Goal: Information Seeking & Learning: Learn about a topic

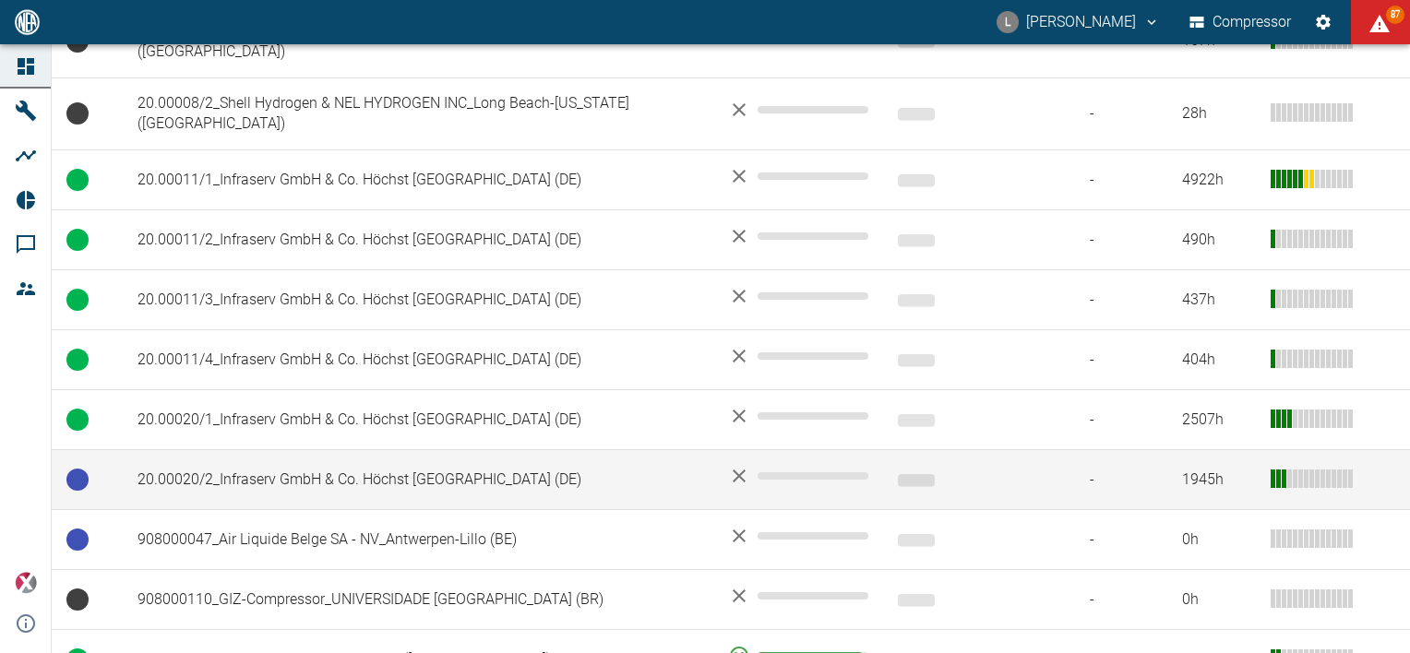
scroll to position [1015, 0]
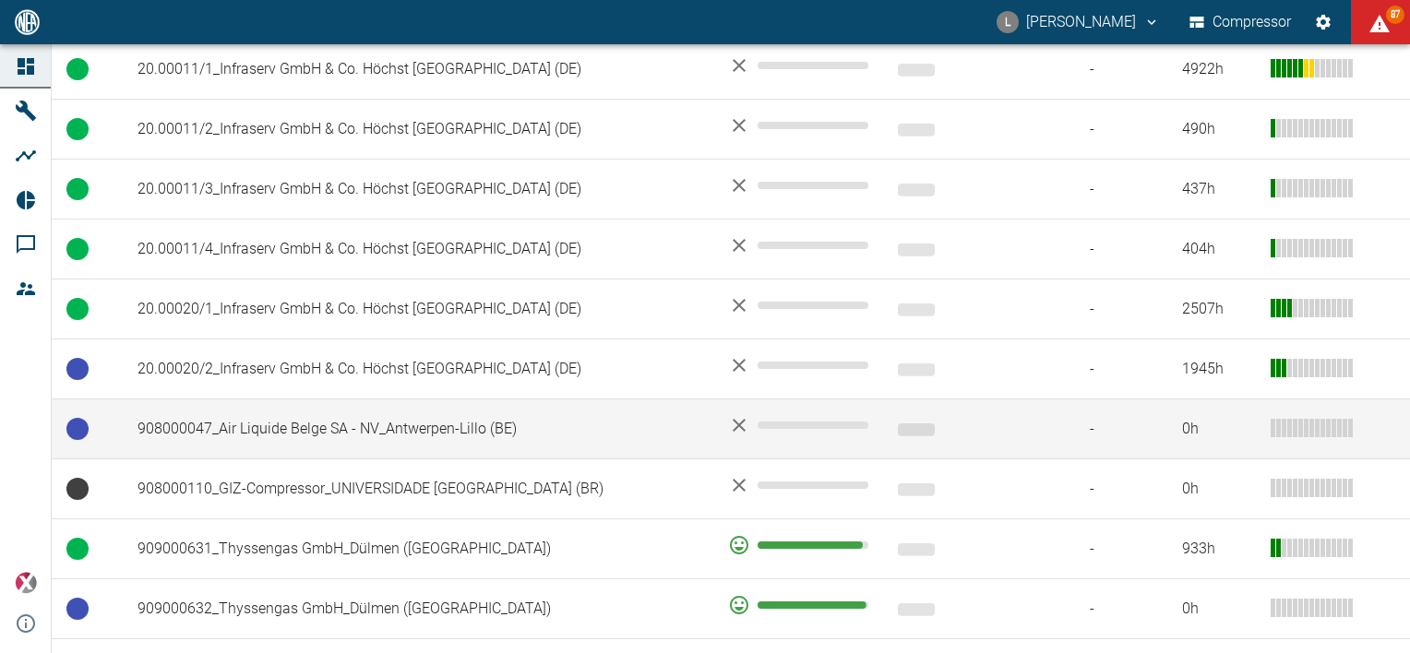
click at [280, 402] on td "908000047_Air Liquide Belge SA - NV_Antwerpen-Lillo (BE)" at bounding box center [418, 430] width 591 height 60
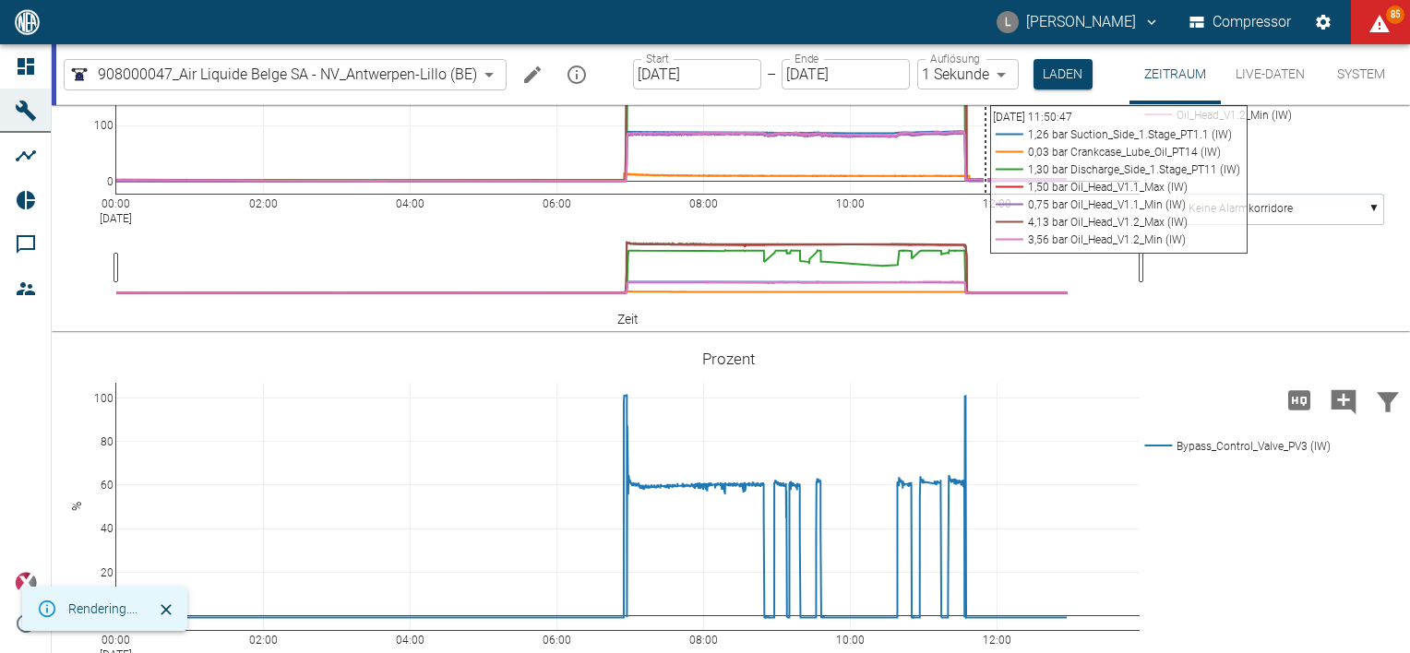
scroll to position [1661, 0]
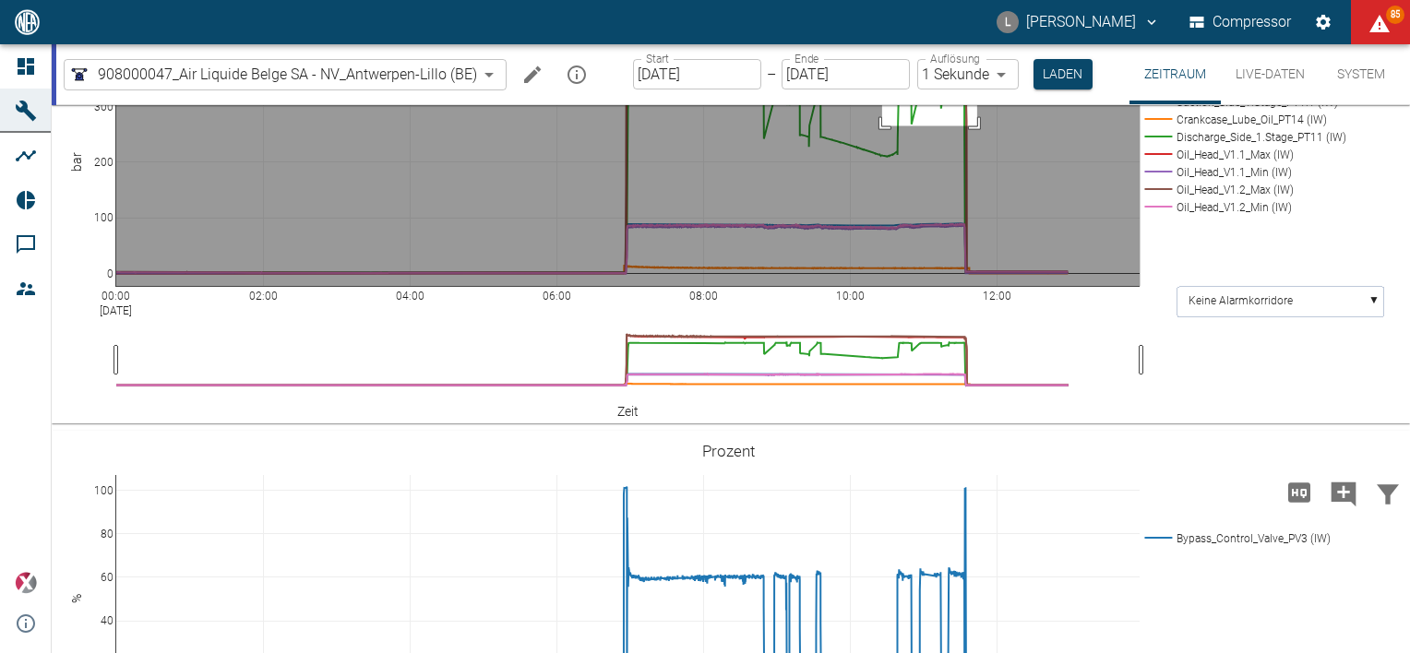
drag, startPoint x: 882, startPoint y: 246, endPoint x: 977, endPoint y: 326, distance: 123.8
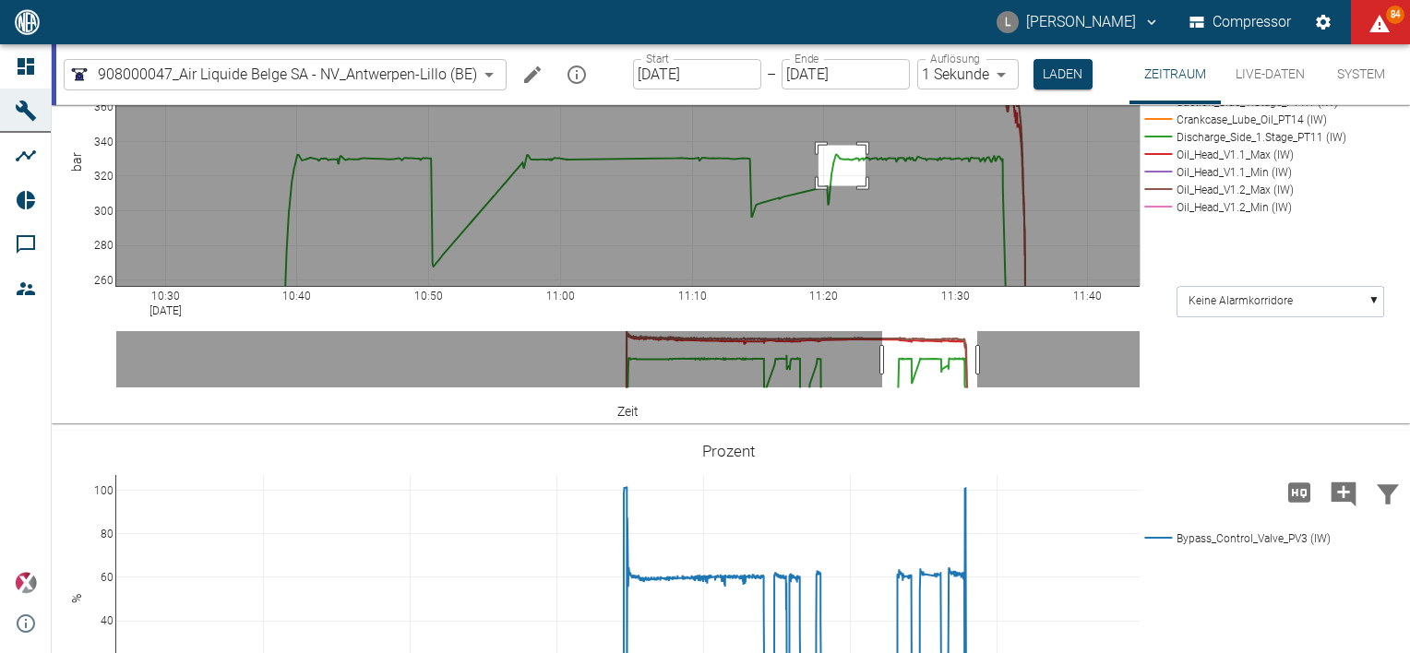
drag, startPoint x: 818, startPoint y: 340, endPoint x: 866, endPoint y: 381, distance: 62.2
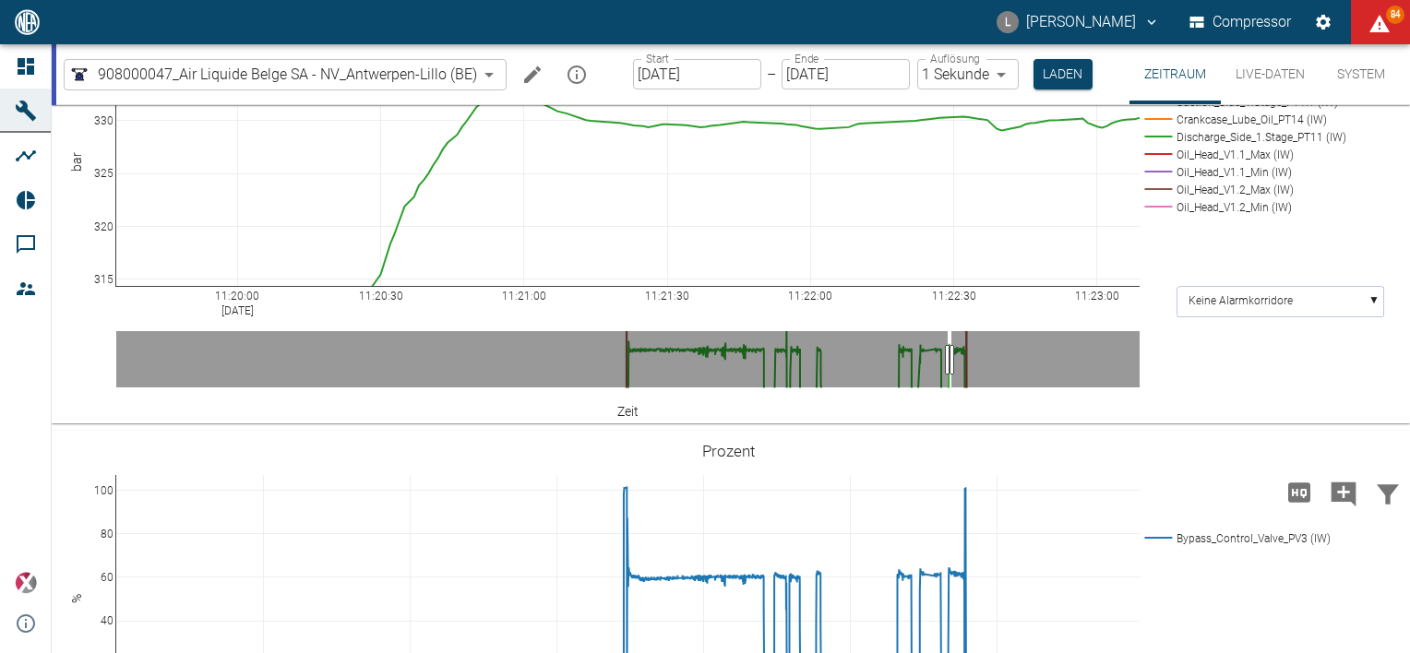
click at [1372, 21] on icon at bounding box center [1370, 13] width 15 height 15
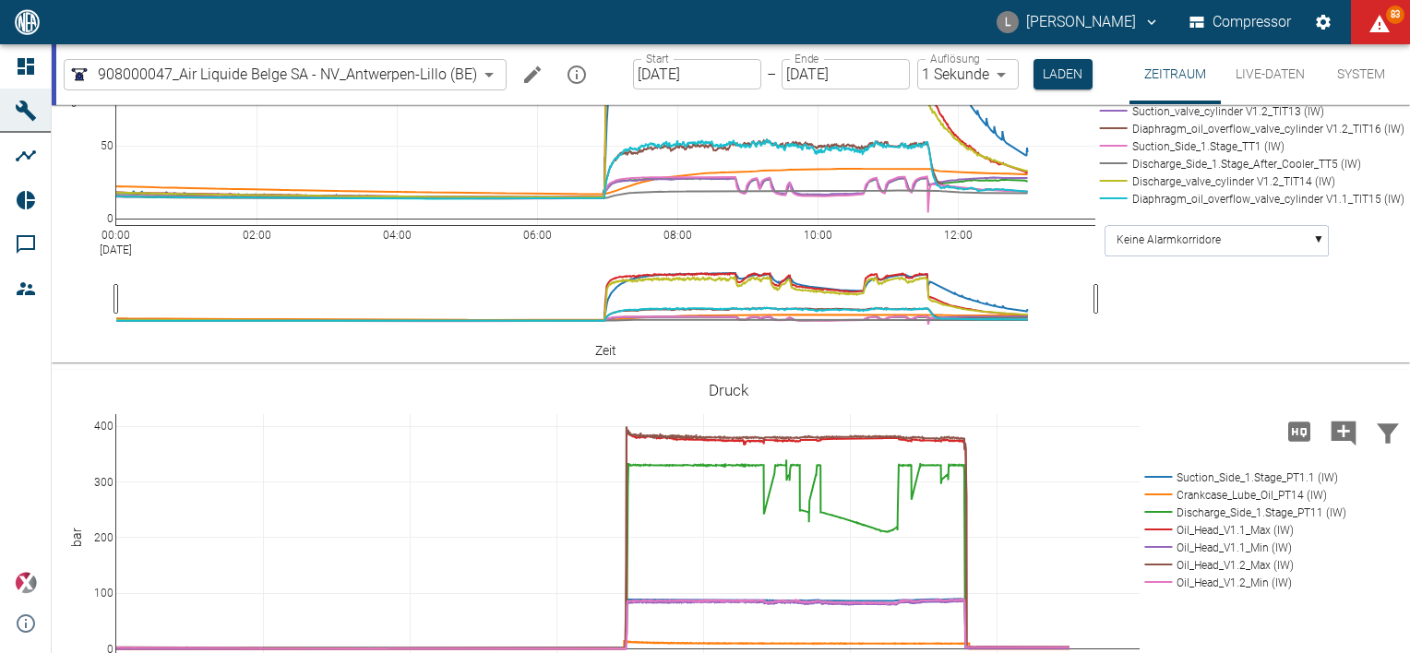
scroll to position [1569, 0]
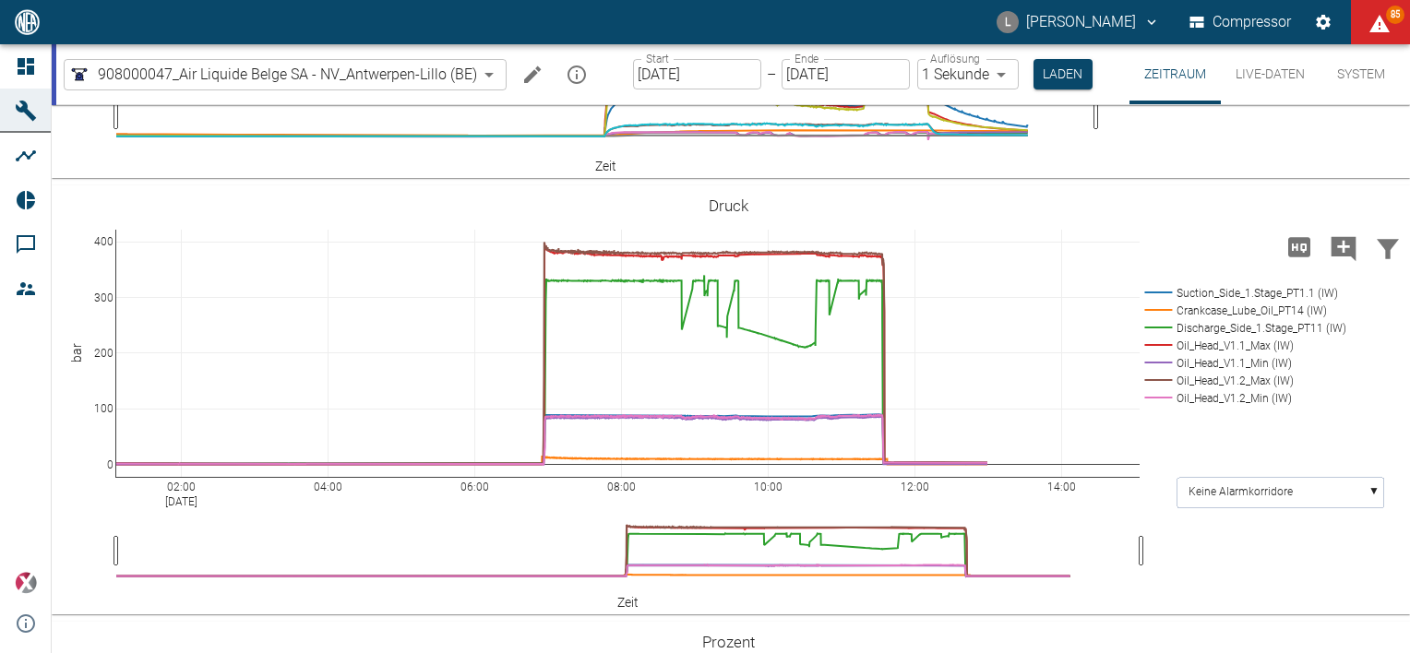
drag, startPoint x: 627, startPoint y: 581, endPoint x: 544, endPoint y: 587, distance: 82.3
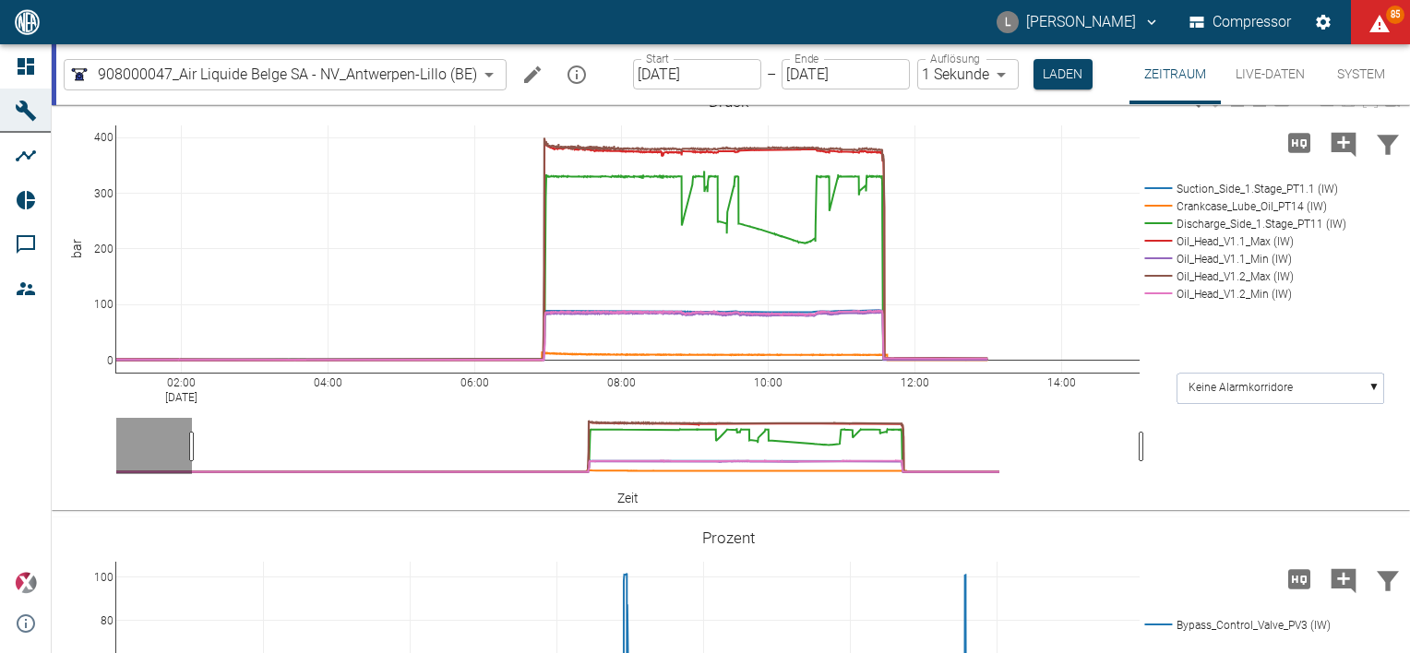
scroll to position [1753, 0]
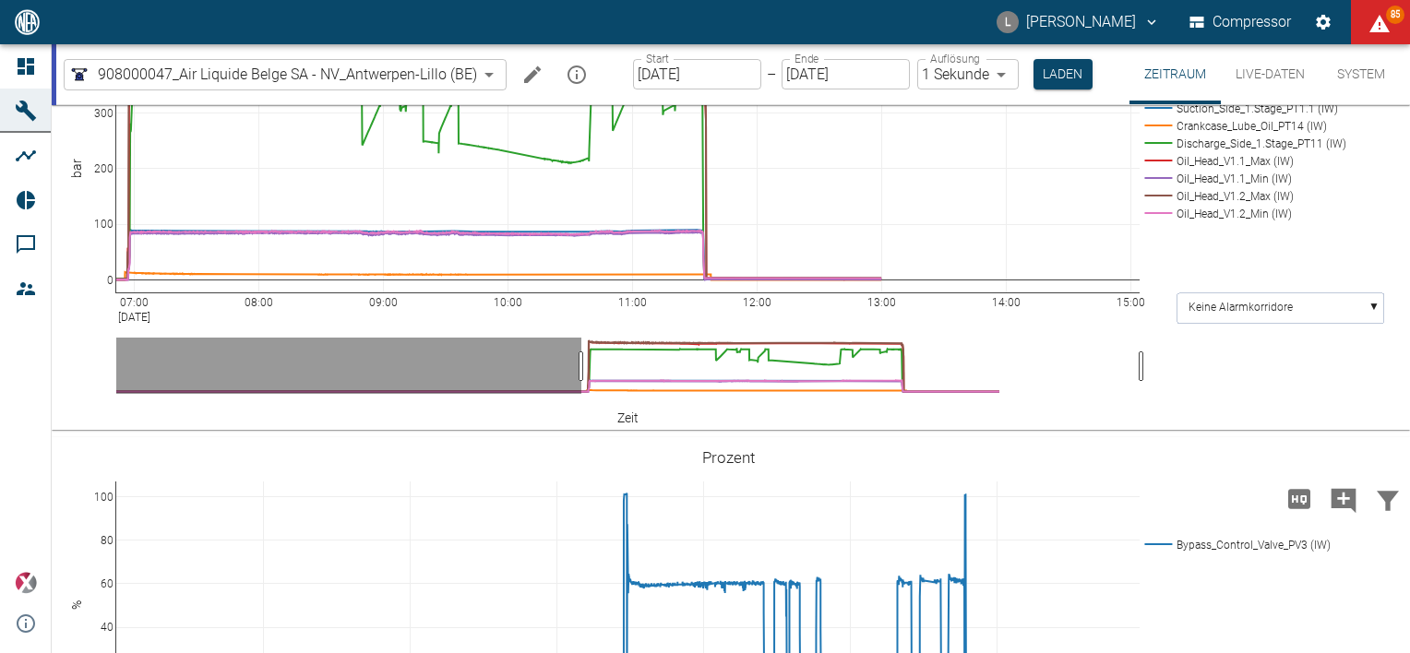
drag, startPoint x: 189, startPoint y: 460, endPoint x: 579, endPoint y: 449, distance: 389.5
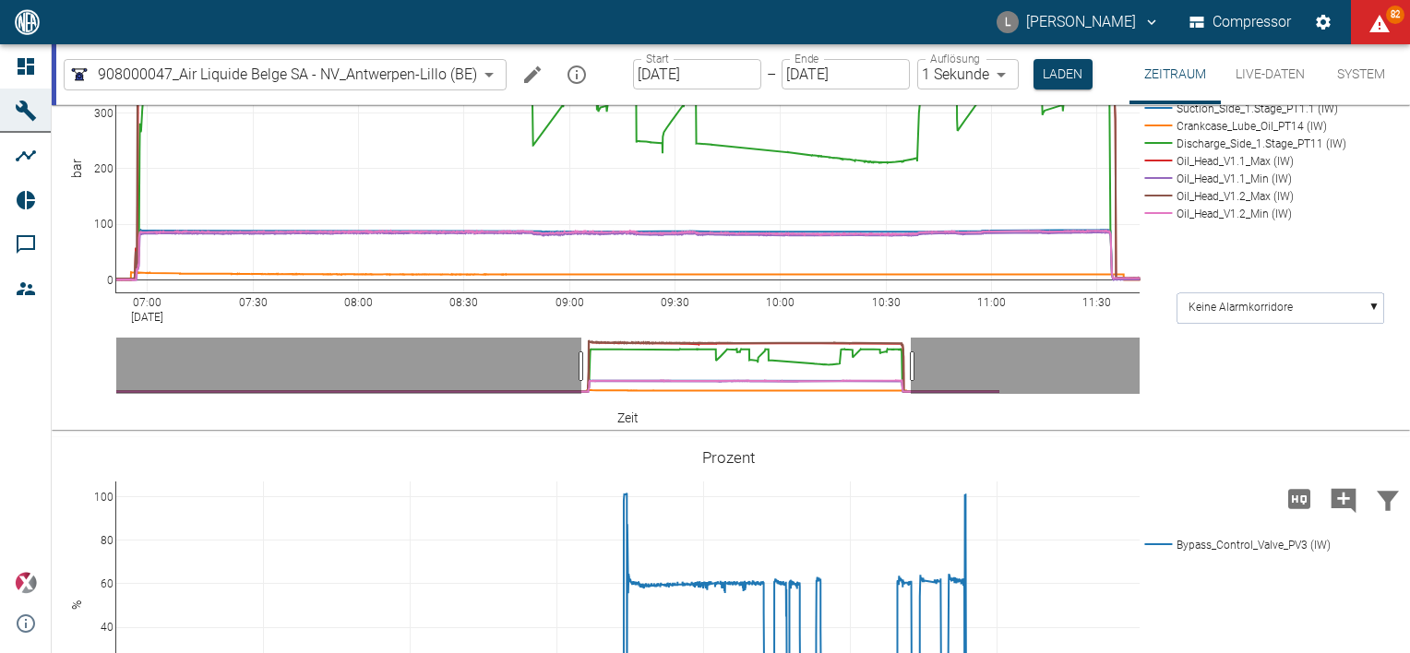
drag, startPoint x: 1141, startPoint y: 465, endPoint x: 913, endPoint y: 487, distance: 229.9
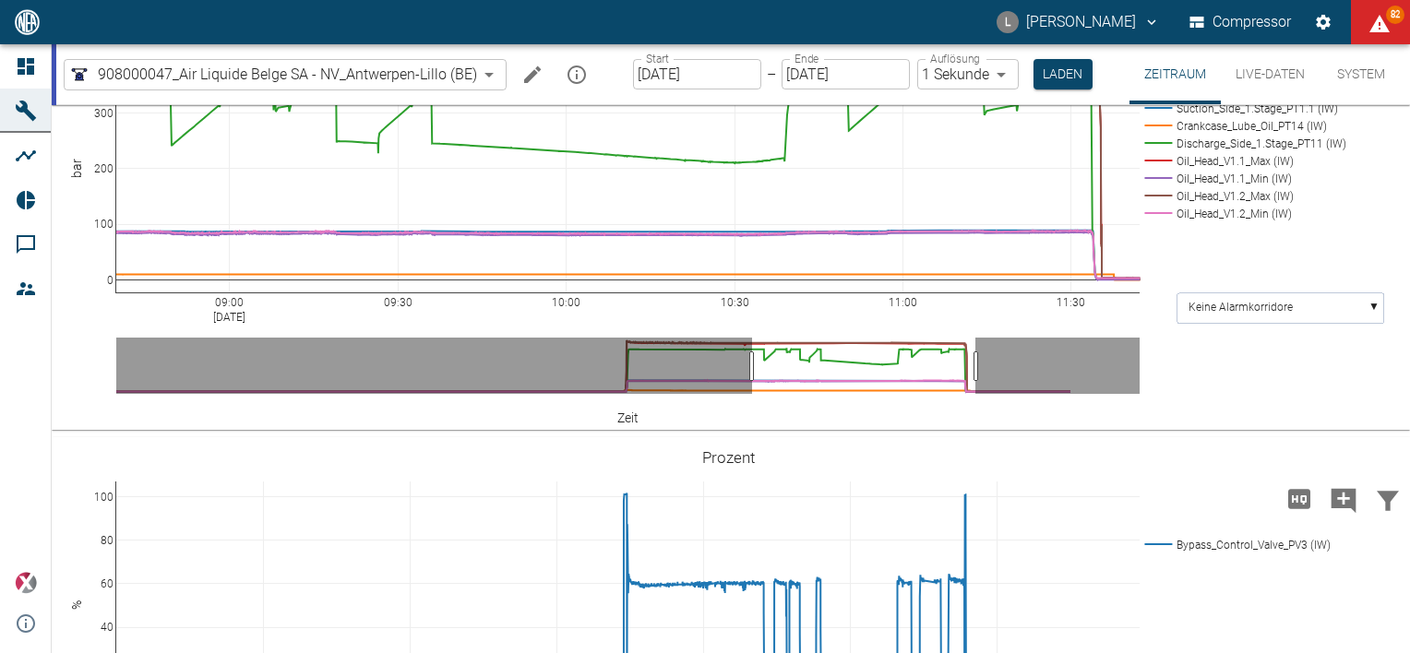
drag, startPoint x: 620, startPoint y: 465, endPoint x: 753, endPoint y: 461, distance: 132.9
click at [1339, 79] on icon "Kommentar hinzufügen" at bounding box center [1344, 65] width 30 height 30
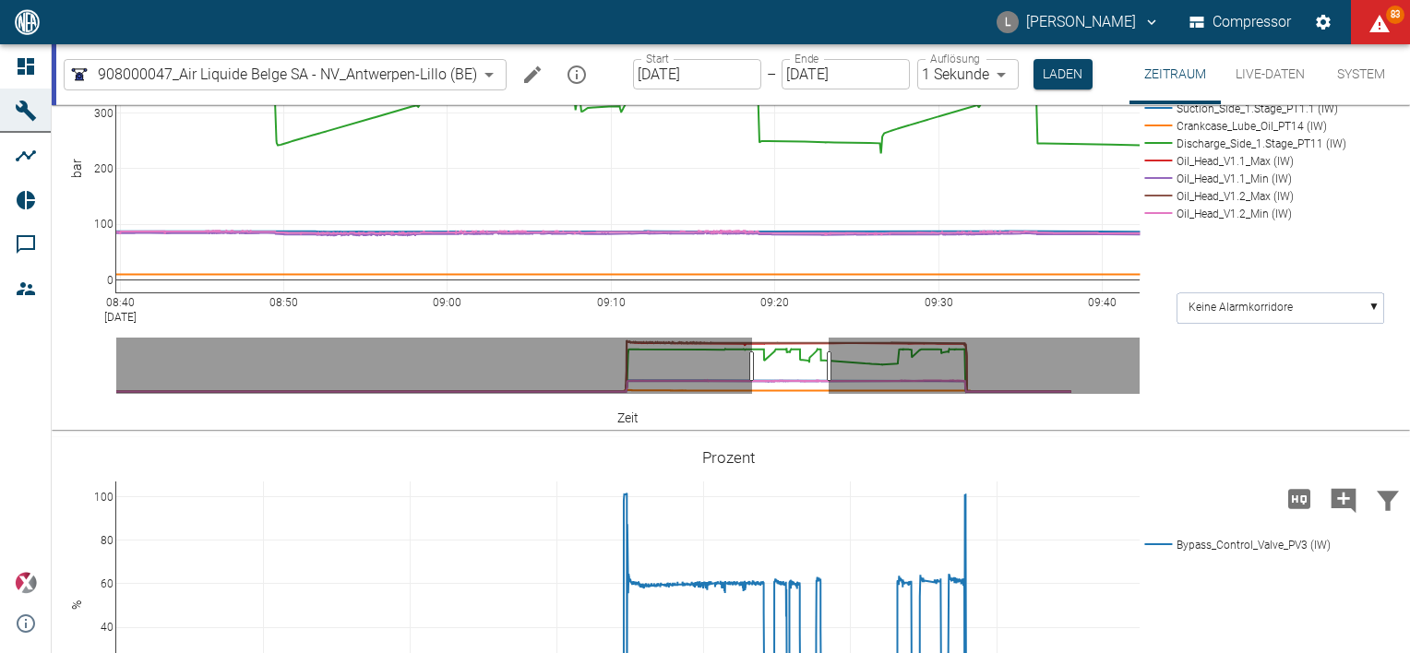
drag, startPoint x: 974, startPoint y: 469, endPoint x: 828, endPoint y: 469, distance: 146.7
click at [1223, 76] on button "Weiter" at bounding box center [1249, 62] width 55 height 28
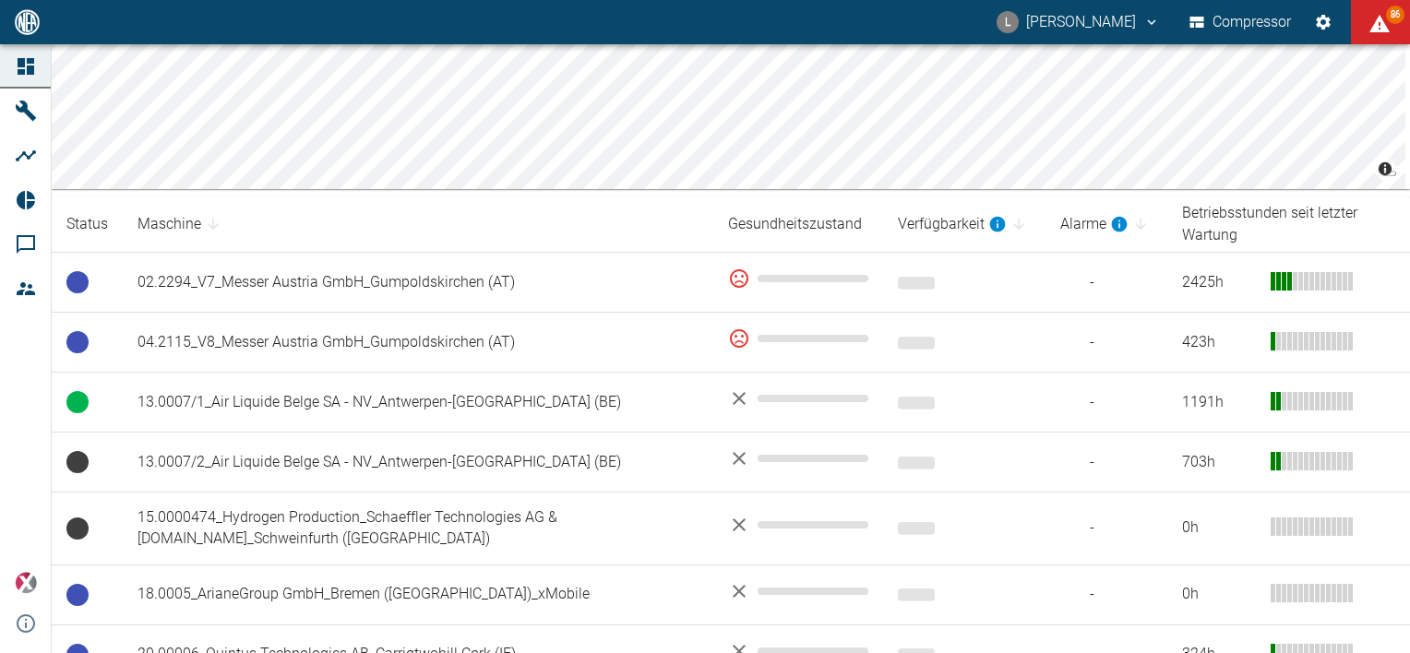
scroll to position [277, 0]
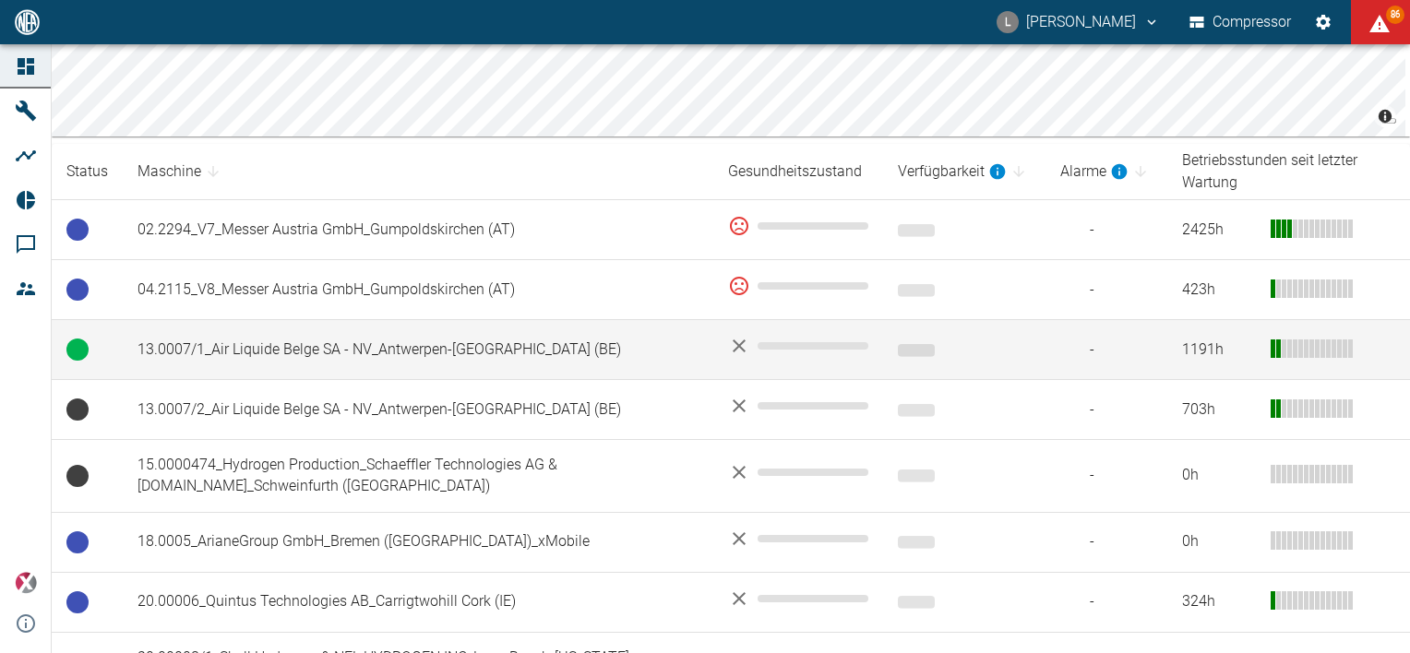
click at [314, 357] on td "13.0007/1_Air Liquide Belge SA - NV_Antwerpen-[GEOGRAPHIC_DATA] (BE)" at bounding box center [418, 350] width 591 height 60
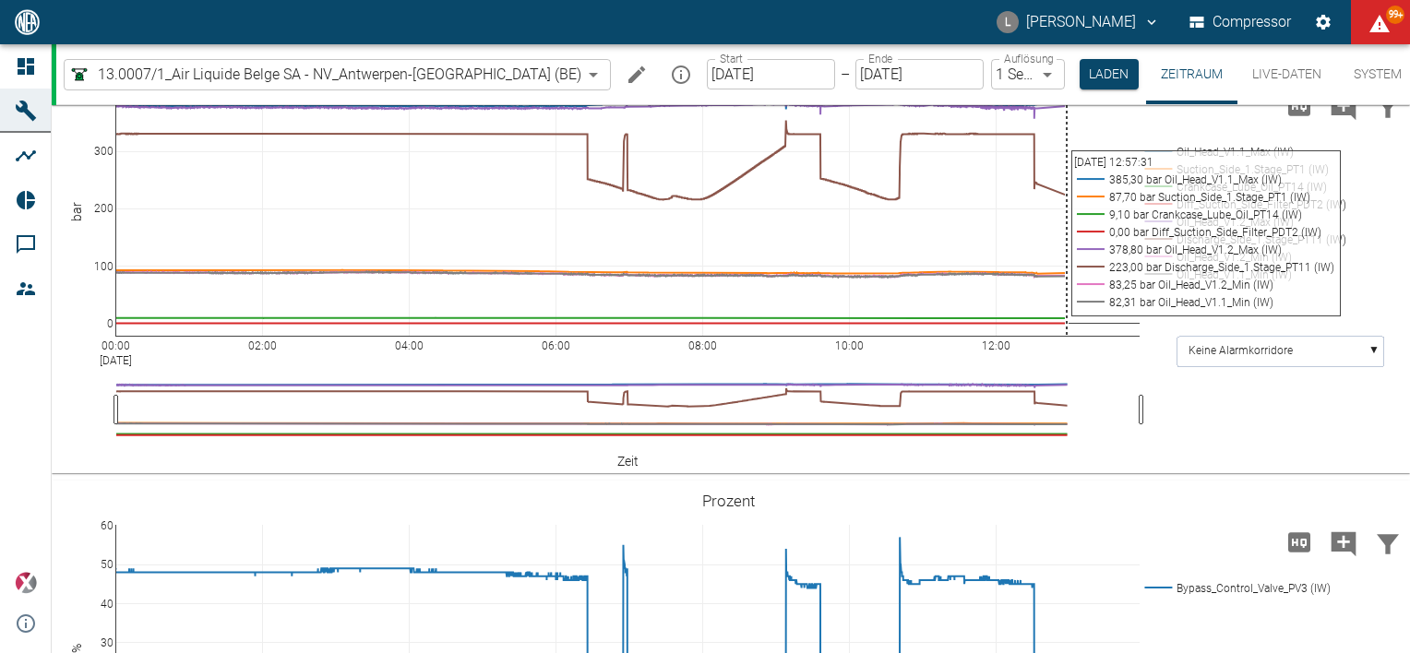
scroll to position [830, 0]
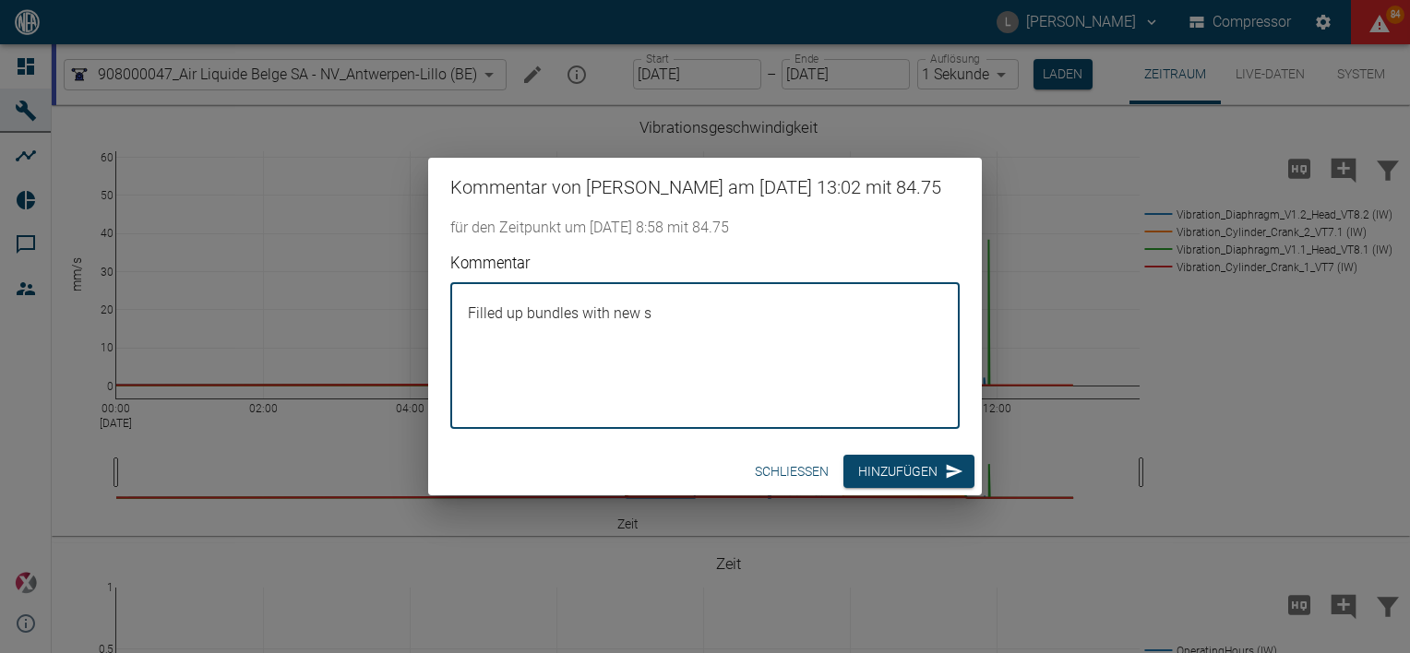
scroll to position [1753, 0]
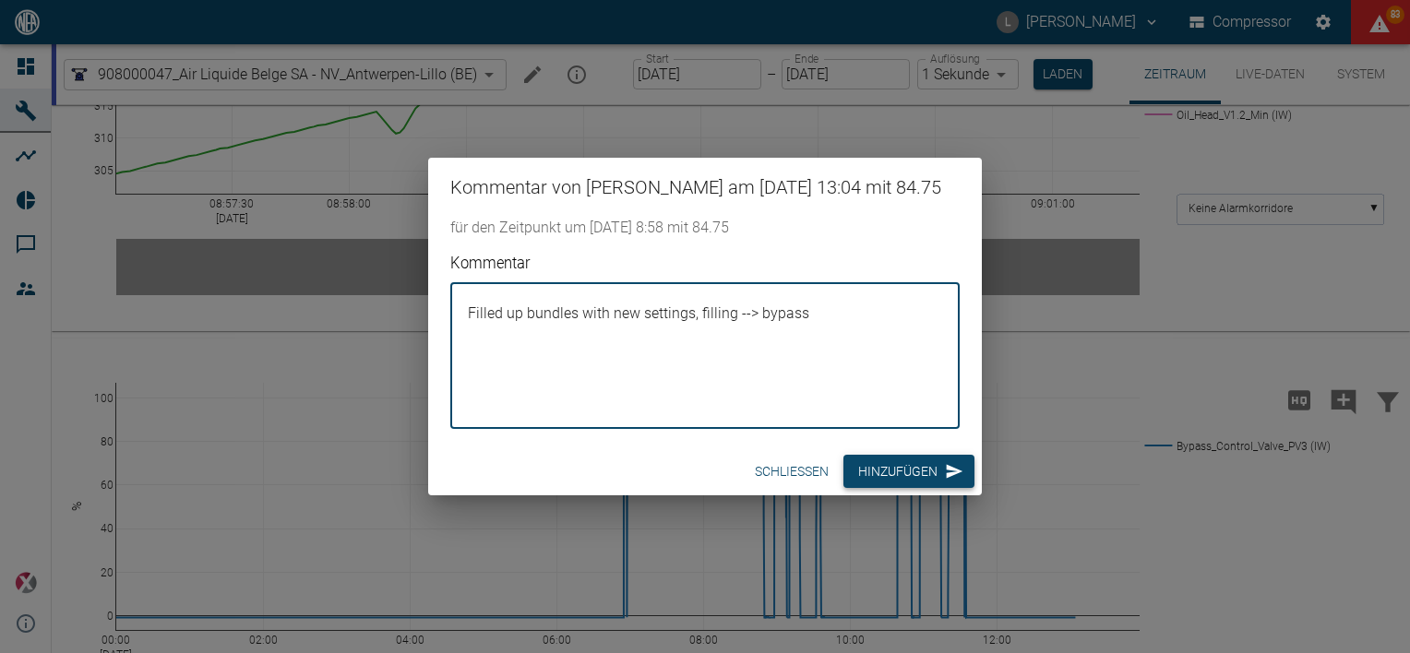
type textarea "Filled up bundles with new settings, filling --> bypass"
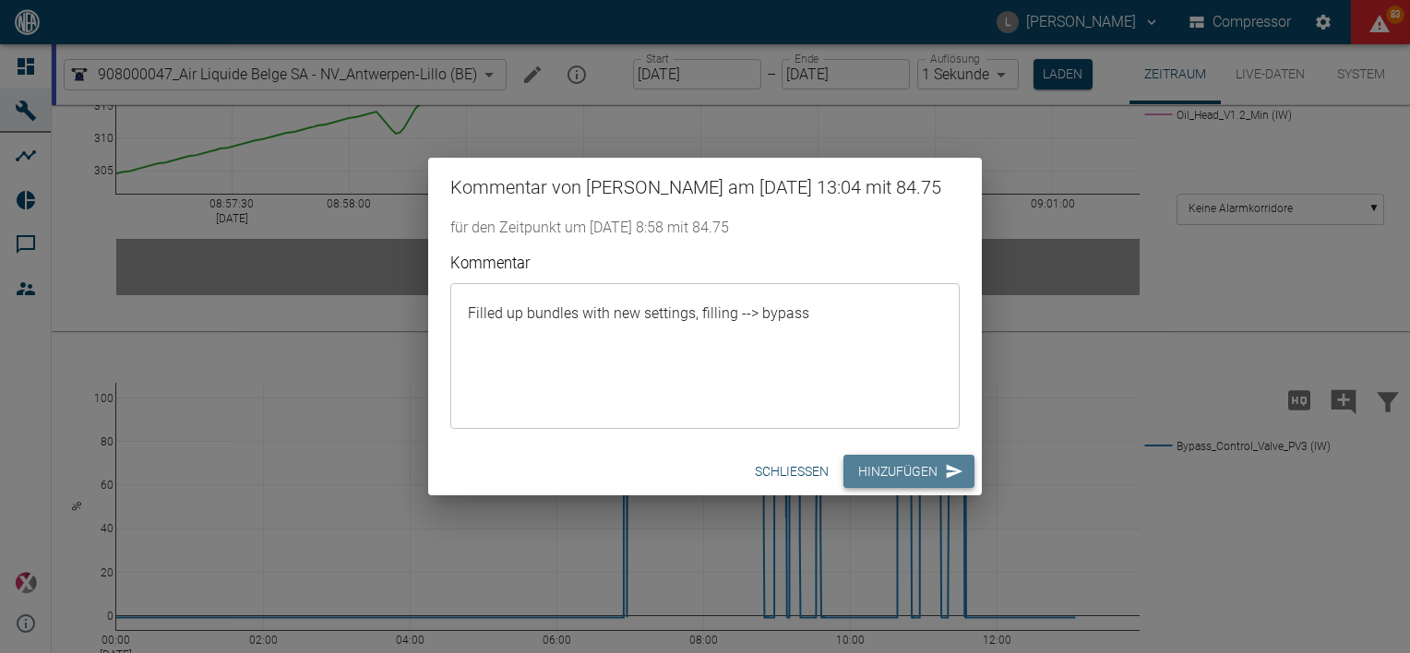
click at [901, 489] on button "Hinzufügen" at bounding box center [908, 472] width 131 height 34
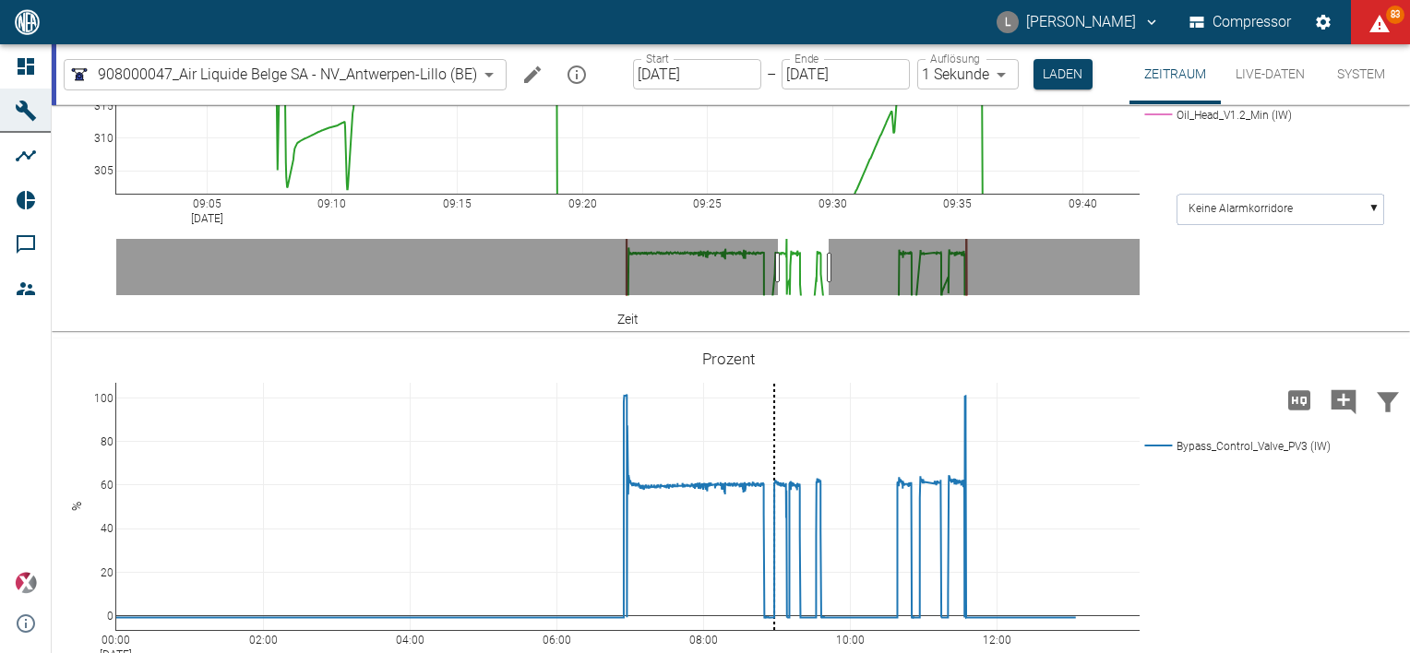
drag, startPoint x: 775, startPoint y: 465, endPoint x: 830, endPoint y: 463, distance: 55.4
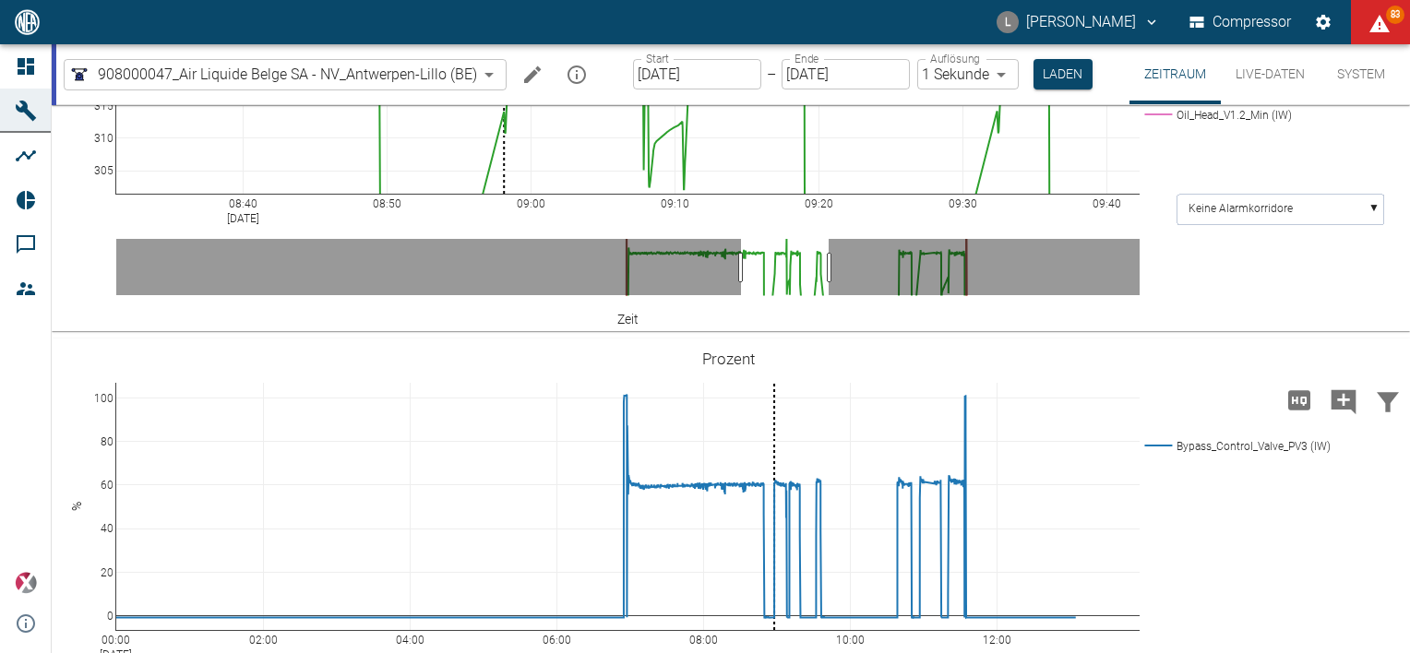
drag, startPoint x: 775, startPoint y: 461, endPoint x: 738, endPoint y: 465, distance: 37.1
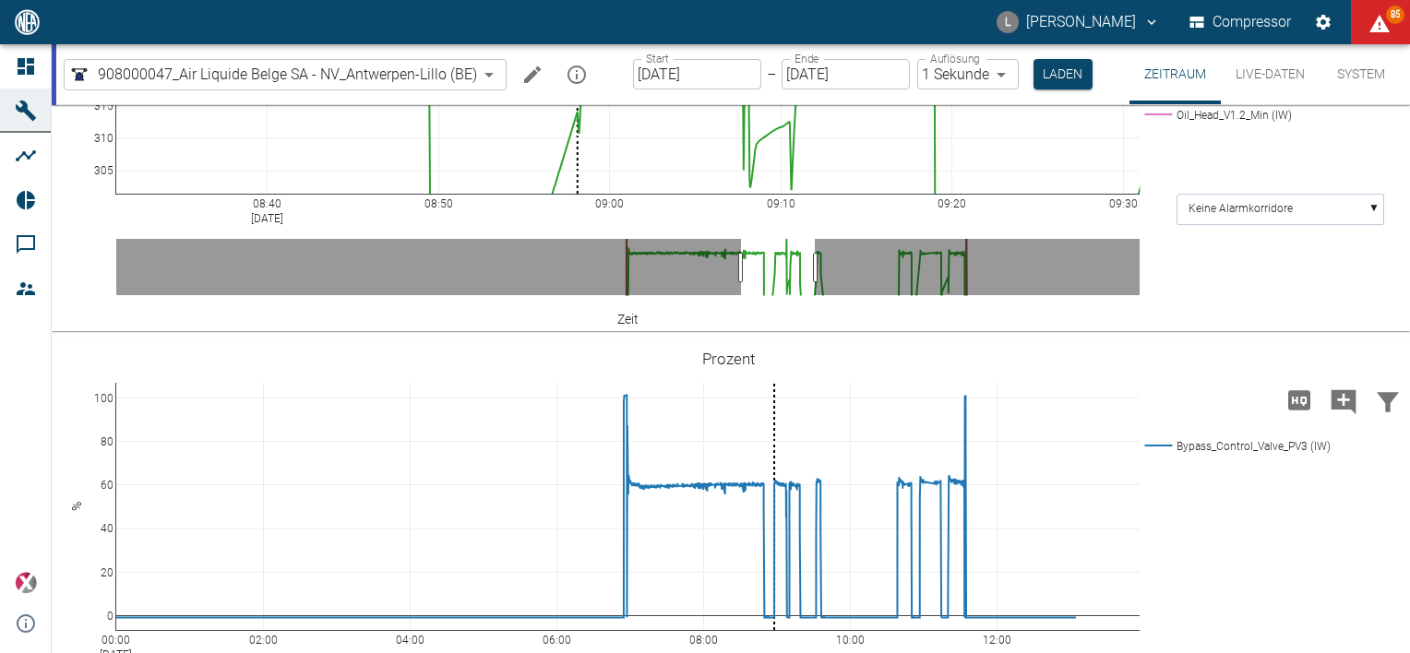
drag, startPoint x: 830, startPoint y: 460, endPoint x: 817, endPoint y: 465, distance: 14.9
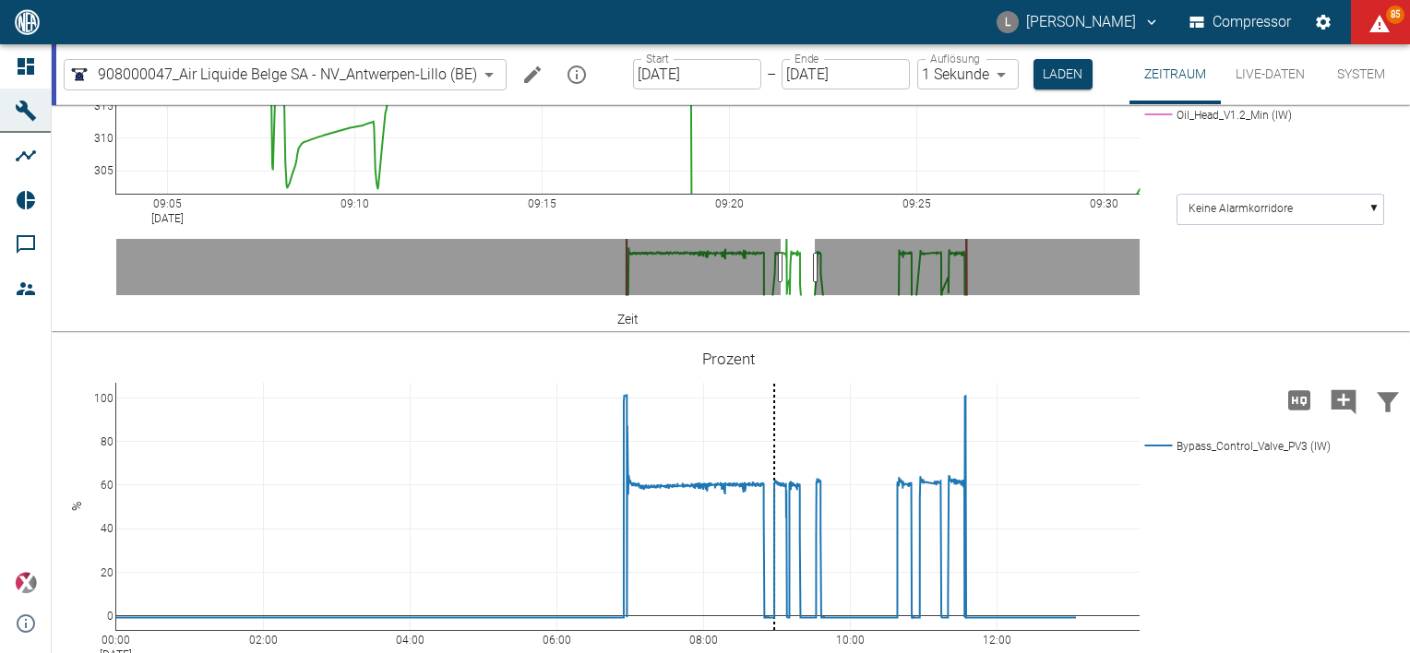
drag, startPoint x: 738, startPoint y: 469, endPoint x: 778, endPoint y: 468, distance: 39.7
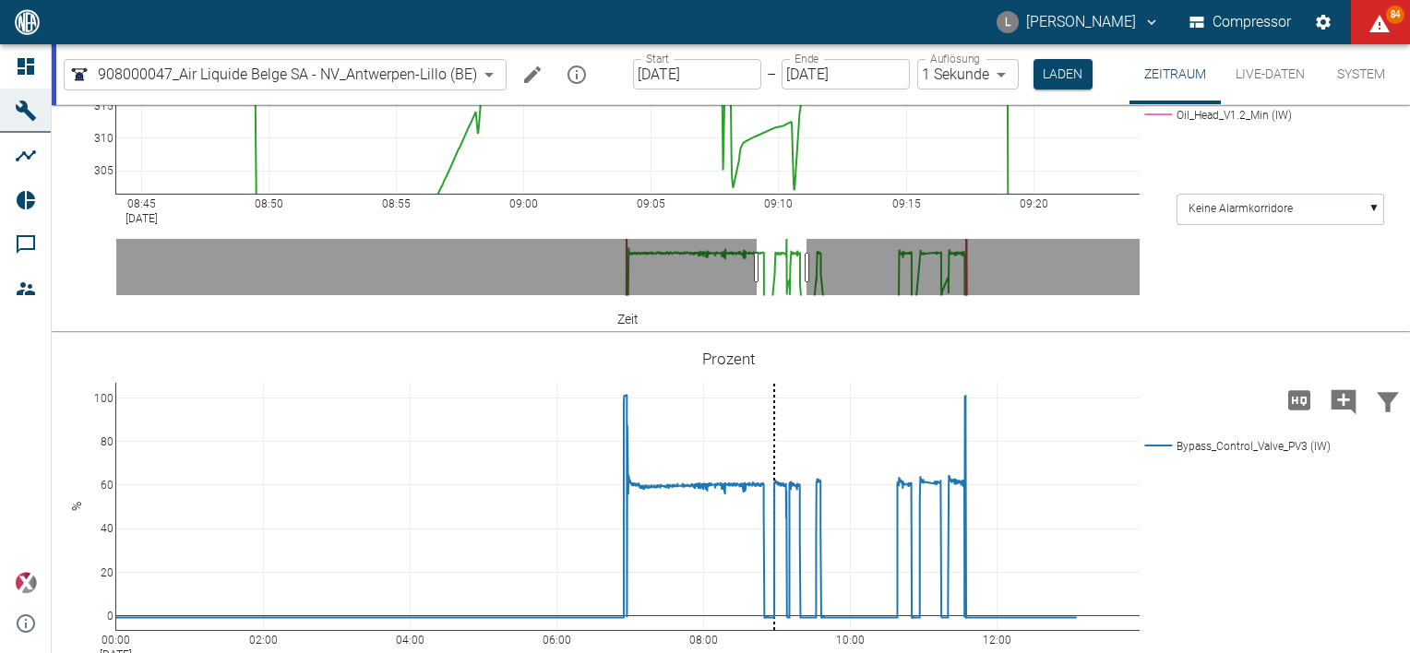
drag, startPoint x: 772, startPoint y: 456, endPoint x: 755, endPoint y: 458, distance: 17.6
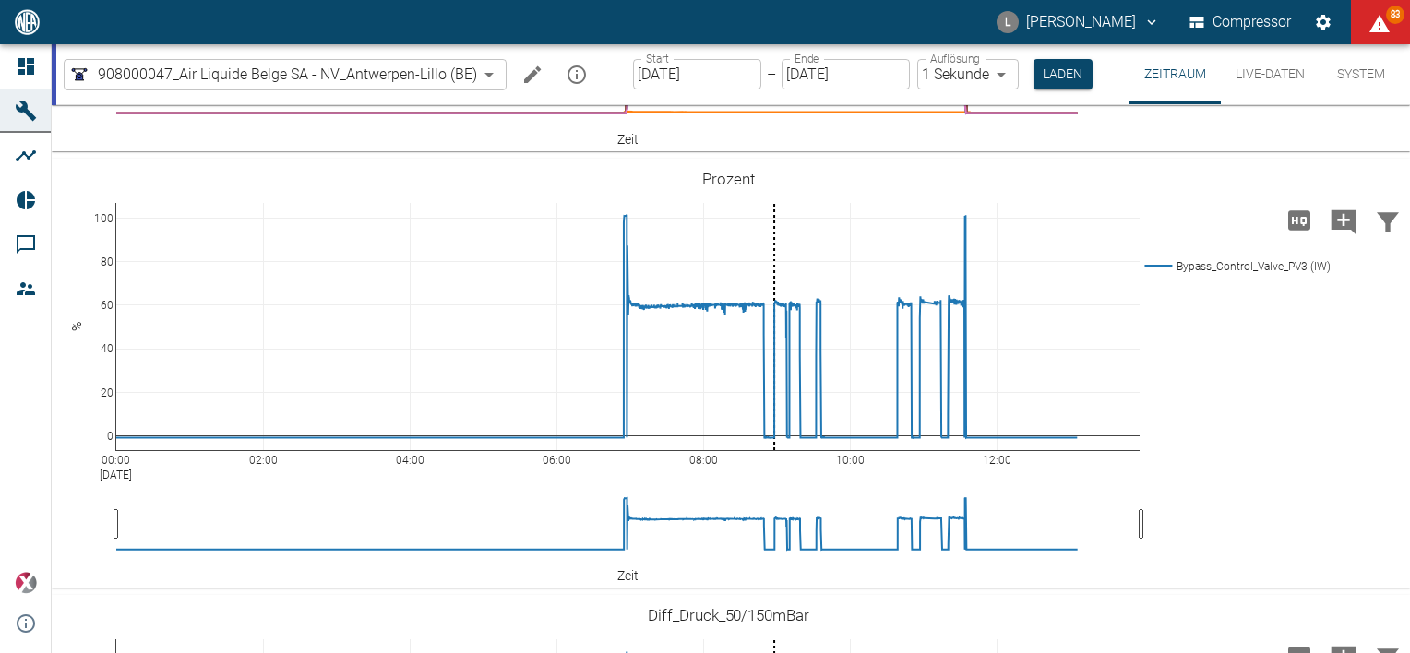
scroll to position [1938, 0]
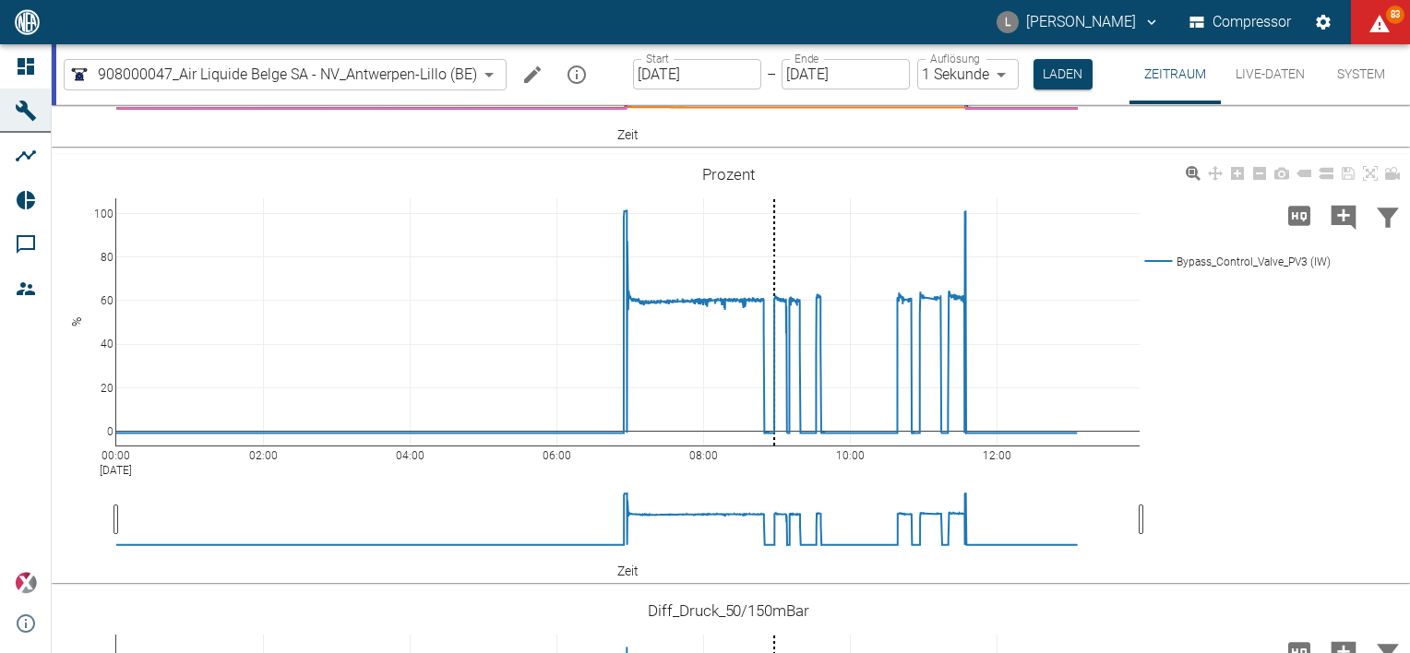
click at [1266, 543] on div "00:00 Sep 17, 2025 02:00 04:00 06:00 08:00 10:00 12:00 0 20 40 60 80 100 Bypass…" at bounding box center [729, 368] width 1354 height 415
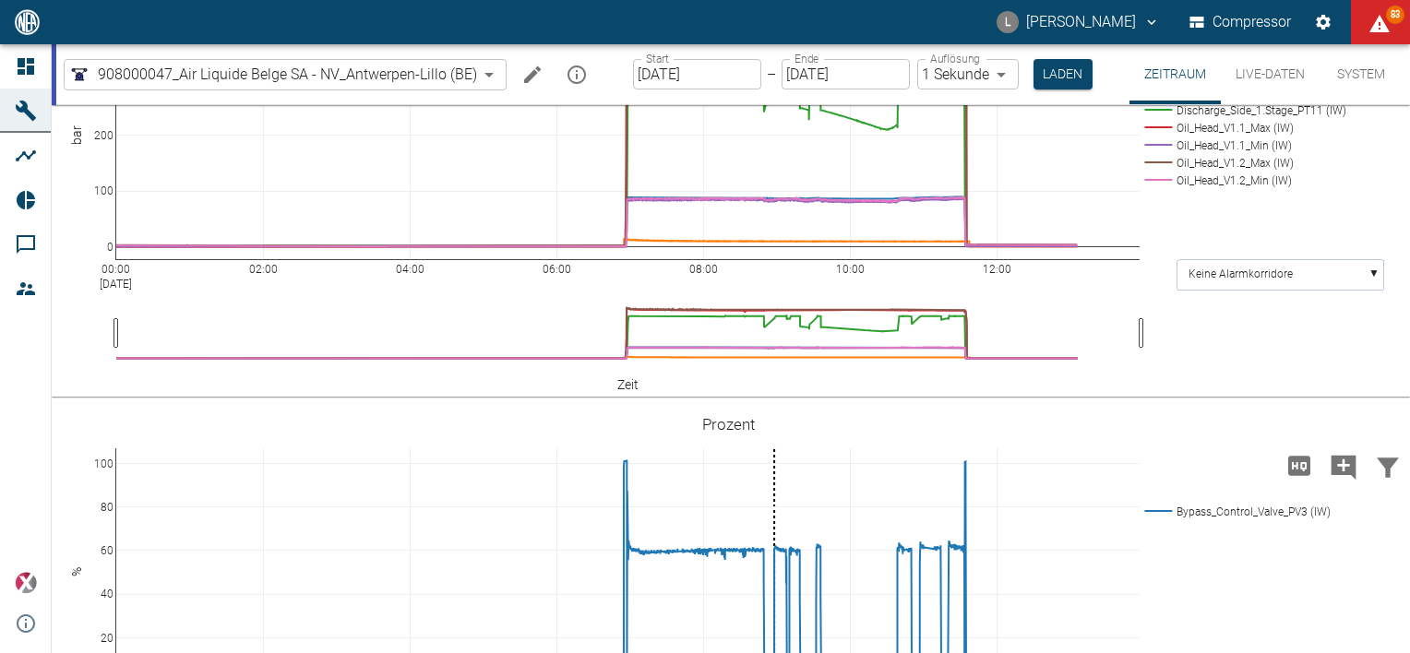
scroll to position [1661, 0]
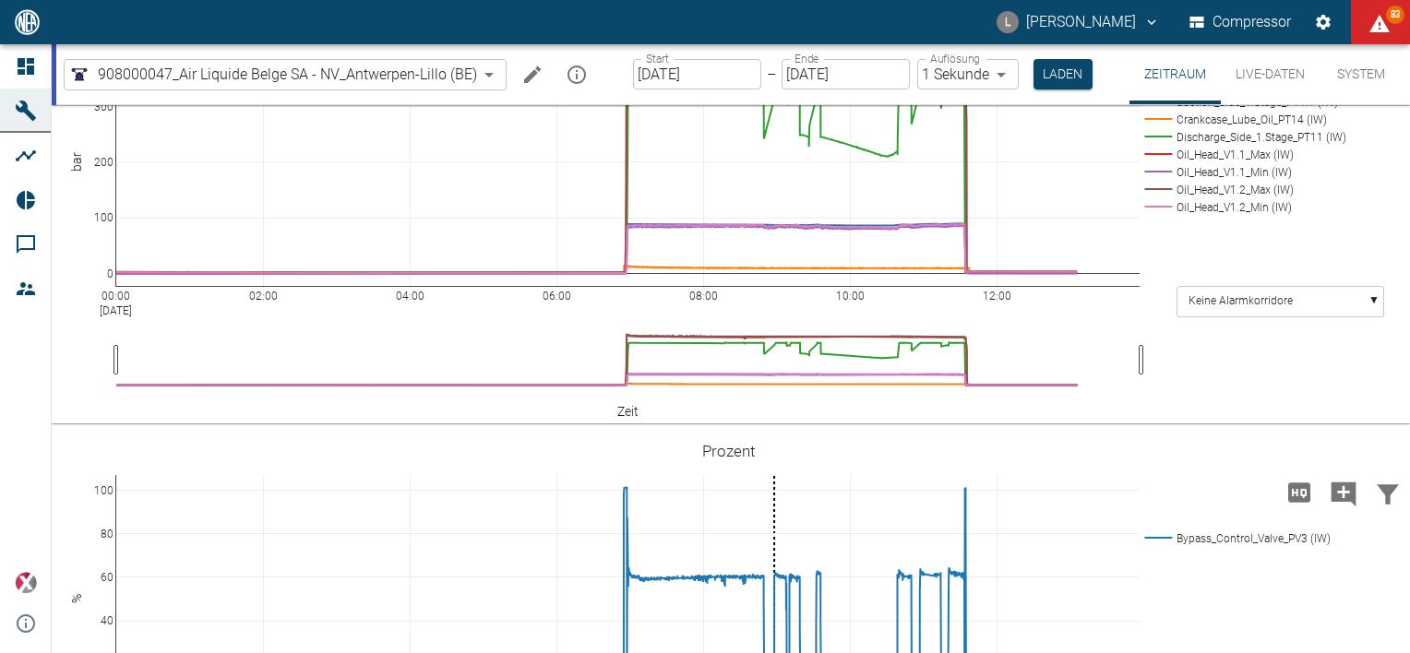
click at [1252, 417] on div "00:00 Sep 17, 2025 02:00 04:00 06:00 08:00 10:00 12:00 0 100 200 300 400 Suctio…" at bounding box center [729, 209] width 1354 height 415
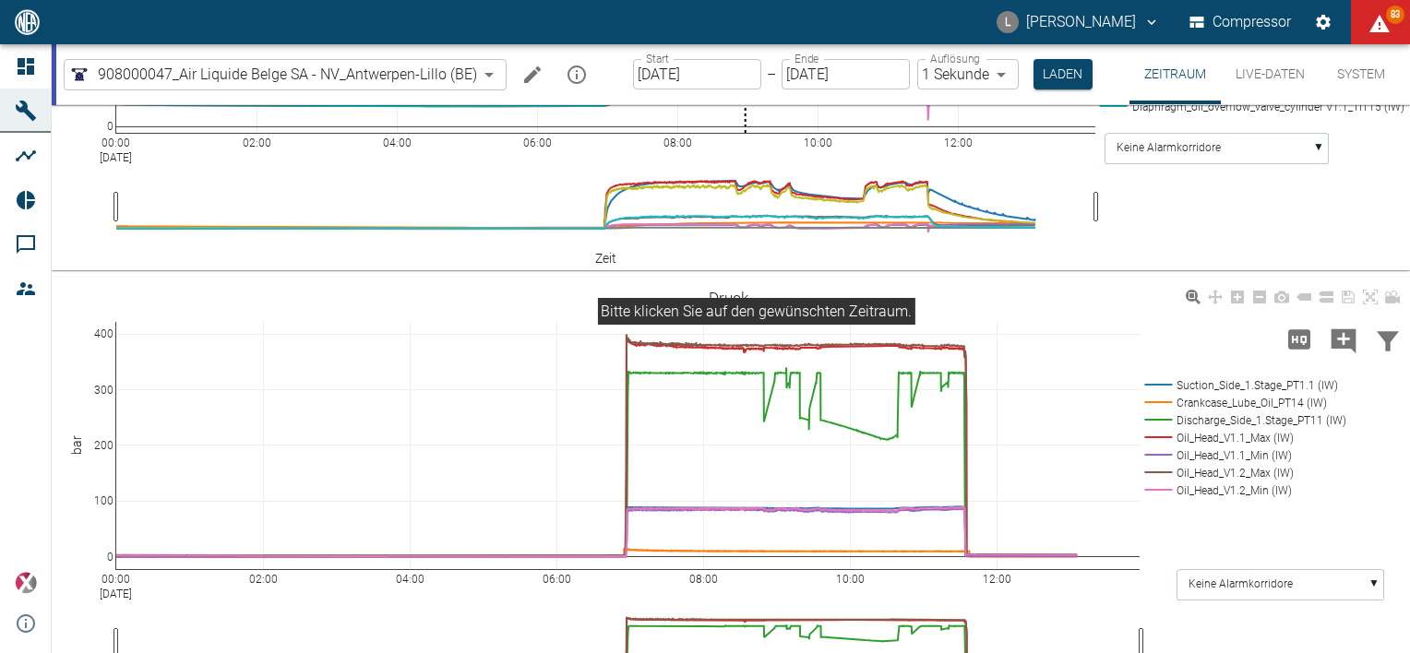
scroll to position [1569, 0]
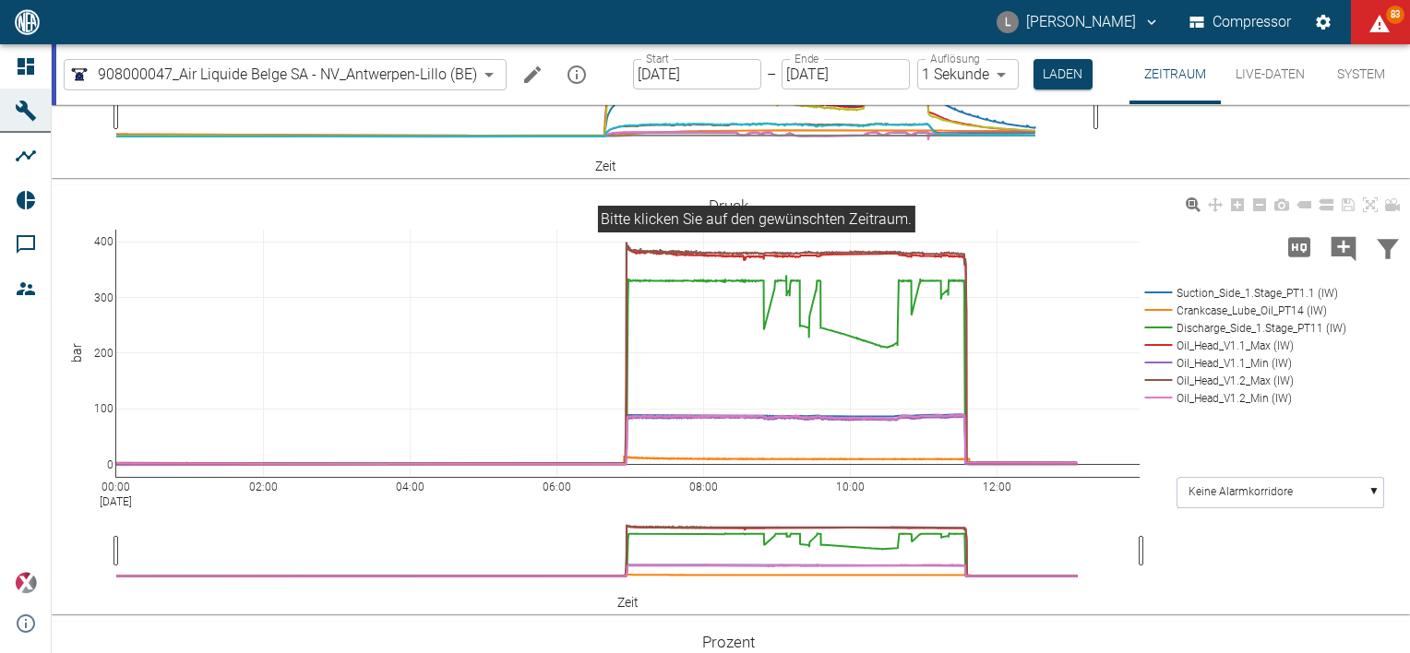
click at [860, 314] on div "00:00 Sep 17, 2025 02:00 04:00 06:00 08:00 10:00 12:00 0 100 200 300 400 Suctio…" at bounding box center [729, 400] width 1354 height 415
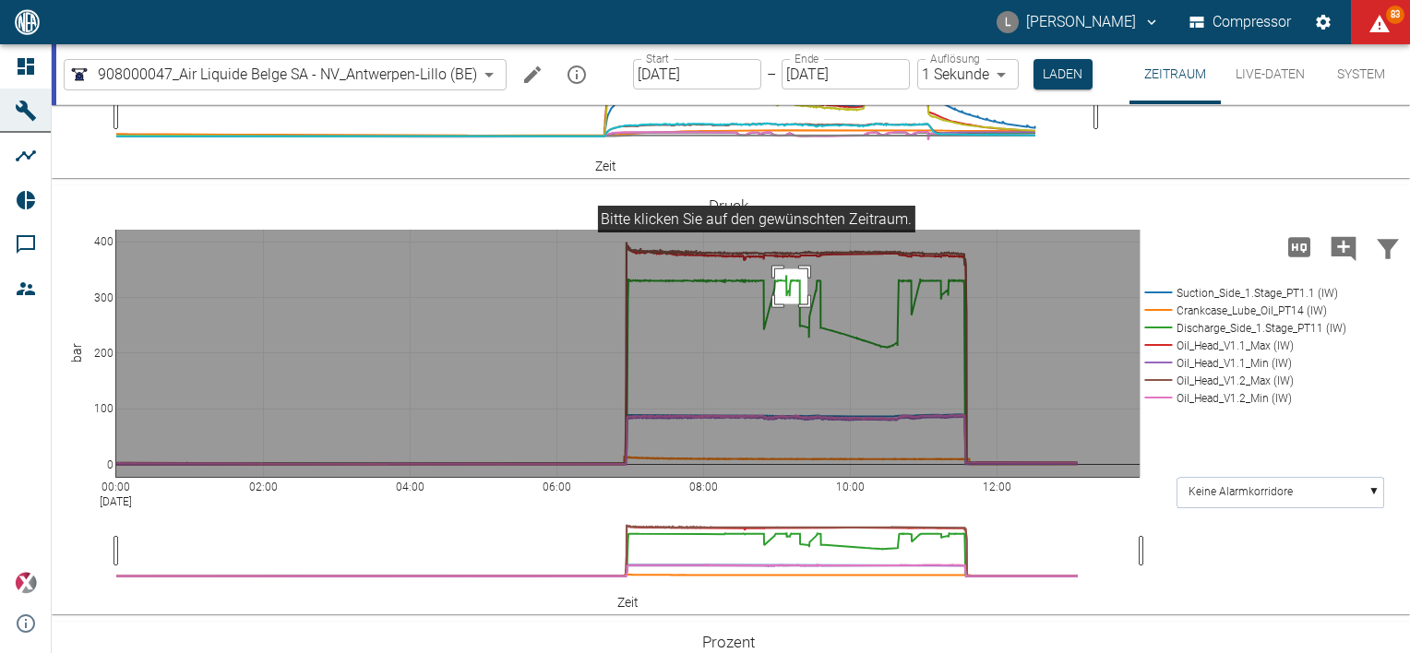
drag, startPoint x: 775, startPoint y: 365, endPoint x: 807, endPoint y: 400, distance: 47.7
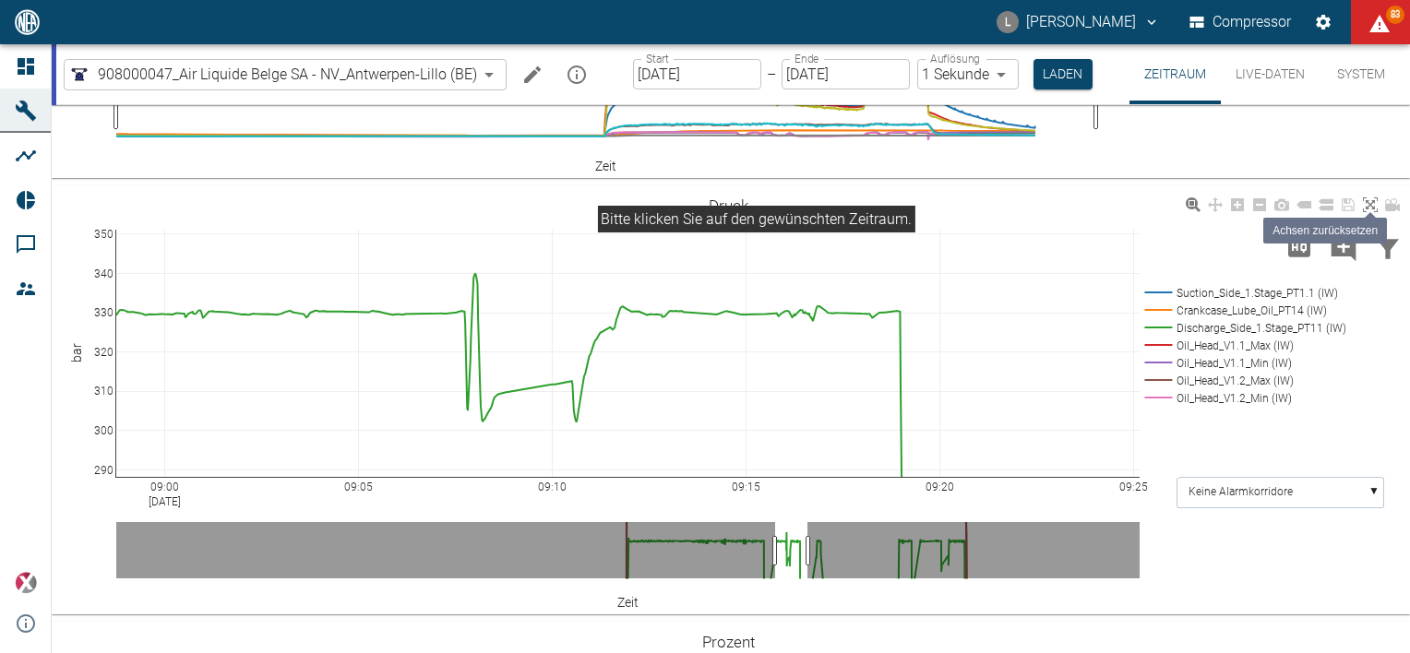
click at [1368, 212] on icon at bounding box center [1370, 204] width 15 height 15
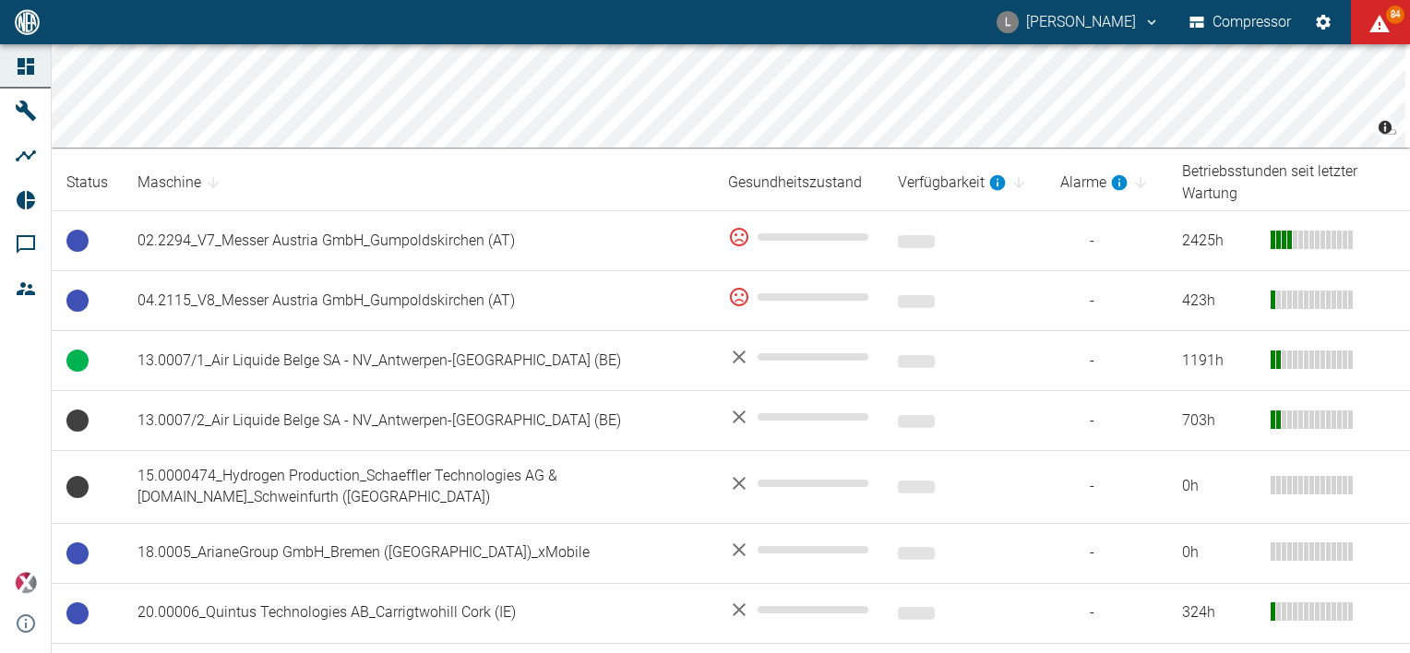
scroll to position [277, 0]
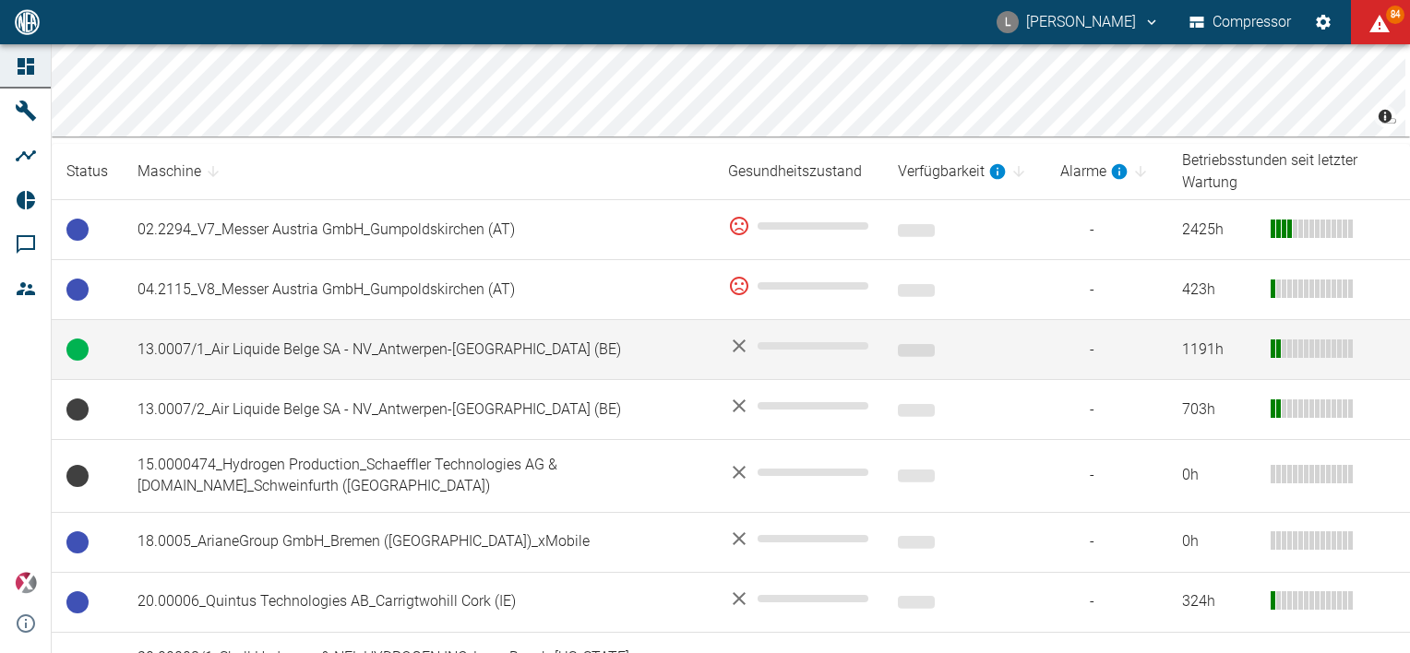
click at [286, 340] on td "13.0007/1_Air Liquide Belge SA - NV_Antwerpen-Lillo (BE)" at bounding box center [418, 350] width 591 height 60
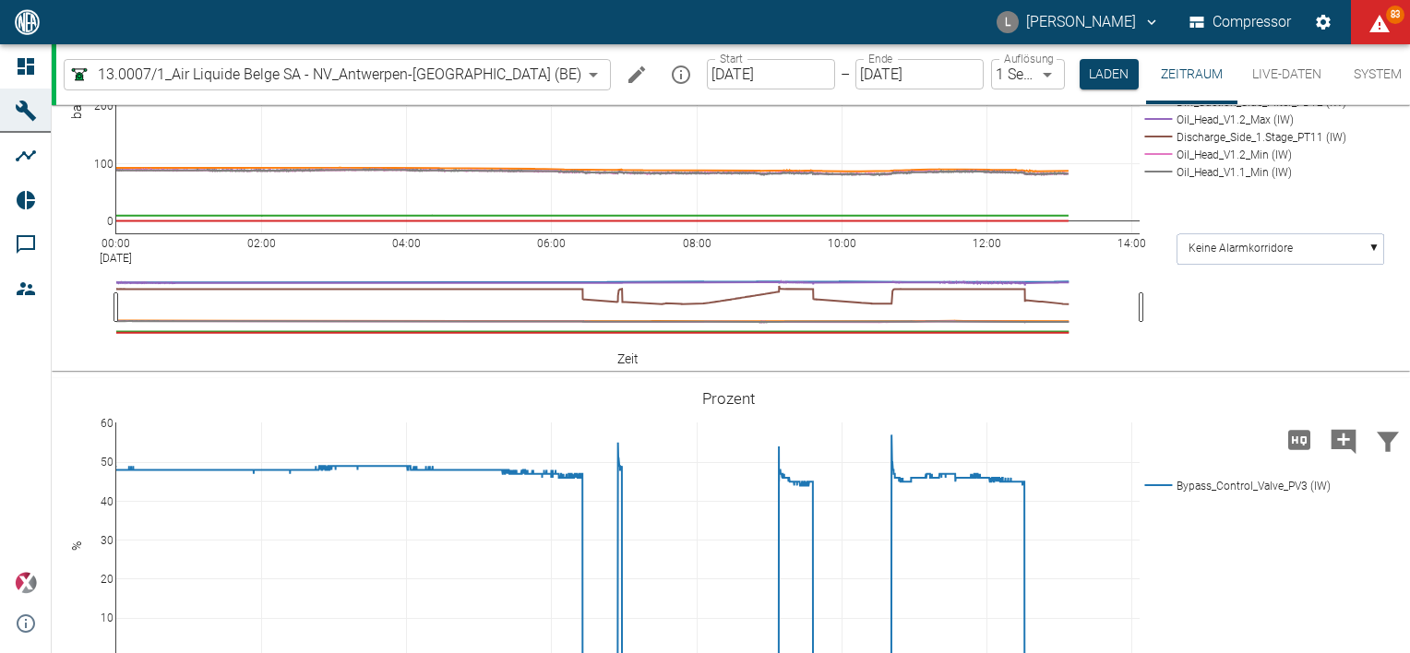
scroll to position [923, 0]
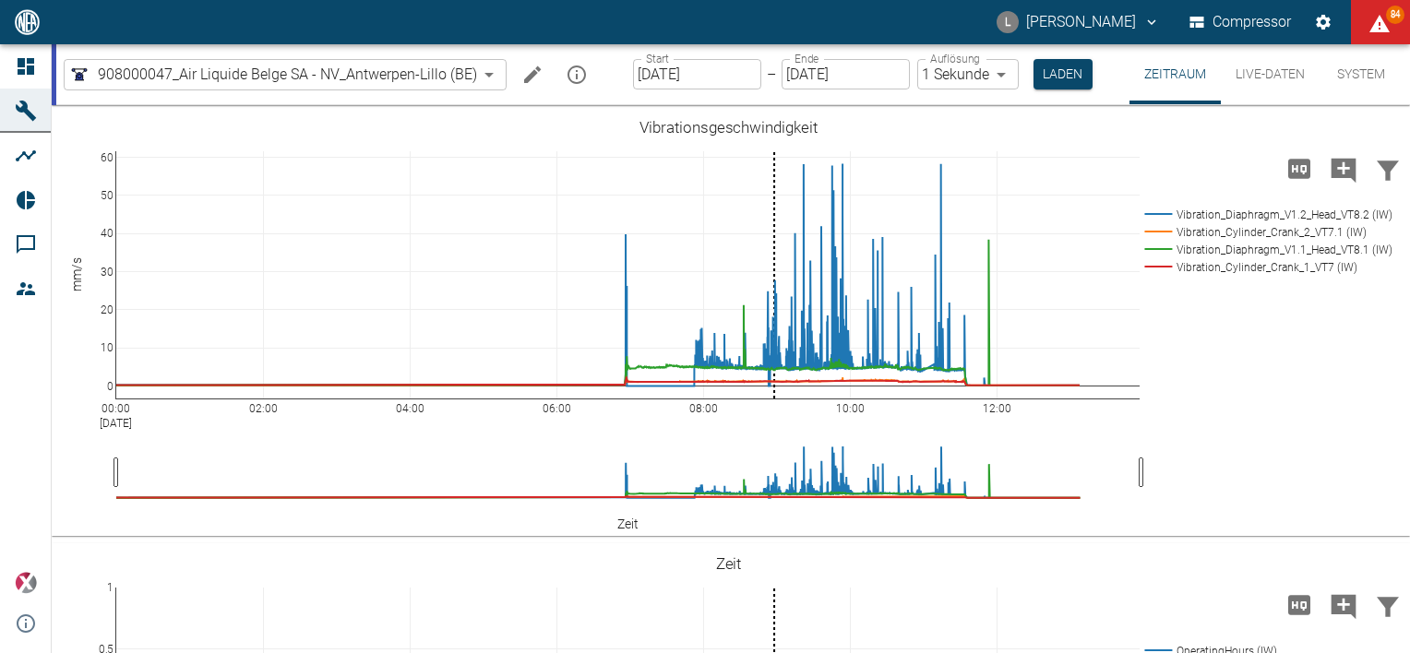
scroll to position [1569, 0]
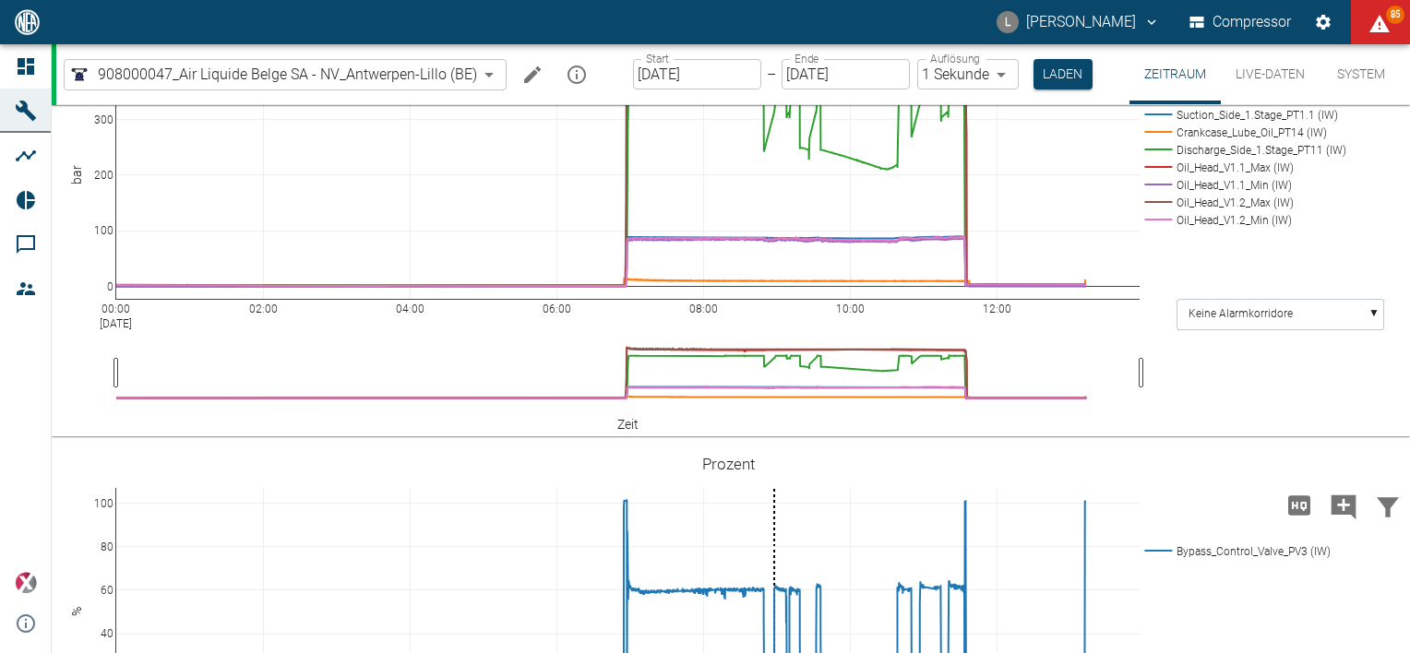
scroll to position [1569, 0]
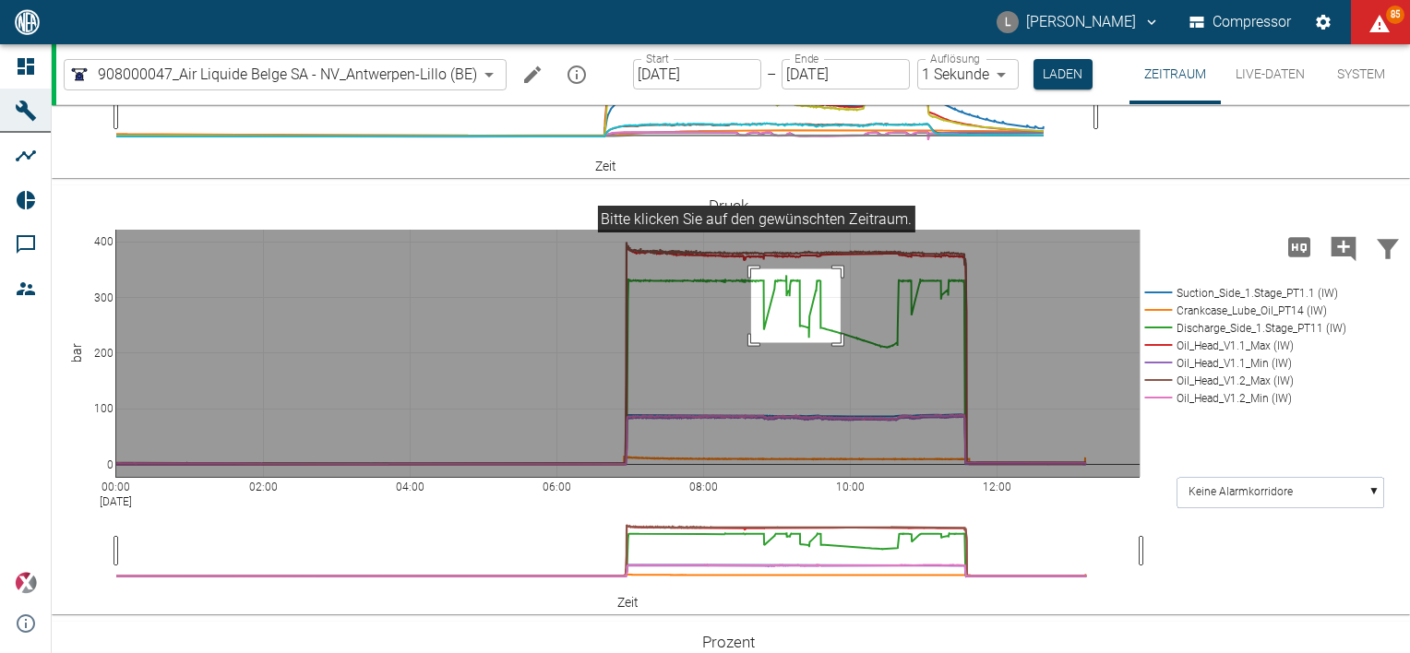
drag, startPoint x: 751, startPoint y: 365, endPoint x: 841, endPoint y: 439, distance: 116.0
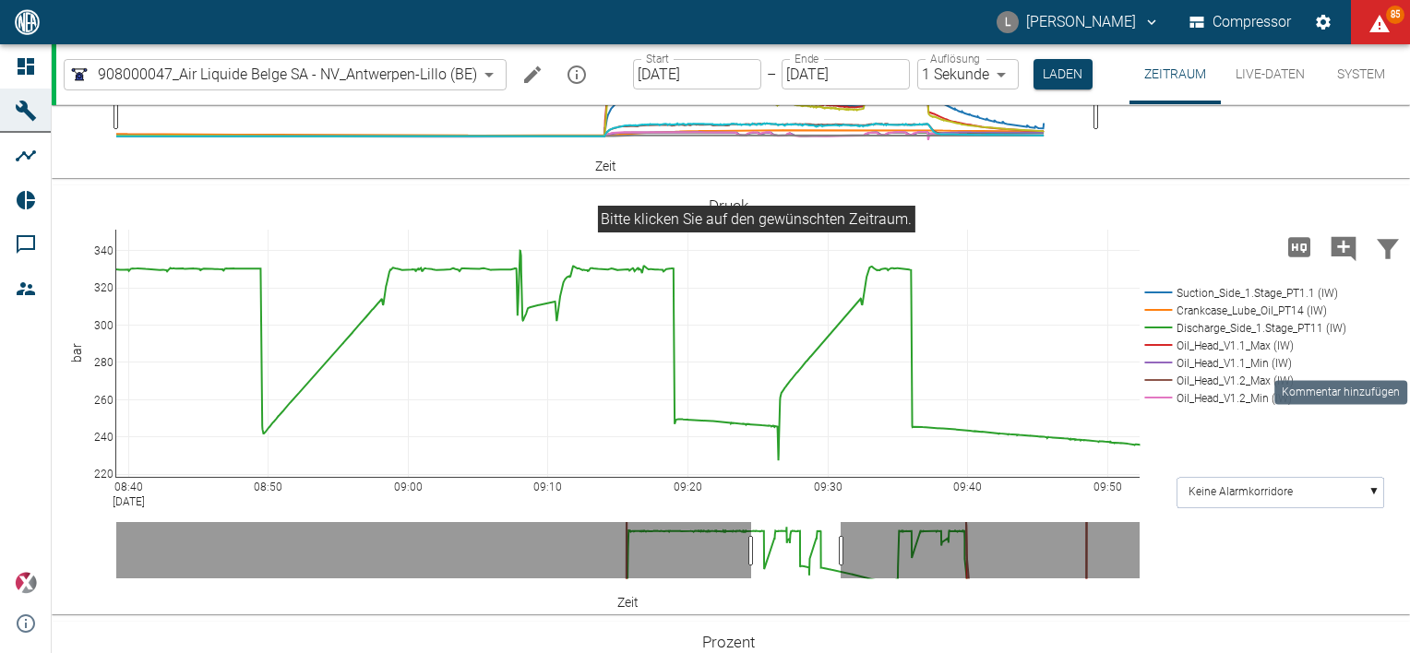
click at [1332, 261] on icon "Kommentar hinzufügen" at bounding box center [1344, 248] width 25 height 25
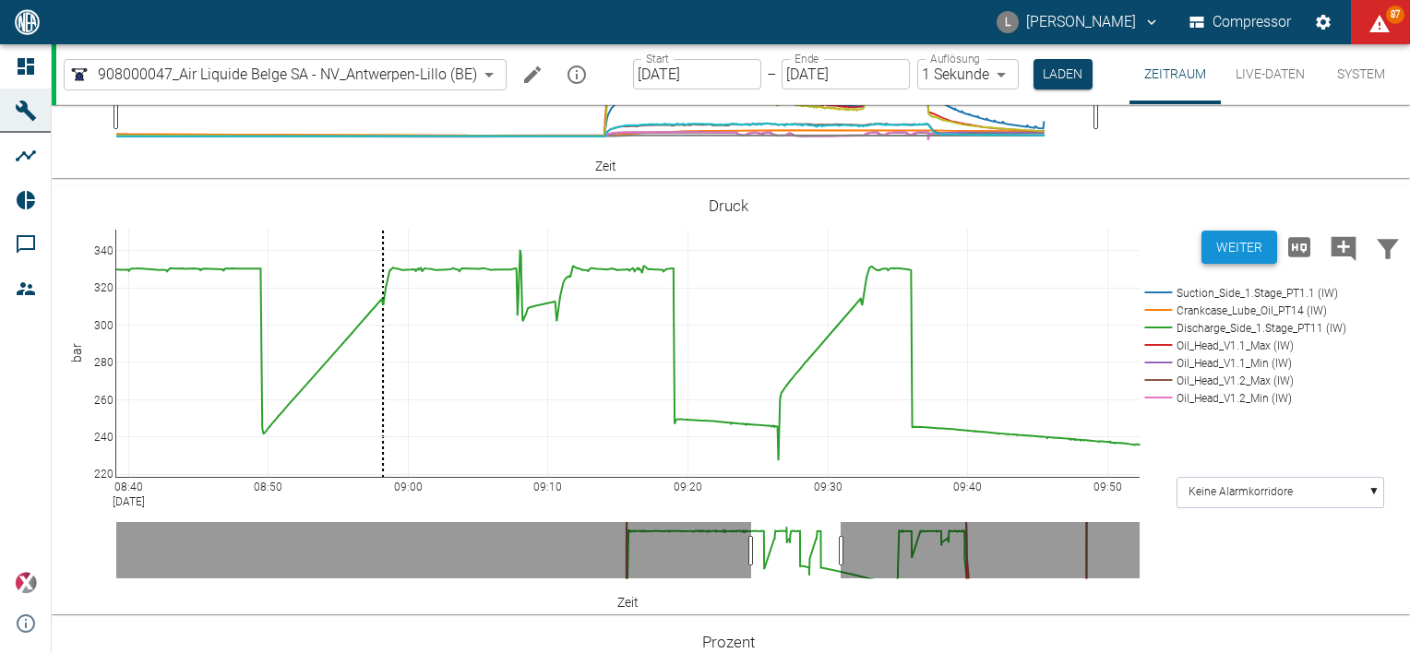
click at [1223, 265] on button "Weiter" at bounding box center [1239, 248] width 76 height 34
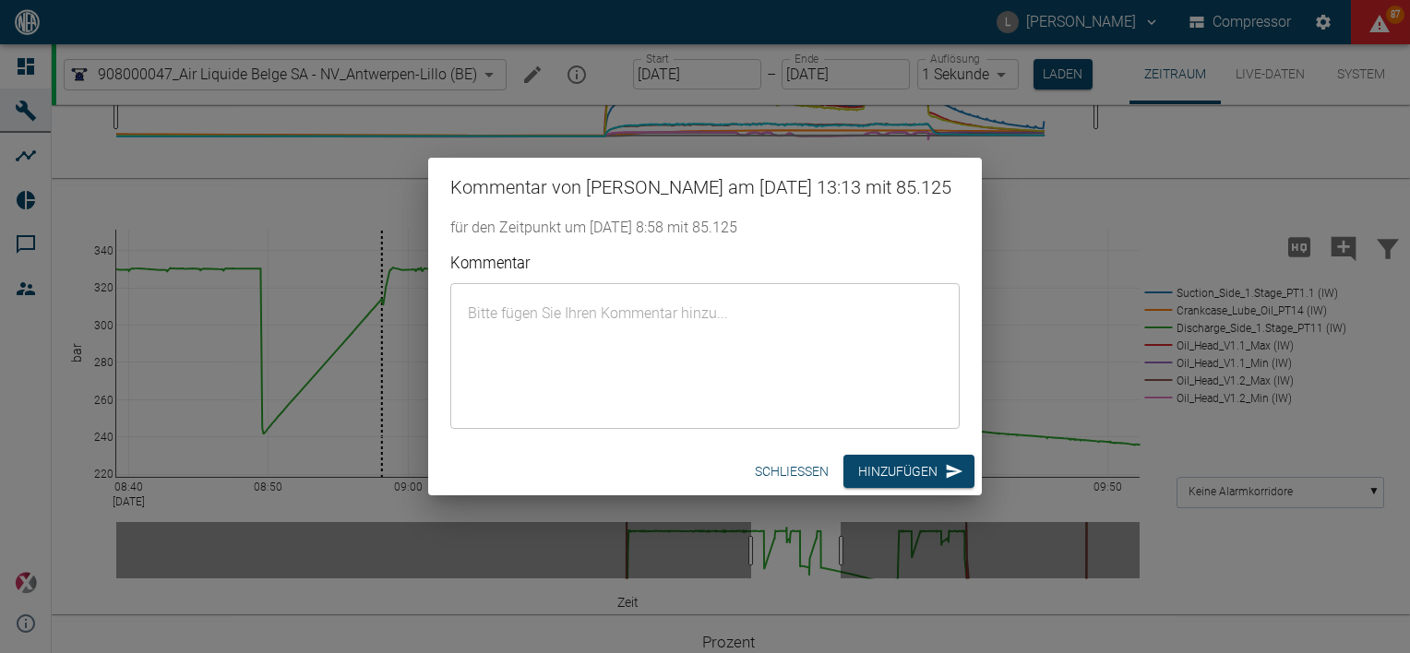
click at [773, 354] on textarea "Kommentar" at bounding box center [705, 355] width 484 height 115
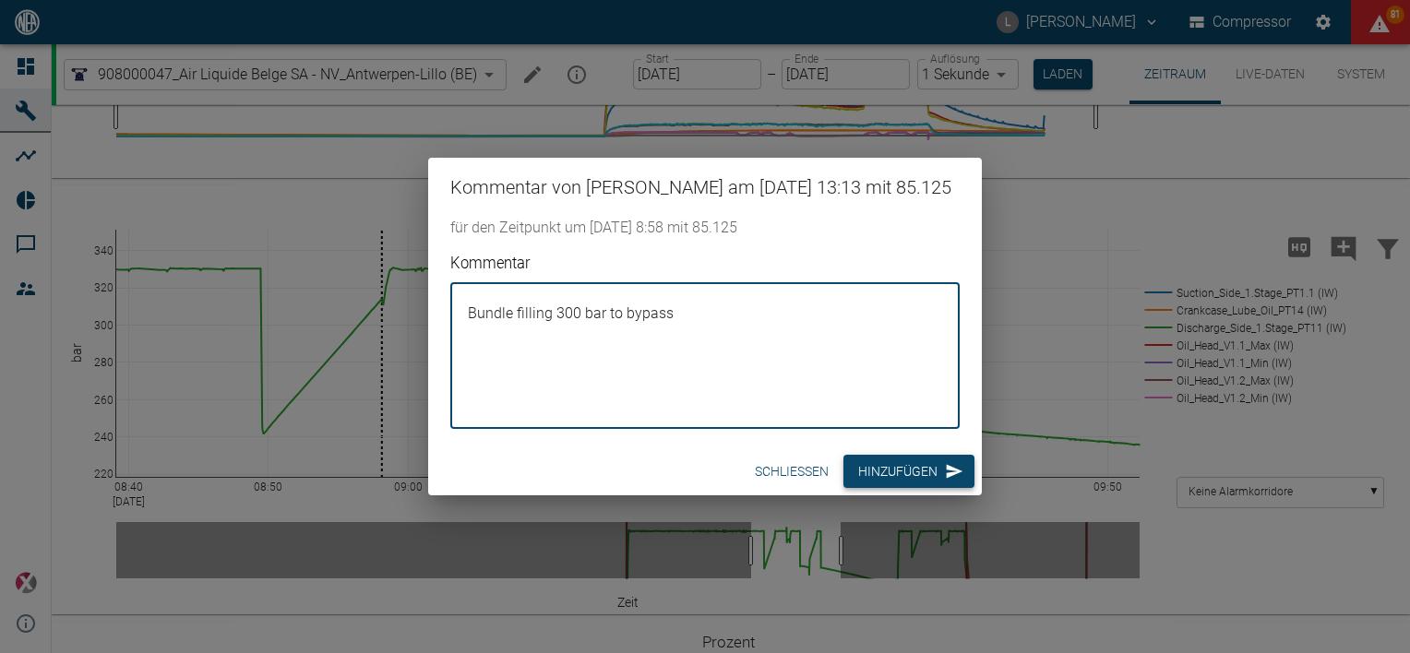
type textarea "Bundle filling 300 bar to bypass"
click at [894, 489] on button "Hinzufügen" at bounding box center [908, 472] width 131 height 34
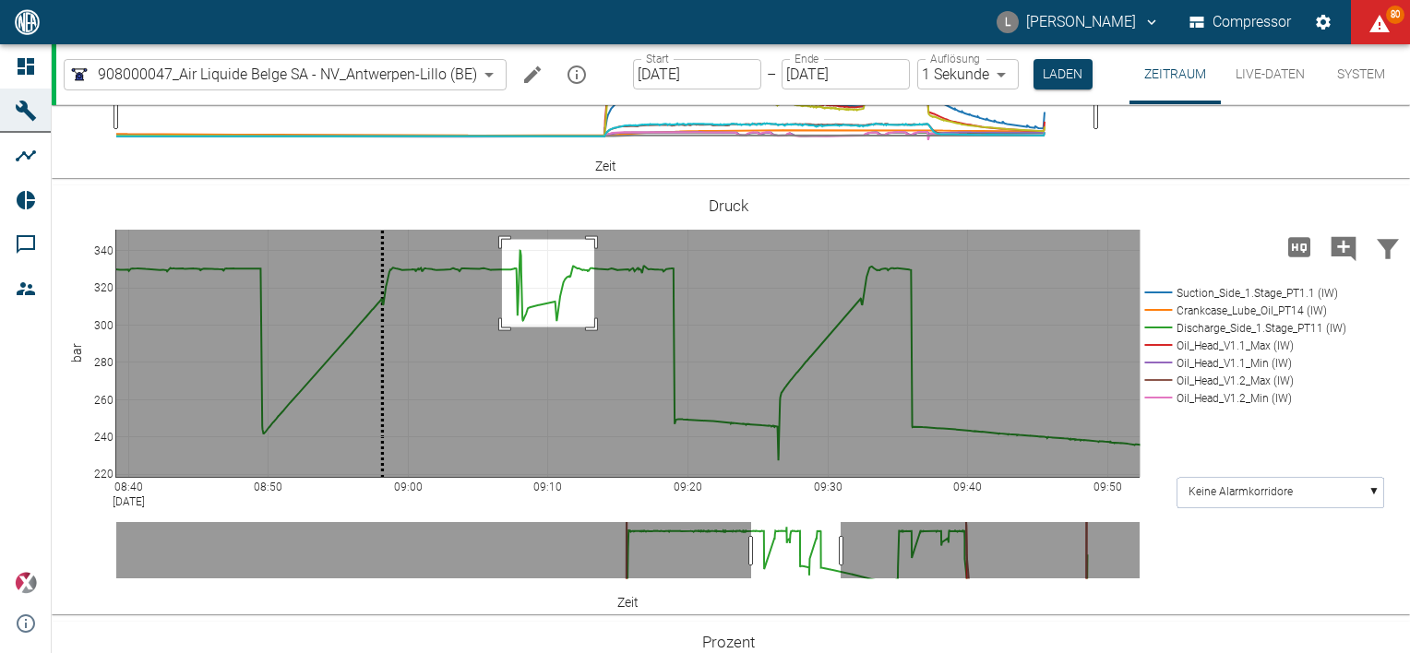
drag, startPoint x: 502, startPoint y: 336, endPoint x: 594, endPoint y: 424, distance: 127.3
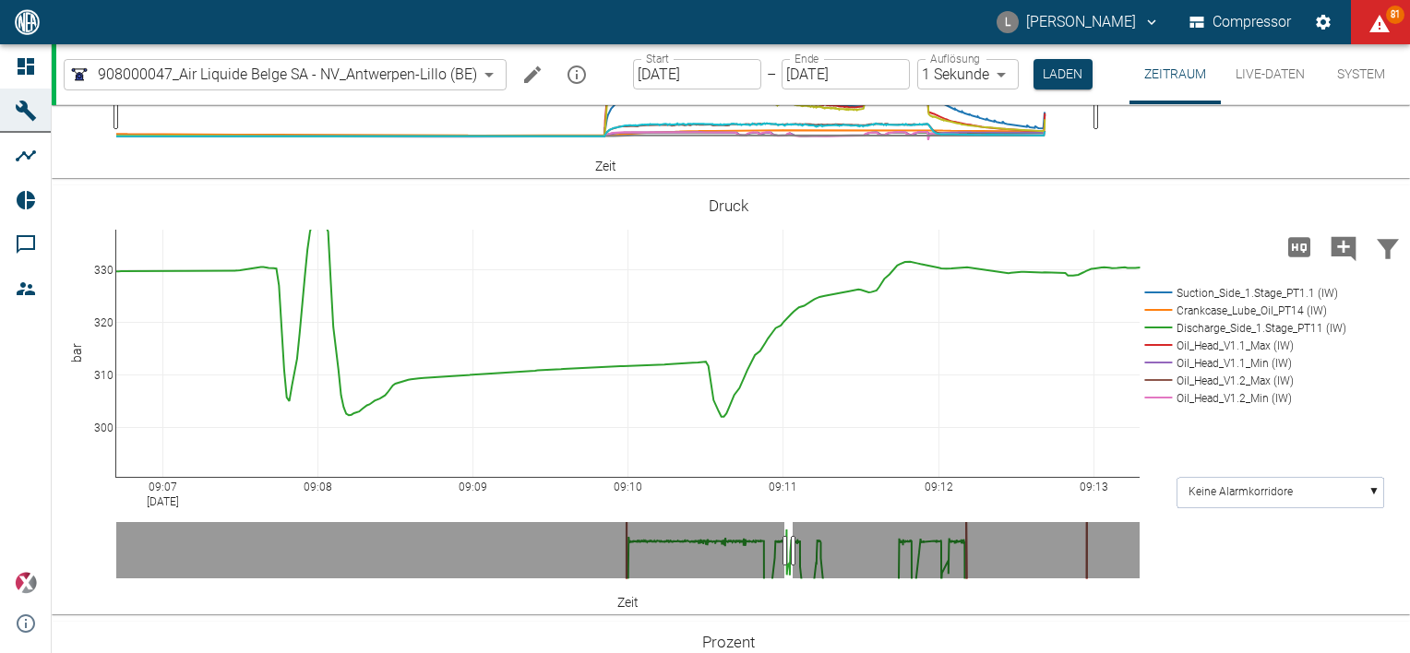
drag, startPoint x: 103, startPoint y: 468, endPoint x: 111, endPoint y: 424, distance: 44.0
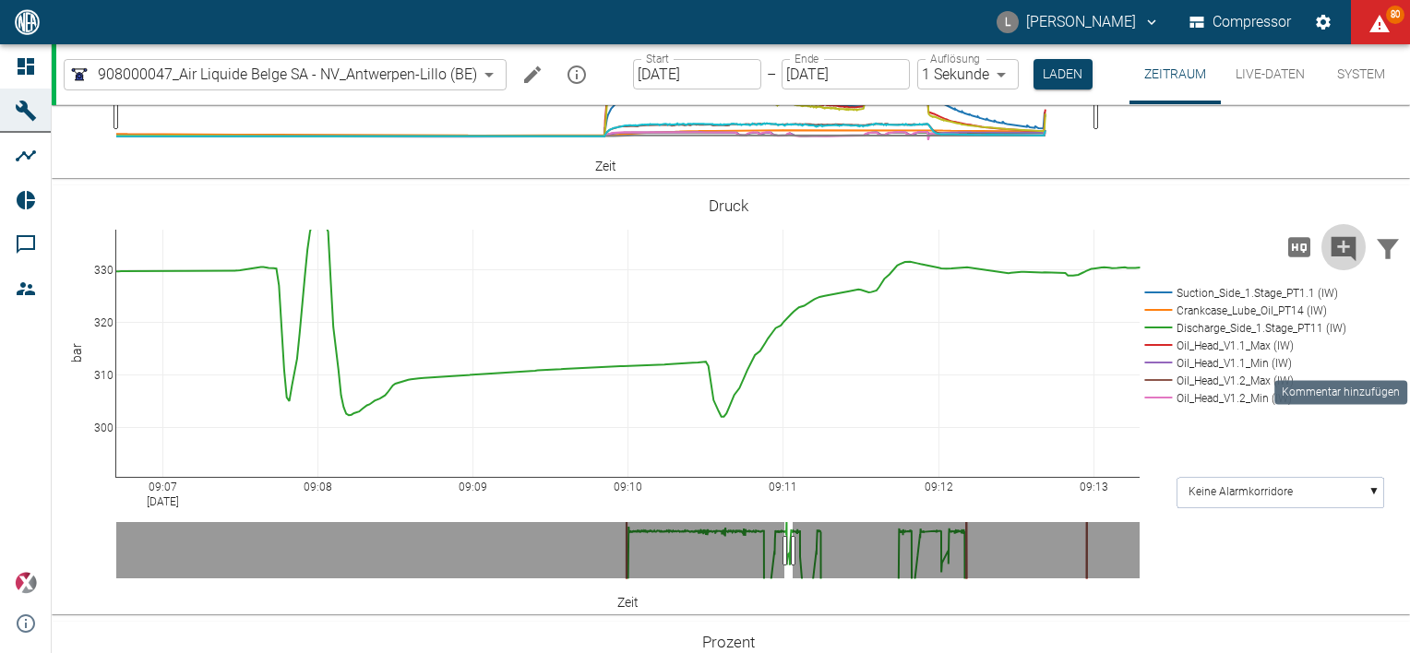
click at [1342, 261] on icon "Kommentar hinzufügen" at bounding box center [1344, 248] width 25 height 25
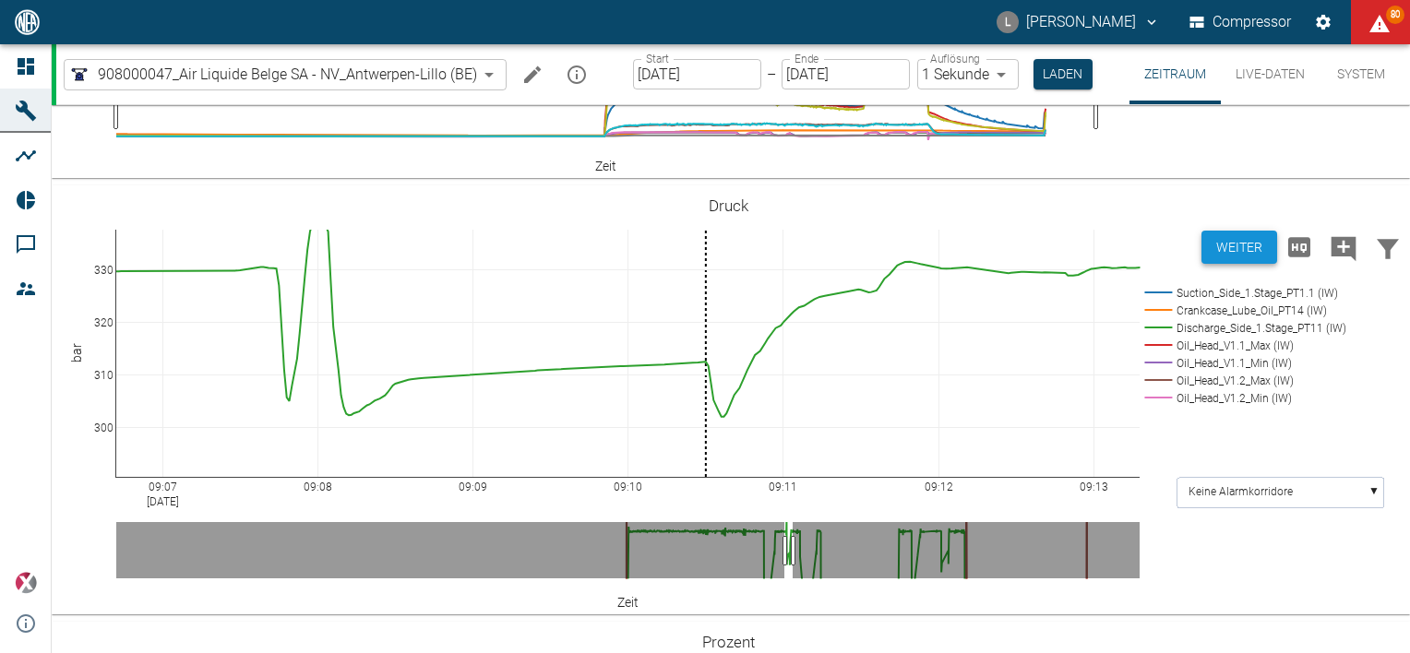
click at [1218, 265] on button "Weiter" at bounding box center [1239, 248] width 76 height 34
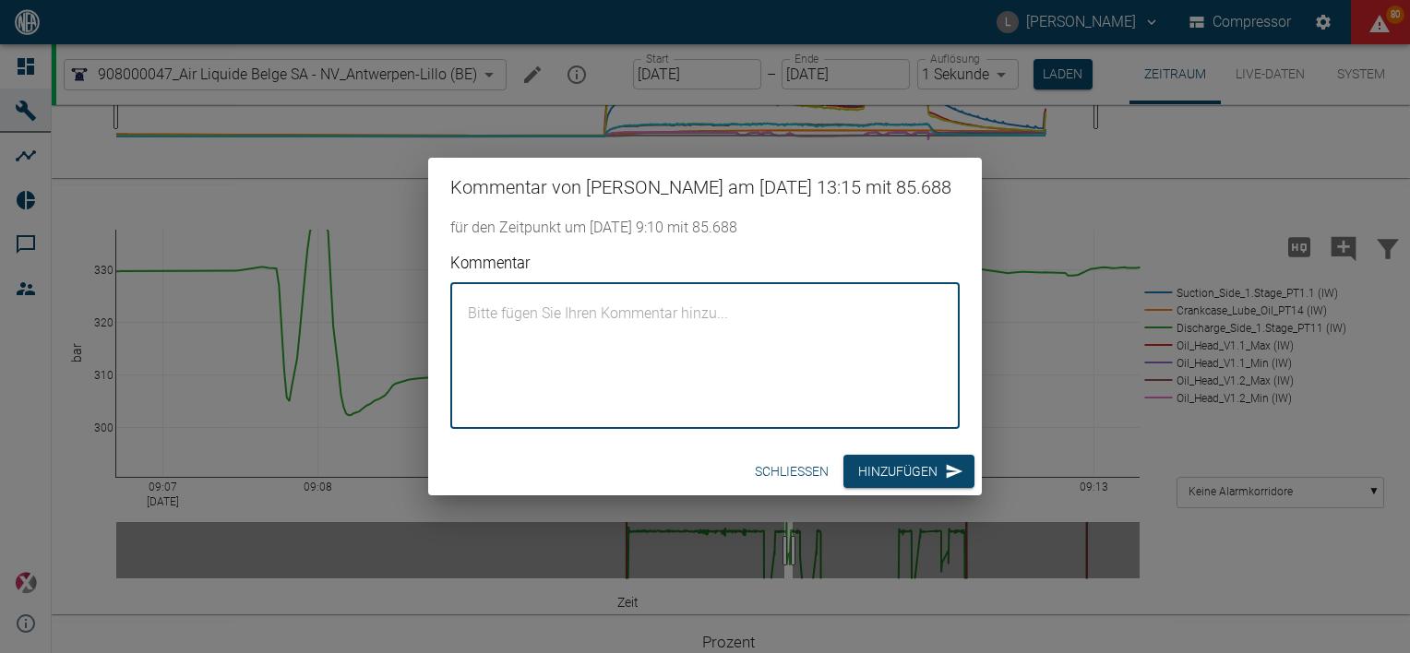
click at [514, 363] on textarea "Kommentar" at bounding box center [705, 355] width 484 height 115
type textarea "300 bar trailer filling into bypass"
click at [886, 484] on button "Hinzufügen" at bounding box center [908, 472] width 131 height 34
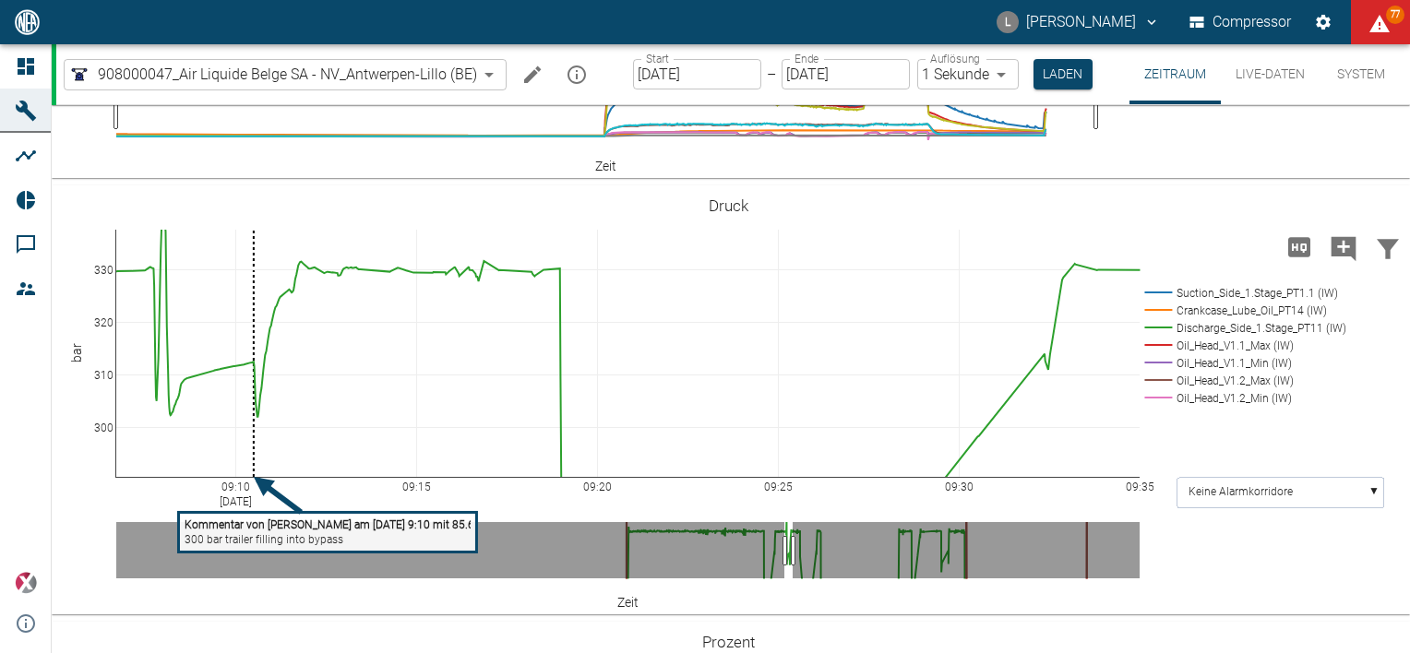
drag, startPoint x: 1136, startPoint y: 580, endPoint x: 351, endPoint y: 565, distance: 785.4
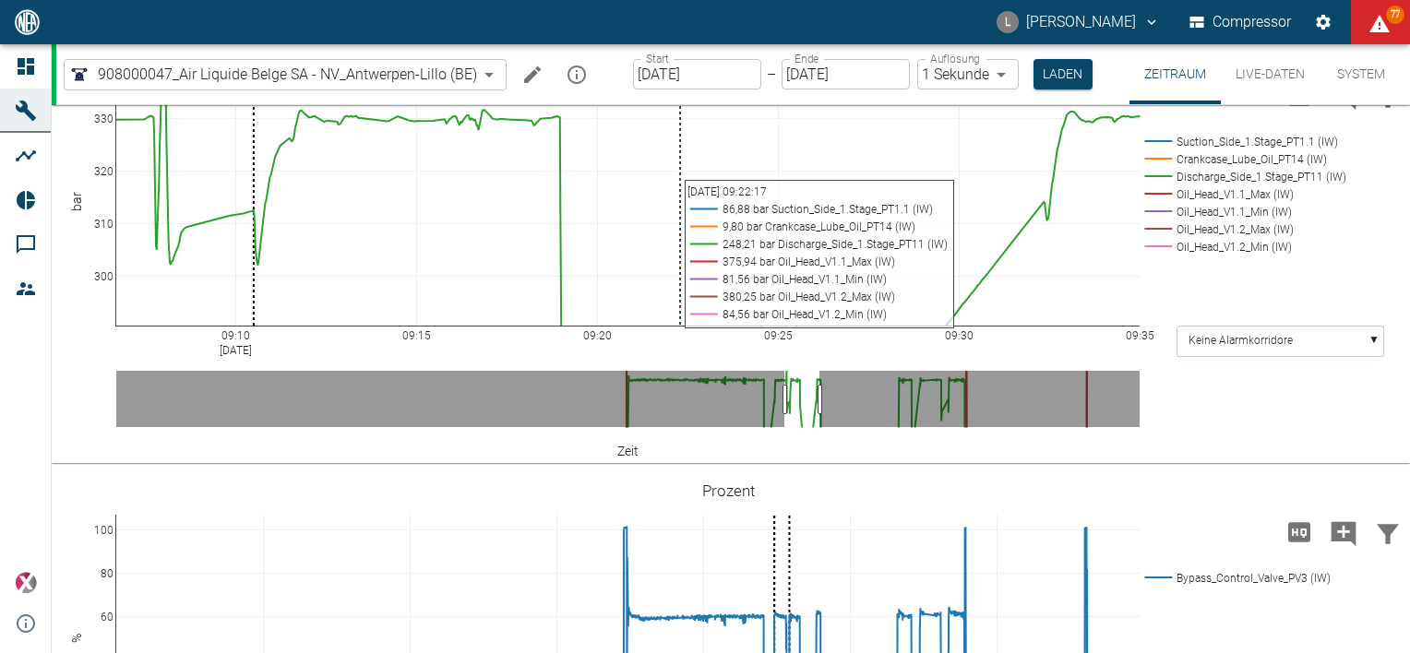
scroll to position [1753, 0]
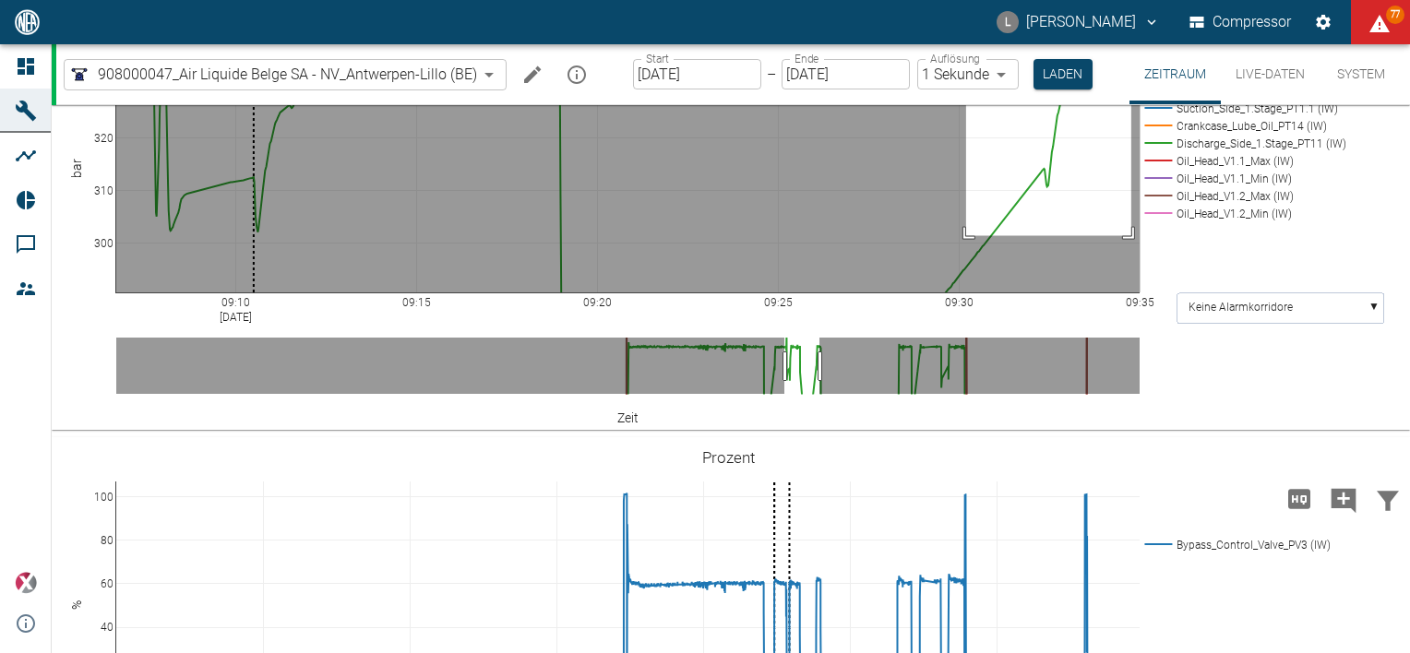
drag, startPoint x: 966, startPoint y: 172, endPoint x: 1131, endPoint y: 332, distance: 230.4
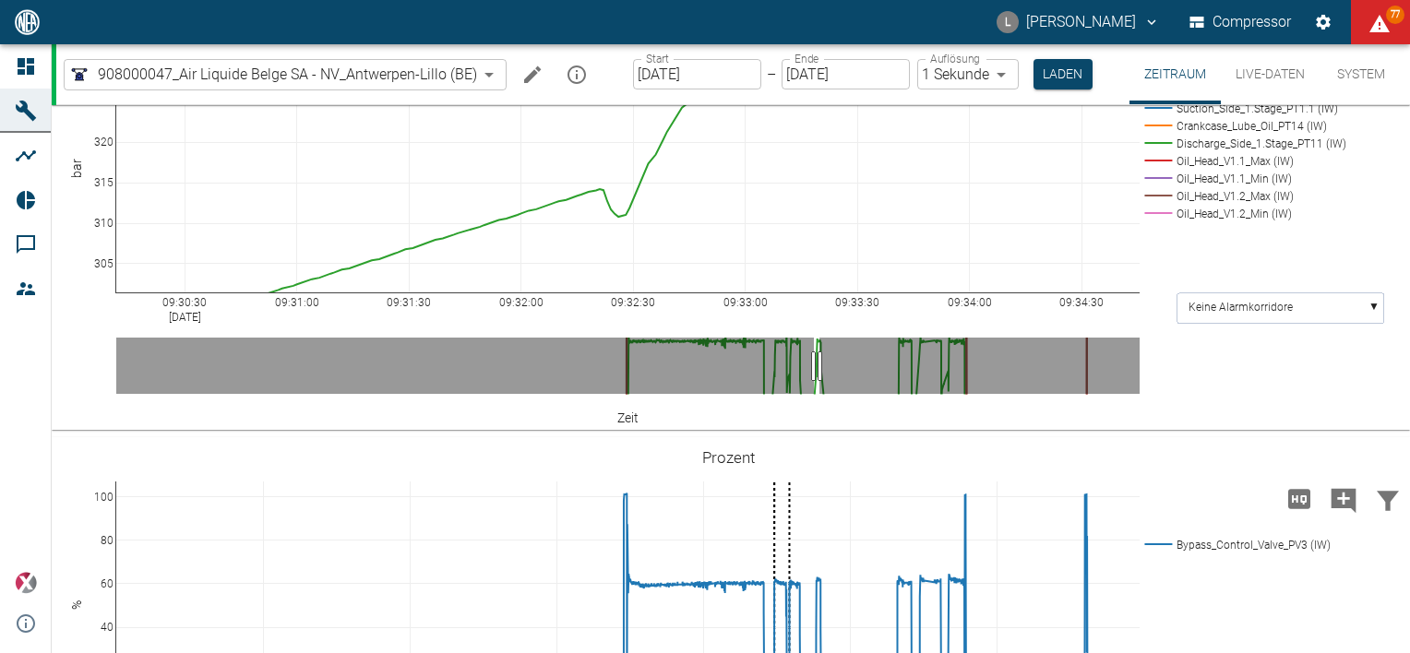
click at [1373, 28] on icon at bounding box center [1370, 20] width 15 height 15
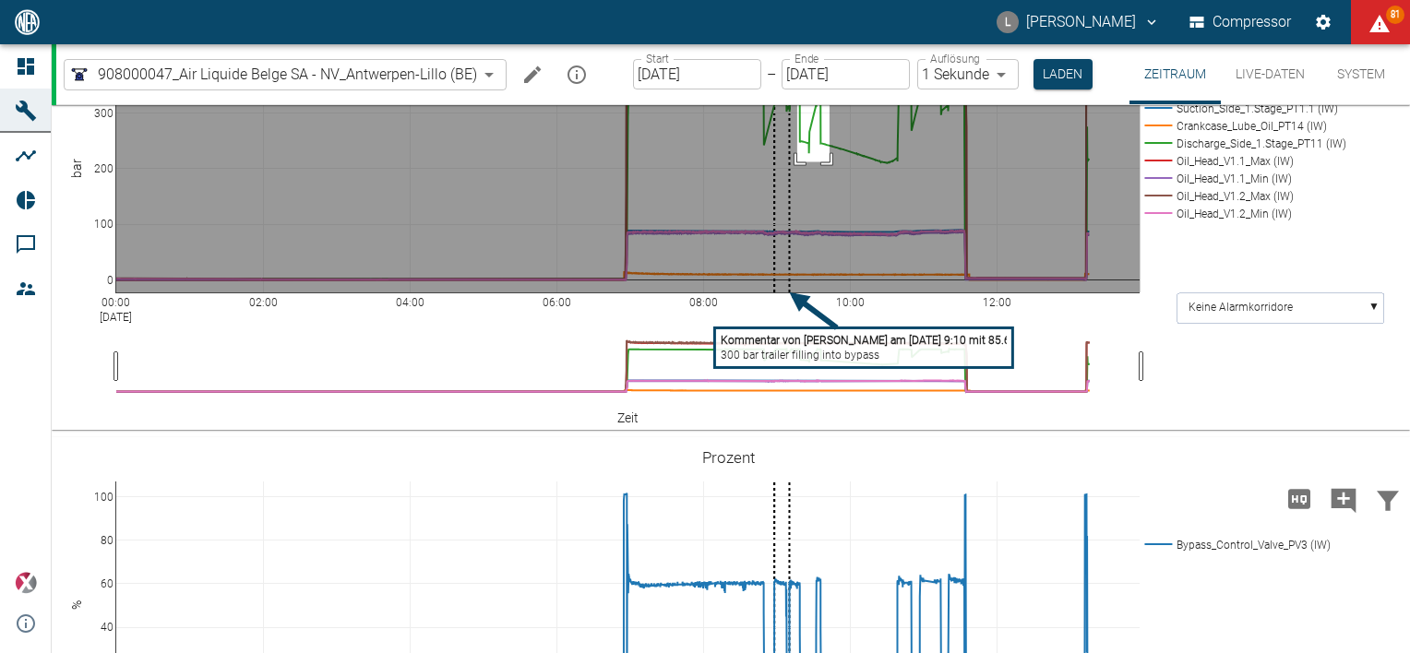
drag, startPoint x: 797, startPoint y: 151, endPoint x: 830, endPoint y: 258, distance: 111.8
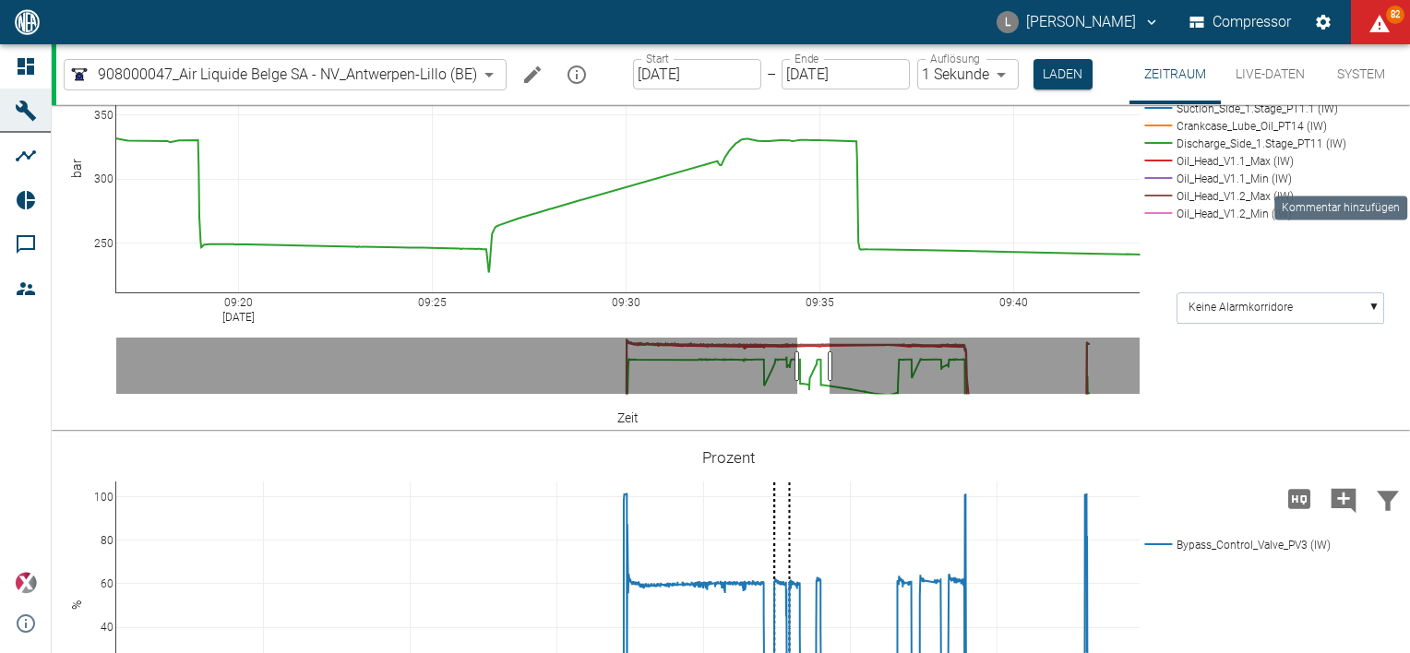
click at [1336, 77] on icon "Kommentar hinzufügen" at bounding box center [1344, 64] width 25 height 25
click at [1236, 80] on button "Weiter" at bounding box center [1239, 63] width 76 height 34
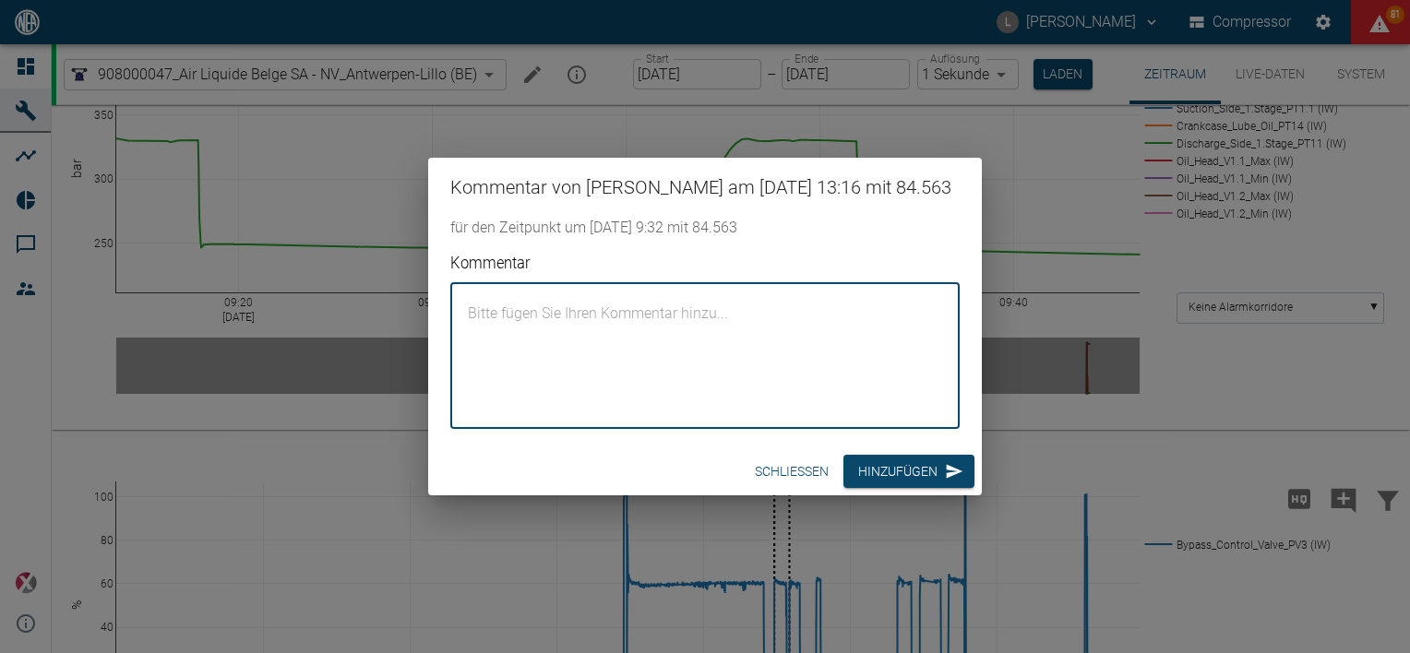
click at [584, 376] on textarea "Kommentar" at bounding box center [705, 355] width 484 height 115
type textarea "300 bar bundle"
click at [934, 477] on button "Hinzufügen" at bounding box center [908, 472] width 131 height 34
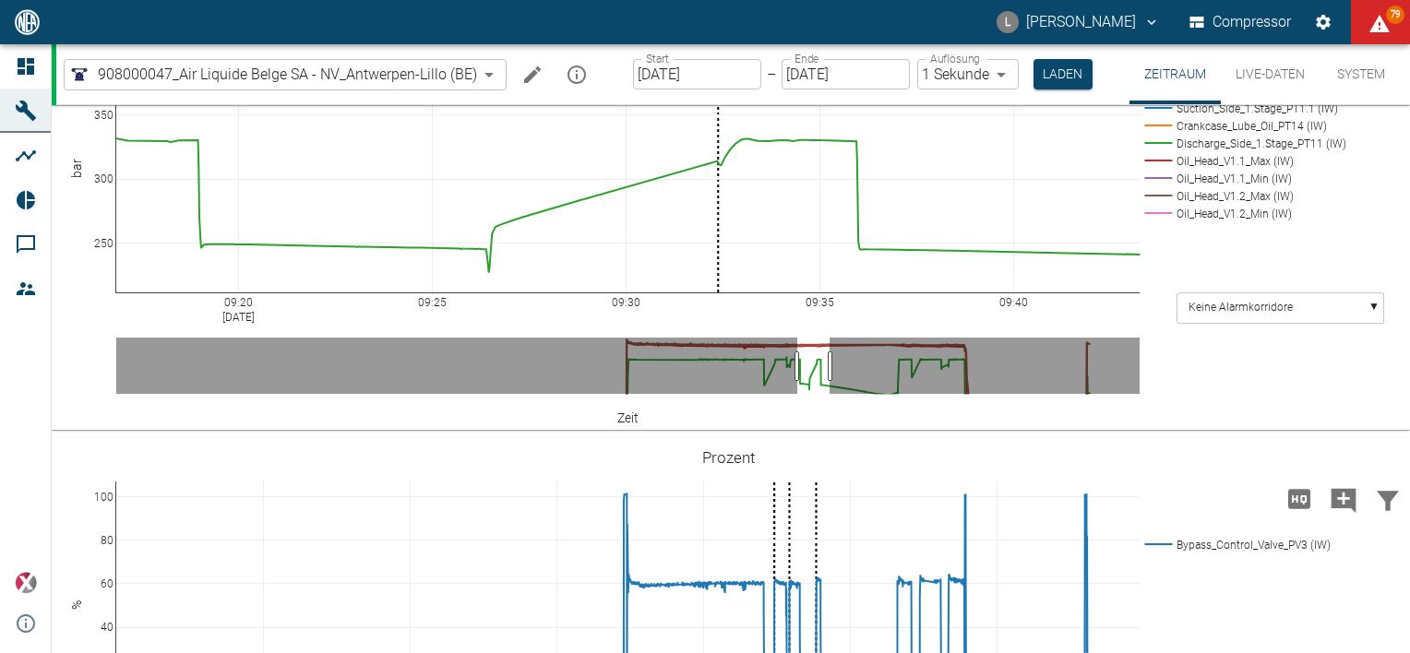
click at [1367, 28] on icon at bounding box center [1370, 20] width 15 height 15
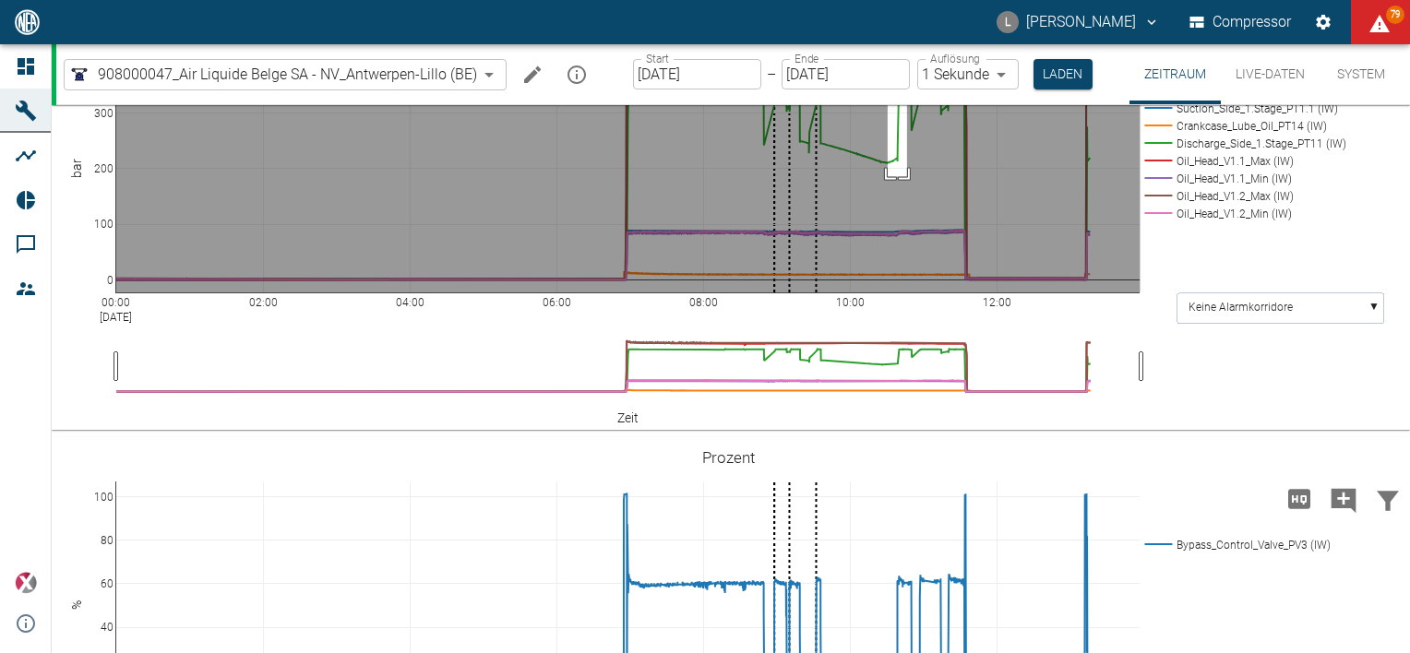
drag, startPoint x: 888, startPoint y: 177, endPoint x: 907, endPoint y: 273, distance: 97.9
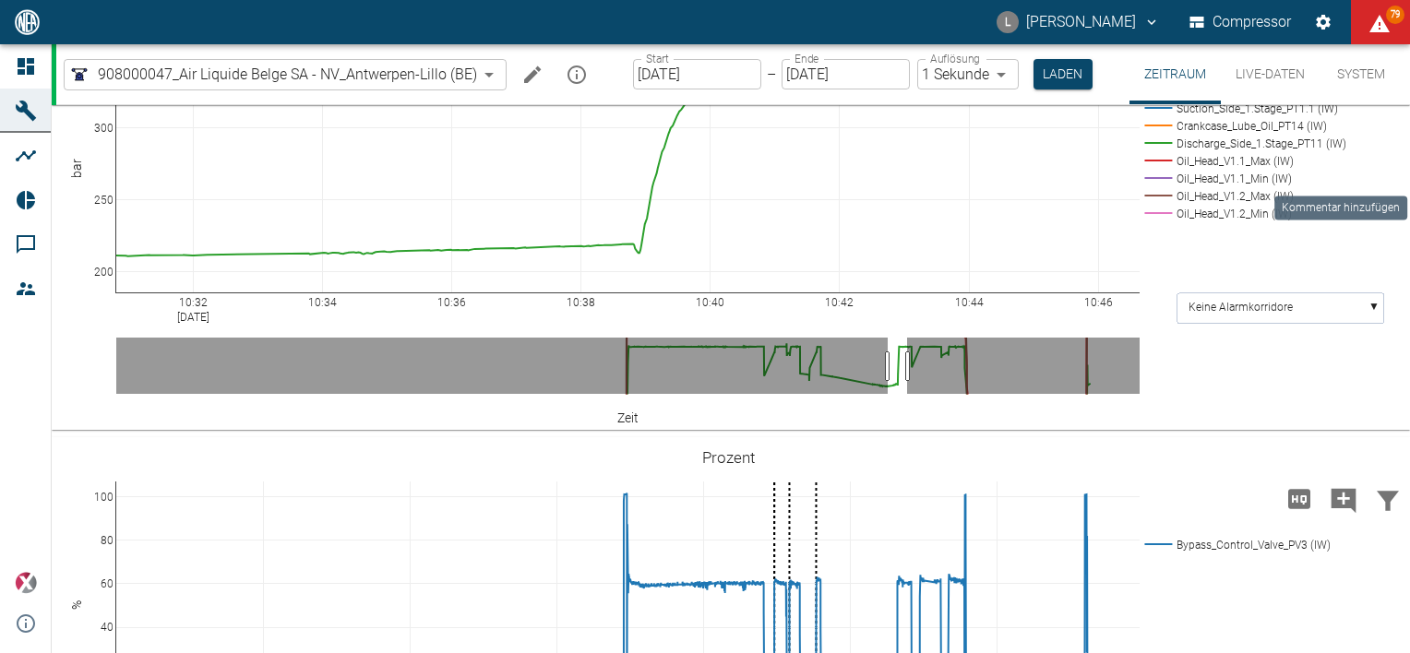
click at [1336, 77] on icon "Kommentar hinzufügen" at bounding box center [1344, 64] width 25 height 25
click at [1233, 80] on button "Weiter" at bounding box center [1239, 63] width 76 height 34
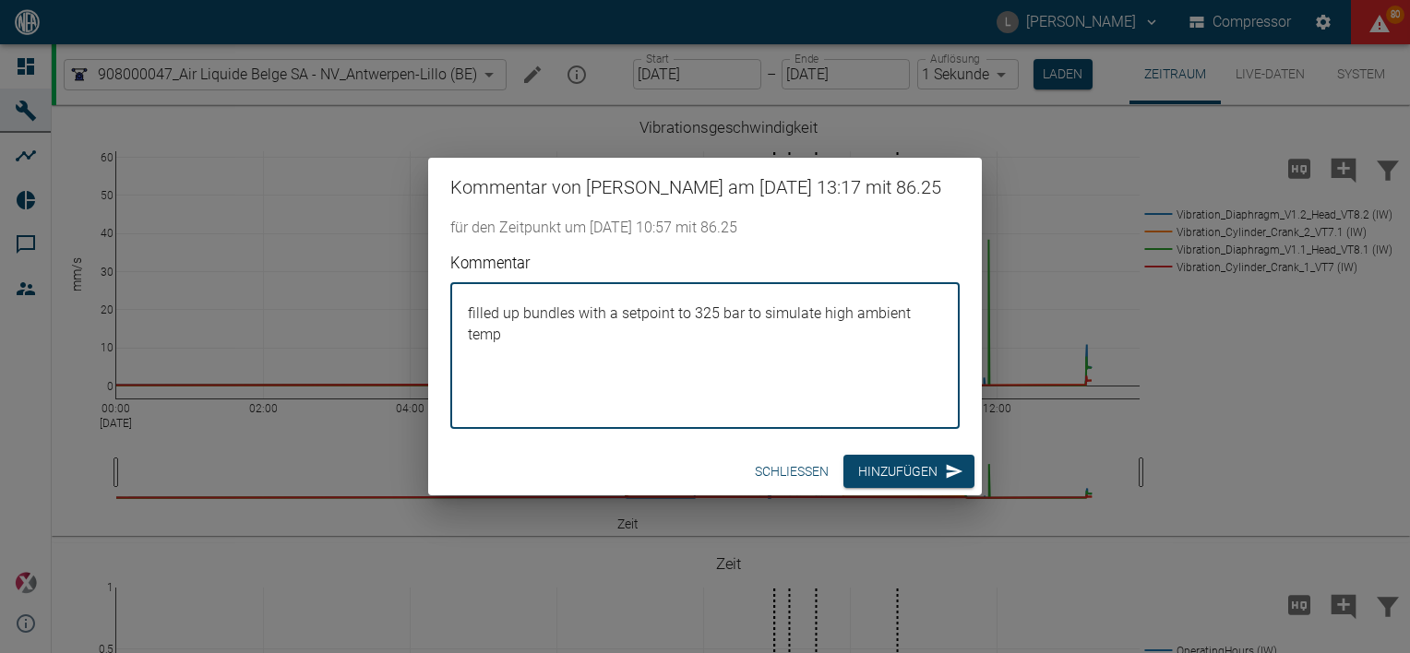
scroll to position [1753, 0]
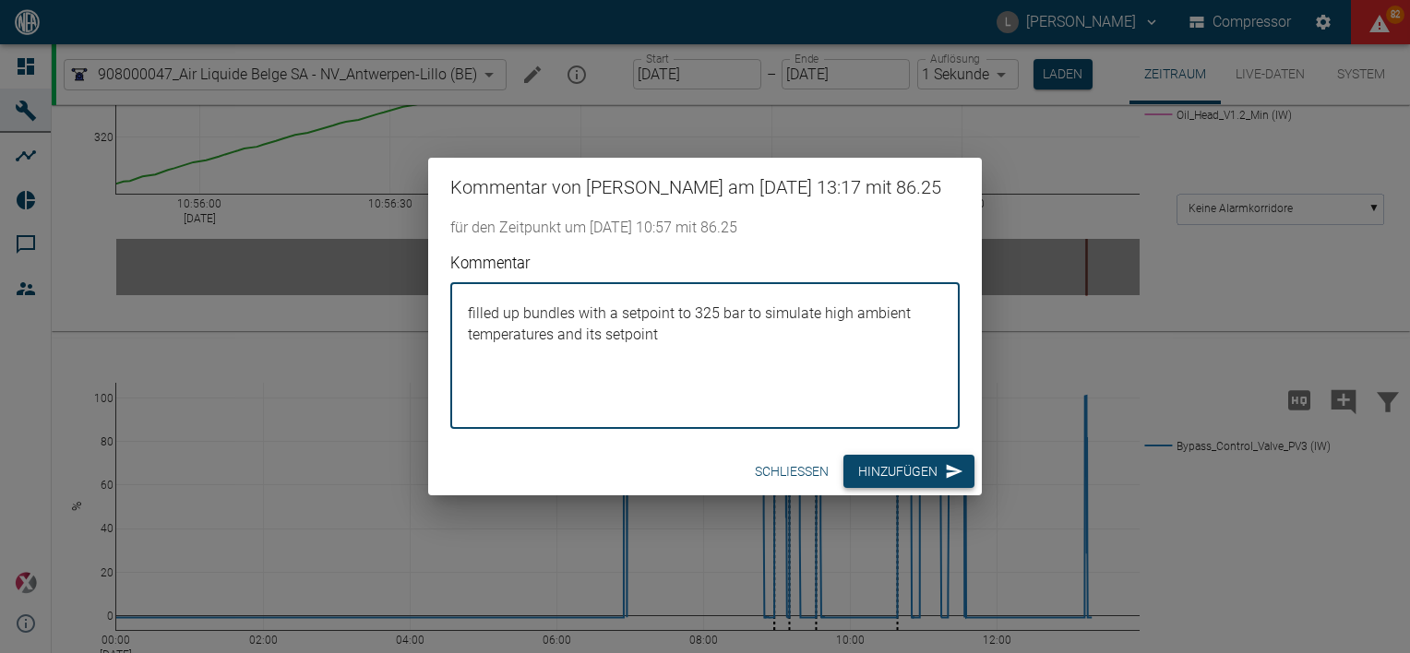
type textarea "filled up bundles with a setpoint to 325 bar to simulate high ambient temperatu…"
click at [890, 478] on button "Hinzufügen" at bounding box center [908, 472] width 131 height 34
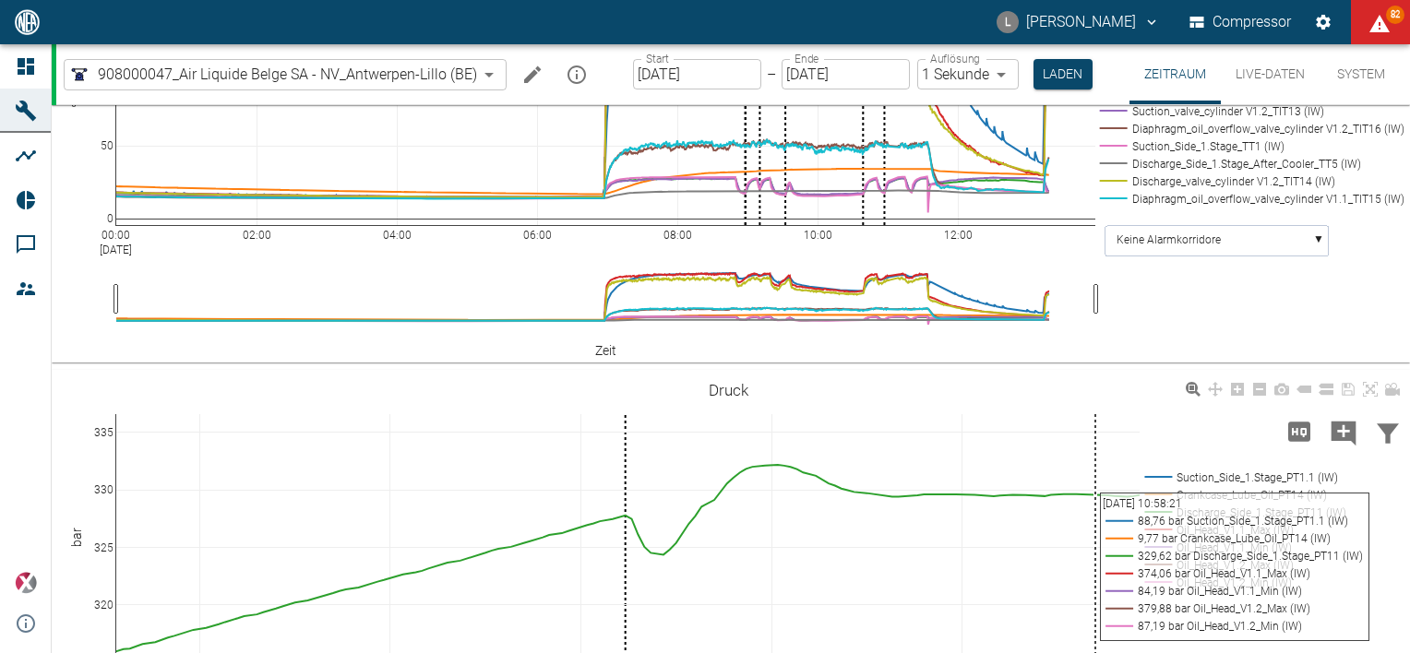
scroll to position [1661, 0]
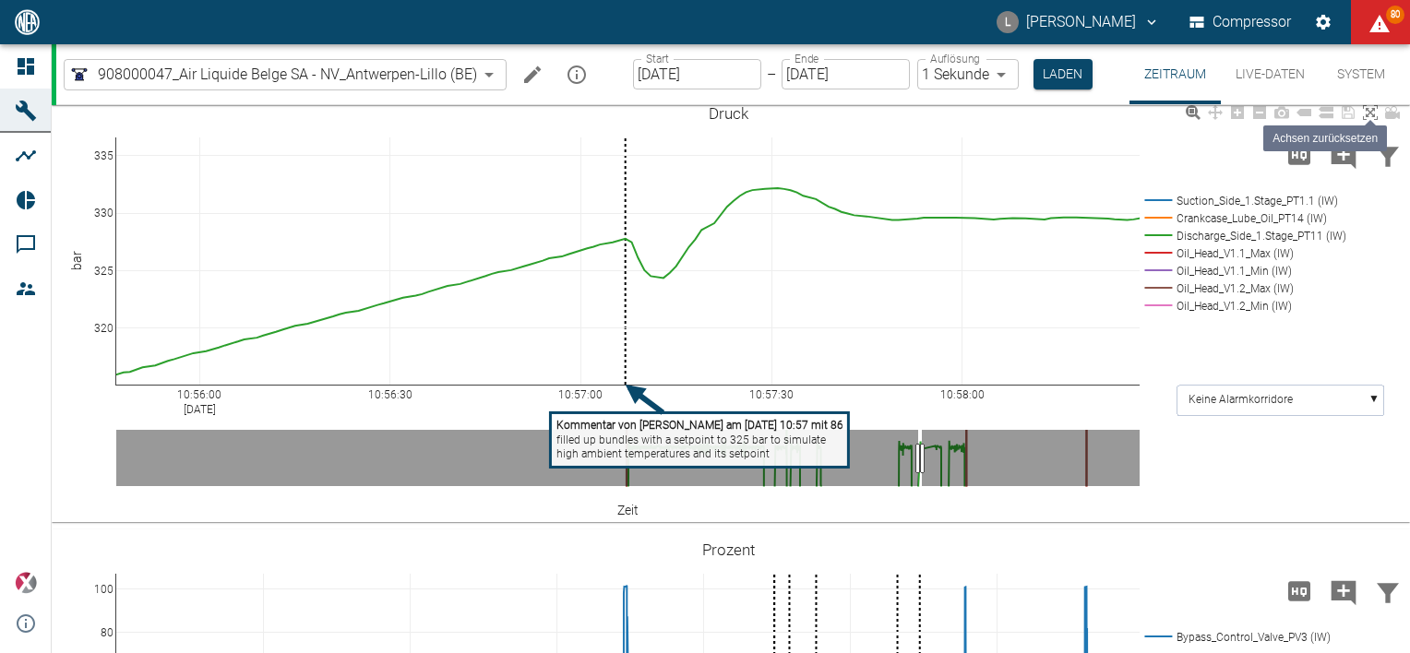
click at [1369, 120] on icon at bounding box center [1370, 112] width 15 height 15
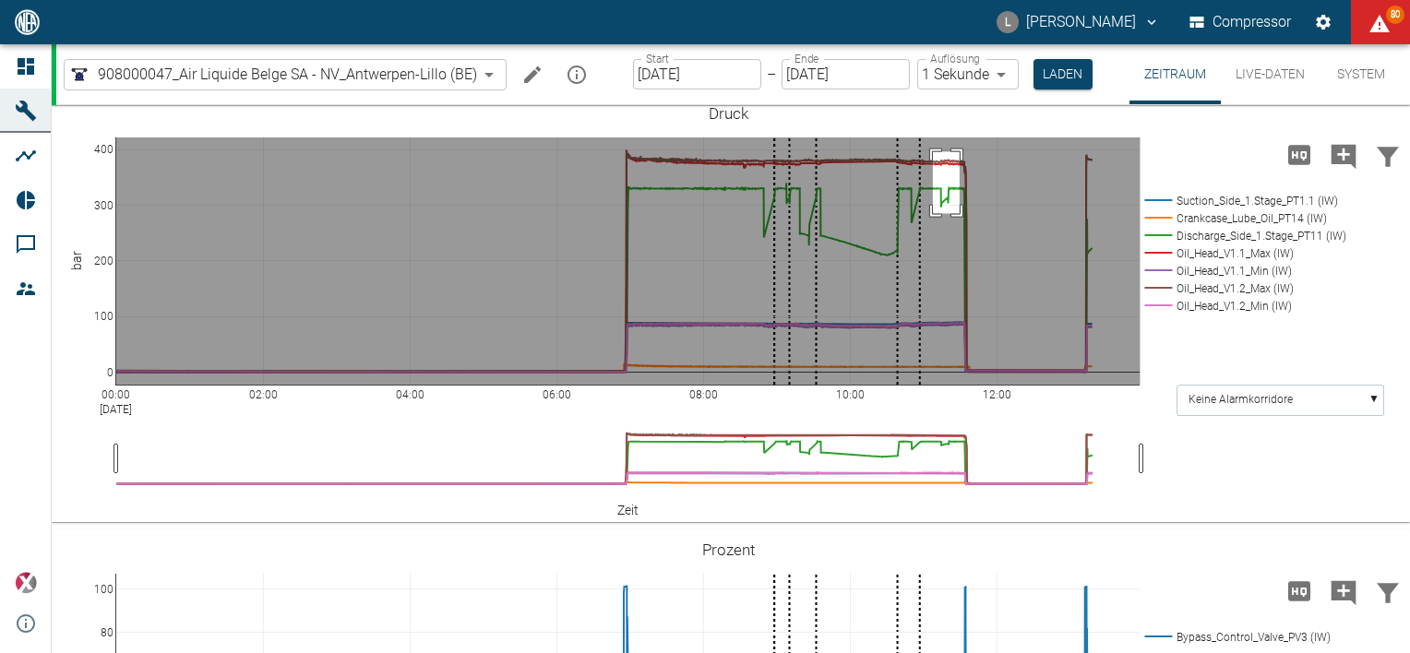
drag, startPoint x: 933, startPoint y: 248, endPoint x: 960, endPoint y: 310, distance: 67.4
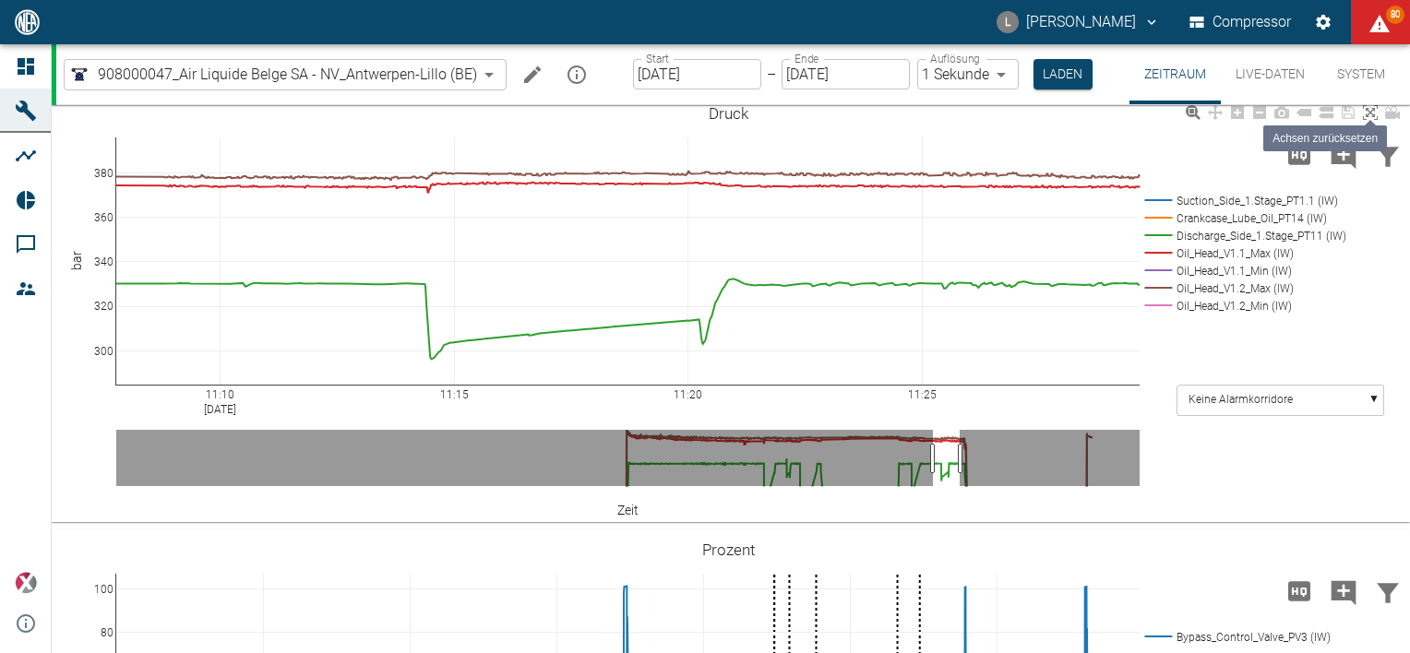
click at [1369, 120] on icon at bounding box center [1370, 112] width 15 height 15
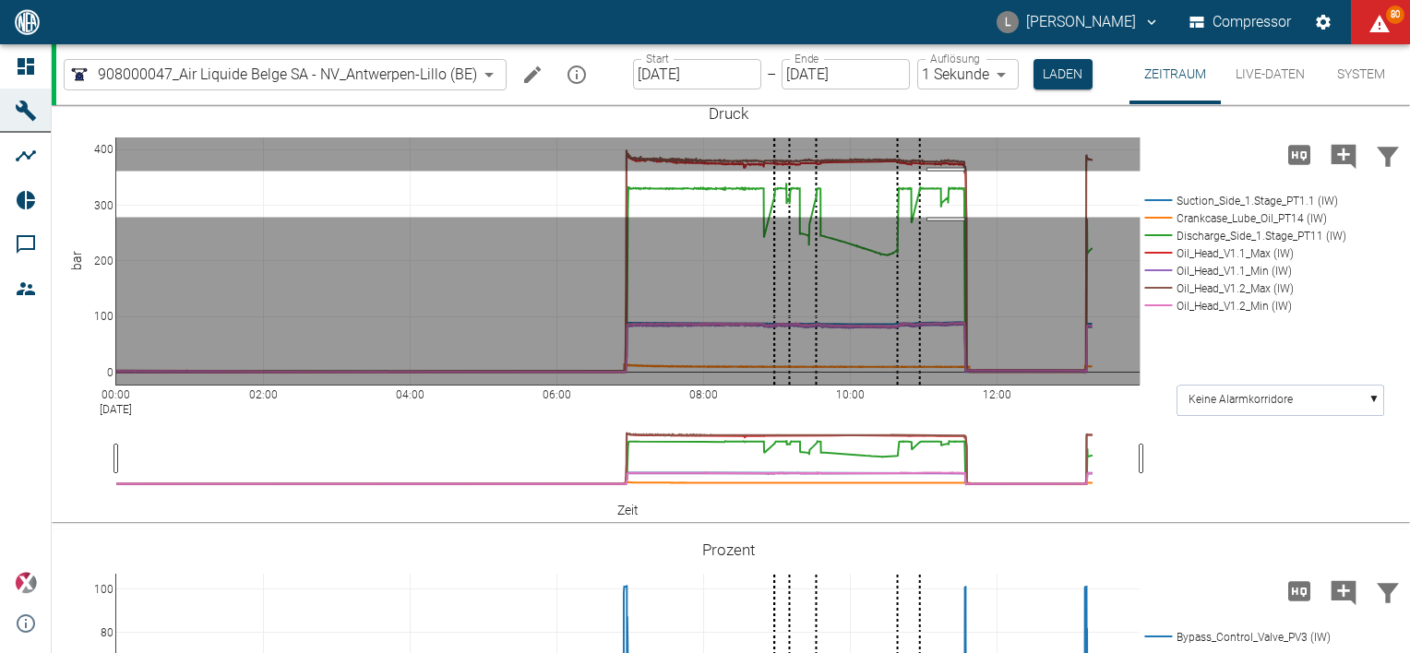
drag, startPoint x: 946, startPoint y: 268, endPoint x: 960, endPoint y: 314, distance: 48.2
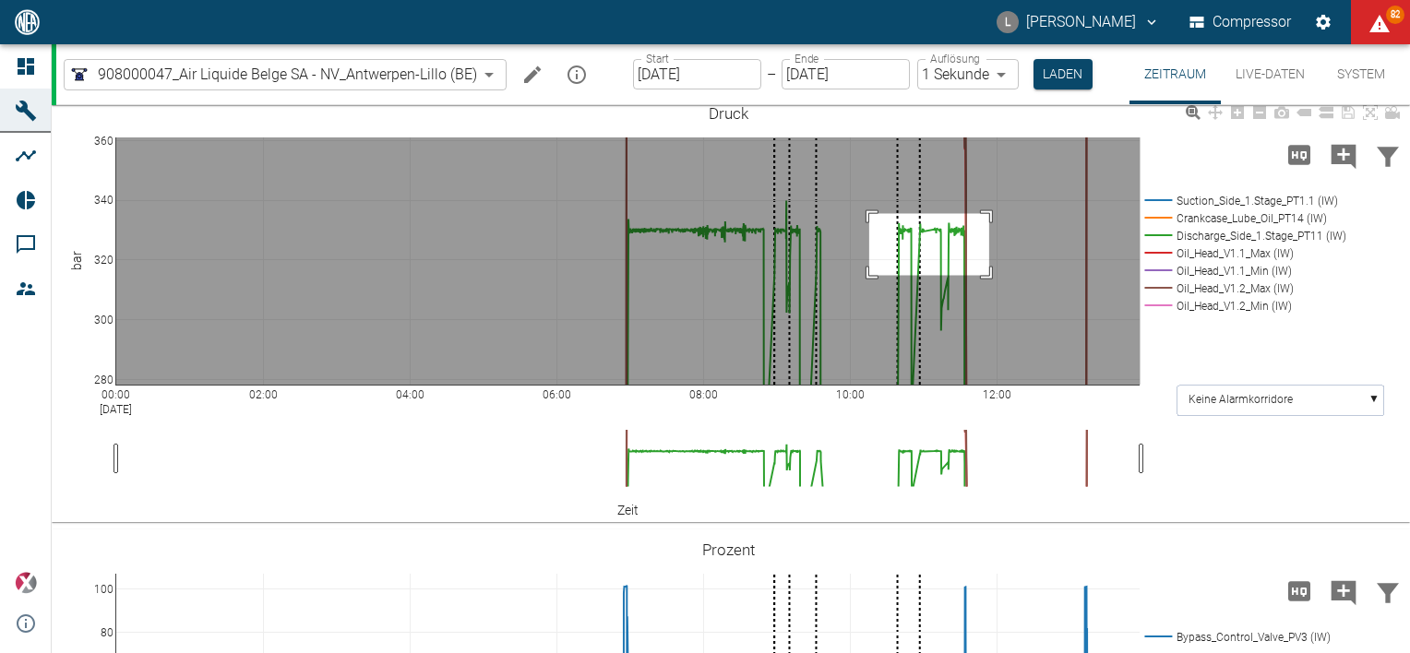
drag, startPoint x: 869, startPoint y: 310, endPoint x: 989, endPoint y: 373, distance: 135.4
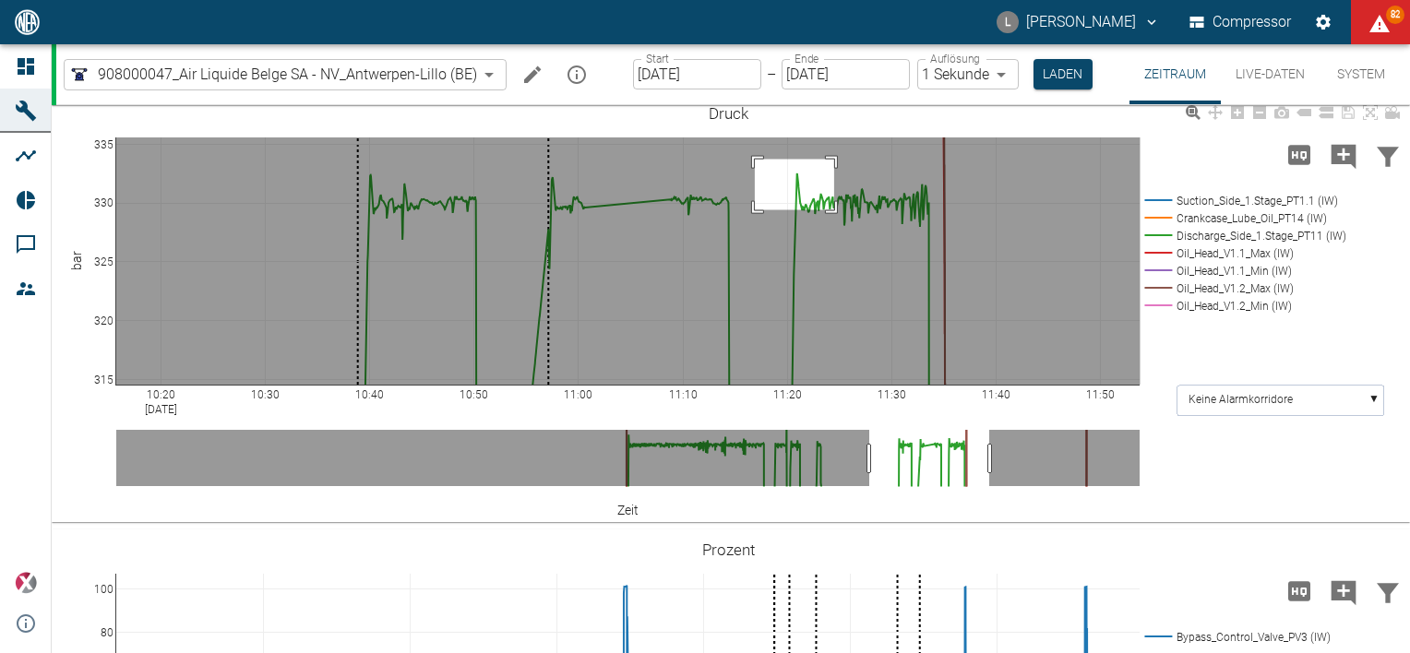
drag, startPoint x: 755, startPoint y: 256, endPoint x: 853, endPoint y: 333, distance: 124.8
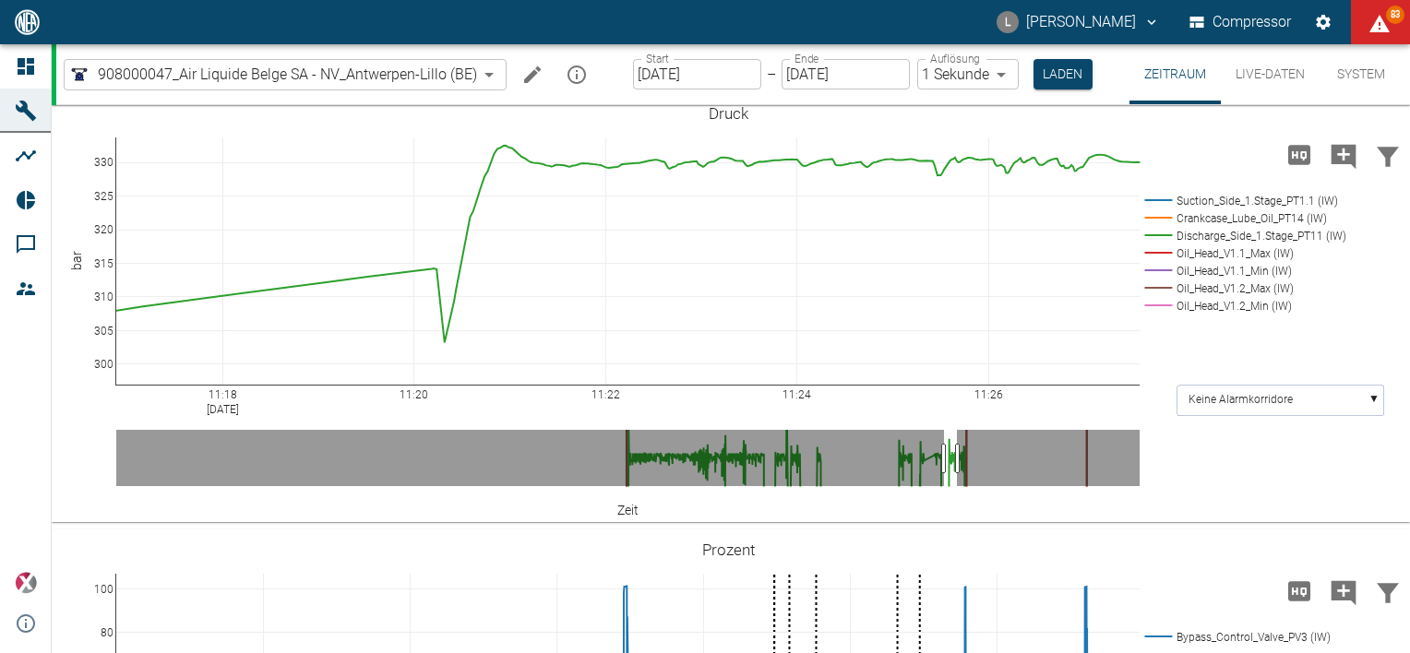
drag, startPoint x: 105, startPoint y: 480, endPoint x: 111, endPoint y: 284, distance: 195.7
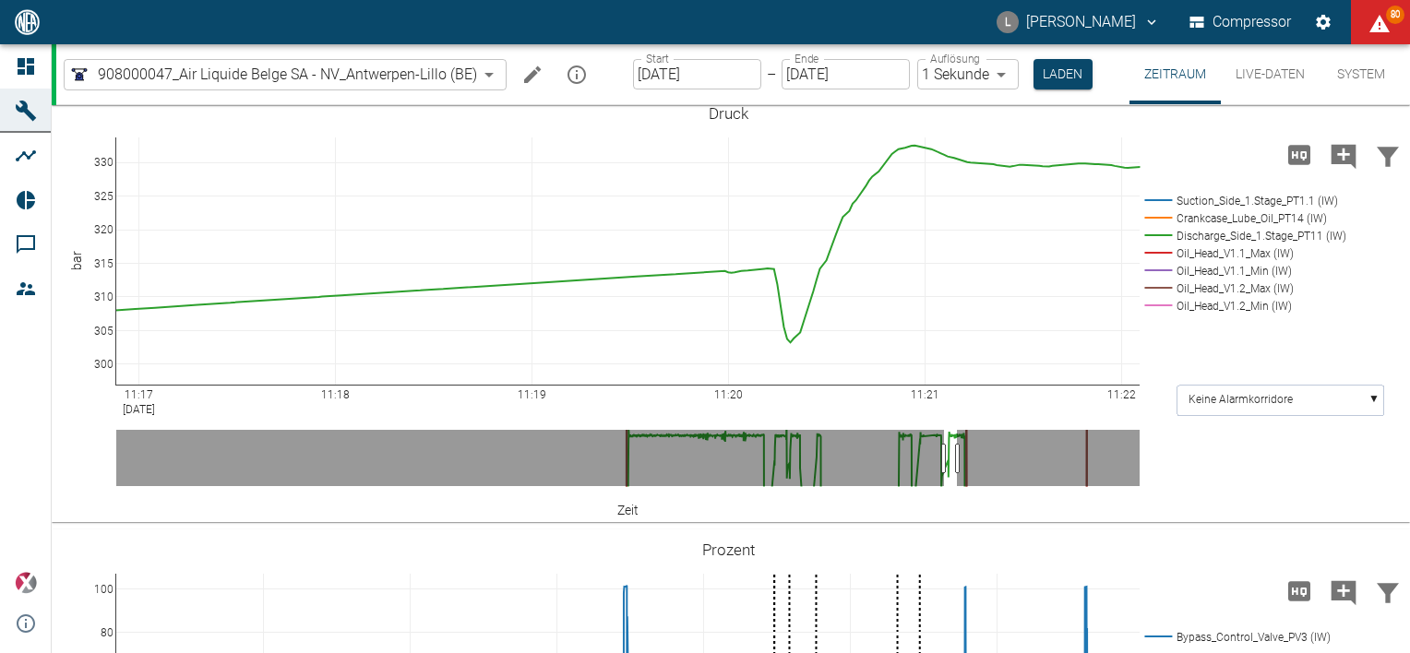
drag, startPoint x: 1128, startPoint y: 487, endPoint x: 1373, endPoint y: 495, distance: 245.6
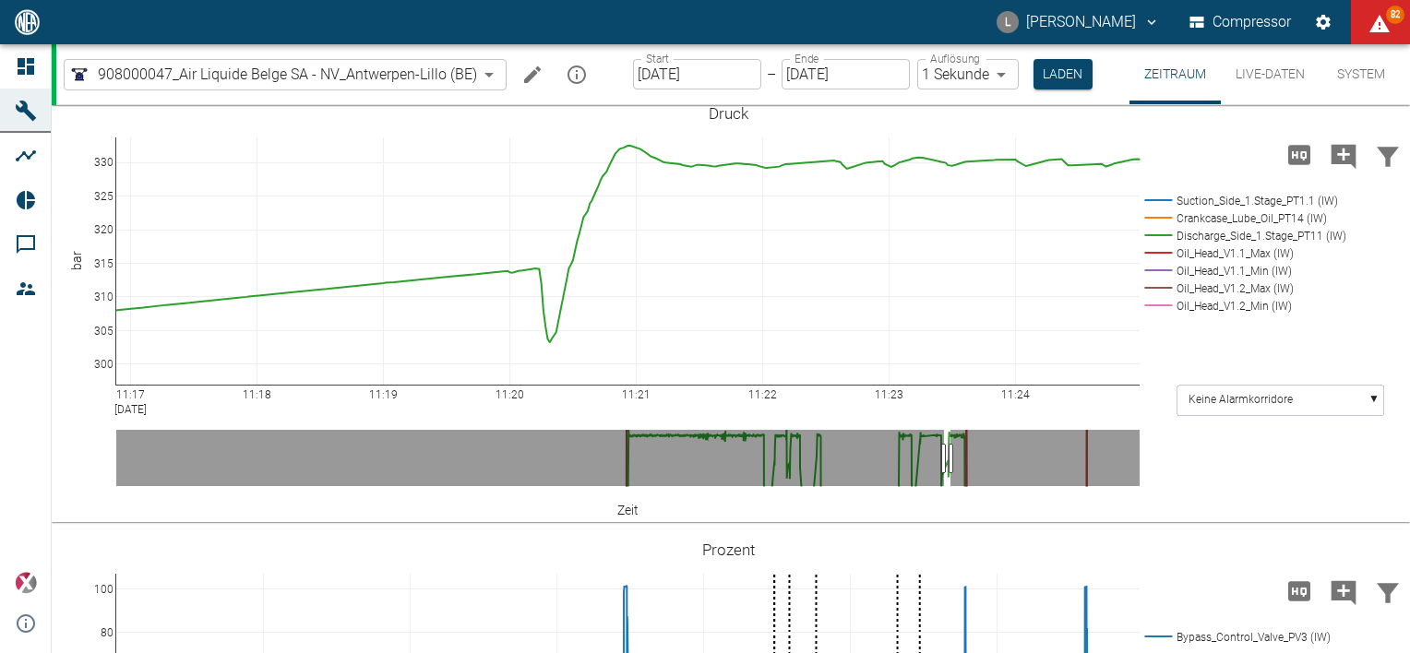
drag, startPoint x: 1132, startPoint y: 485, endPoint x: 767, endPoint y: 498, distance: 365.6
click at [1335, 169] on icon "Kommentar hinzufügen" at bounding box center [1344, 156] width 25 height 25
click at [1214, 173] on button "Weiter" at bounding box center [1239, 155] width 76 height 34
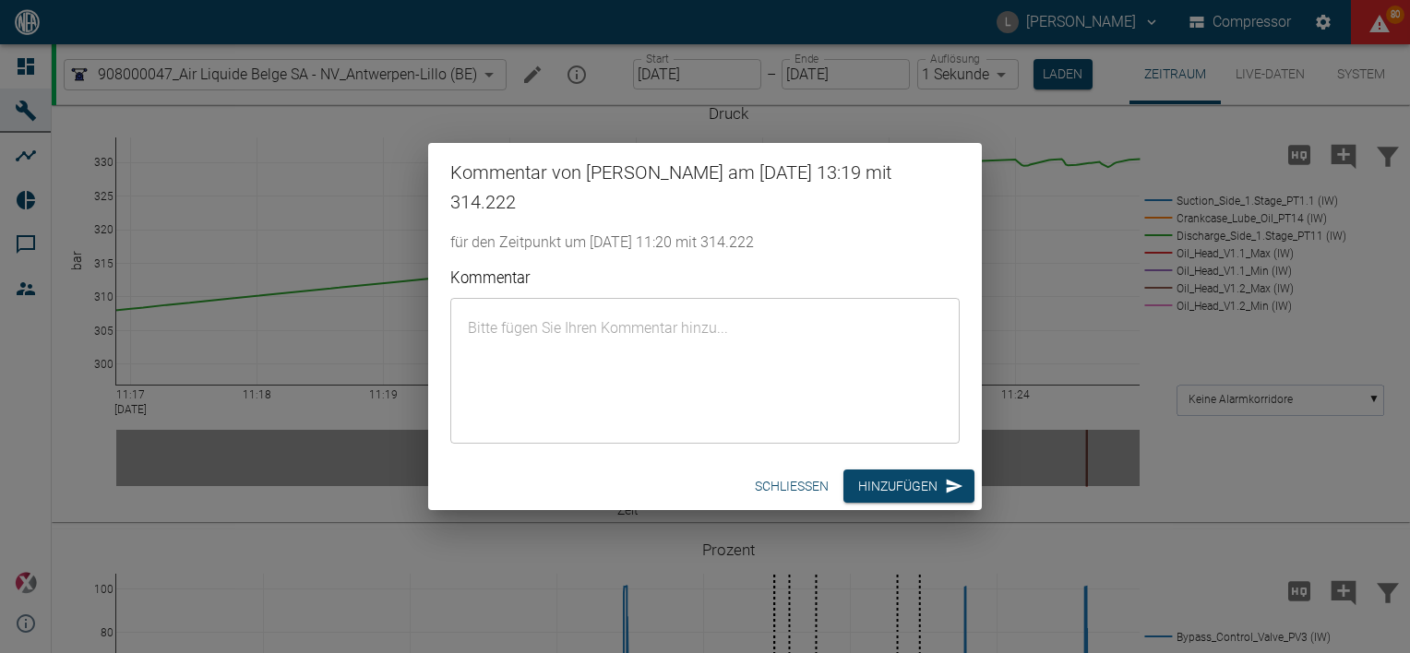
click at [715, 360] on textarea "Kommentar" at bounding box center [705, 370] width 484 height 115
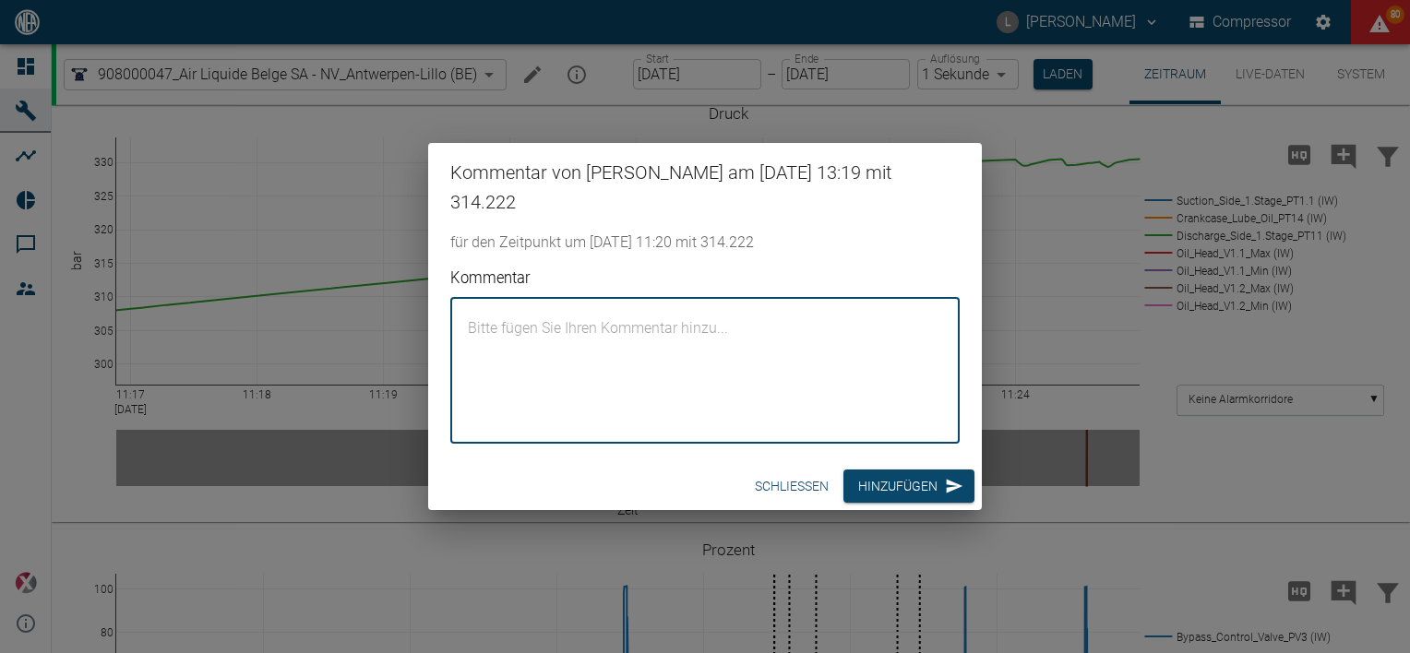
click at [794, 476] on button "Schließen" at bounding box center [791, 487] width 89 height 34
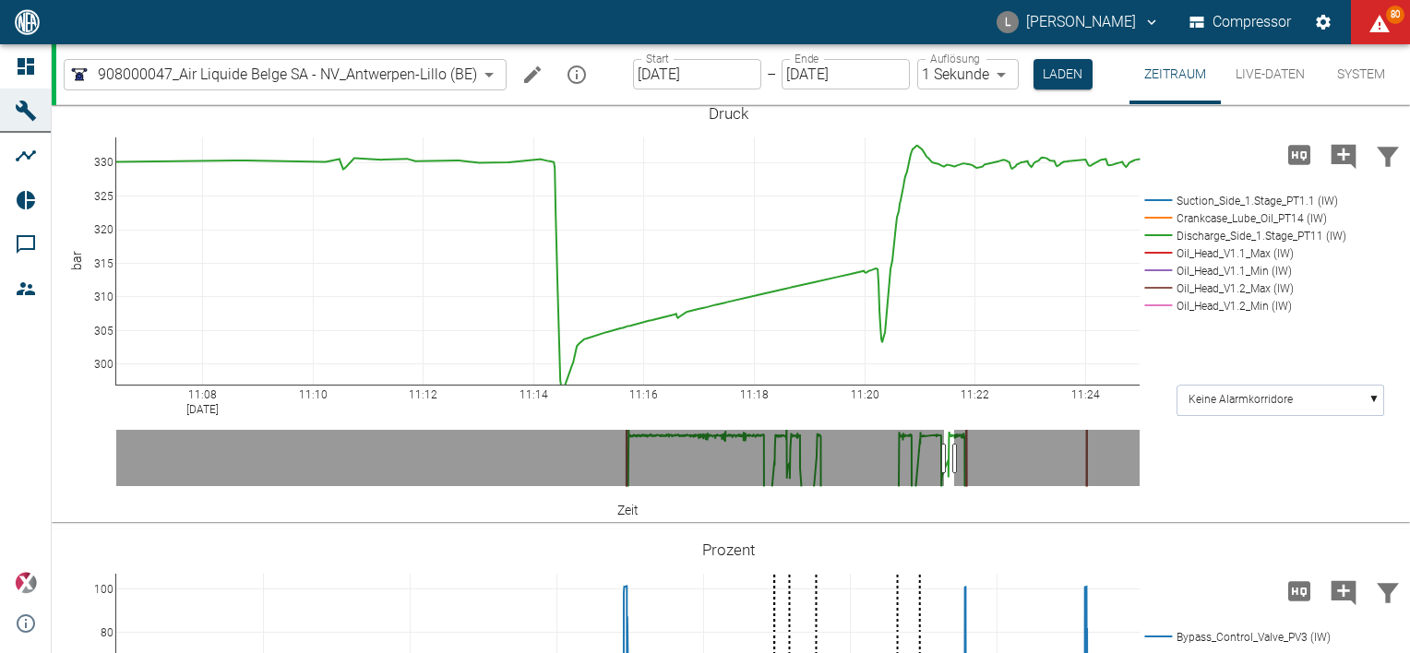
drag, startPoint x: 125, startPoint y: 487, endPoint x: 701, endPoint y: 455, distance: 577.6
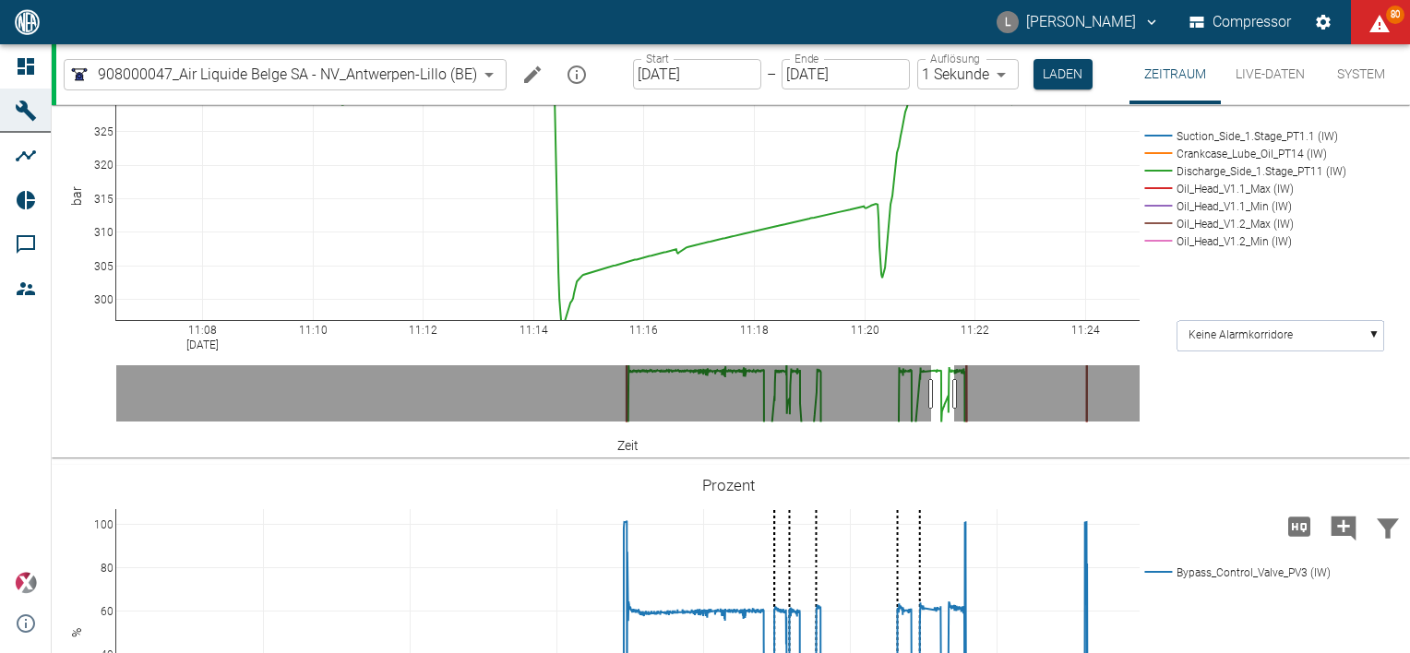
scroll to position [1753, 0]
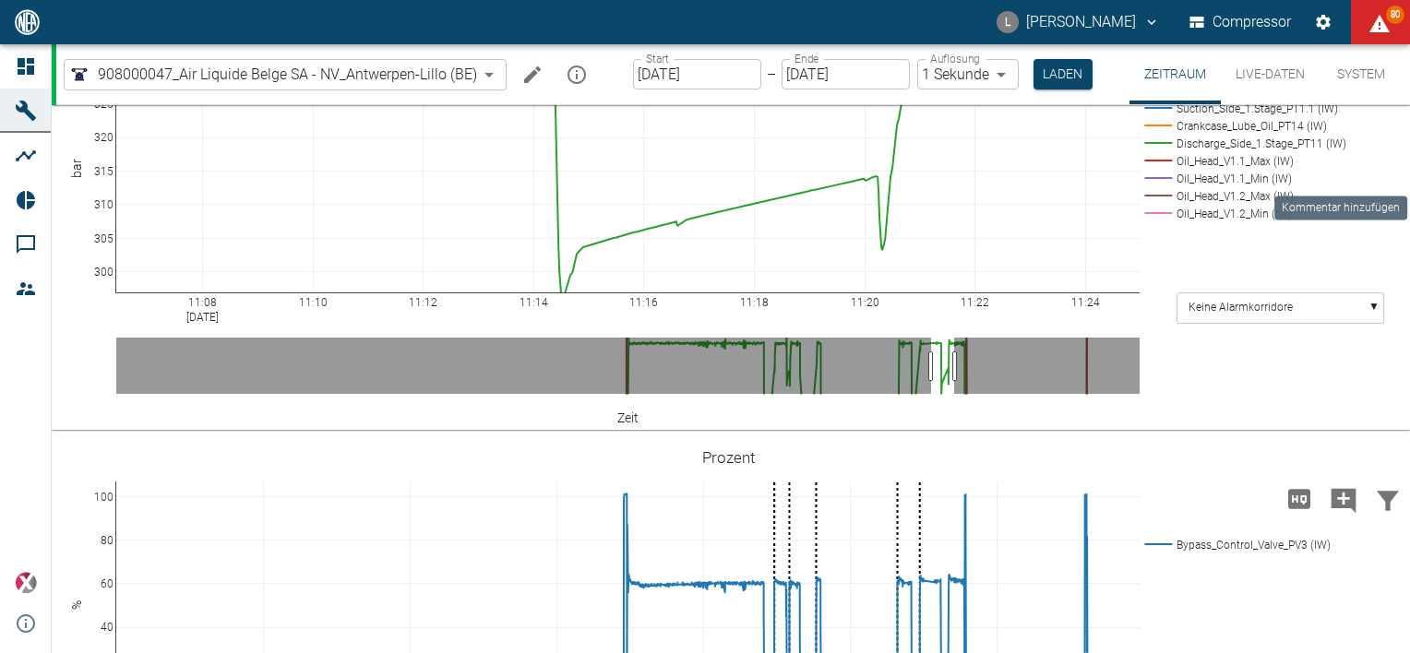
click at [1332, 77] on icon "Kommentar hinzufügen" at bounding box center [1344, 64] width 25 height 25
click at [1228, 80] on button "Weiter" at bounding box center [1239, 63] width 76 height 34
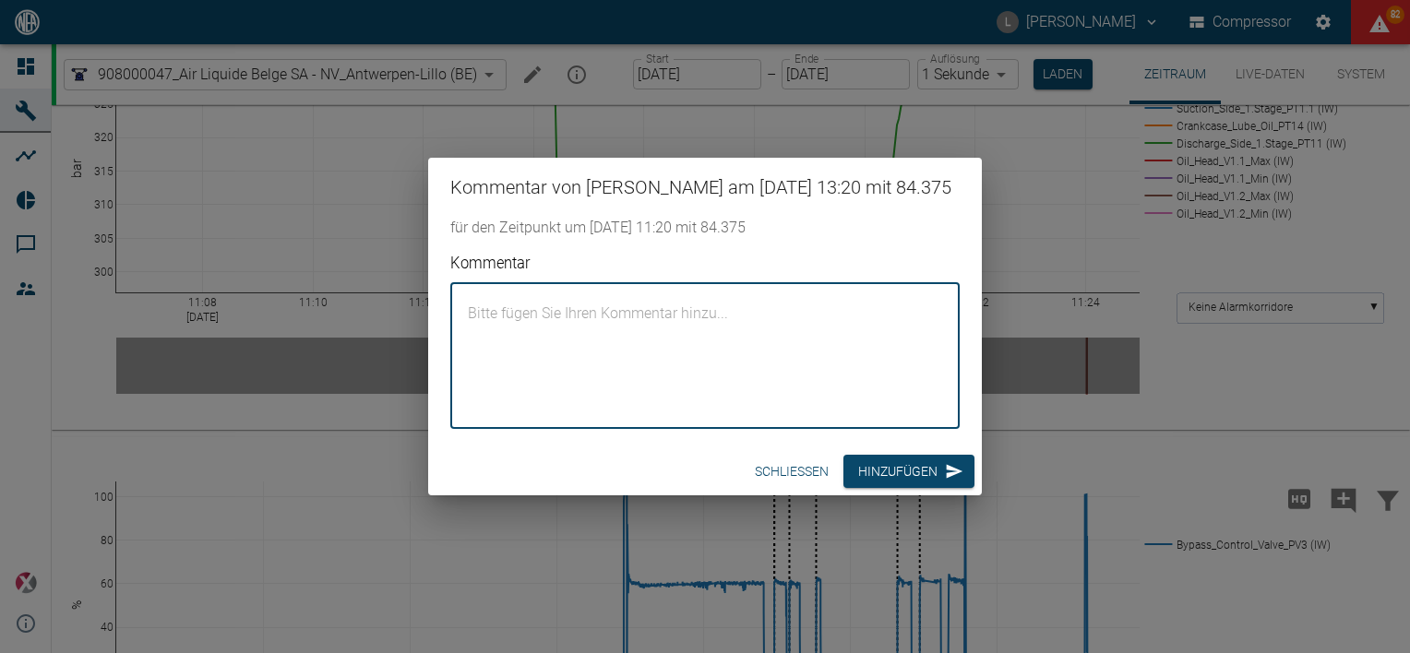
click at [507, 346] on textarea "Kommentar" at bounding box center [705, 355] width 484 height 115
type textarea "another bundle filling to 300 bar"
click at [906, 485] on button "Hinzufügen" at bounding box center [908, 472] width 131 height 34
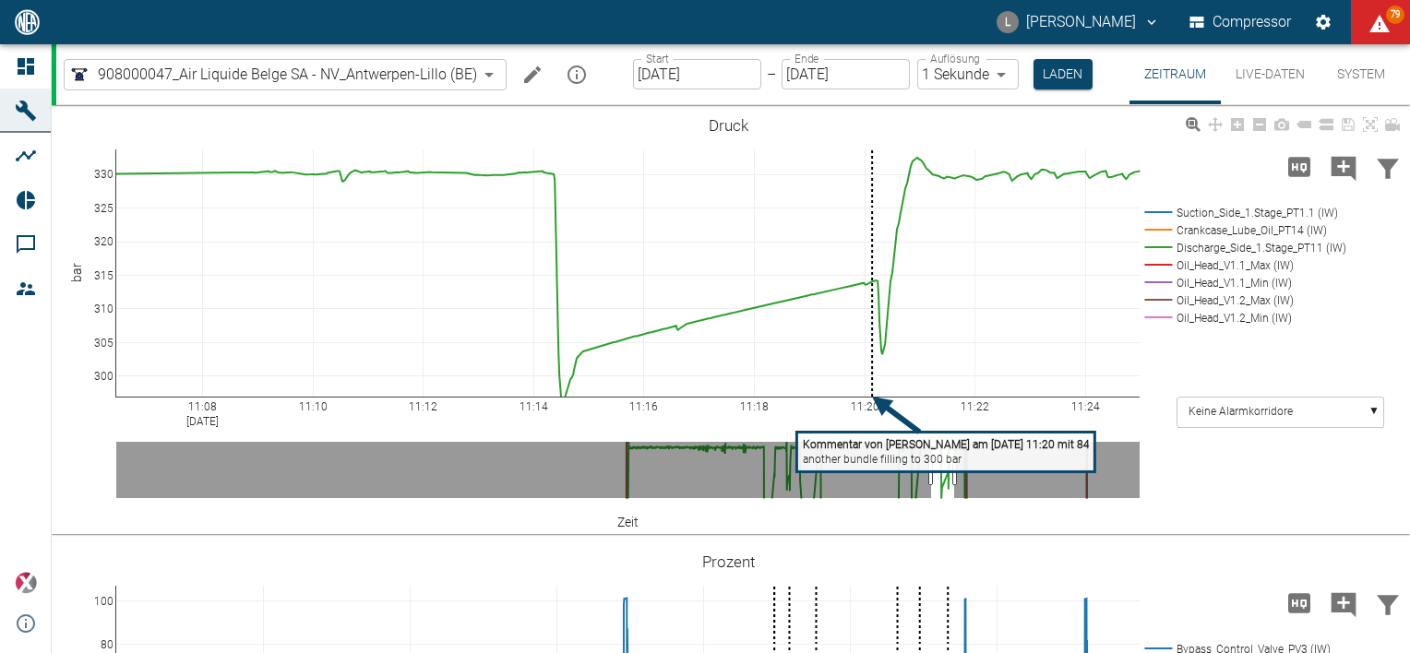
scroll to position [1661, 0]
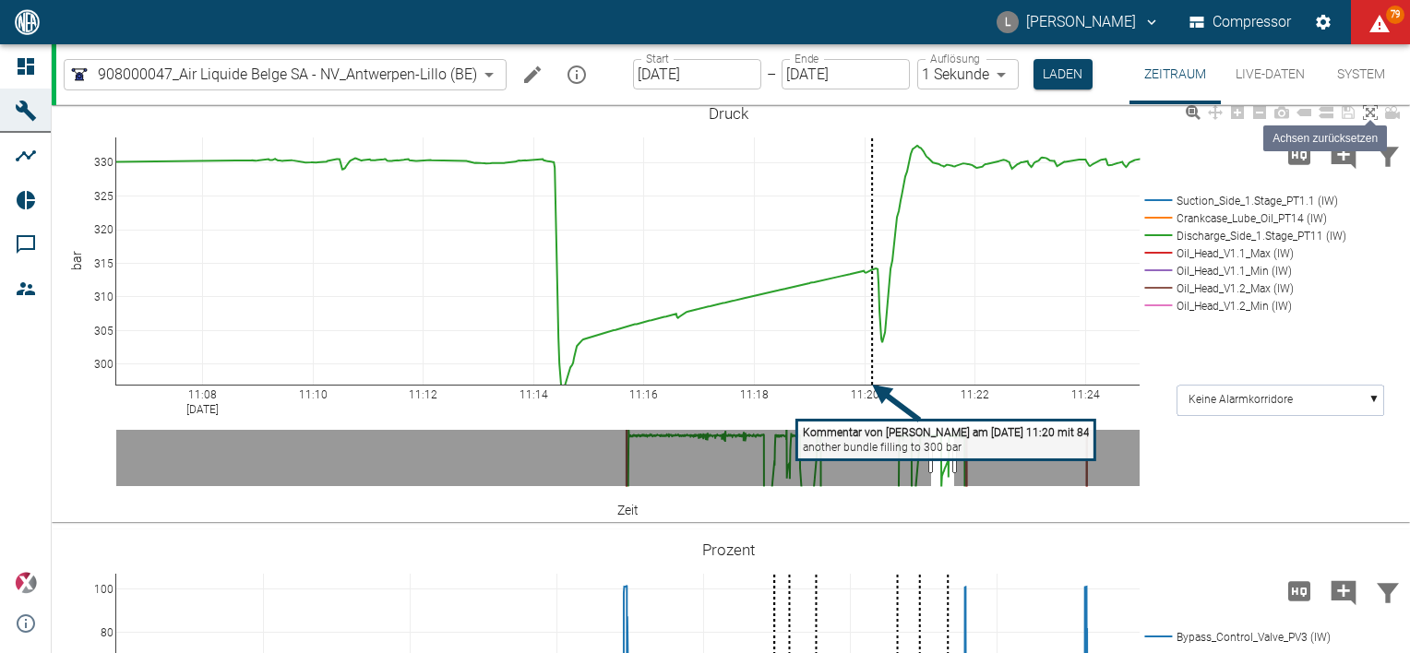
click at [1373, 120] on icon at bounding box center [1370, 112] width 15 height 15
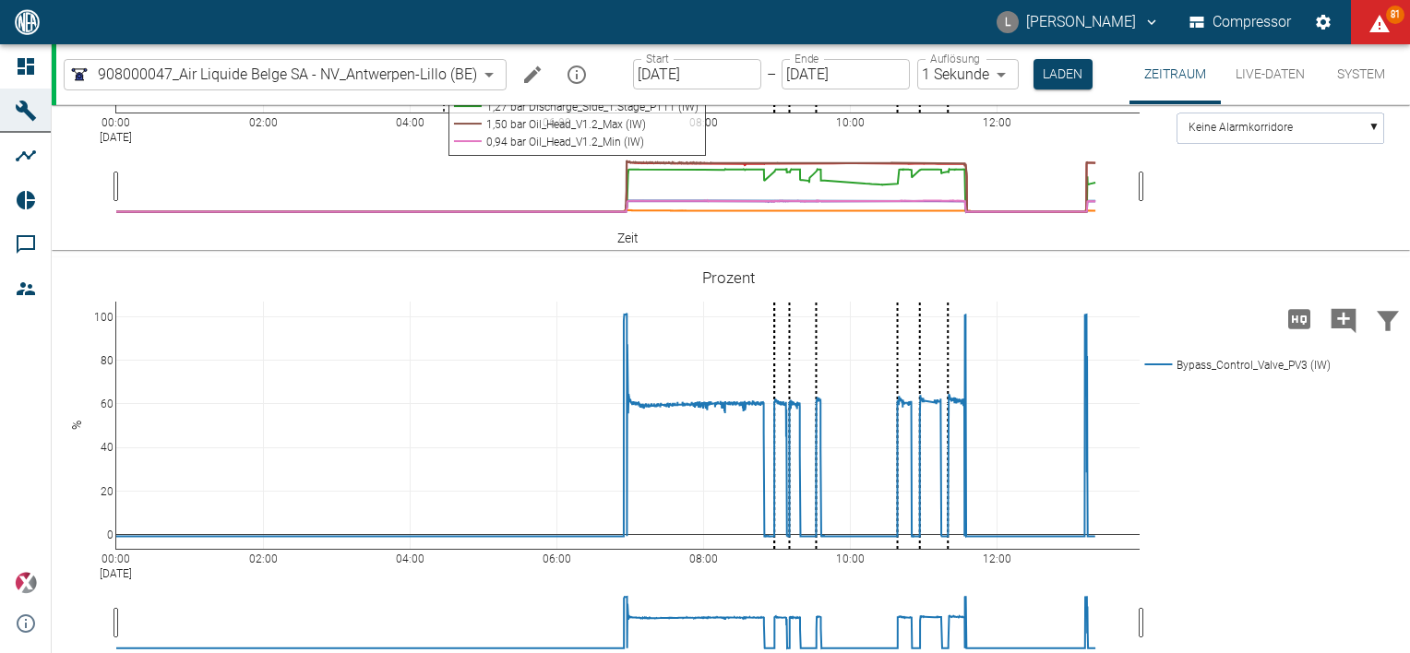
scroll to position [2122, 0]
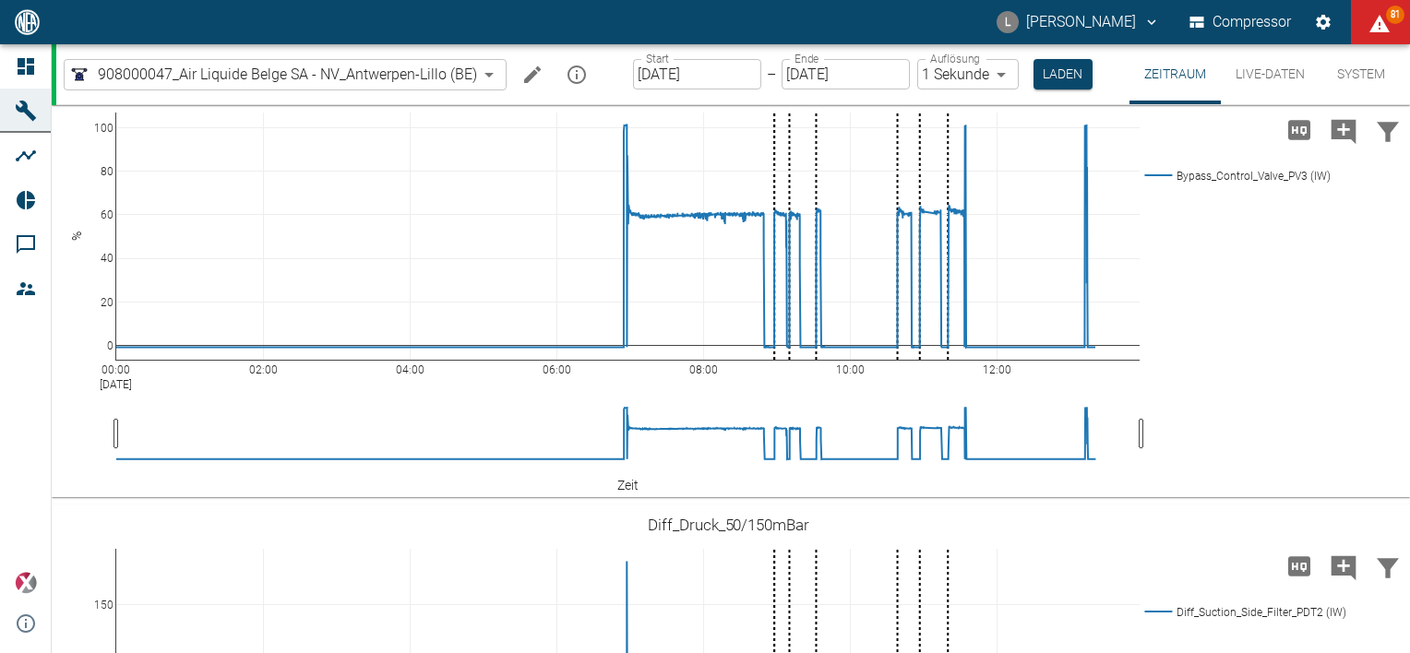
click at [712, 63] on input "17.09.2025" at bounding box center [697, 74] width 128 height 30
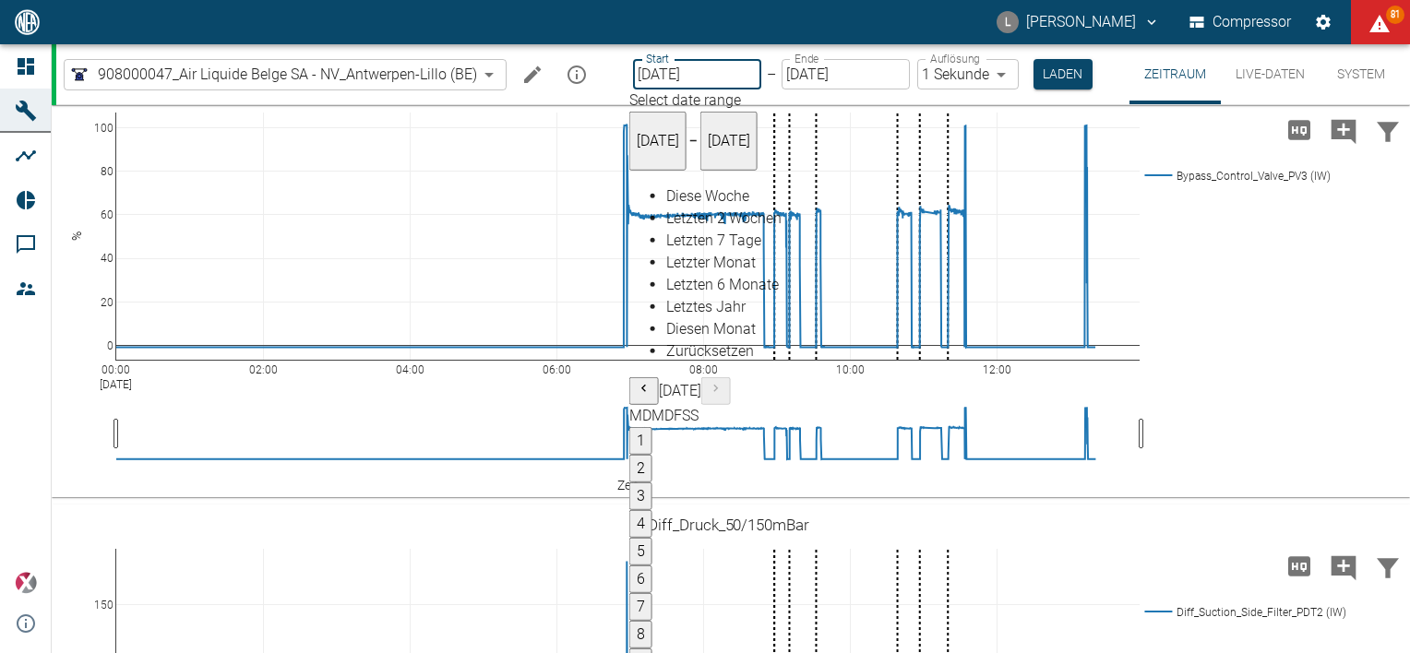
type input "[DATE]"
type input "2min"
type input "[DATE]"
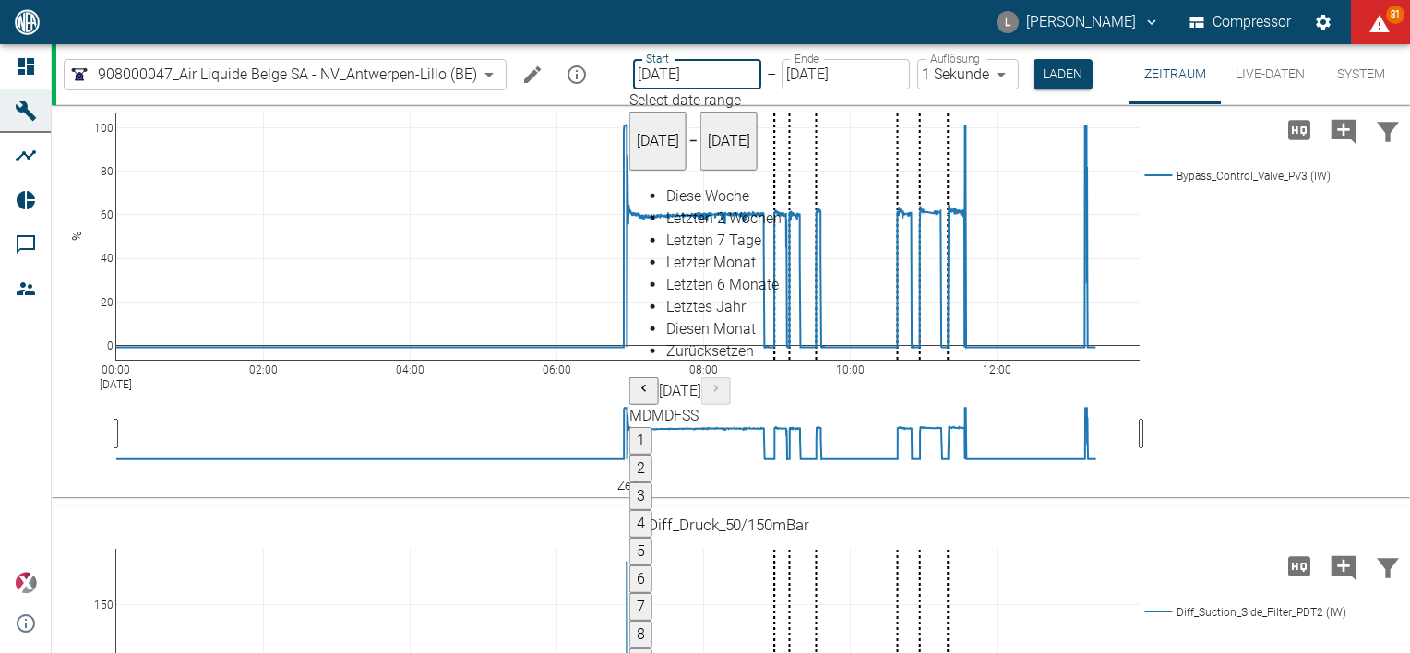
type input "1sec"
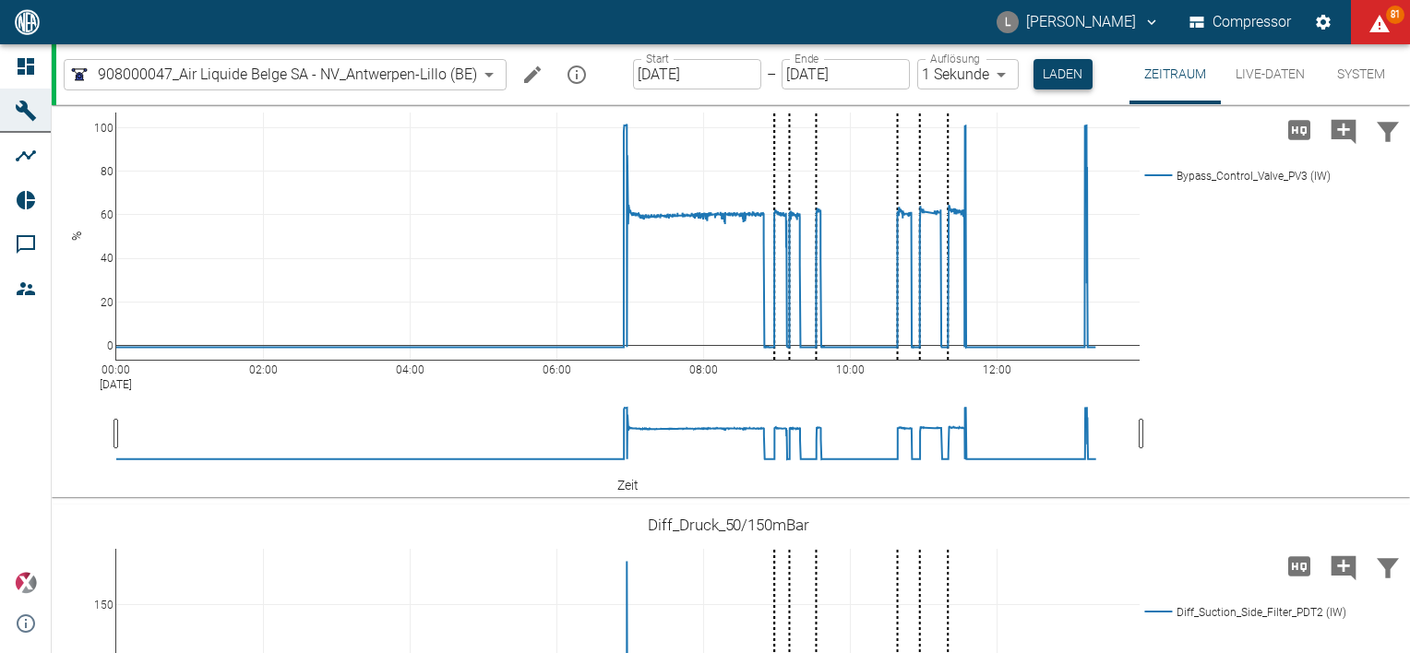
click at [1056, 78] on button "Laden" at bounding box center [1062, 74] width 59 height 30
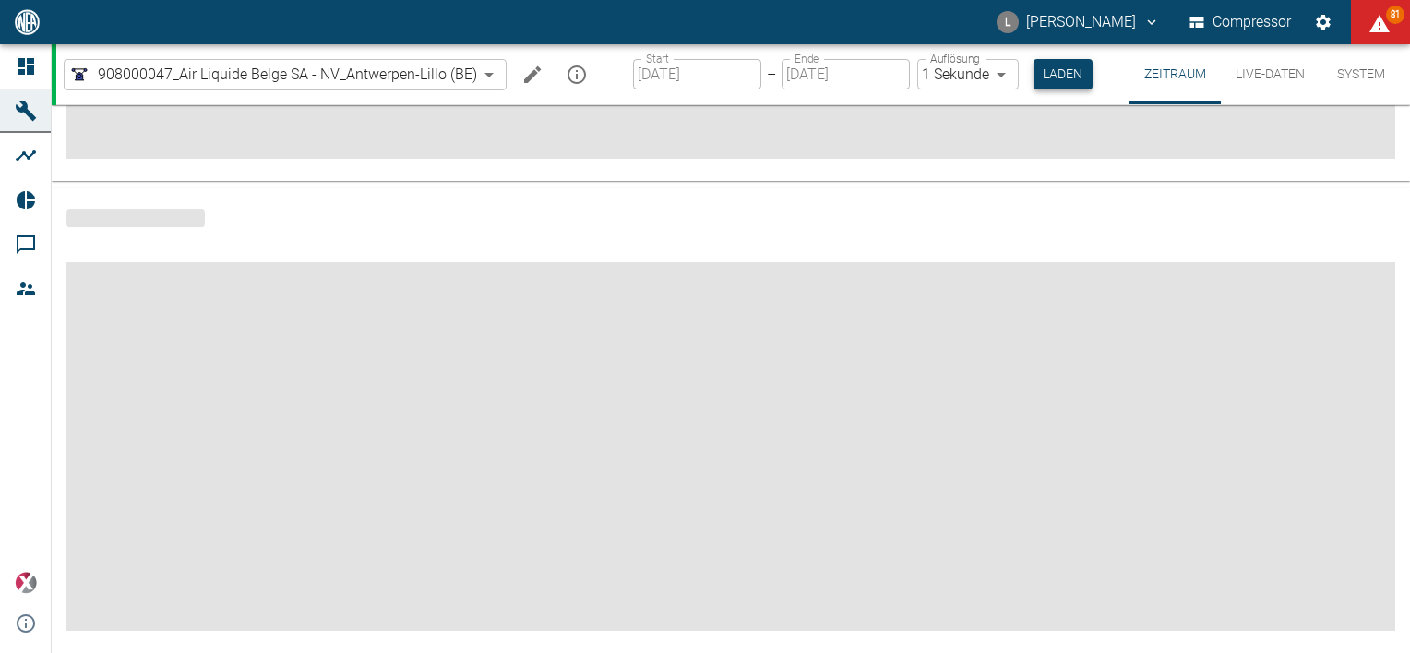
scroll to position [391, 0]
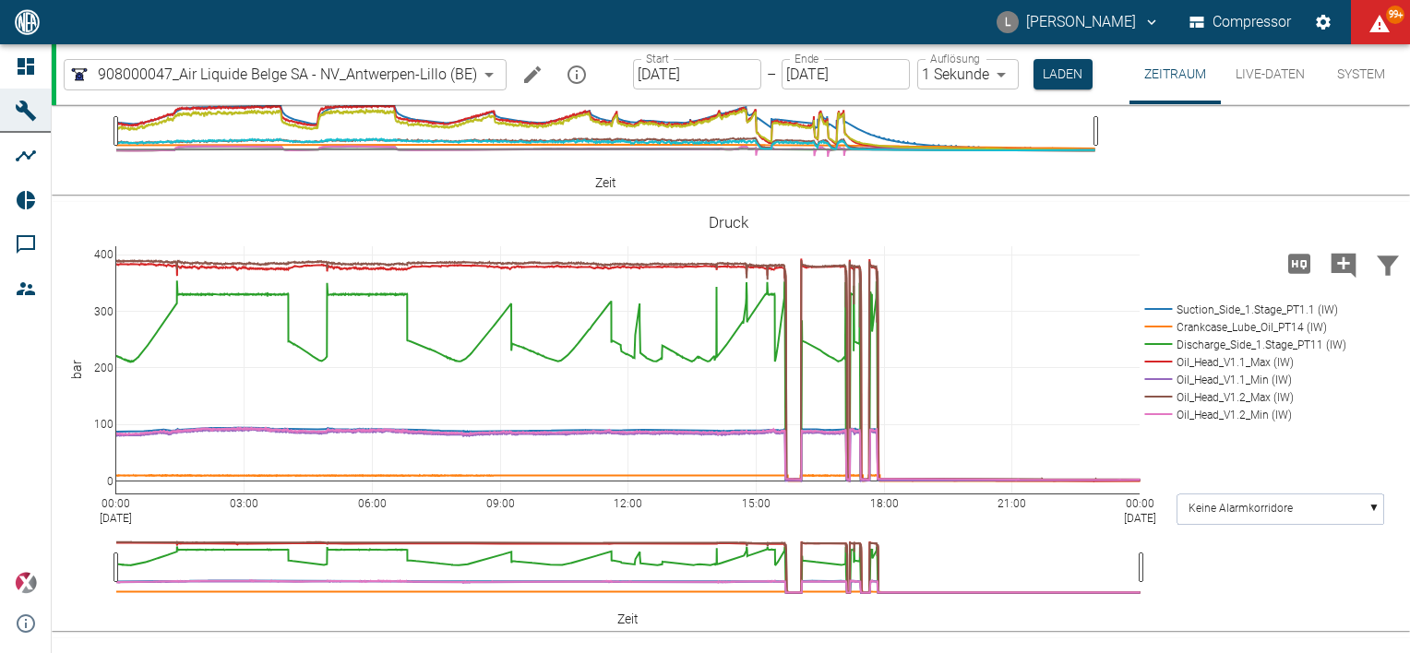
scroll to position [1644, 0]
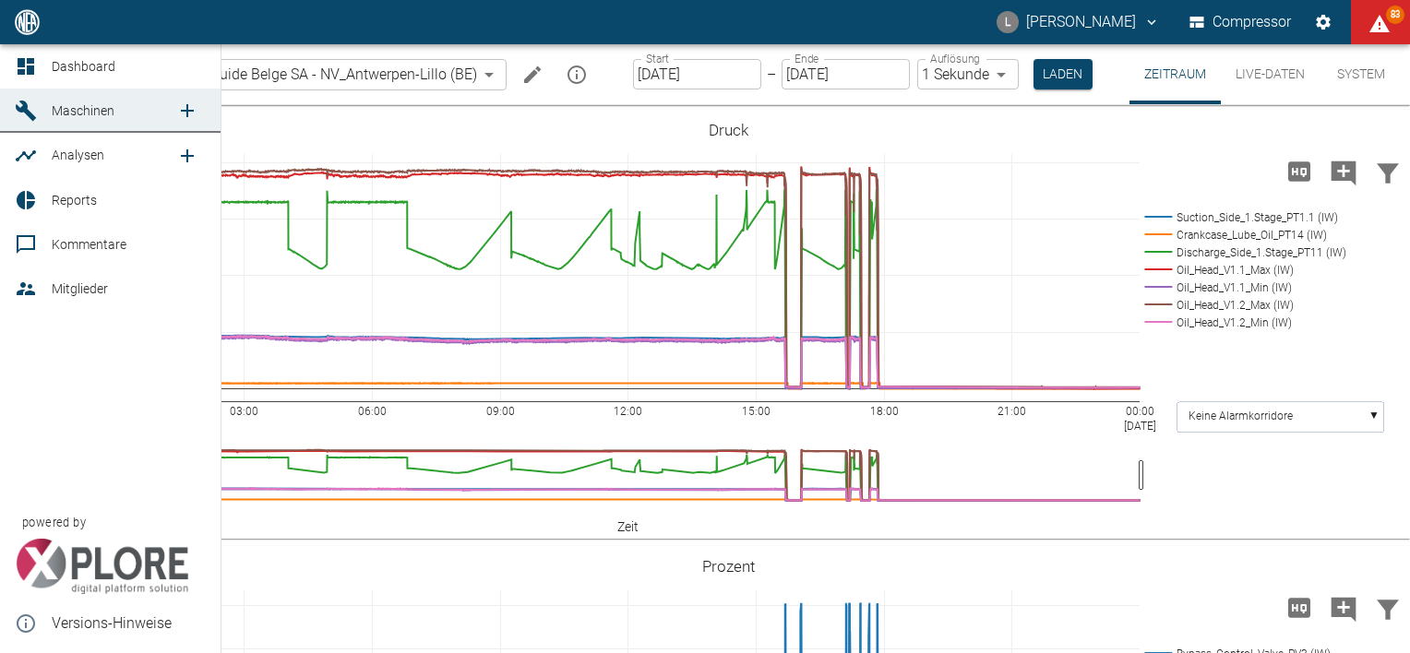
drag, startPoint x: 37, startPoint y: 63, endPoint x: 205, endPoint y: 265, distance: 262.8
click at [37, 63] on div at bounding box center [29, 66] width 28 height 22
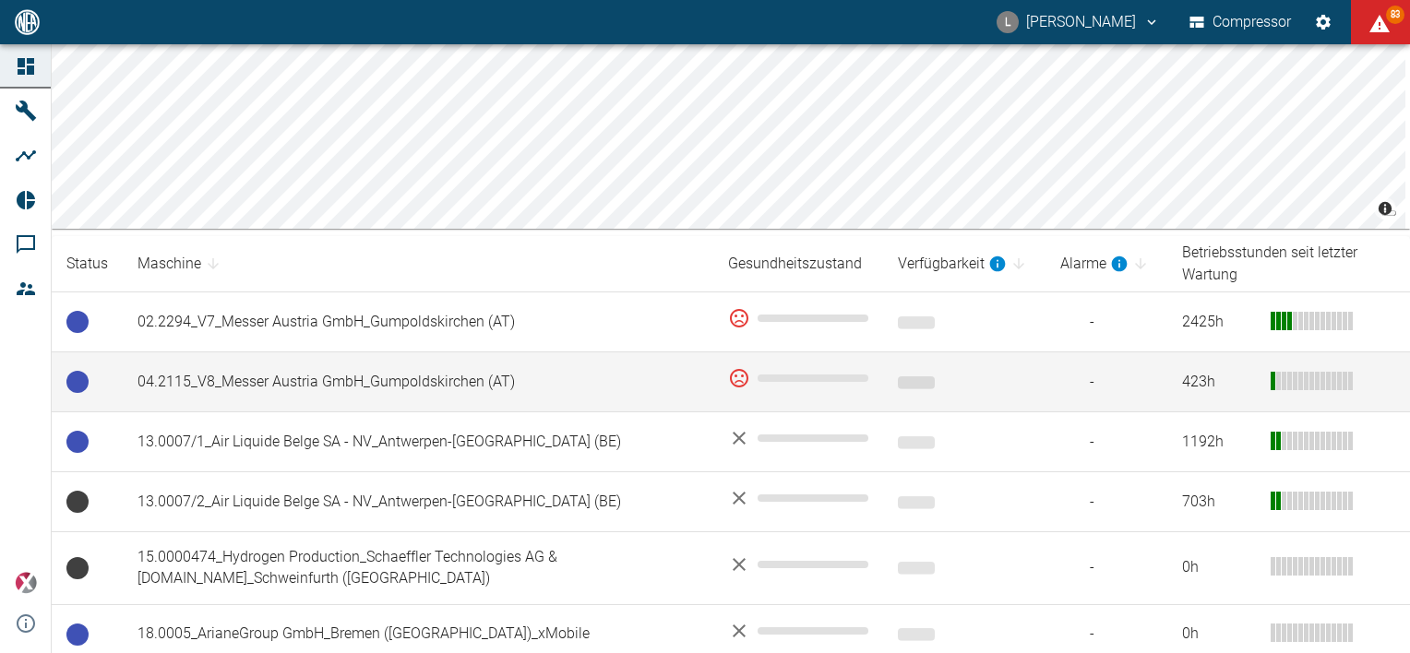
scroll to position [277, 0]
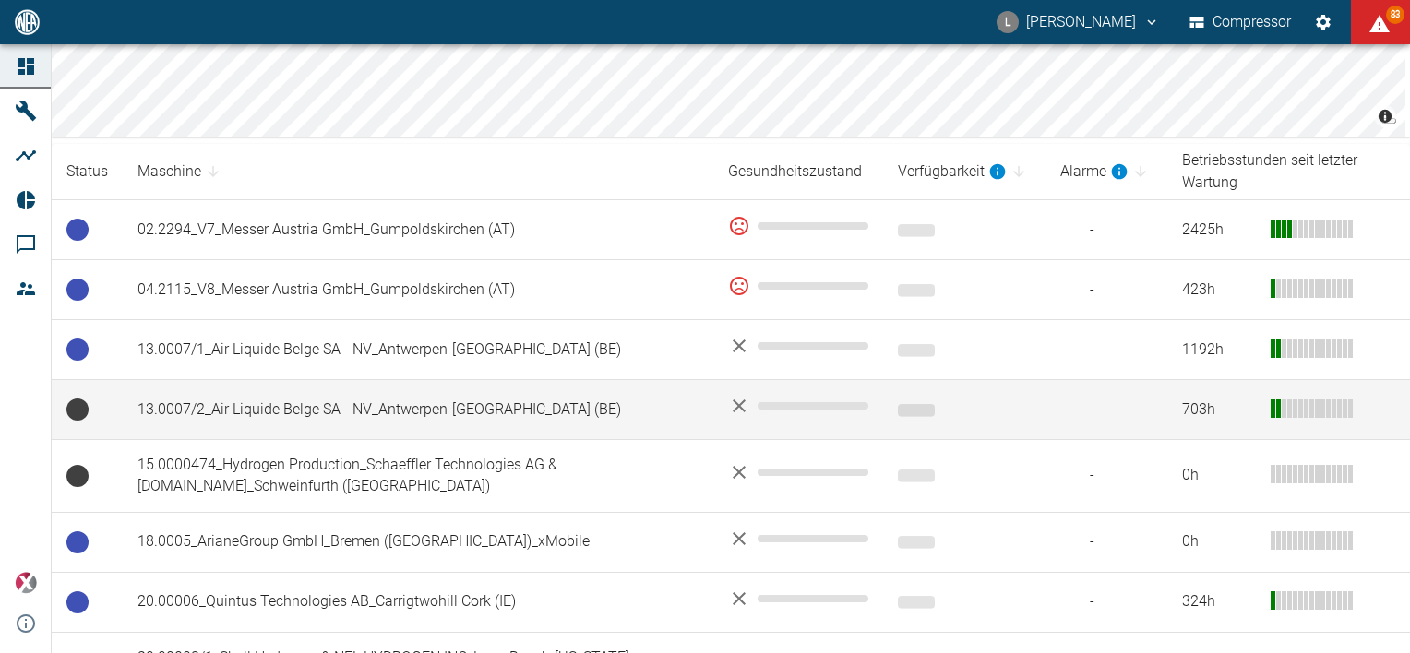
click at [378, 412] on td "13.0007/2_Air Liquide Belge SA - NV_Antwerpen-[GEOGRAPHIC_DATA] (BE)" at bounding box center [418, 410] width 591 height 60
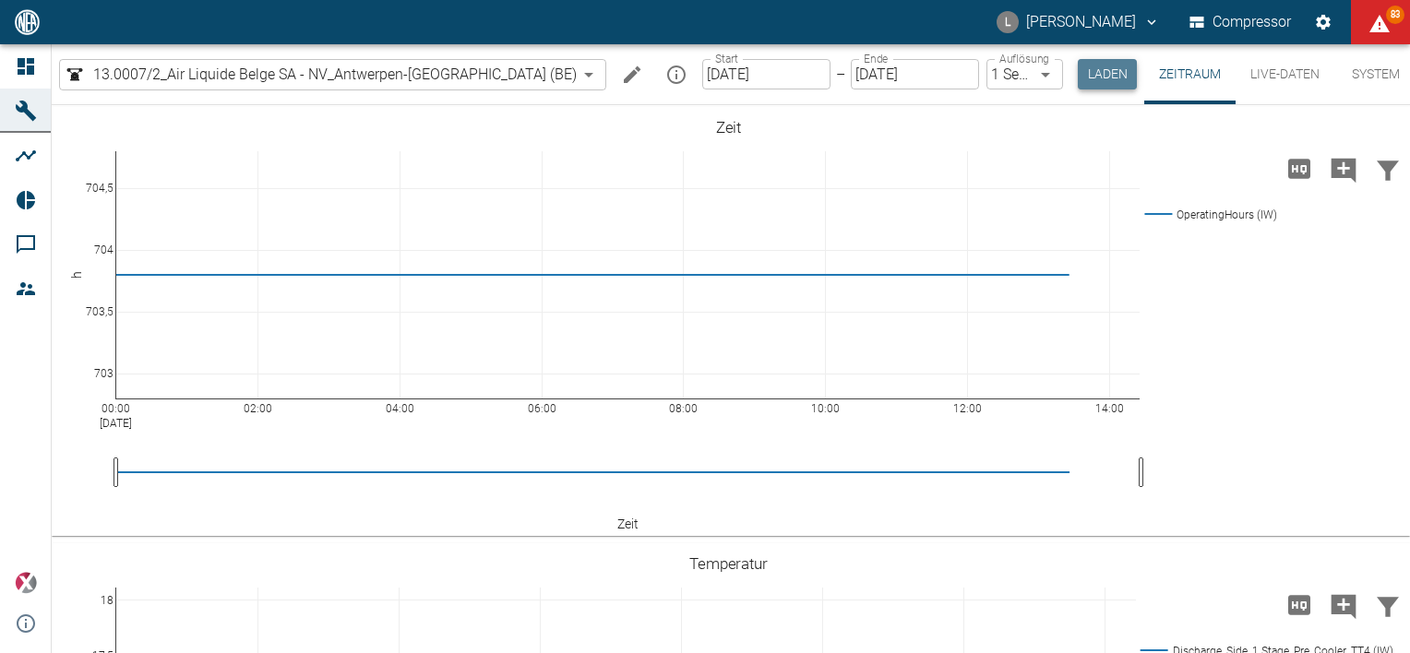
click at [1078, 77] on button "Laden" at bounding box center [1107, 74] width 59 height 30
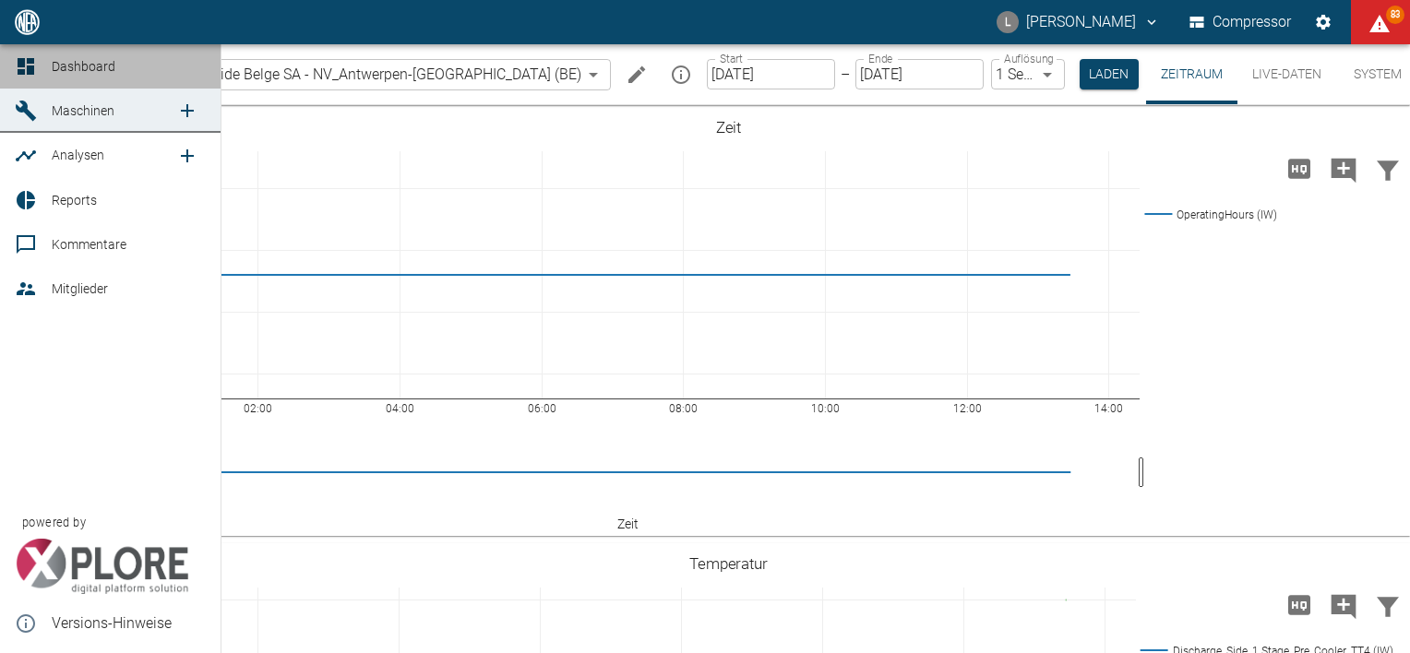
click at [28, 57] on icon at bounding box center [26, 66] width 22 height 22
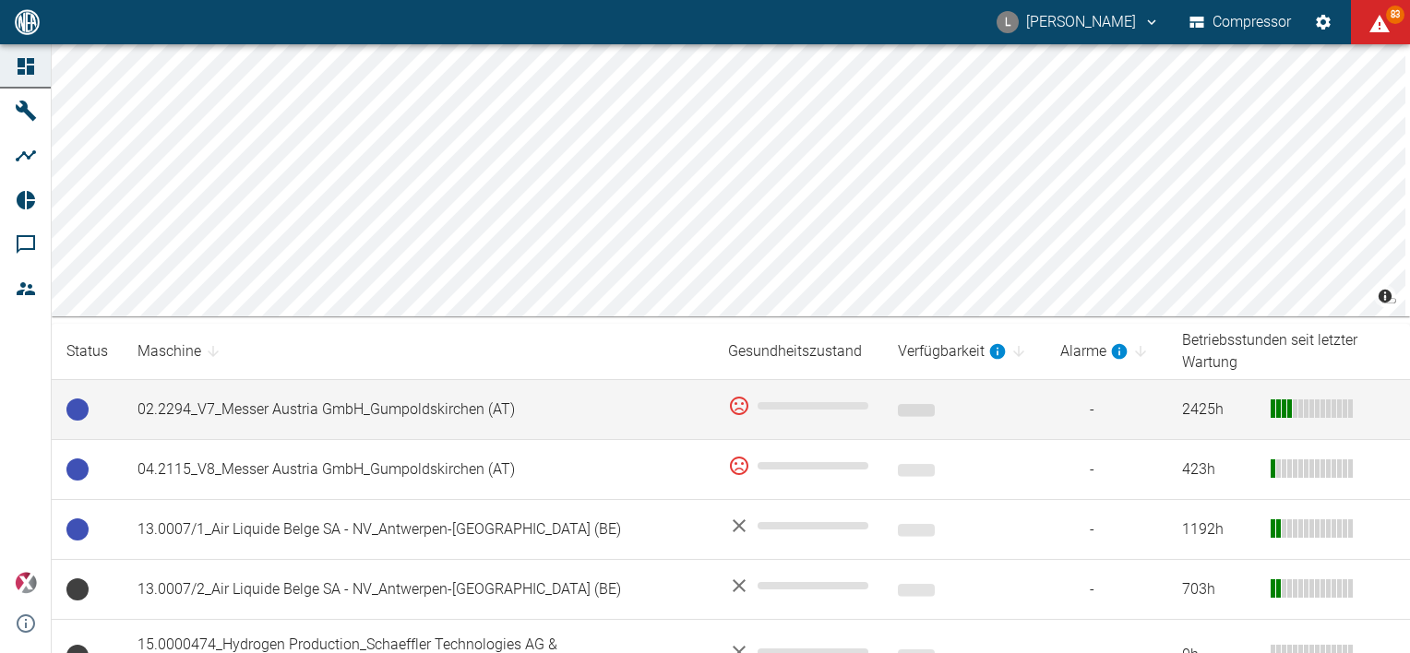
scroll to position [185, 0]
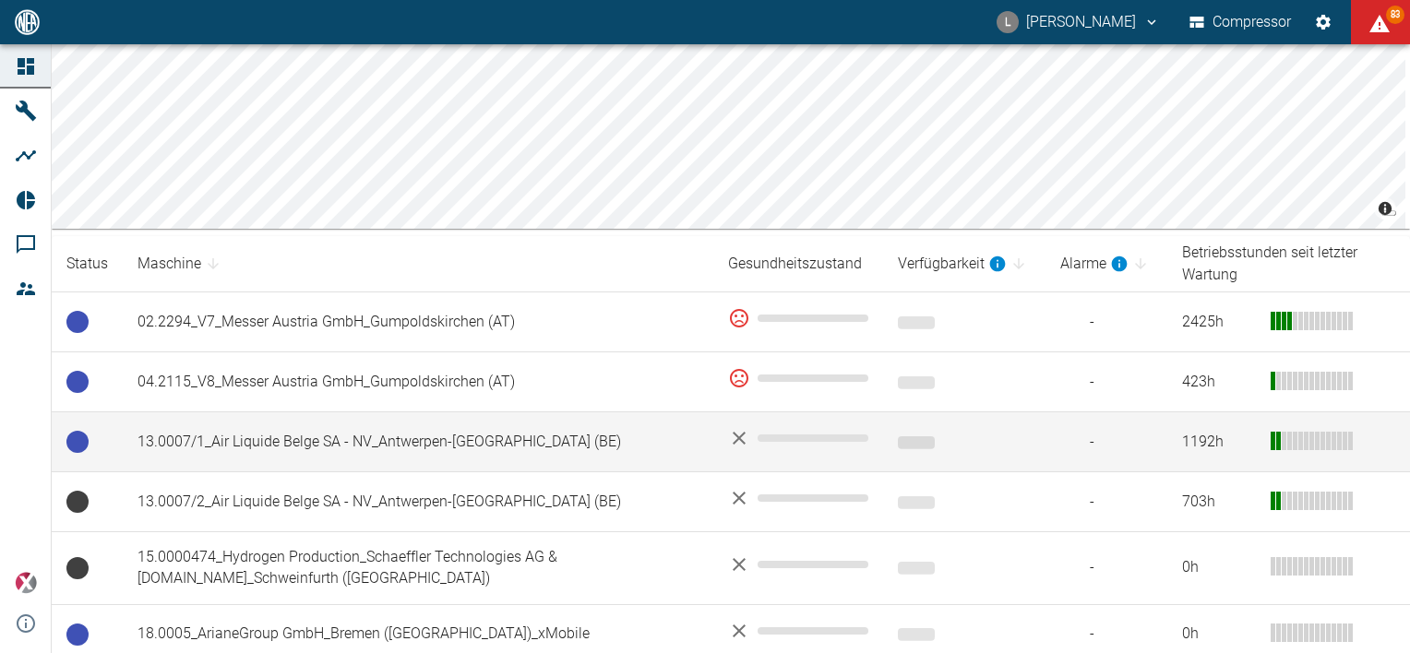
click at [331, 447] on td "13.0007/1_Air Liquide Belge SA - NV_Antwerpen-[GEOGRAPHIC_DATA] (BE)" at bounding box center [418, 442] width 591 height 60
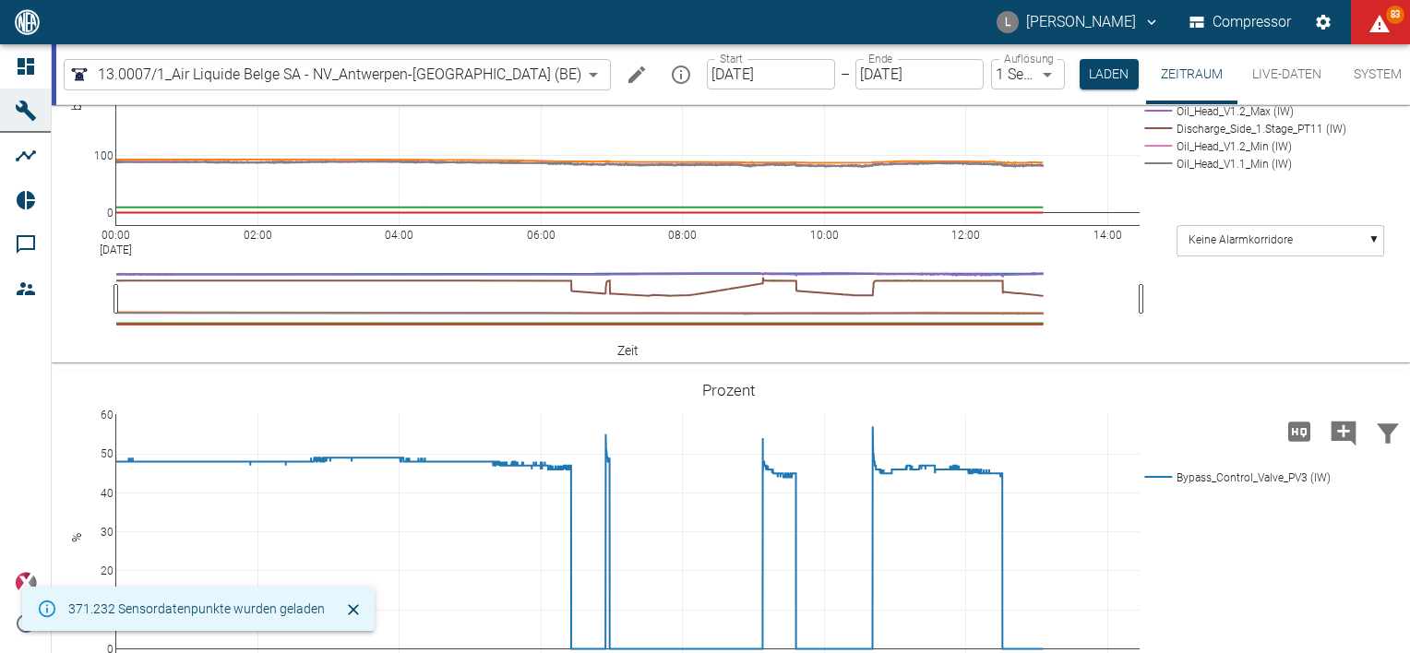
scroll to position [828, 0]
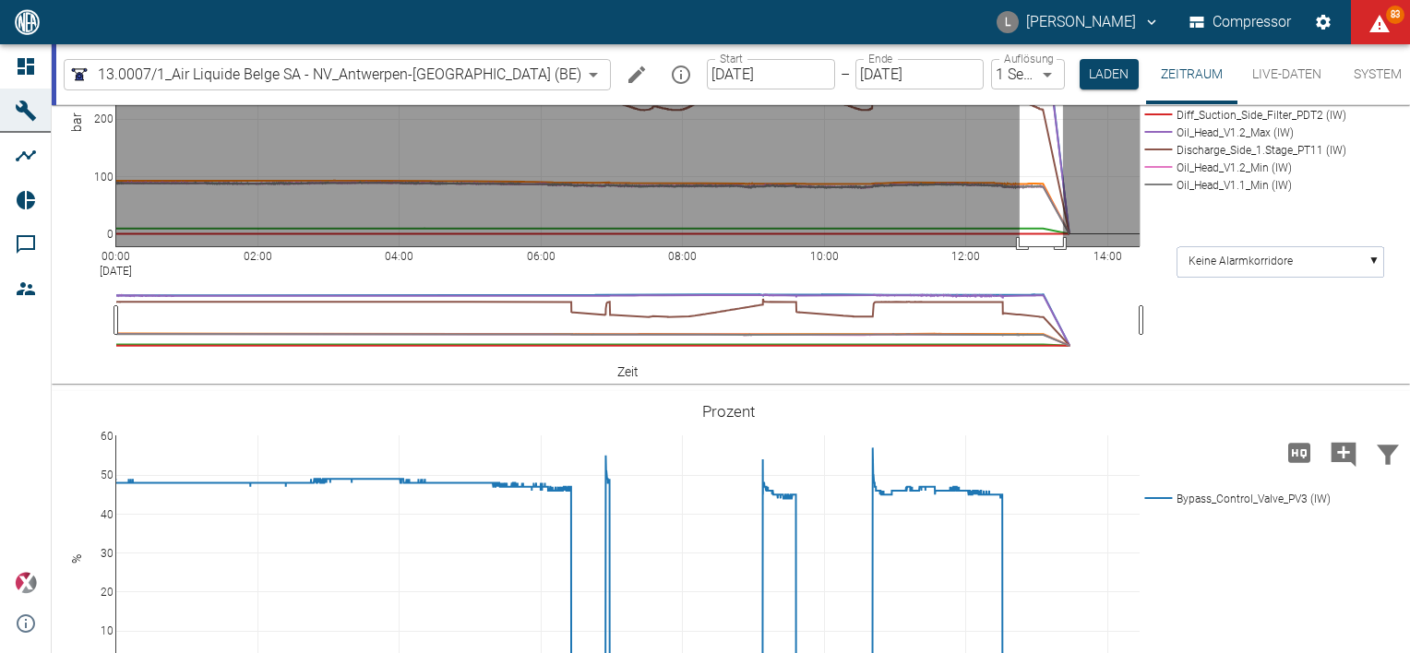
drag, startPoint x: 1020, startPoint y: 196, endPoint x: 1063, endPoint y: 459, distance: 266.5
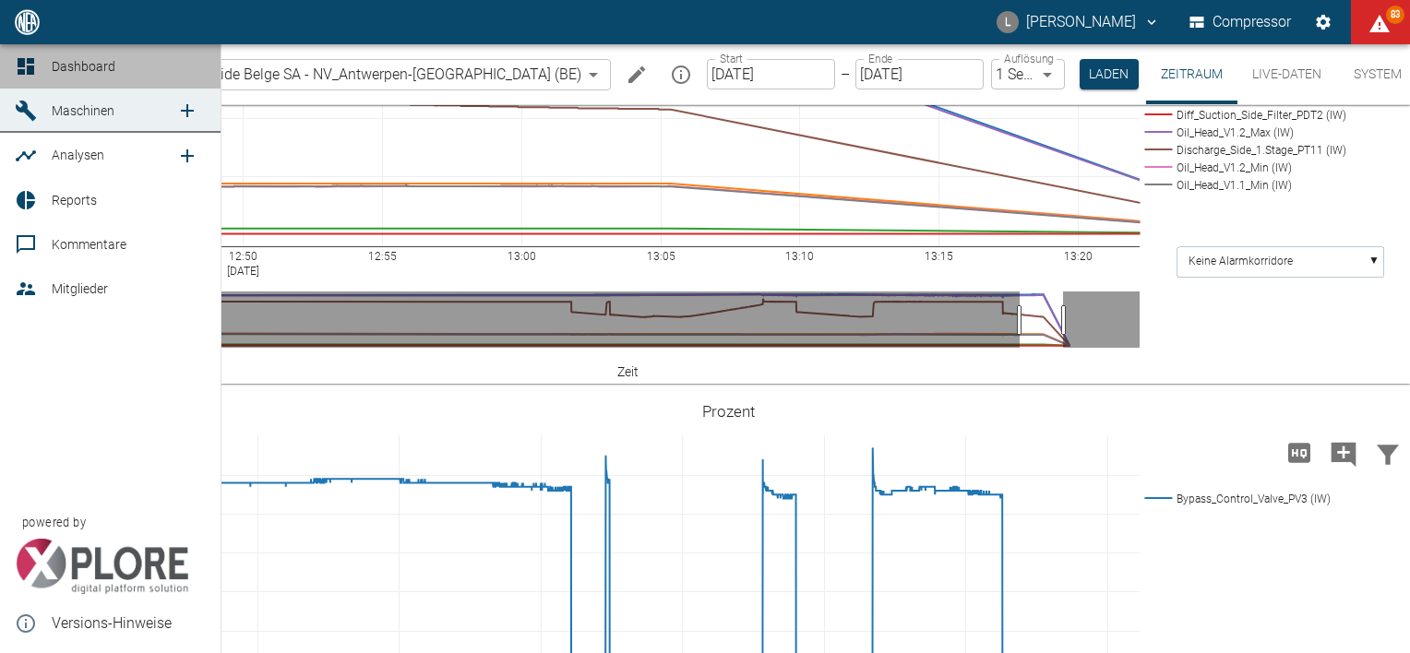
click at [20, 67] on icon at bounding box center [26, 66] width 22 height 22
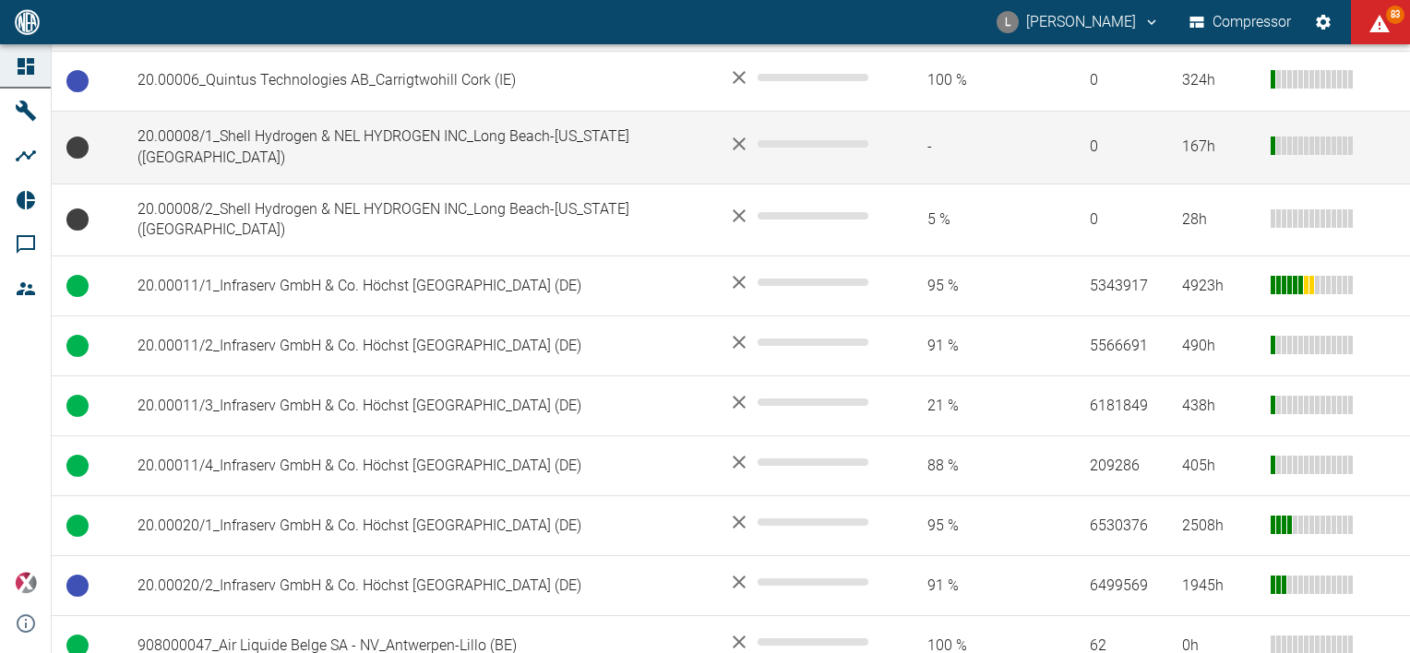
scroll to position [830, 0]
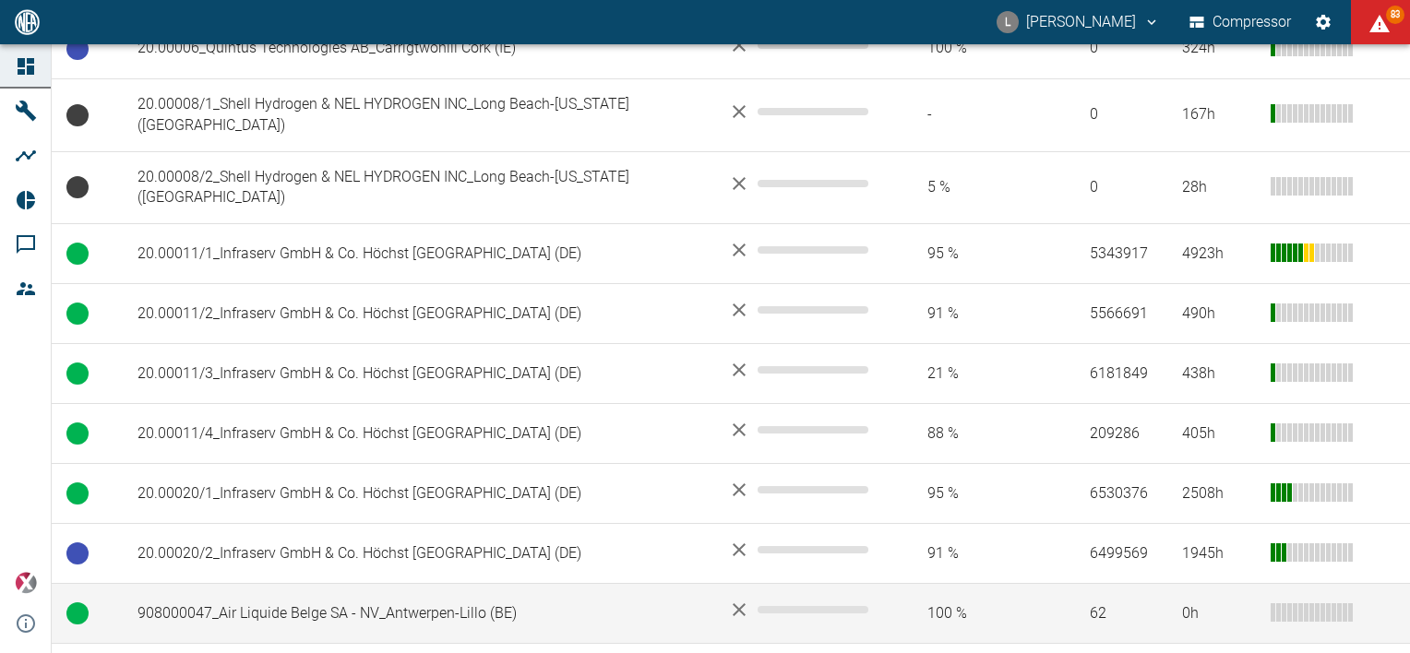
click at [336, 584] on td "908000047_Air Liquide Belge SA - NV_Antwerpen-Lillo (BE)" at bounding box center [418, 614] width 591 height 60
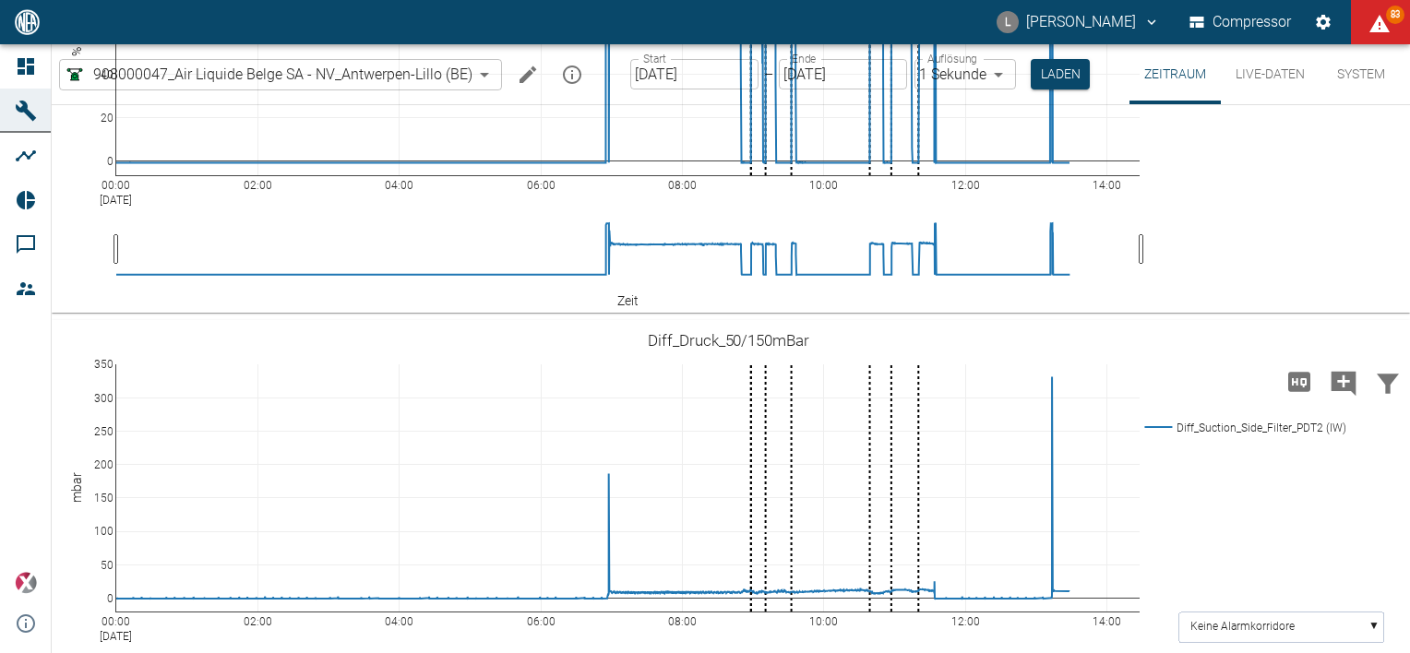
scroll to position [1635, 0]
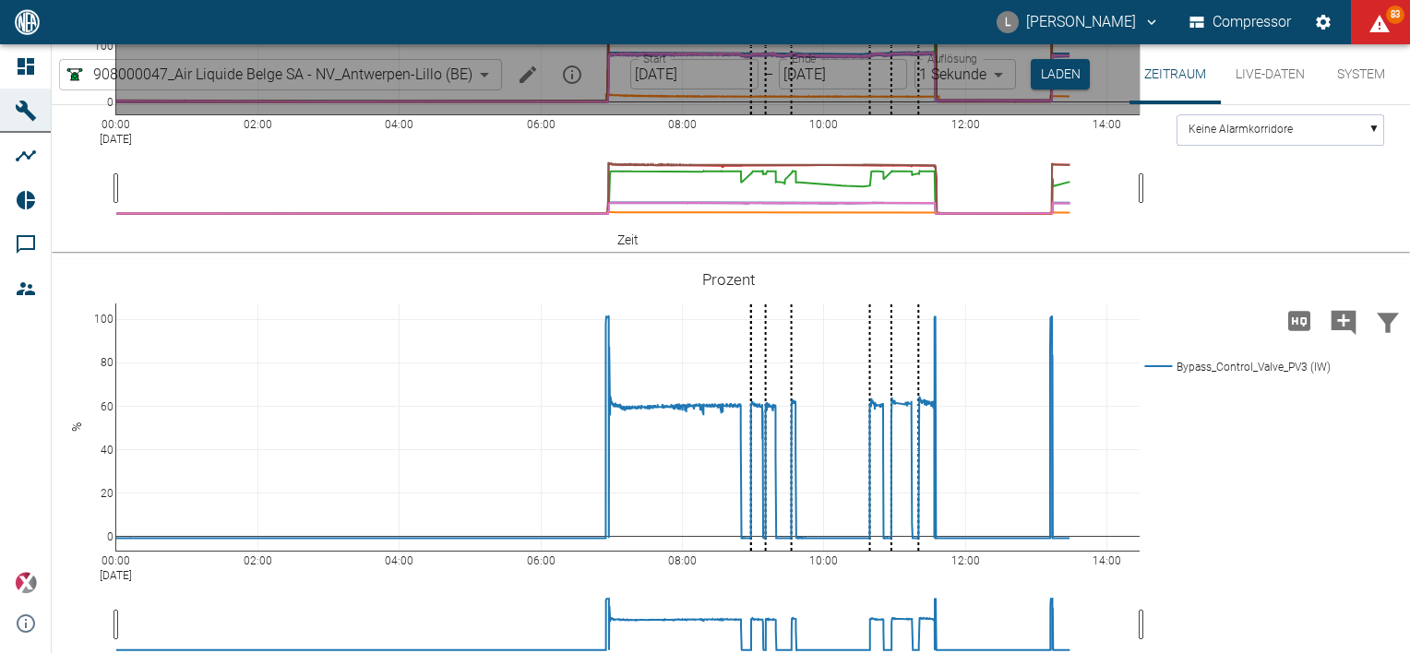
drag, startPoint x: 723, startPoint y: 265, endPoint x: 949, endPoint y: 403, distance: 264.3
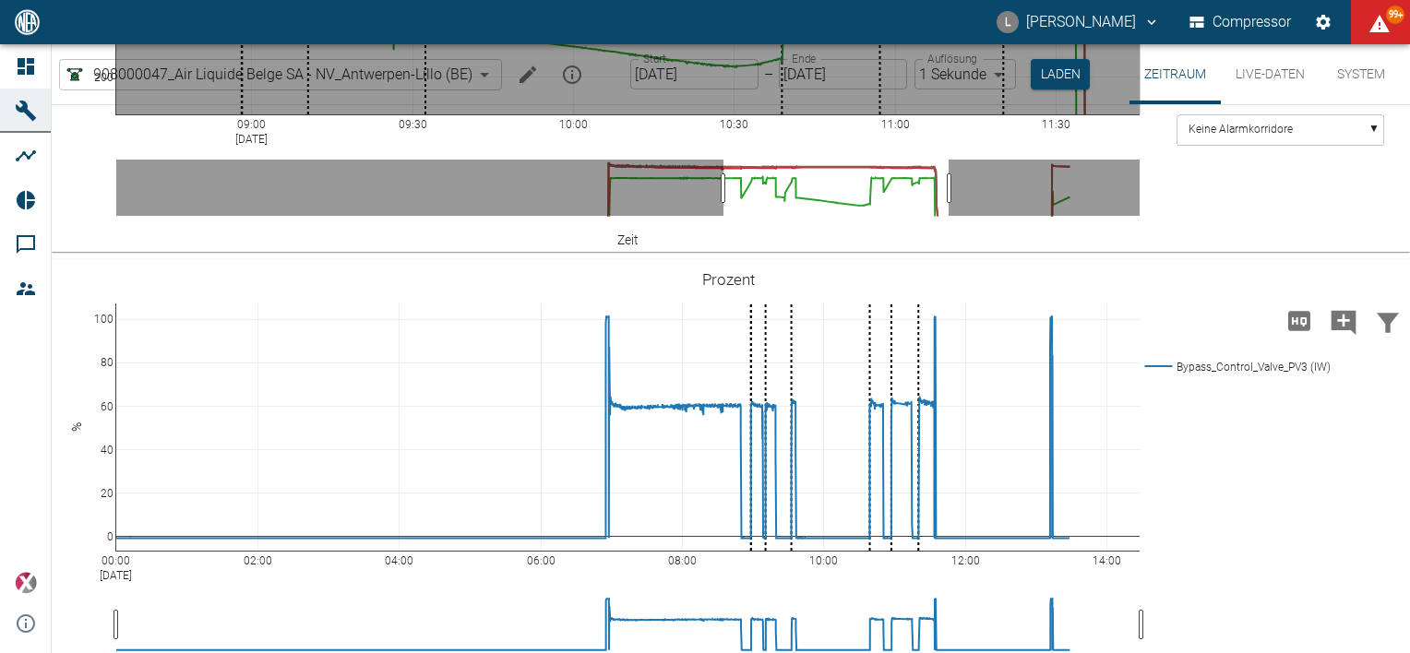
drag, startPoint x: 171, startPoint y: 325, endPoint x: 1050, endPoint y: 381, distance: 881.2
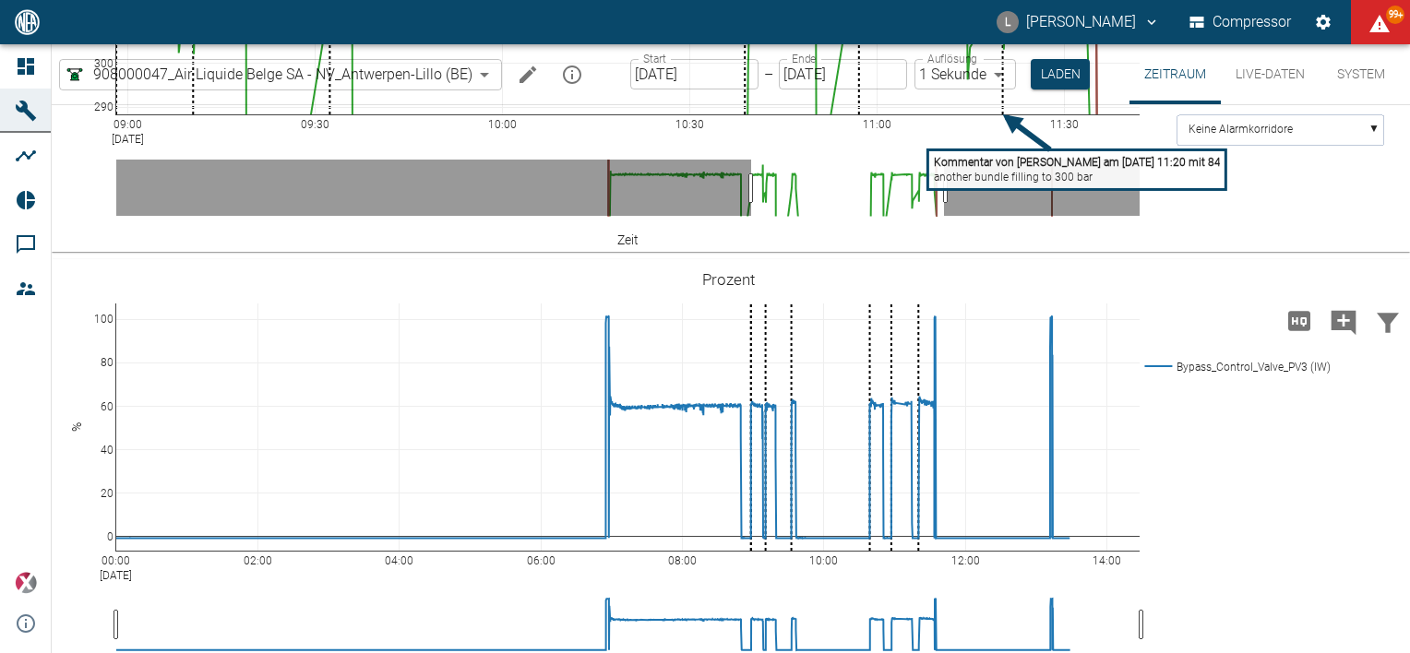
drag, startPoint x: 834, startPoint y: 567, endPoint x: 850, endPoint y: 573, distance: 17.0
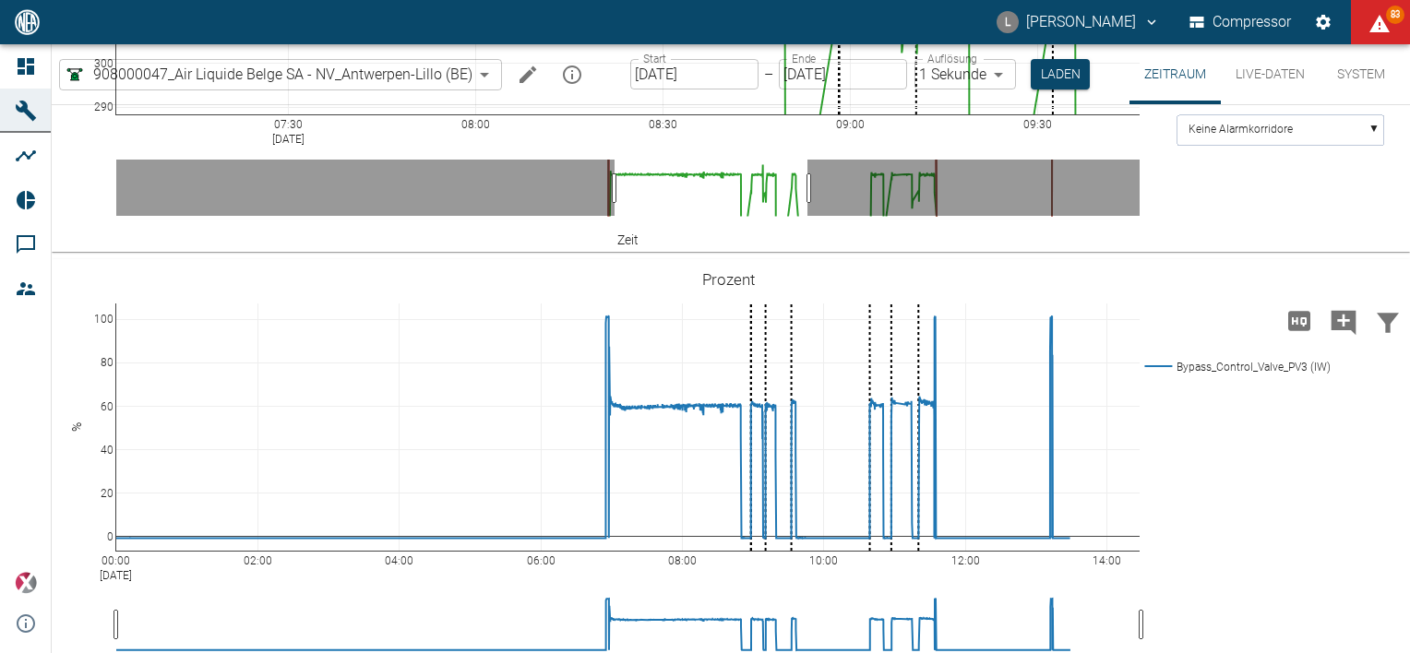
drag, startPoint x: 864, startPoint y: 580, endPoint x: 803, endPoint y: 579, distance: 60.9
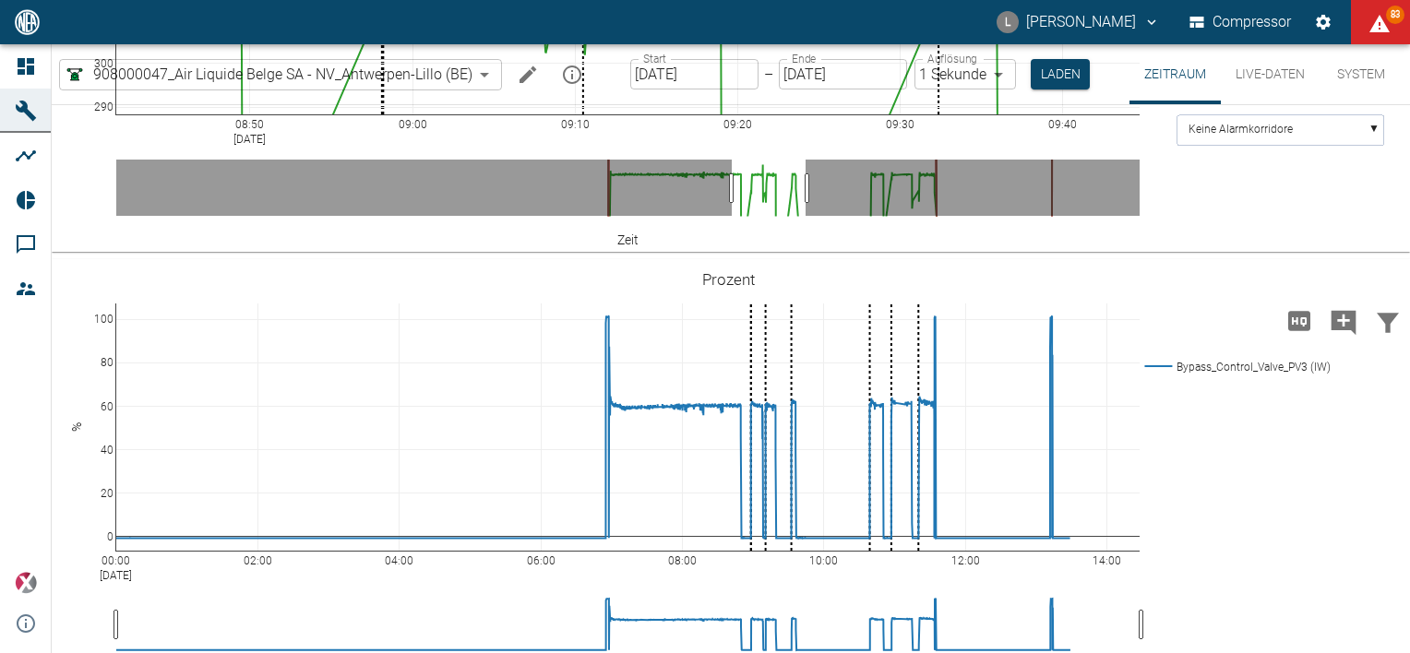
drag, startPoint x: 610, startPoint y: 579, endPoint x: 729, endPoint y: 579, distance: 119.0
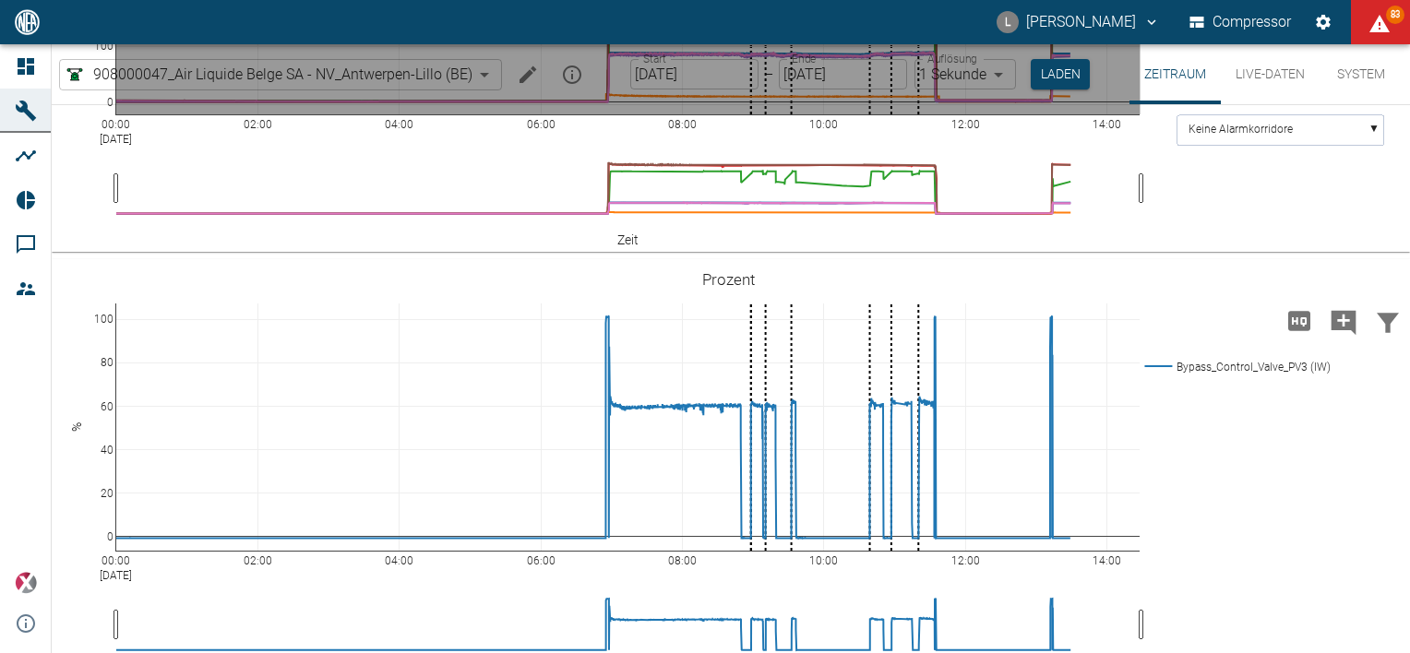
drag, startPoint x: 731, startPoint y: 302, endPoint x: 801, endPoint y: 370, distance: 97.9
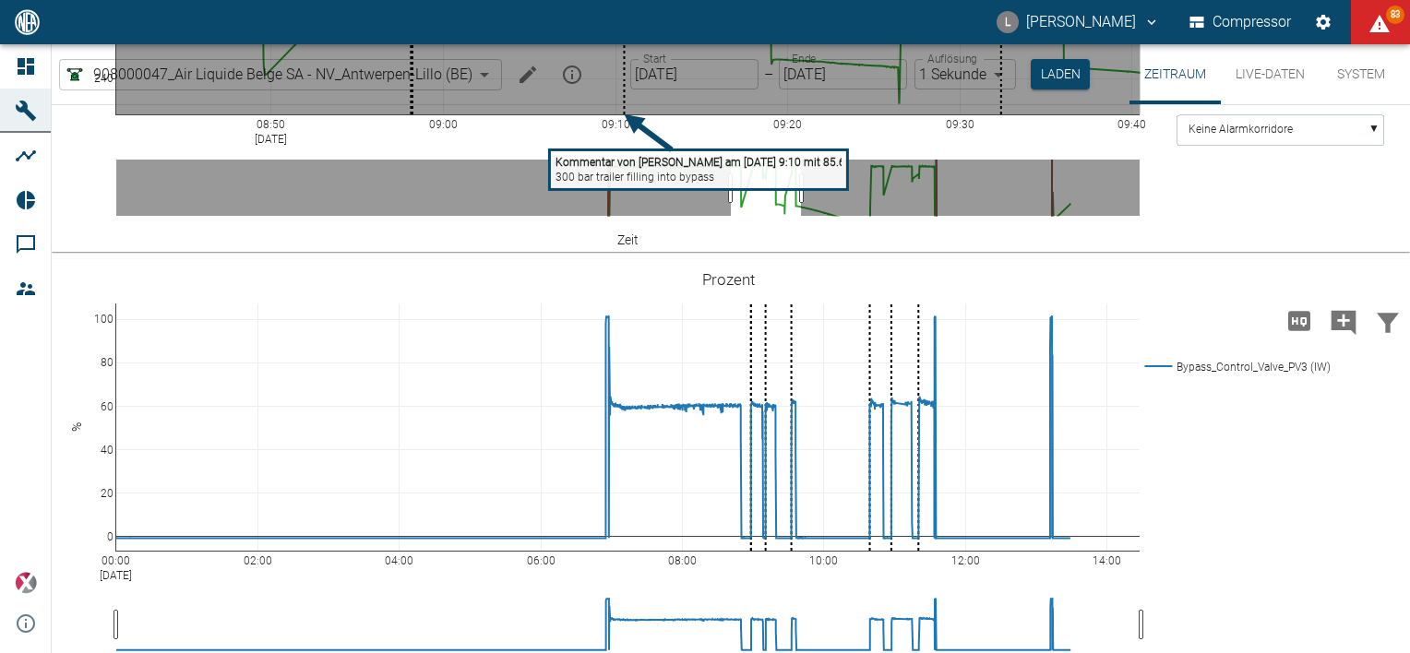
drag, startPoint x: 605, startPoint y: 305, endPoint x: 646, endPoint y: 353, distance: 62.9
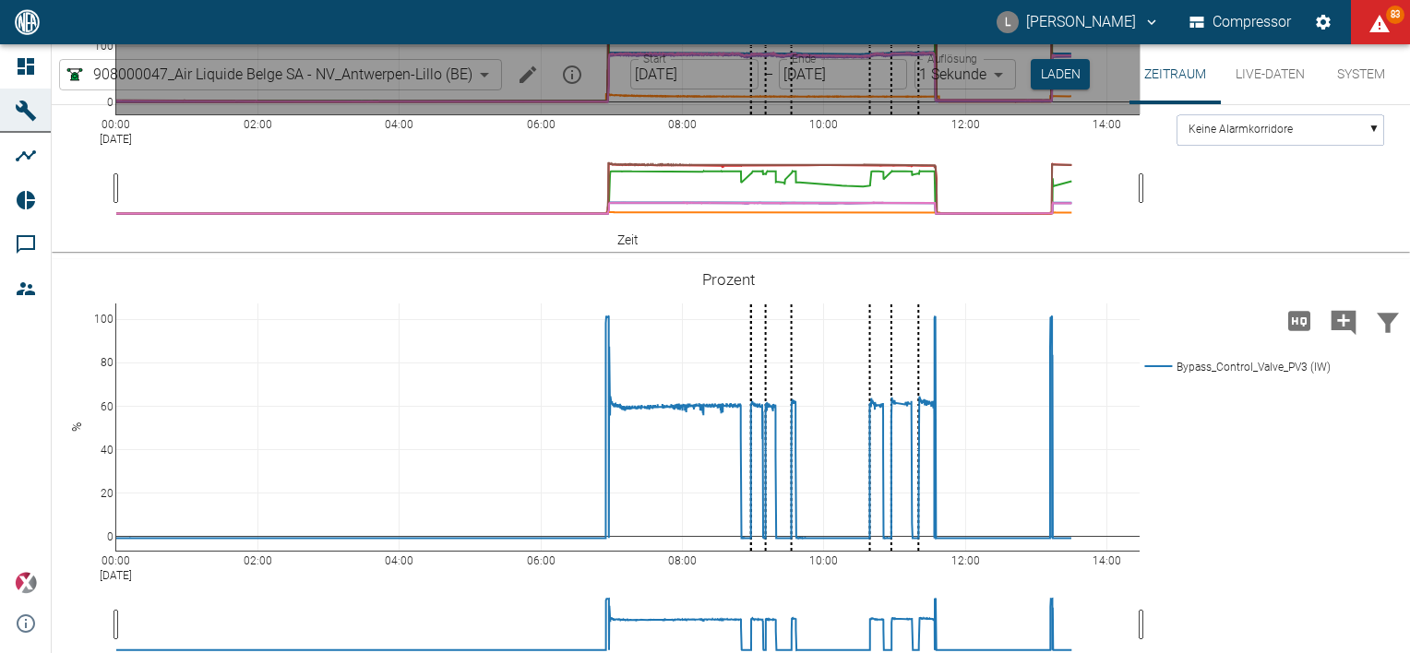
drag, startPoint x: 725, startPoint y: 302, endPoint x: 808, endPoint y: 375, distance: 110.5
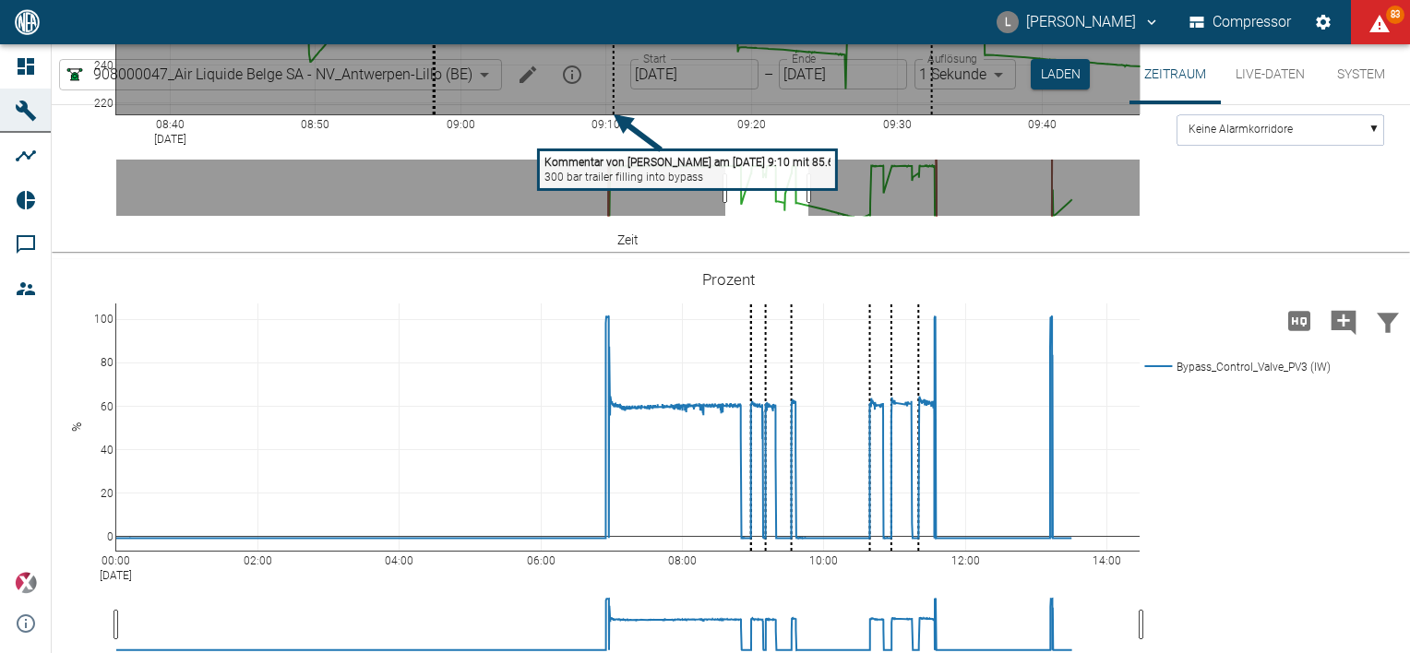
drag, startPoint x: 600, startPoint y: 276, endPoint x: 642, endPoint y: 347, distance: 82.8
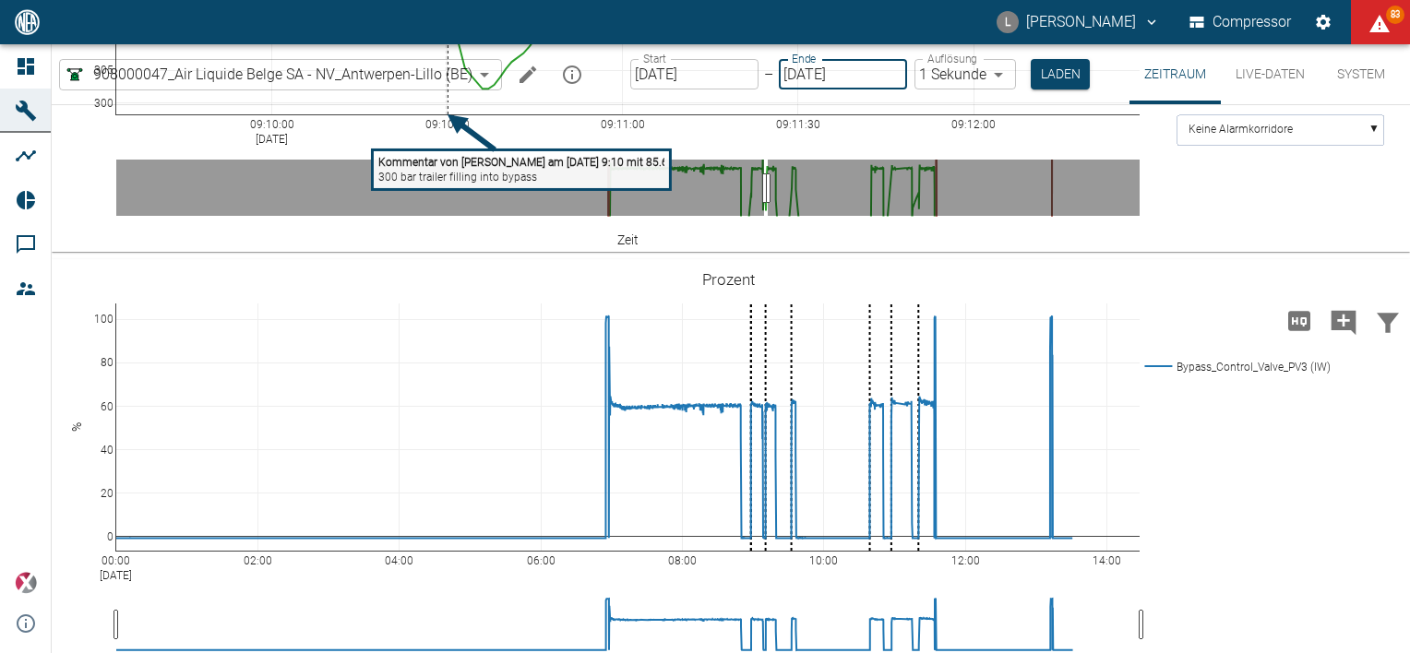
click at [882, 85] on input "17.09.2025" at bounding box center [843, 74] width 128 height 30
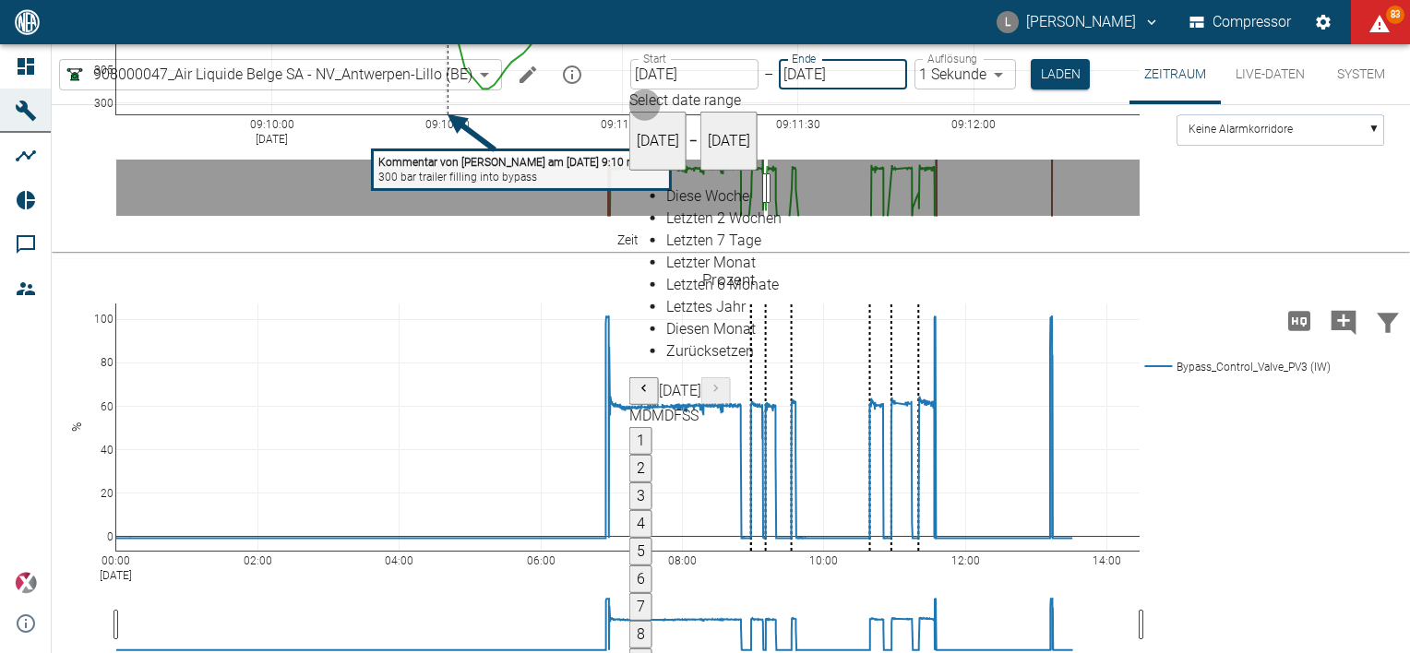
type input "[DATE]"
type input "2min"
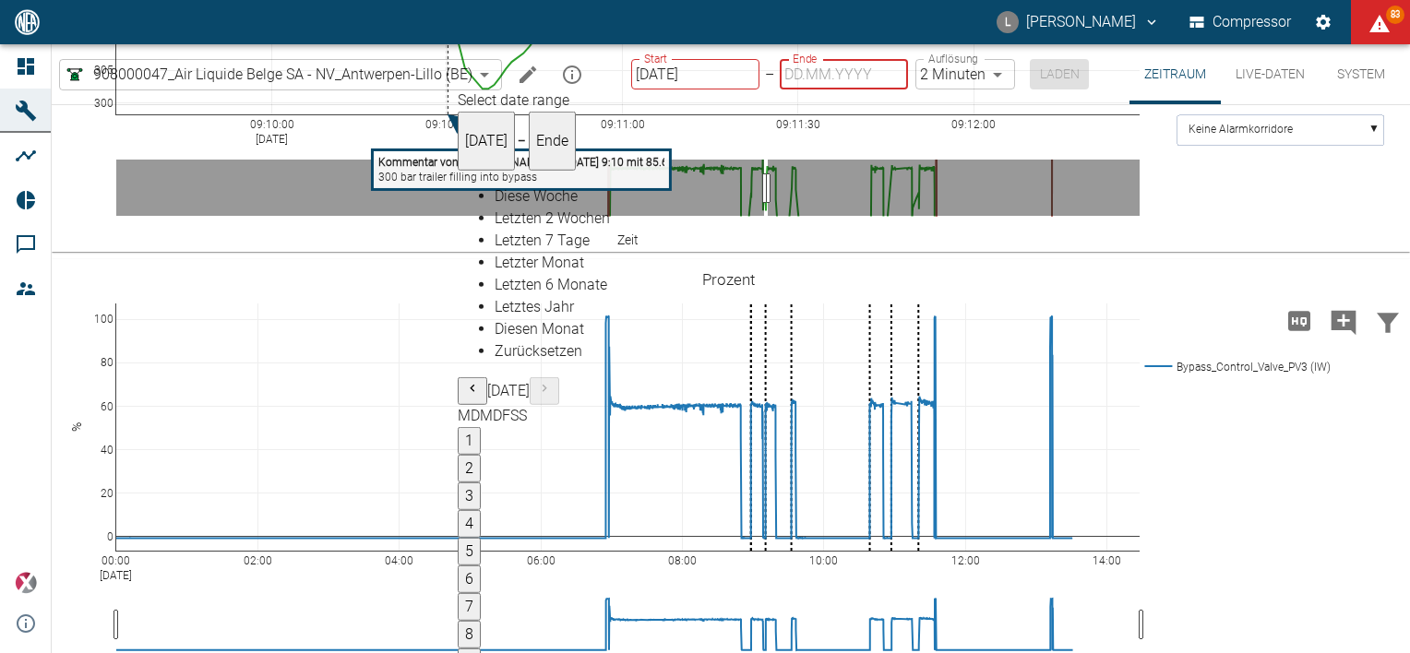
type input "[DATE]"
type input "1sec"
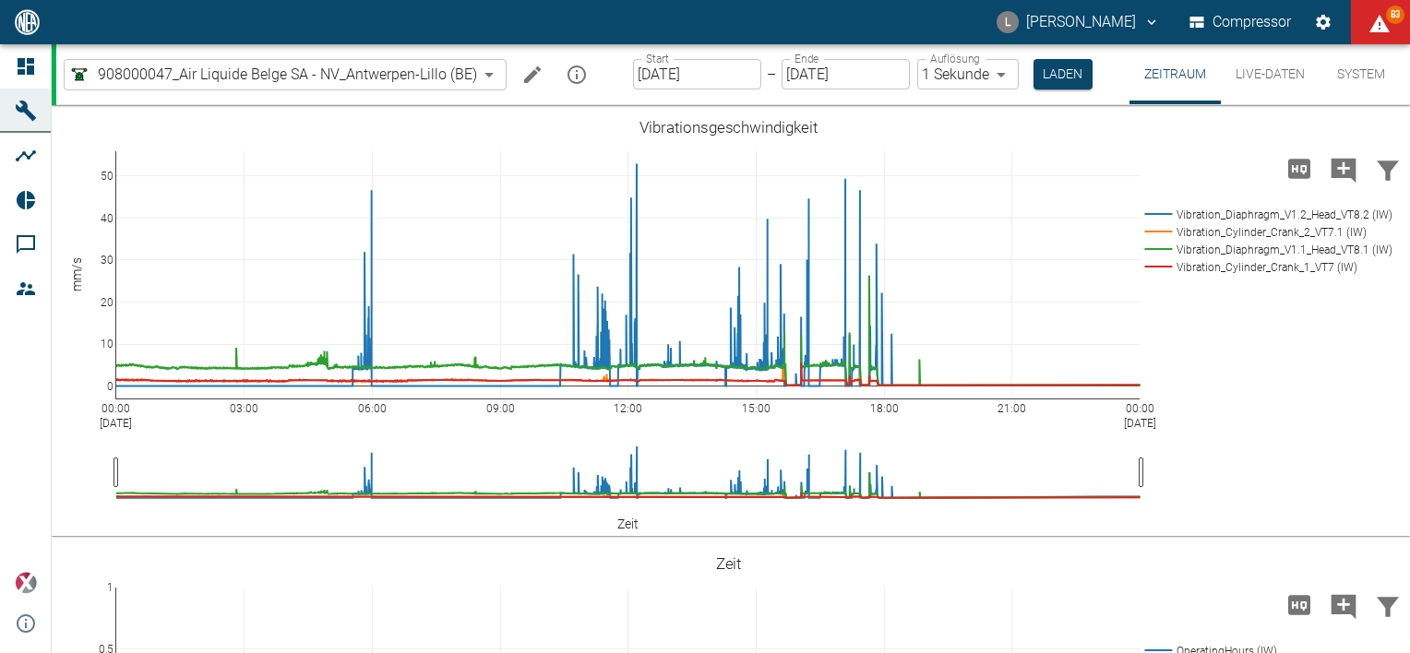
scroll to position [1635, 0]
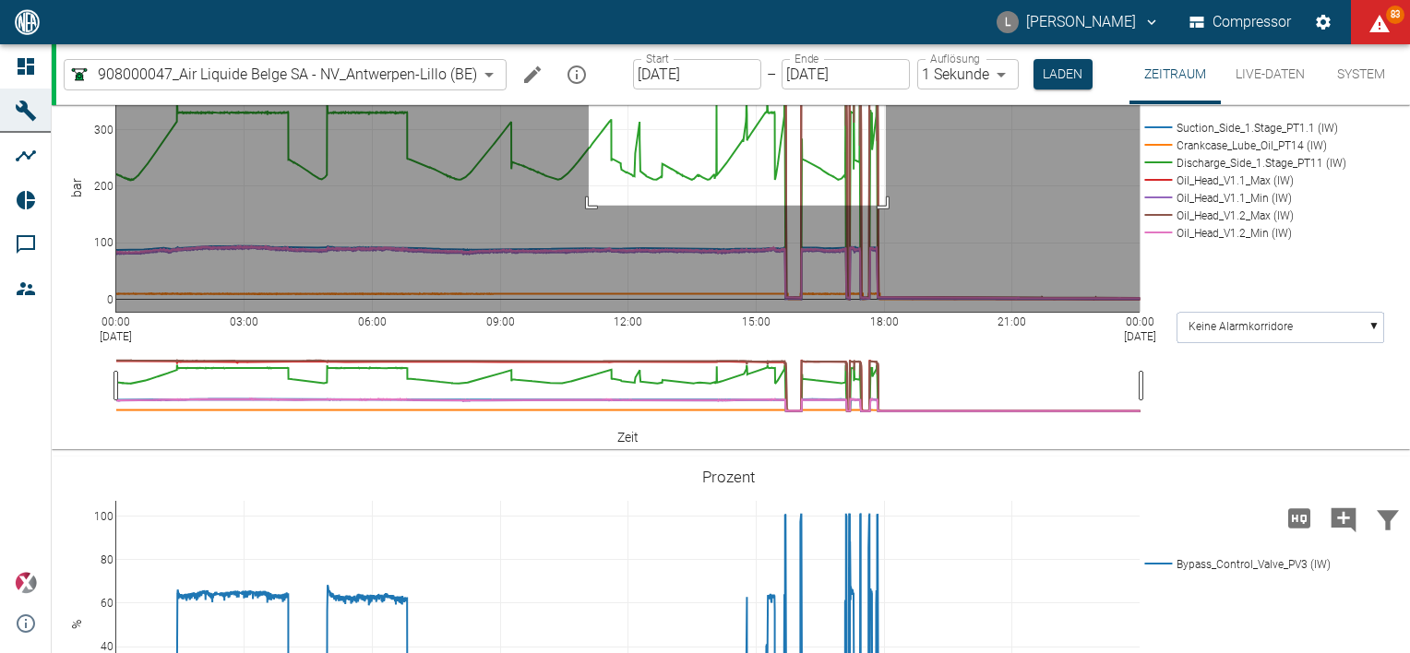
drag, startPoint x: 589, startPoint y: 169, endPoint x: 886, endPoint y: 302, distance: 325.5
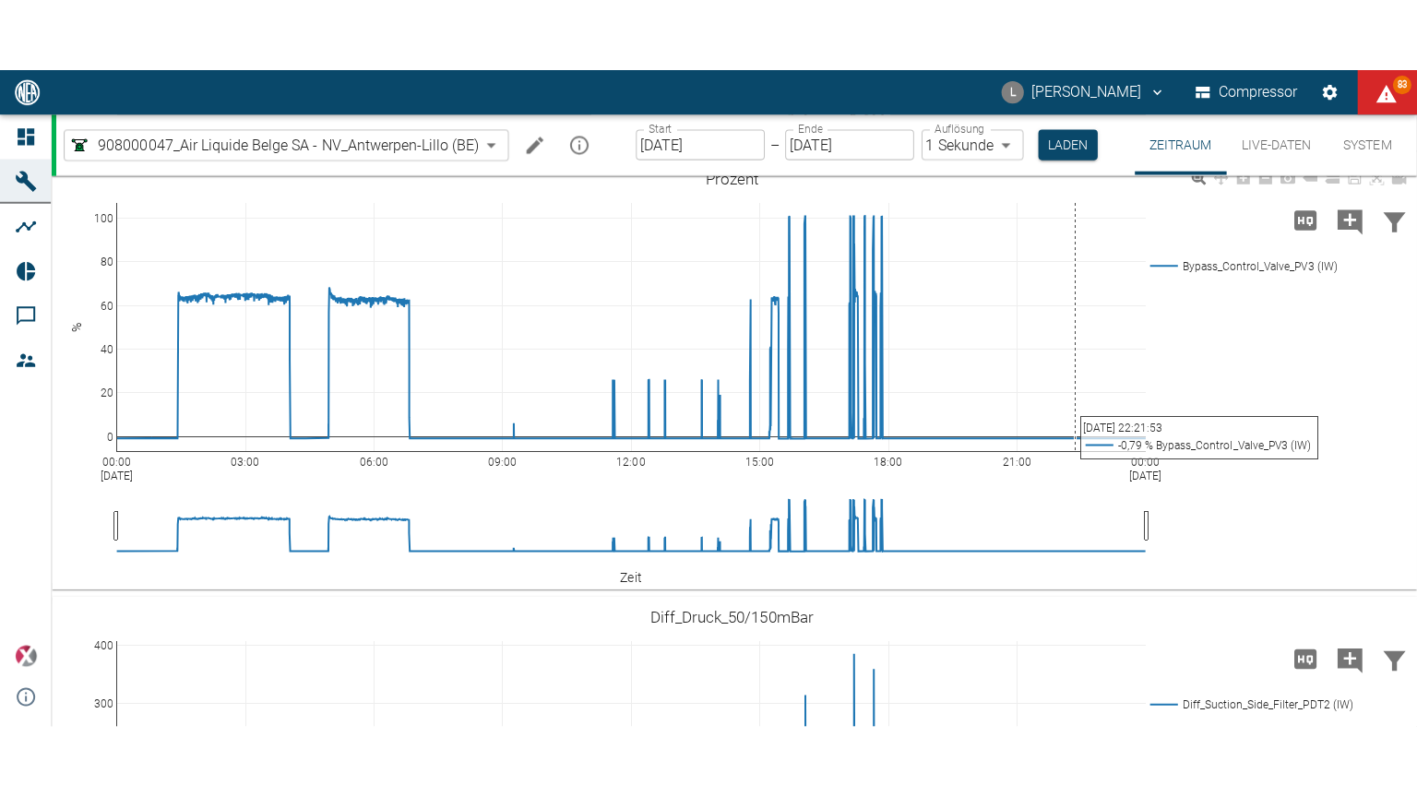
scroll to position [1820, 0]
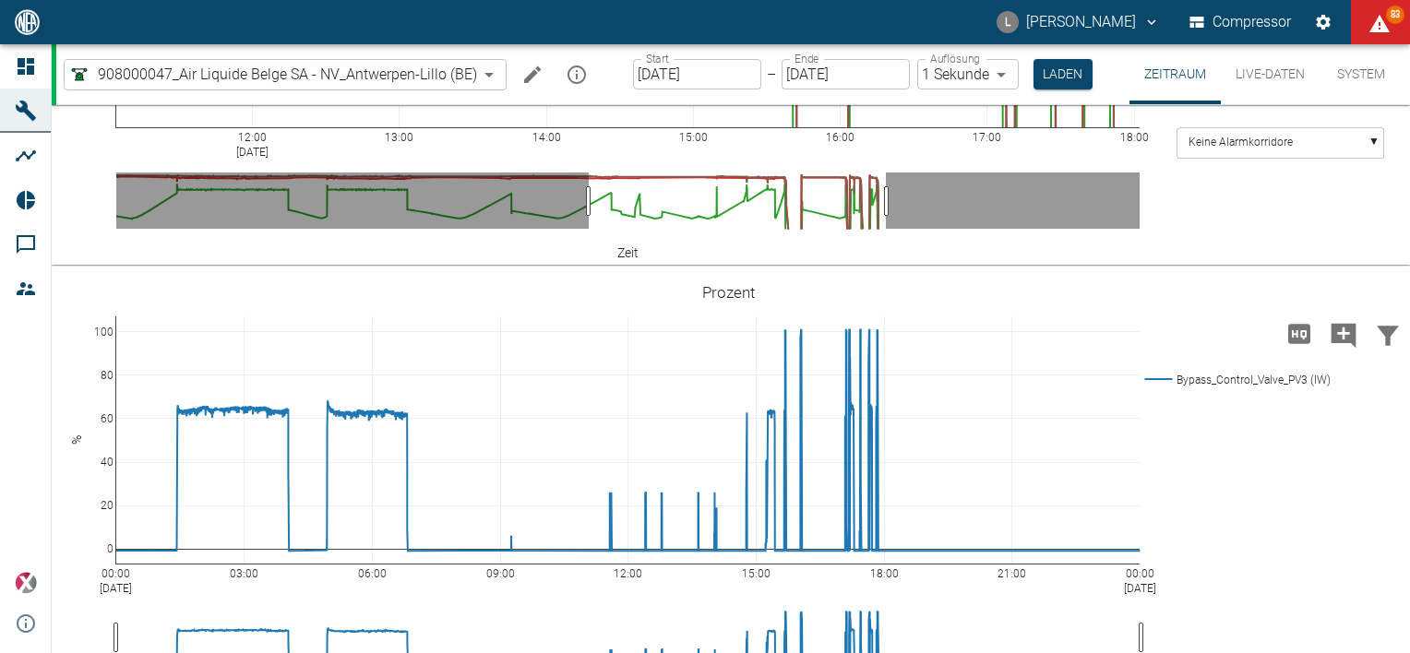
click at [799, 22] on div "L [PERSON_NAME] Compressor 83" at bounding box center [705, 22] width 1410 height 44
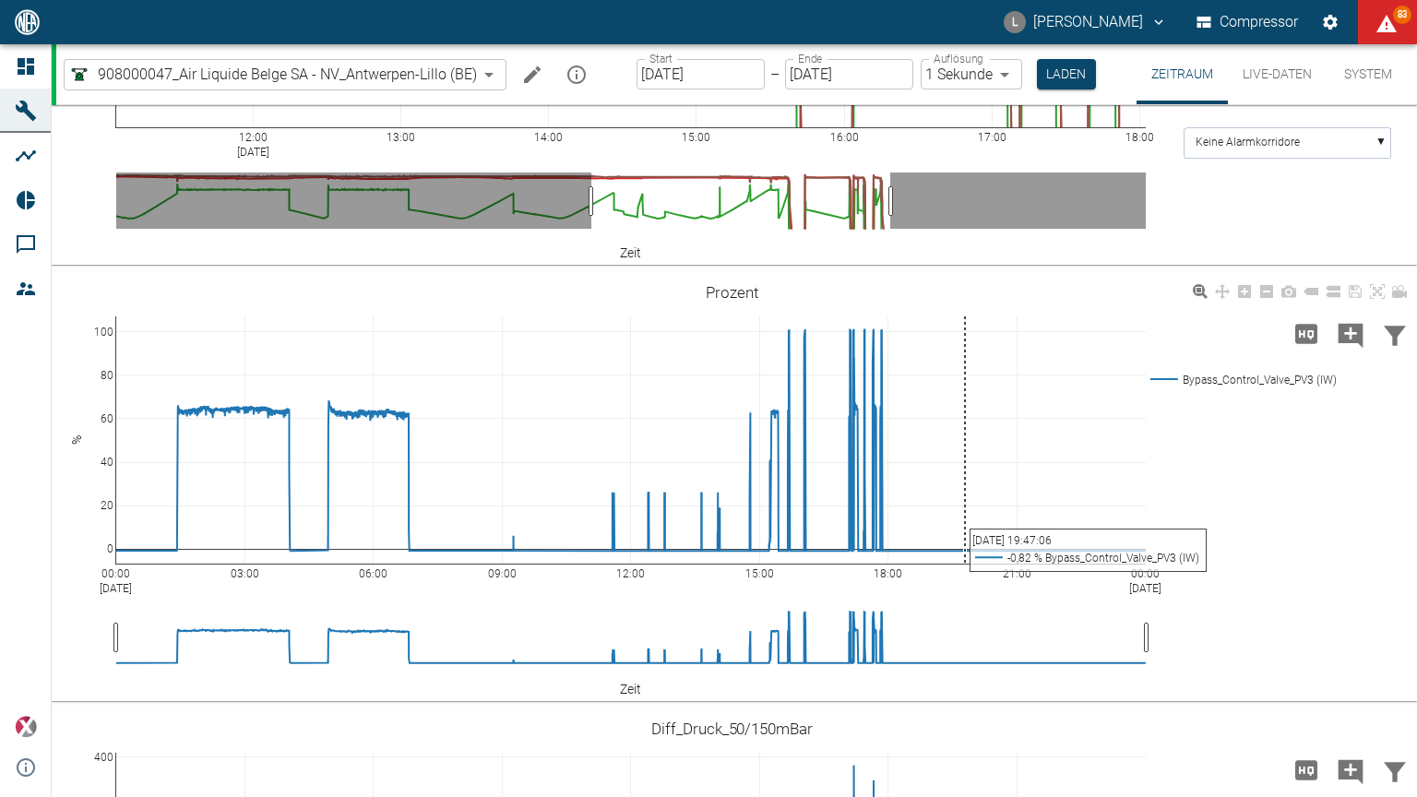
scroll to position [1727, 0]
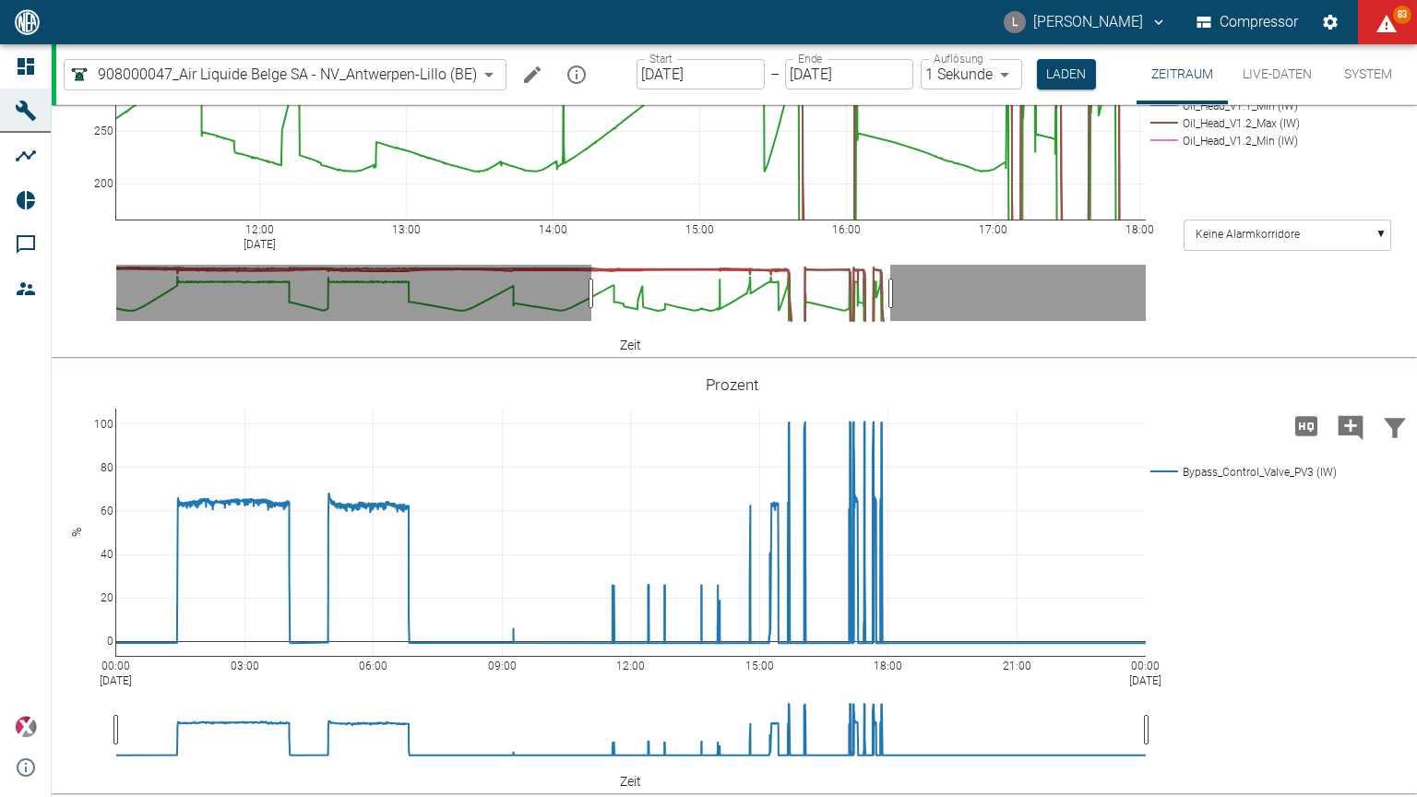
drag, startPoint x: 116, startPoint y: 317, endPoint x: 124, endPoint y: 343, distance: 26.9
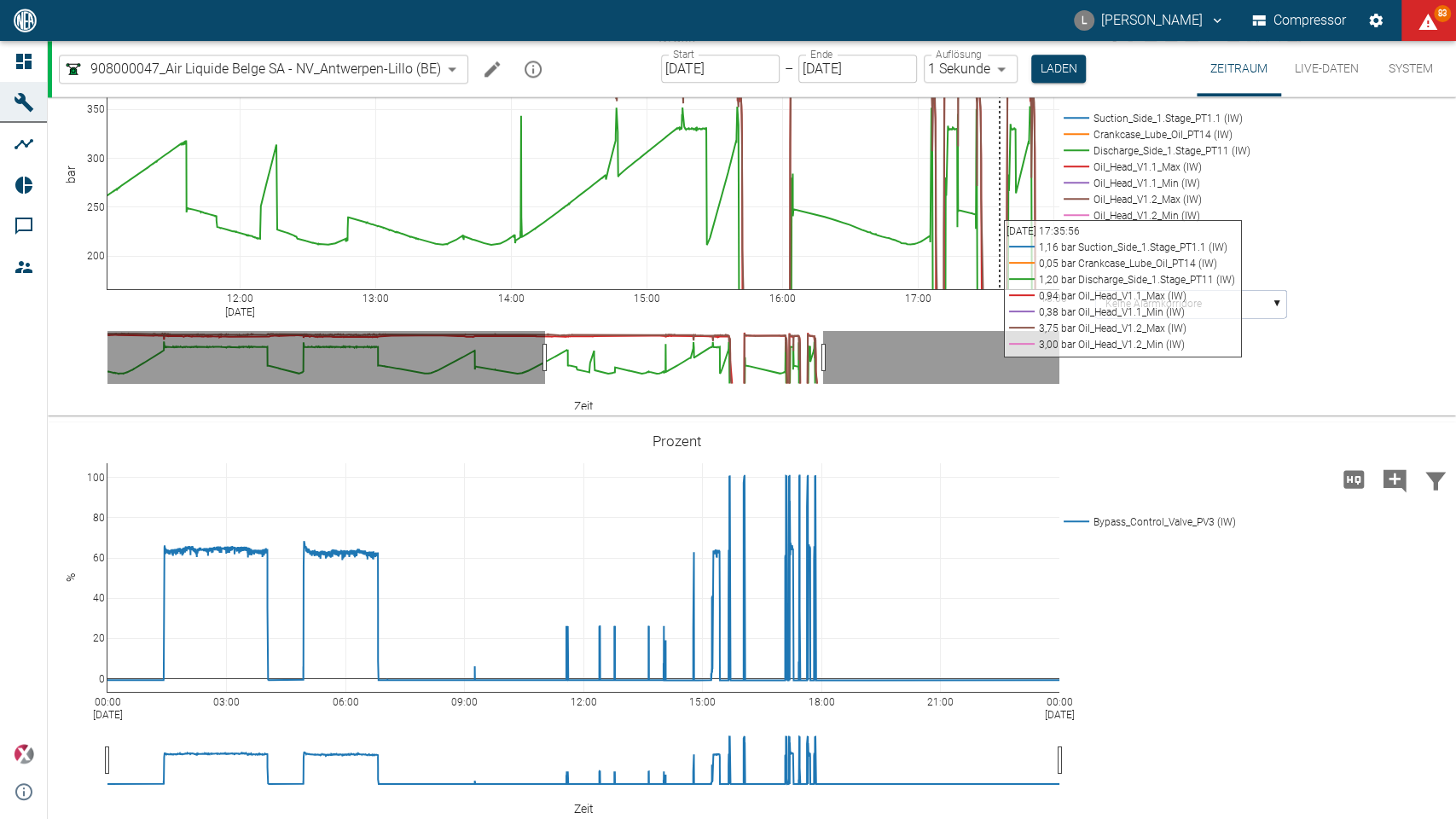
scroll to position [1603, 0]
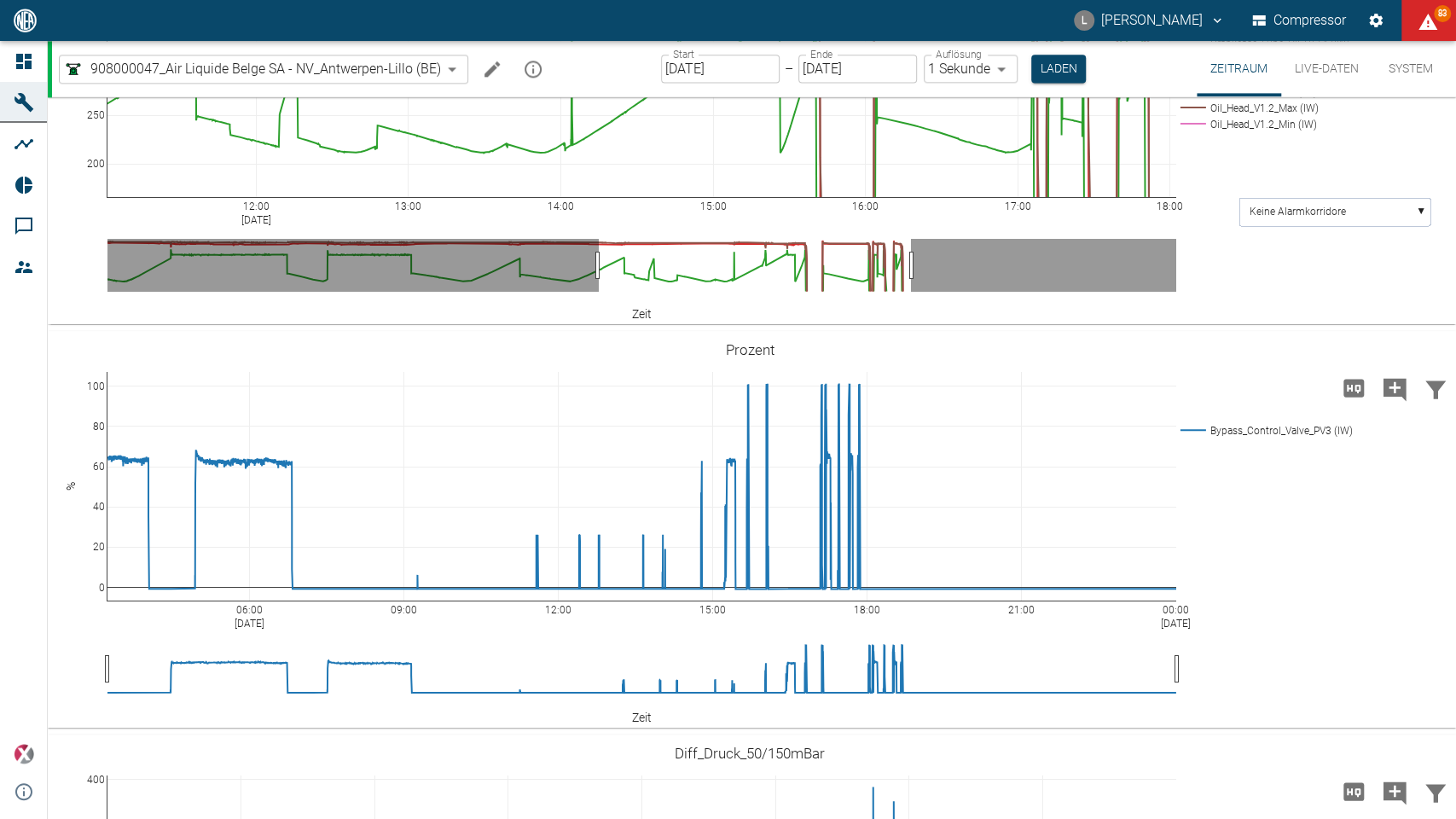
drag, startPoint x: 111, startPoint y: 791, endPoint x: 0, endPoint y: 799, distance: 111.3
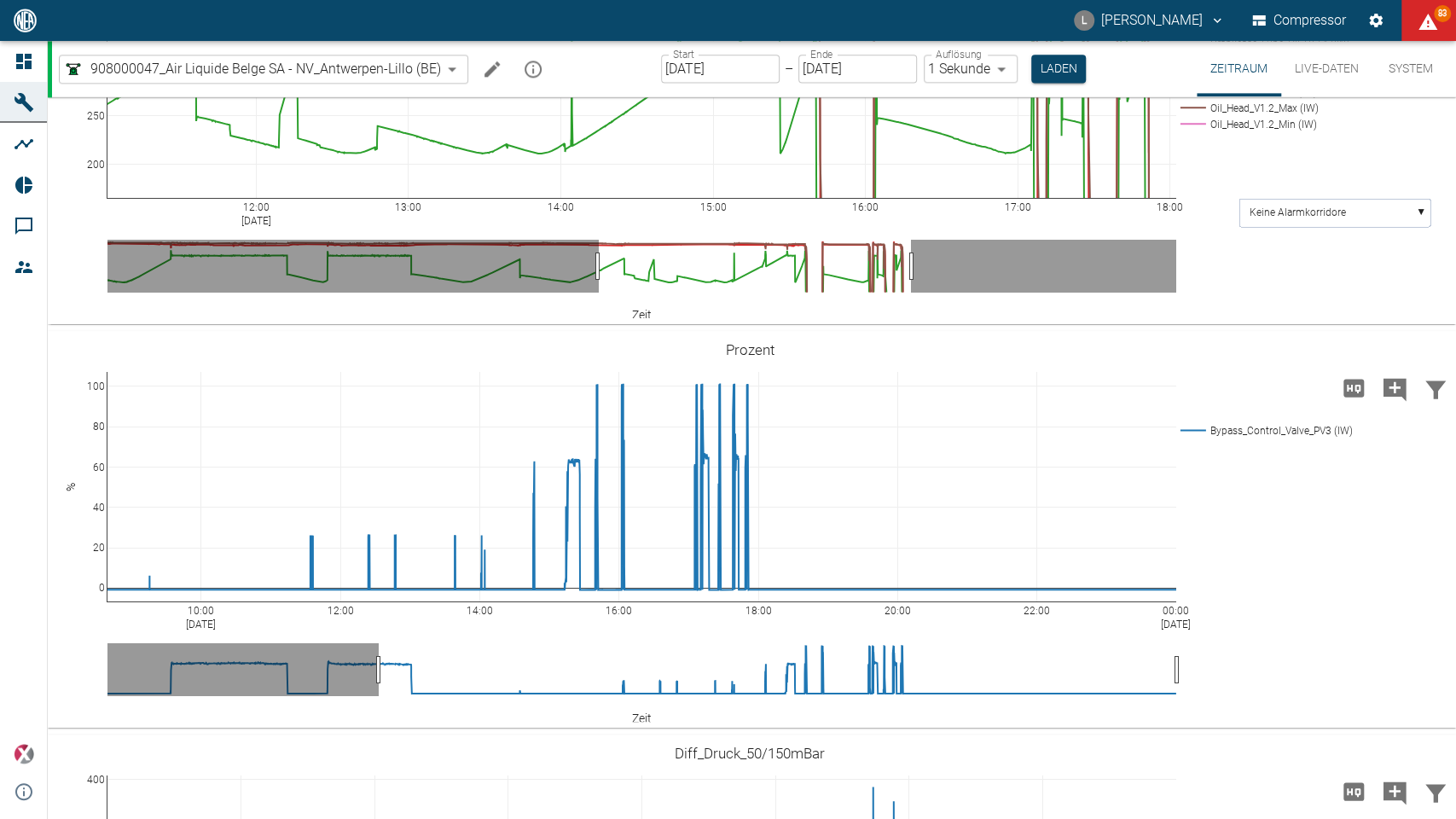
drag, startPoint x: 117, startPoint y: 790, endPoint x: 2, endPoint y: 797, distance: 115.2
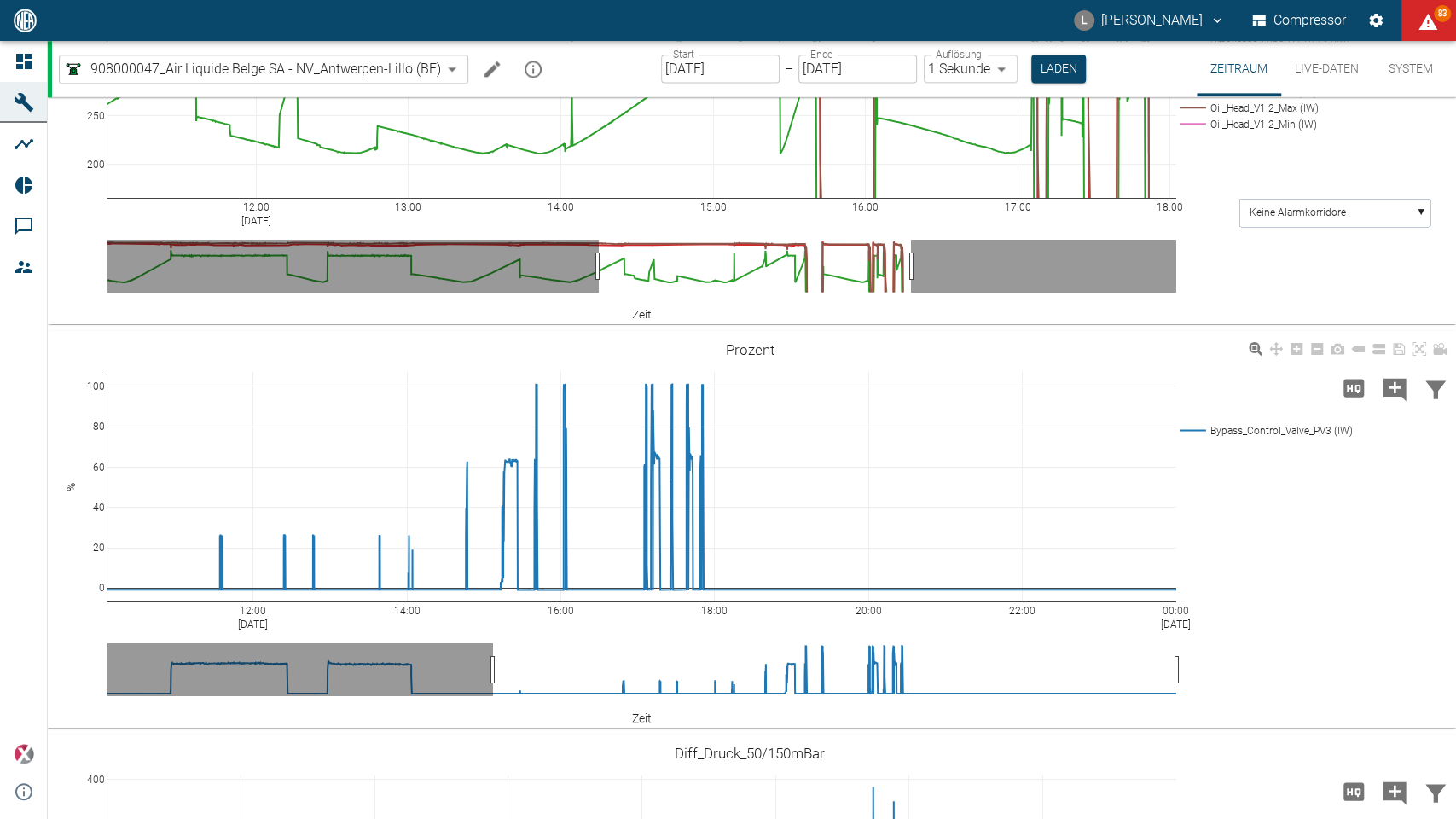
drag, startPoint x: 115, startPoint y: 793, endPoint x: 1164, endPoint y: 792, distance: 1049.0
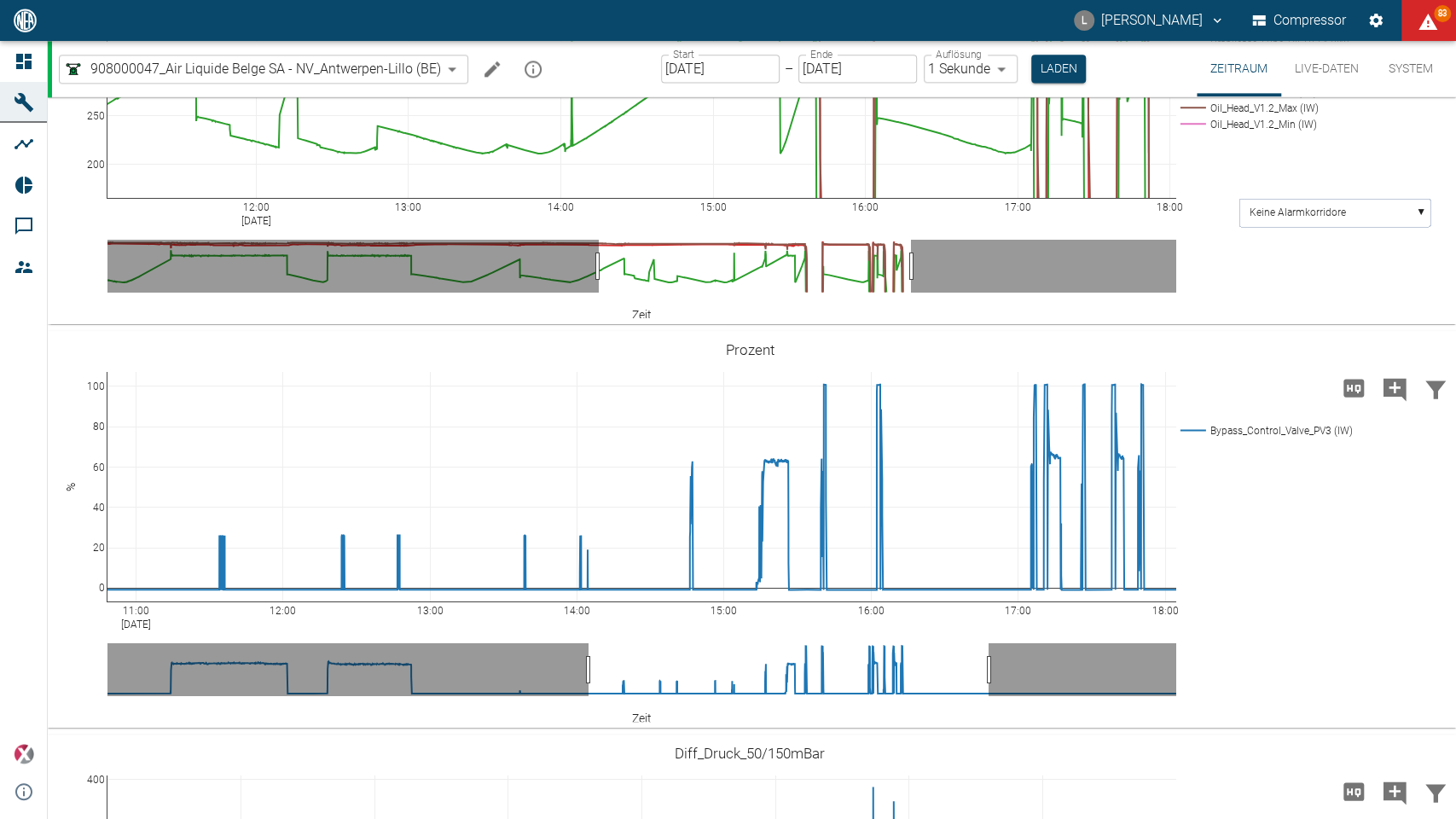
drag, startPoint x: 1167, startPoint y: 791, endPoint x: 1310, endPoint y: 787, distance: 143.1
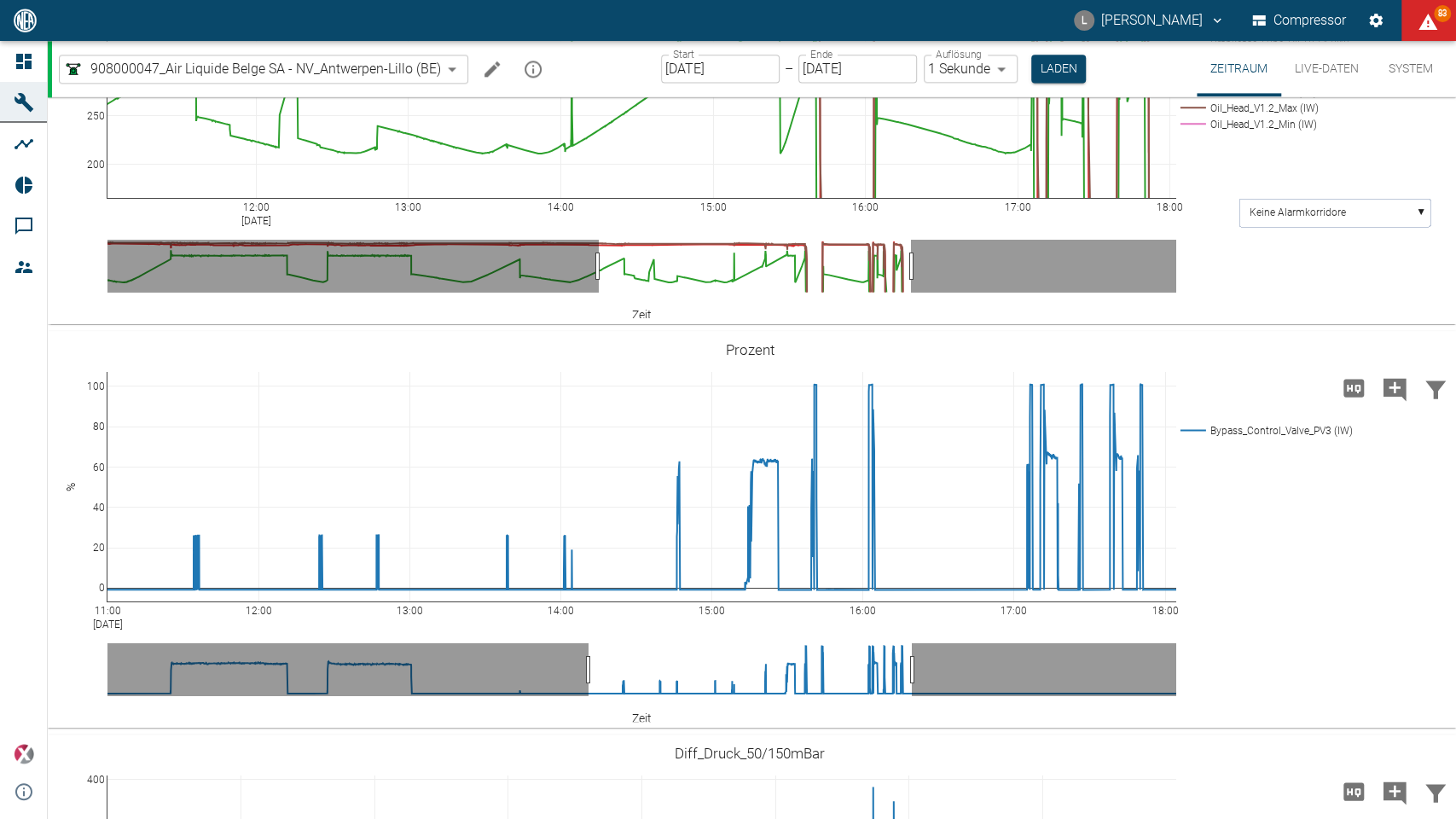
drag, startPoint x: 116, startPoint y: 790, endPoint x: 89, endPoint y: 791, distance: 27.0
drag, startPoint x: 109, startPoint y: 791, endPoint x: 134, endPoint y: 791, distance: 25.0
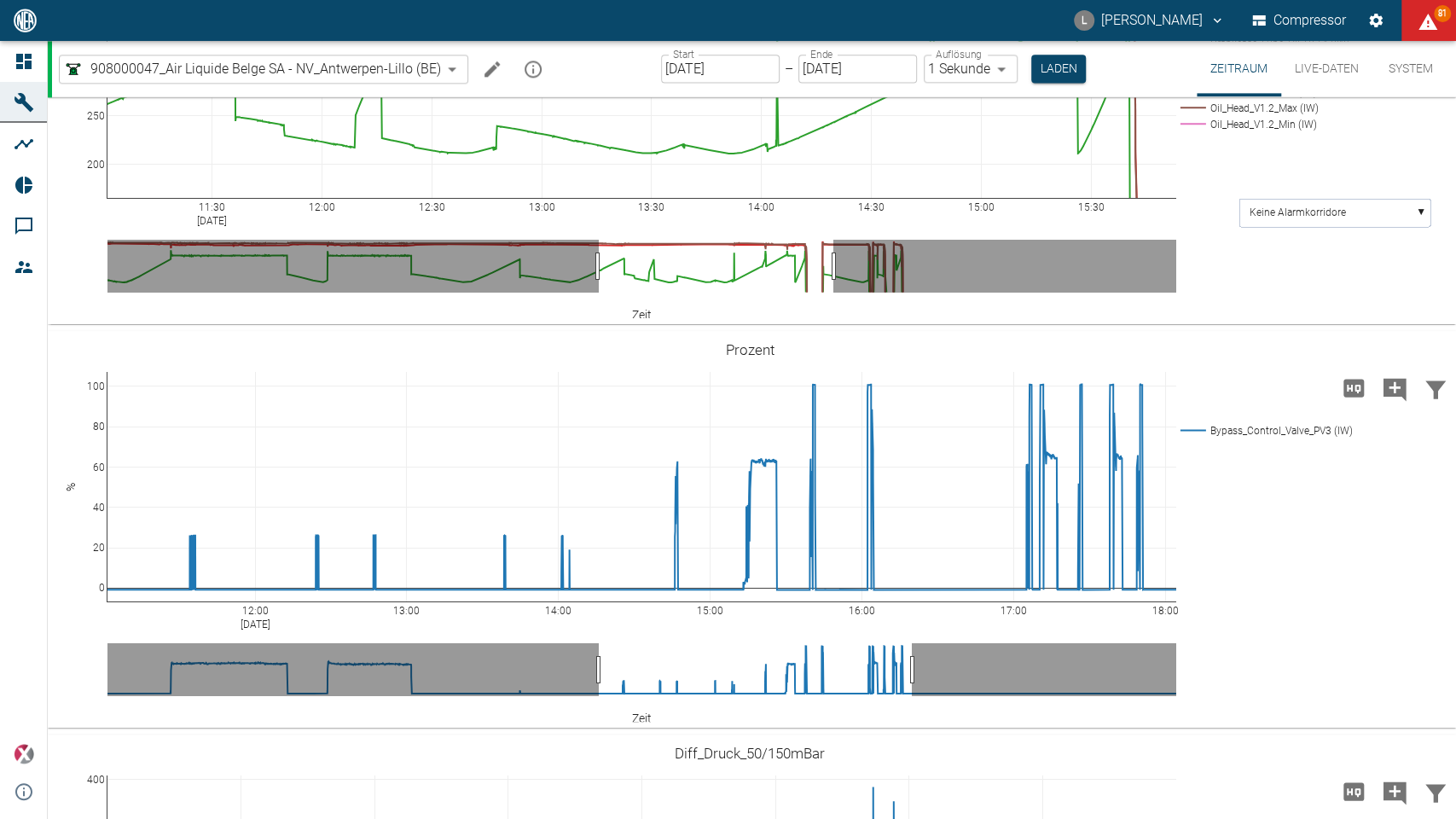
drag, startPoint x: 1172, startPoint y: 386, endPoint x: 1242, endPoint y: 405, distance: 72.5
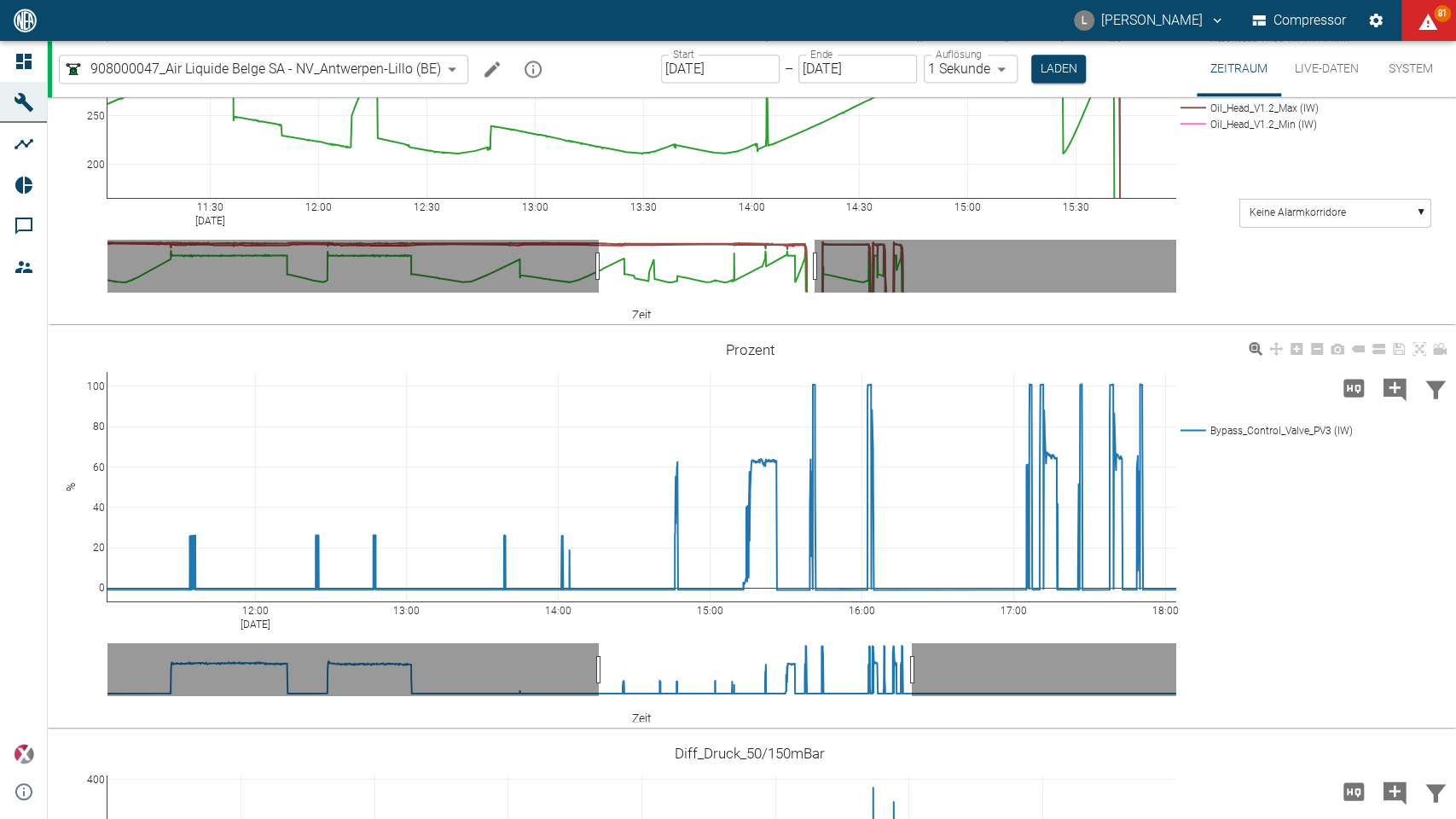
drag, startPoint x: 1176, startPoint y: 389, endPoint x: 1128, endPoint y: 769, distance: 383.0
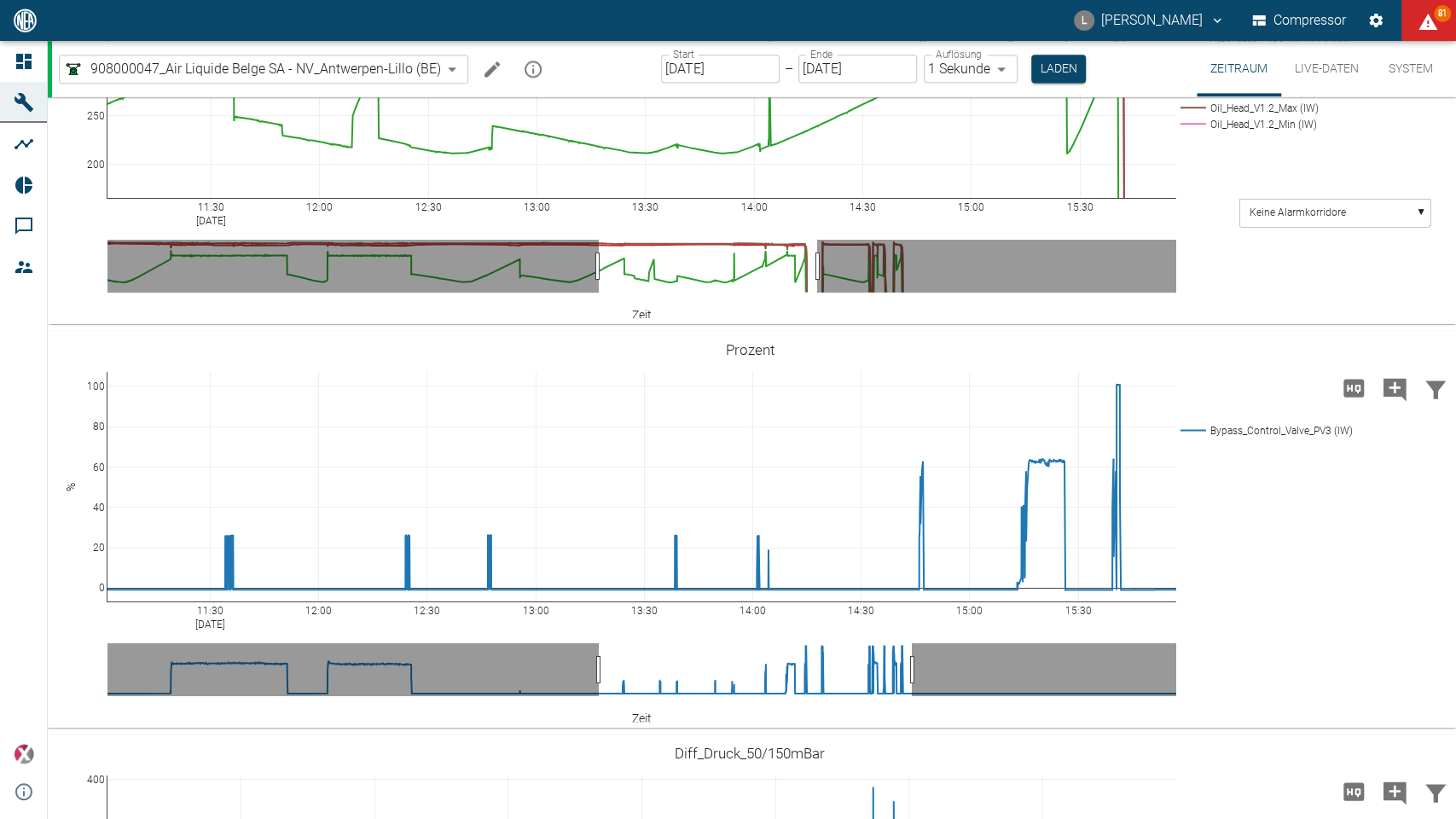
drag, startPoint x: 1168, startPoint y: 792, endPoint x: 1362, endPoint y: 775, distance: 194.7
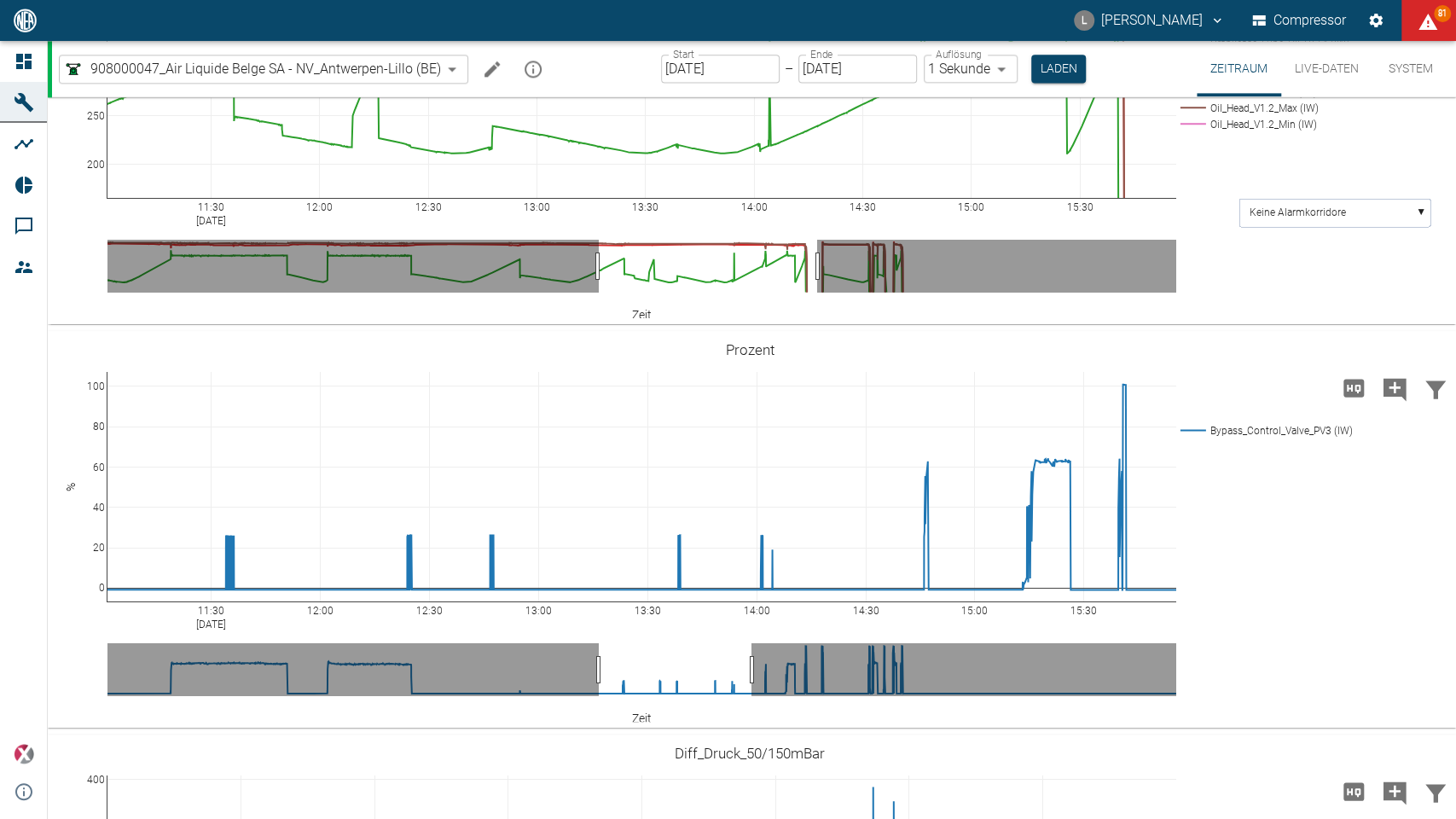
drag, startPoint x: 1172, startPoint y: 788, endPoint x: 855, endPoint y: 804, distance: 317.4
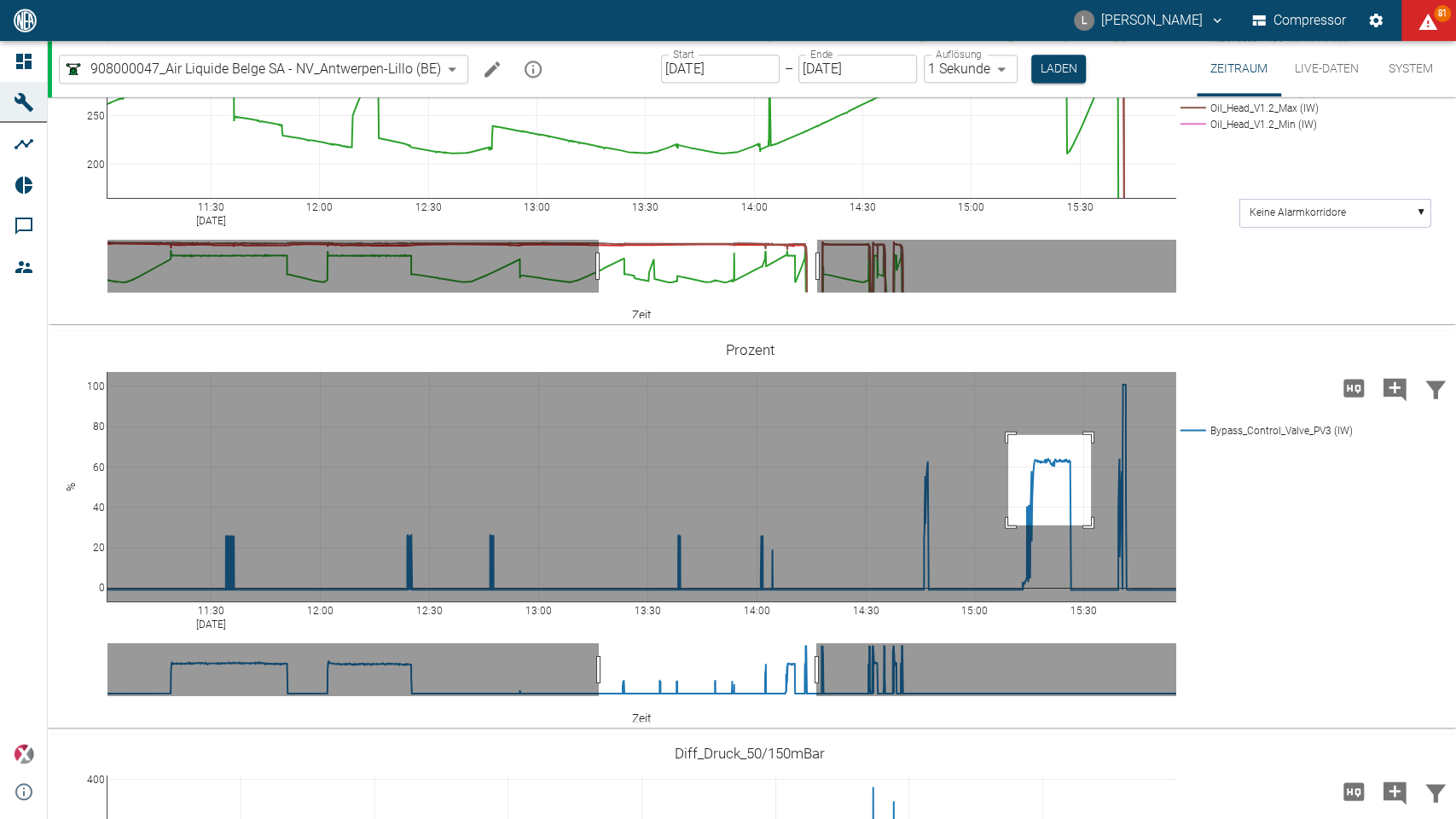
drag, startPoint x: 1009, startPoint y: 617, endPoint x: 1091, endPoint y: 708, distance: 122.5
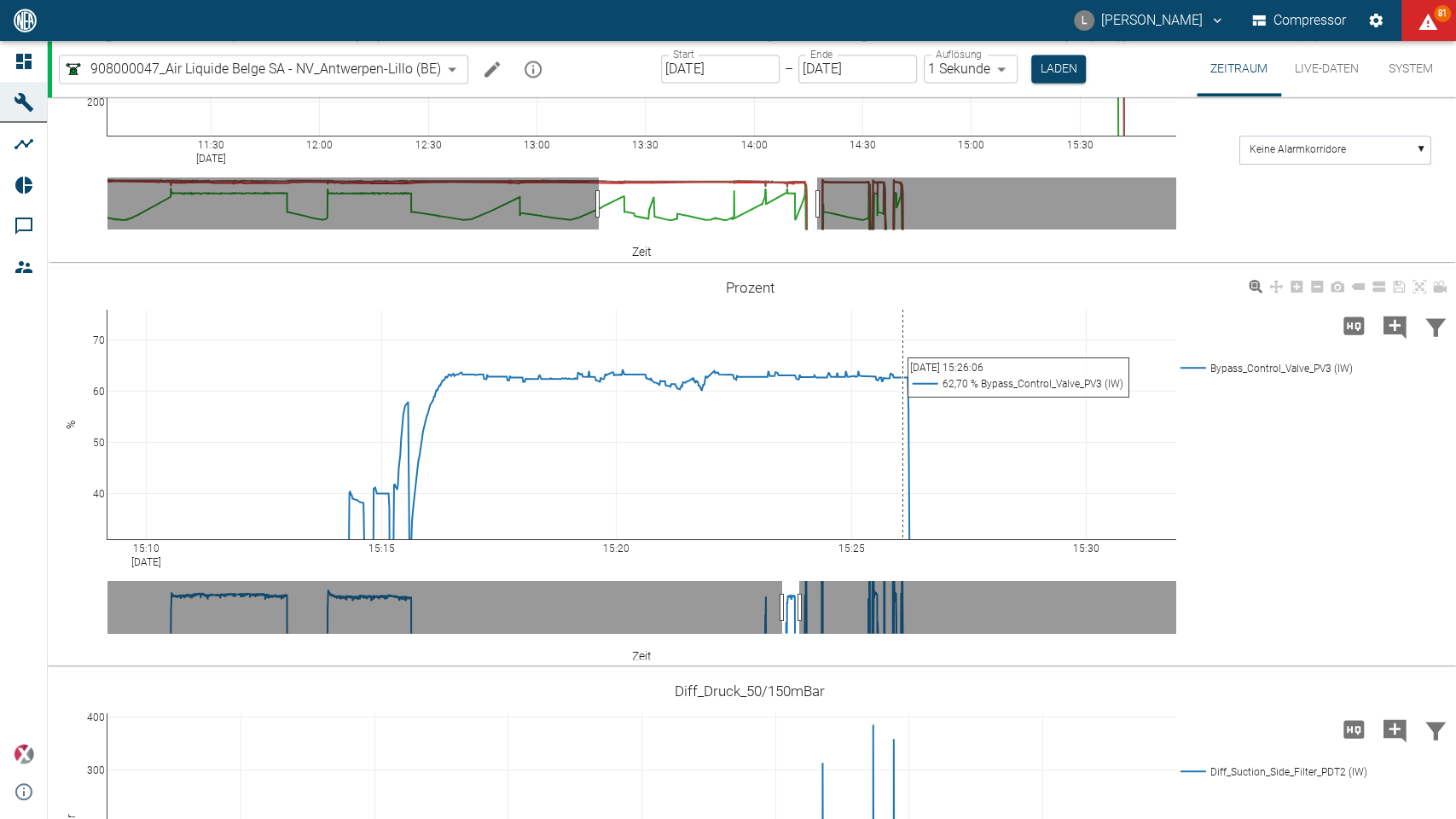
scroll to position [1697, 0]
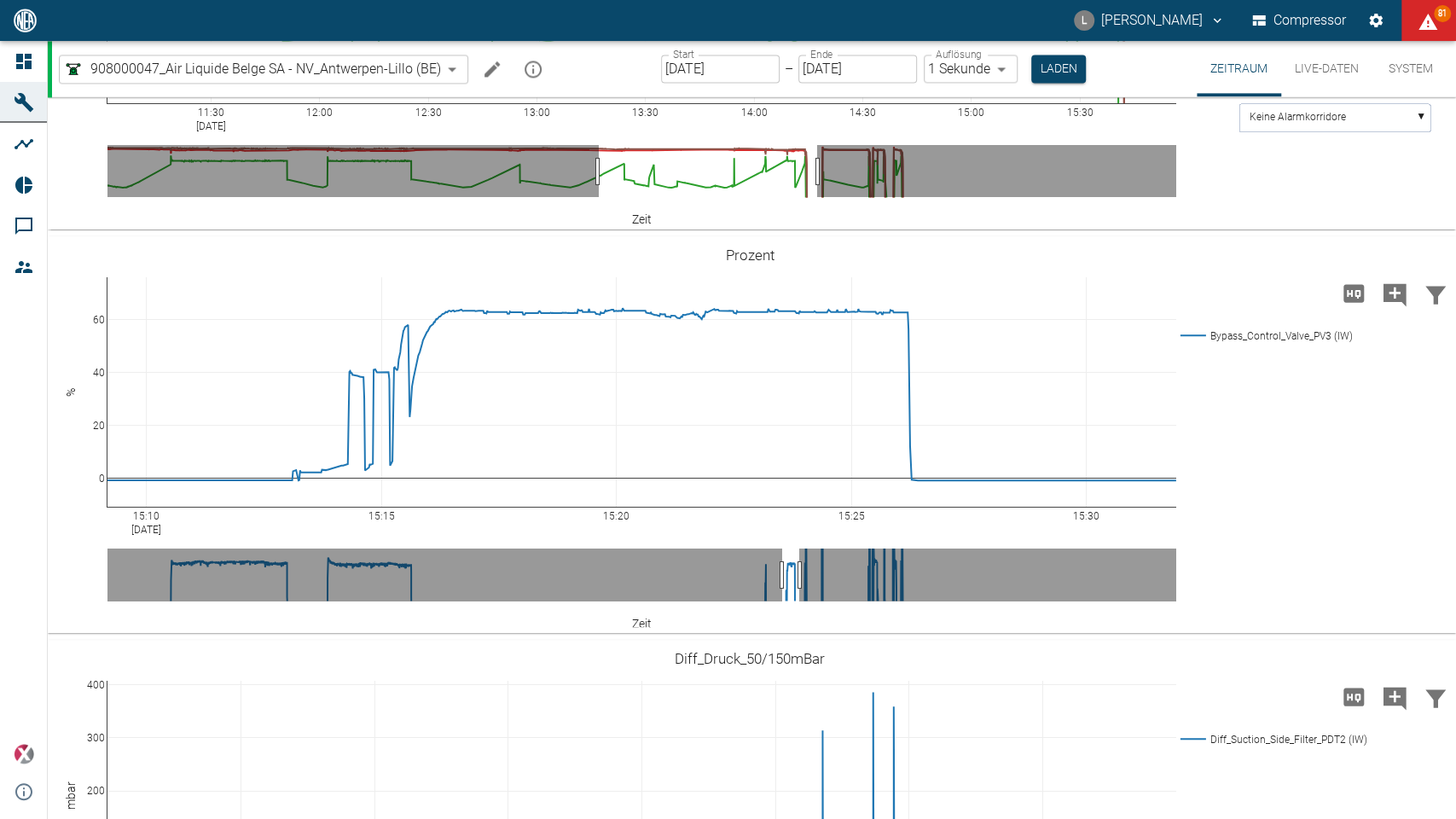
drag, startPoint x: 99, startPoint y: 683, endPoint x: 116, endPoint y: 572, distance: 112.3
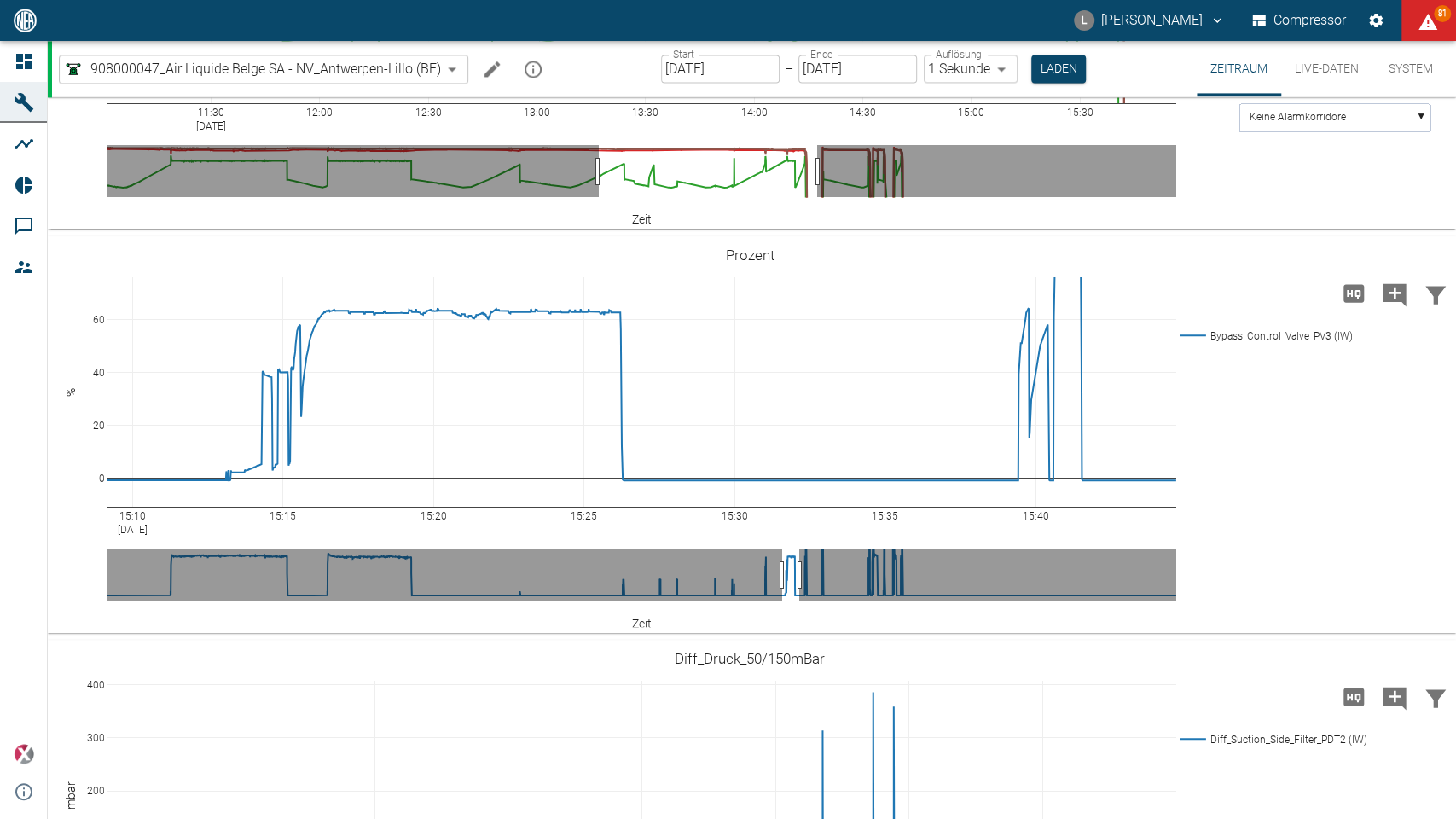
drag, startPoint x: 1174, startPoint y: 701, endPoint x: 789, endPoint y: 725, distance: 385.7
click at [1303, 261] on icon at bounding box center [1419, 254] width 14 height 14
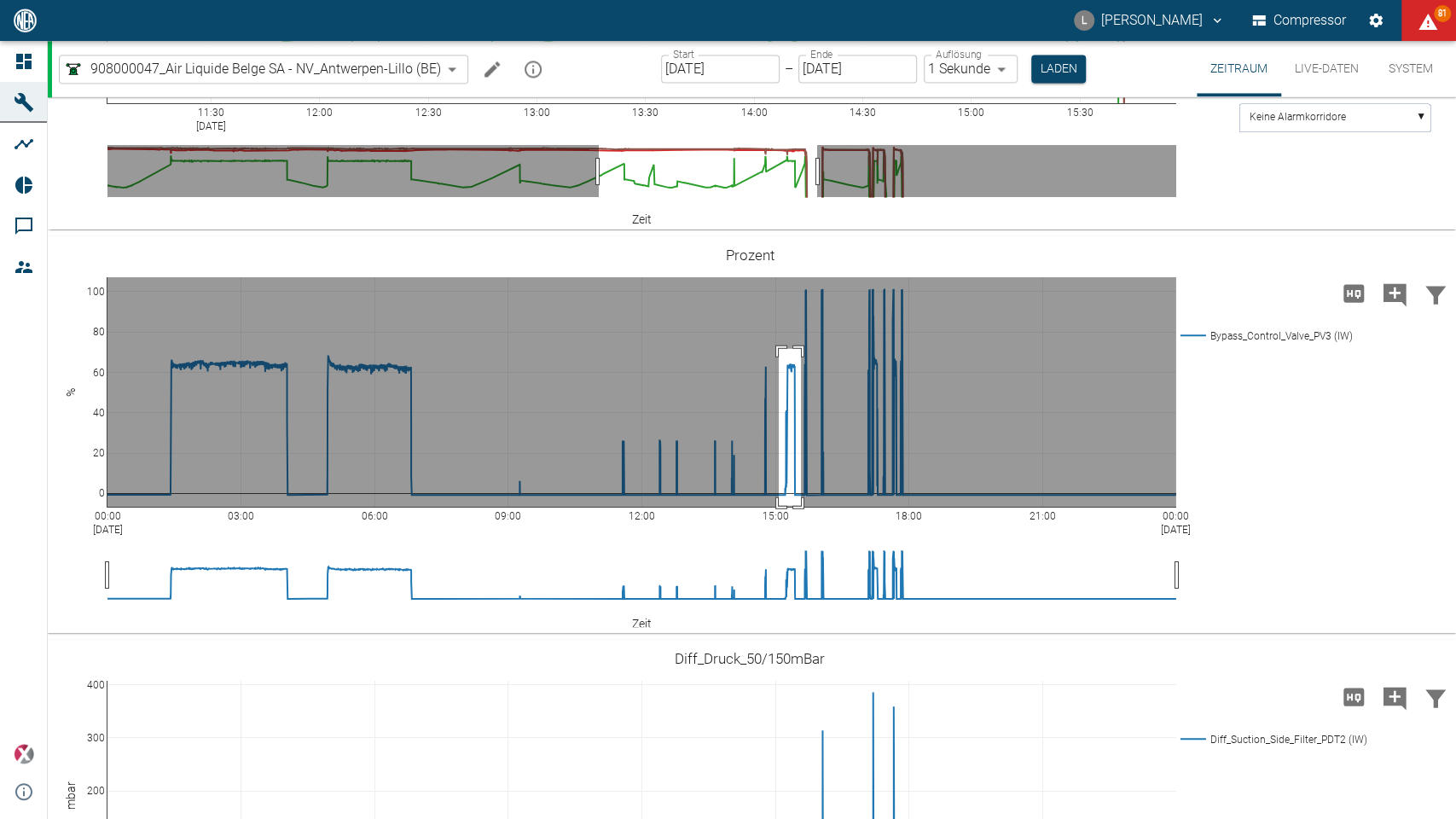
drag, startPoint x: 778, startPoint y: 531, endPoint x: 801, endPoint y: 689, distance: 159.7
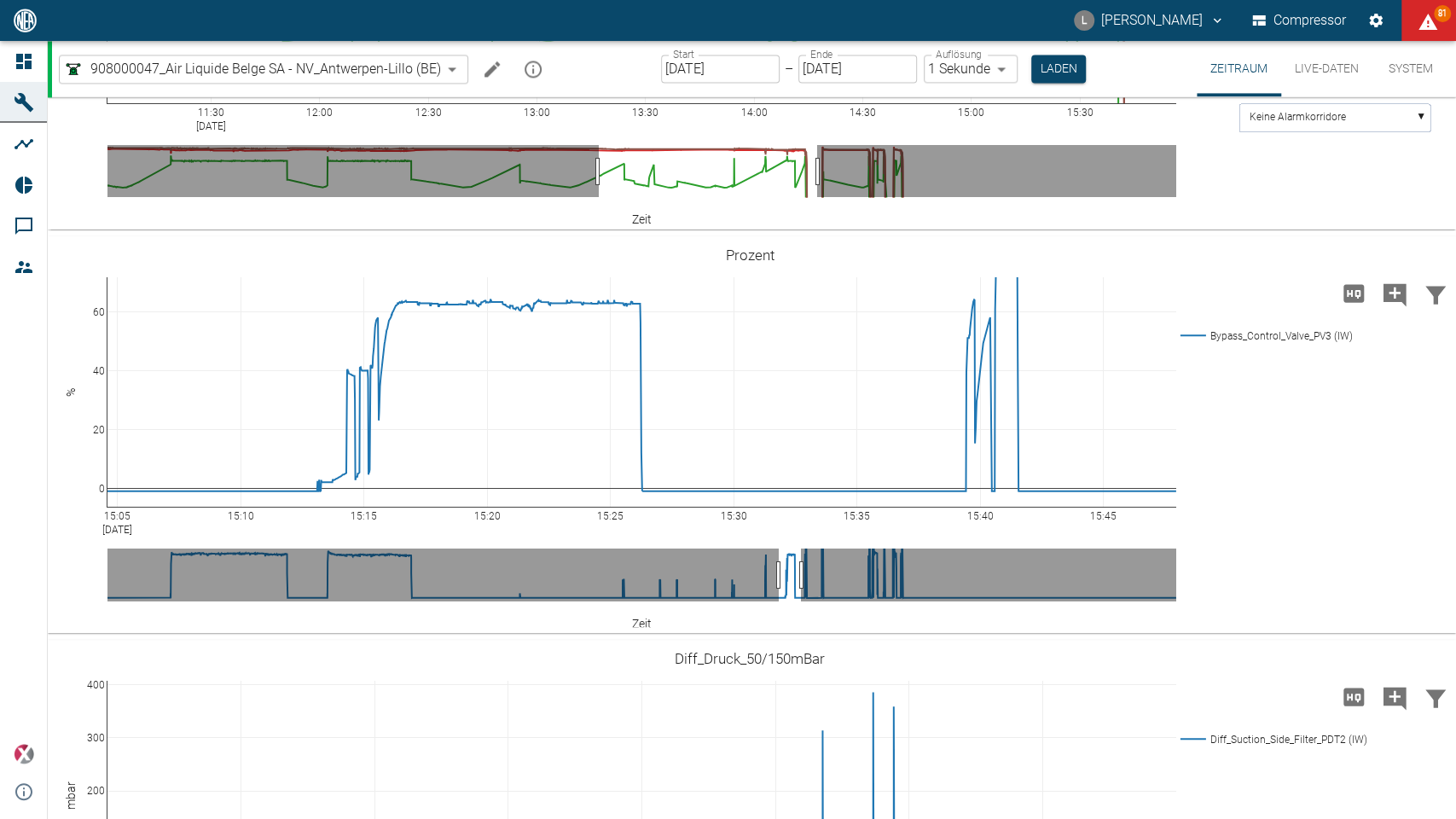
drag, startPoint x: 1168, startPoint y: 695, endPoint x: 835, endPoint y: 702, distance: 333.1
drag, startPoint x: 779, startPoint y: 752, endPoint x: 797, endPoint y: 752, distance: 18.0
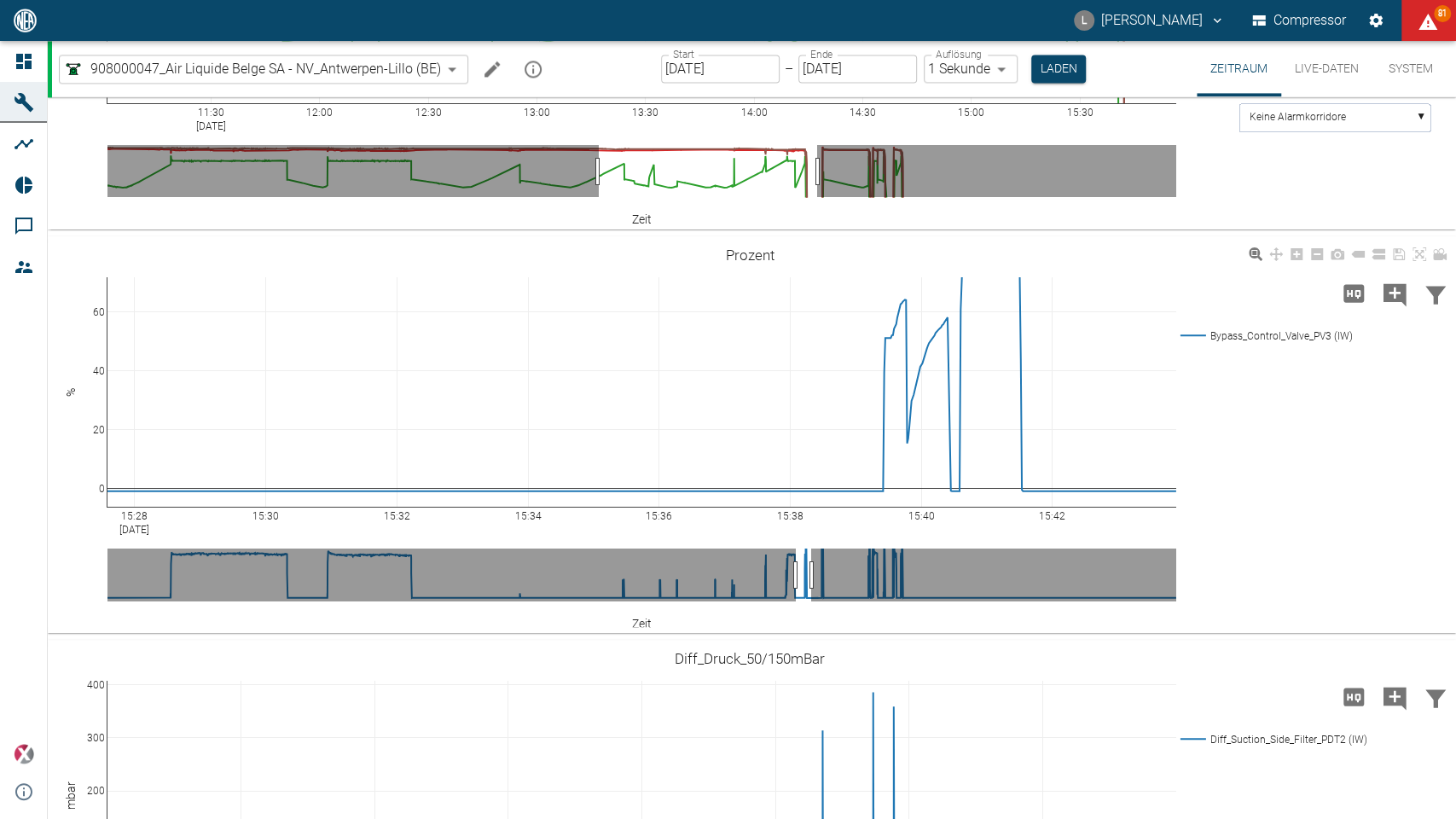
drag, startPoint x: 1173, startPoint y: 700, endPoint x: 1325, endPoint y: 694, distance: 152.1
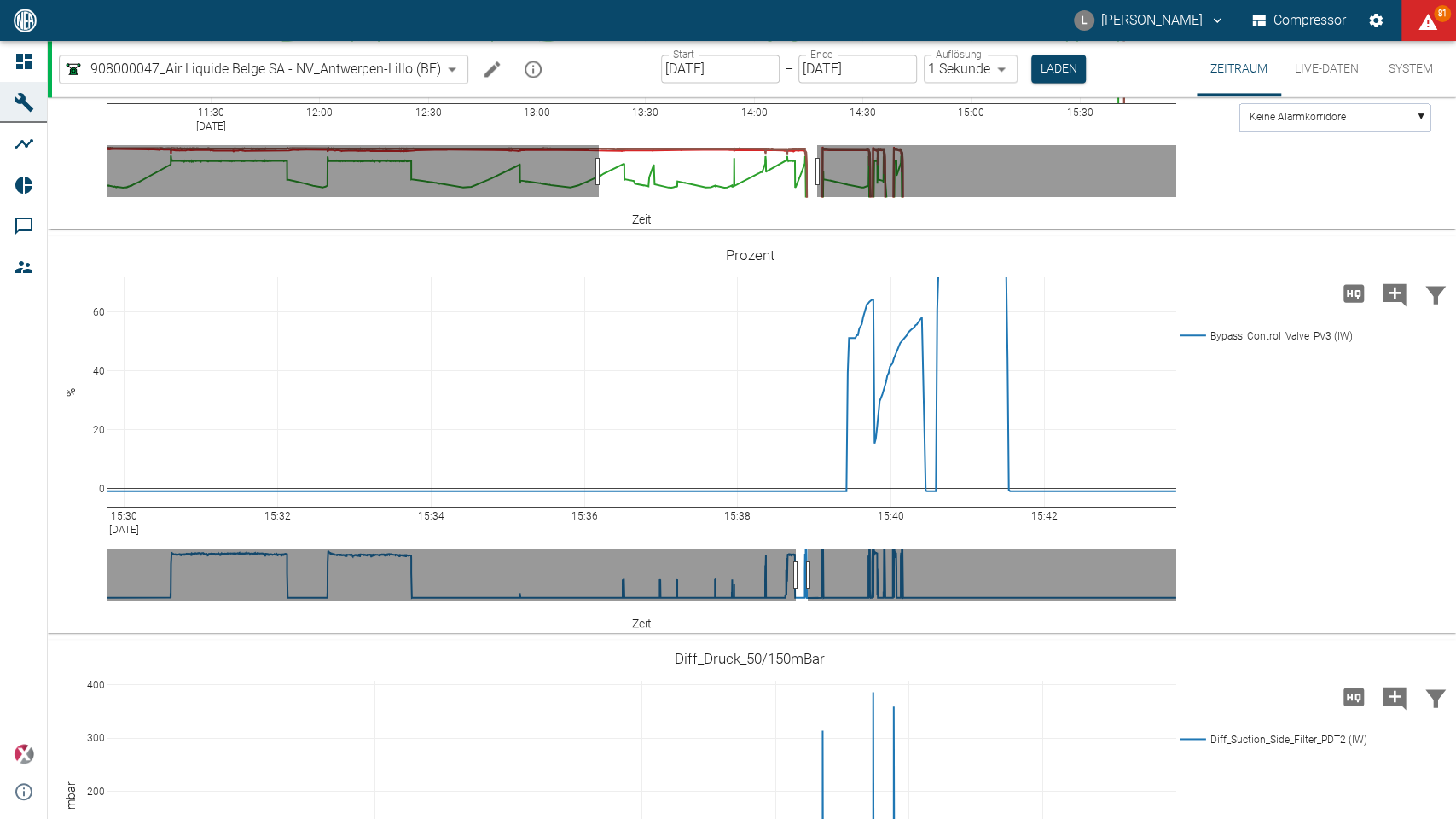
drag, startPoint x: 112, startPoint y: 695, endPoint x: 0, endPoint y: 713, distance: 113.4
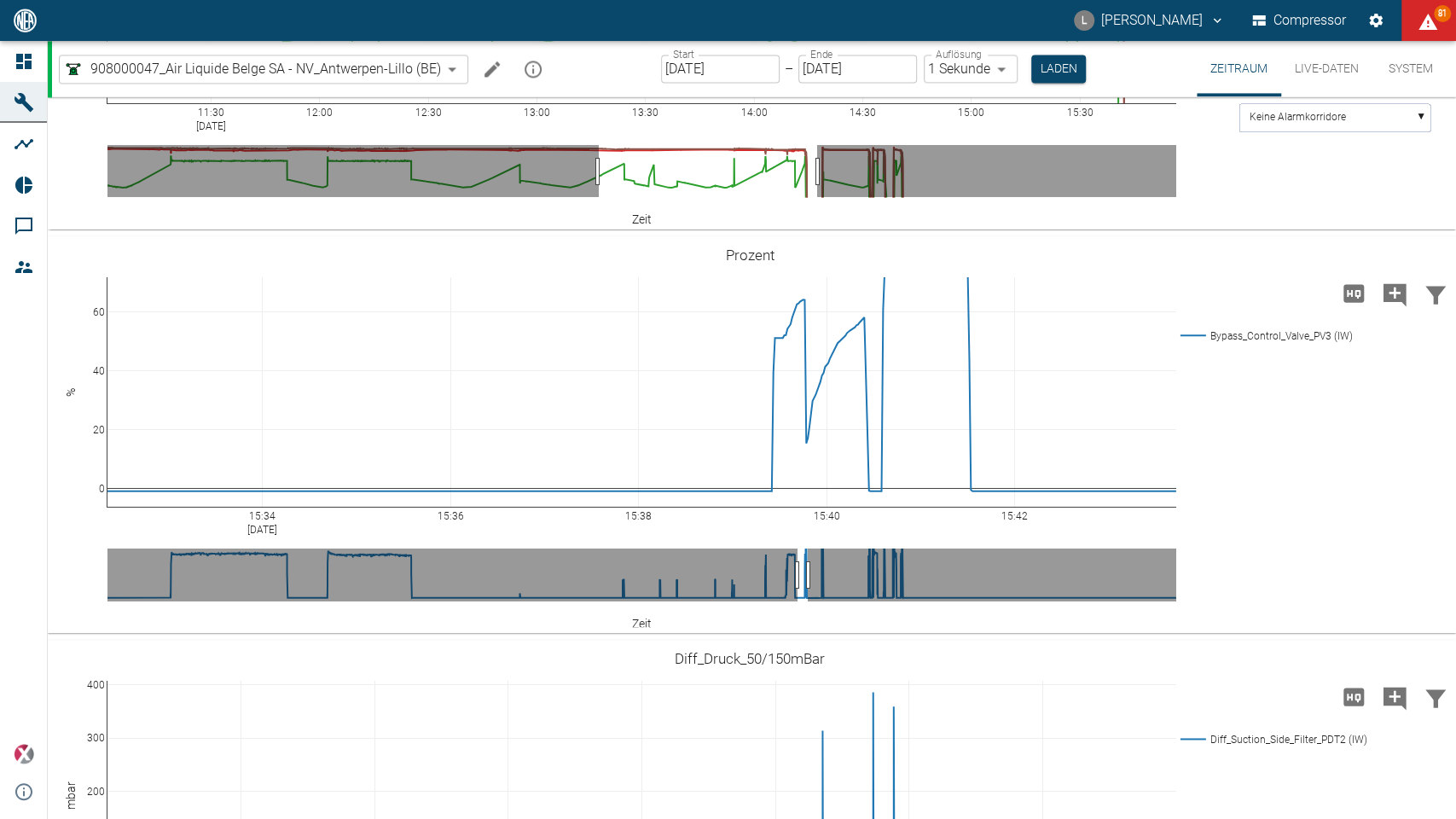
drag, startPoint x: 140, startPoint y: 698, endPoint x: 0, endPoint y: 703, distance: 140.1
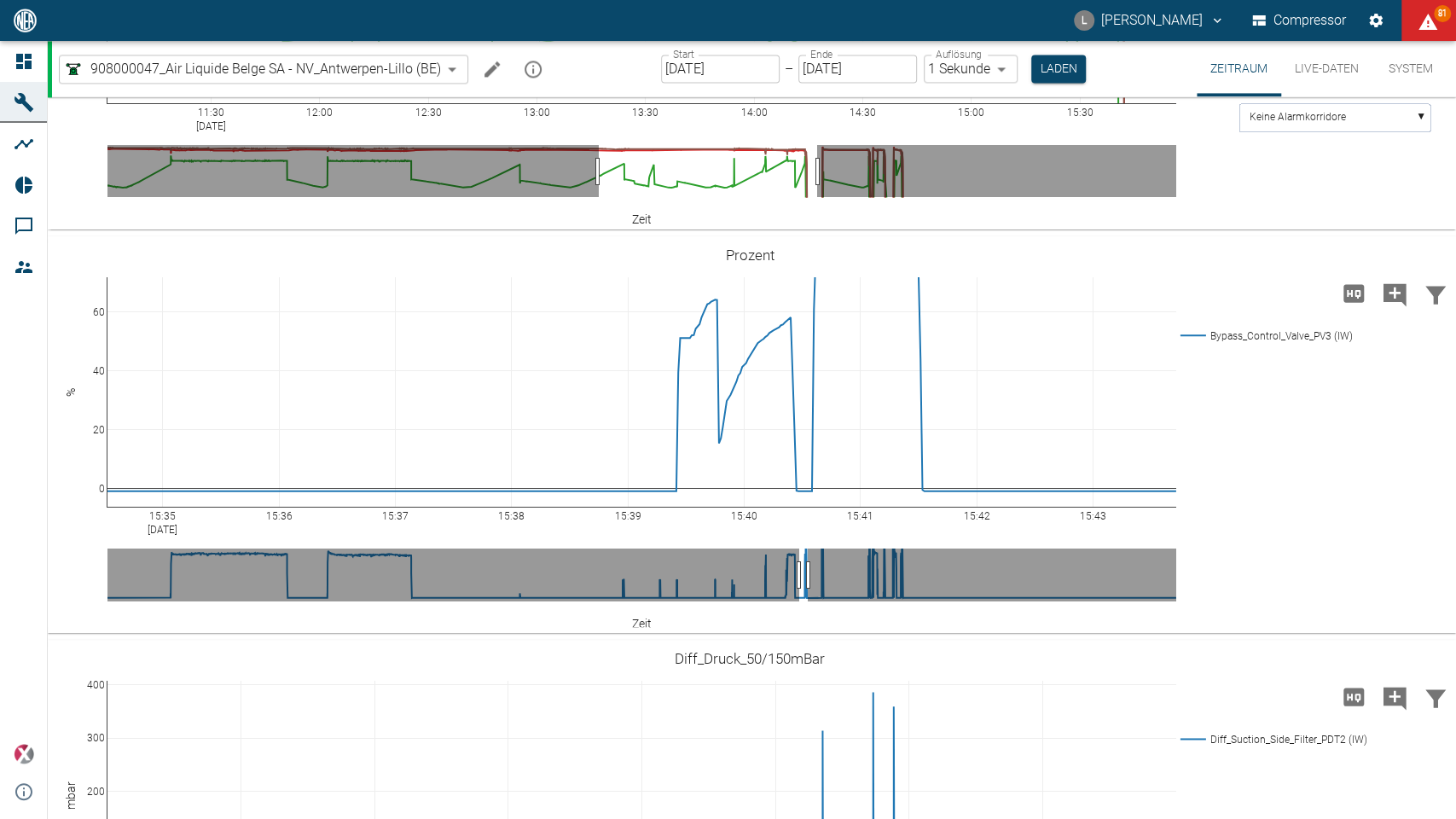
drag, startPoint x: 144, startPoint y: 697, endPoint x: 0, endPoint y: 703, distance: 144.1
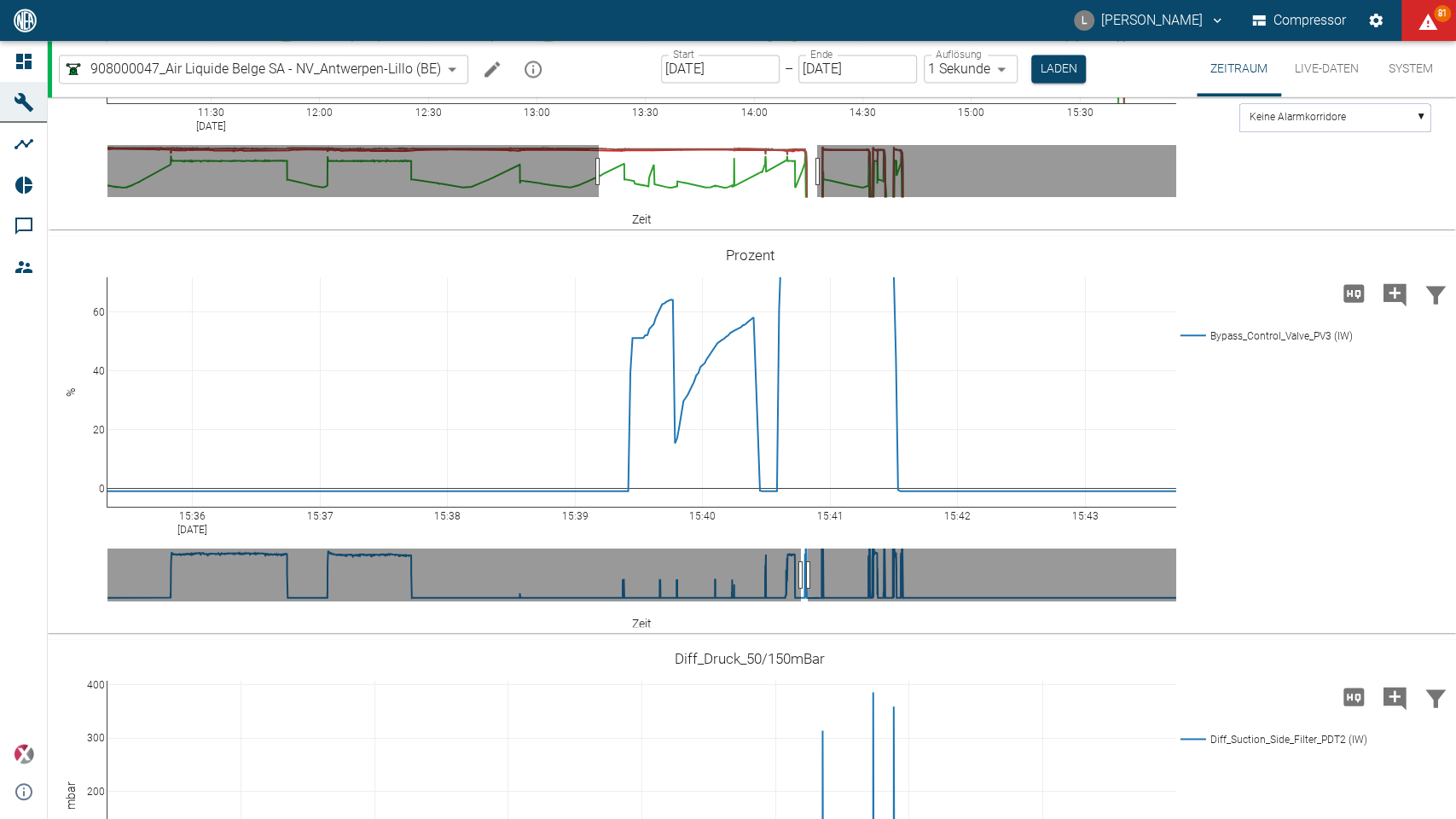
drag, startPoint x: 134, startPoint y: 696, endPoint x: 30, endPoint y: 701, distance: 104.1
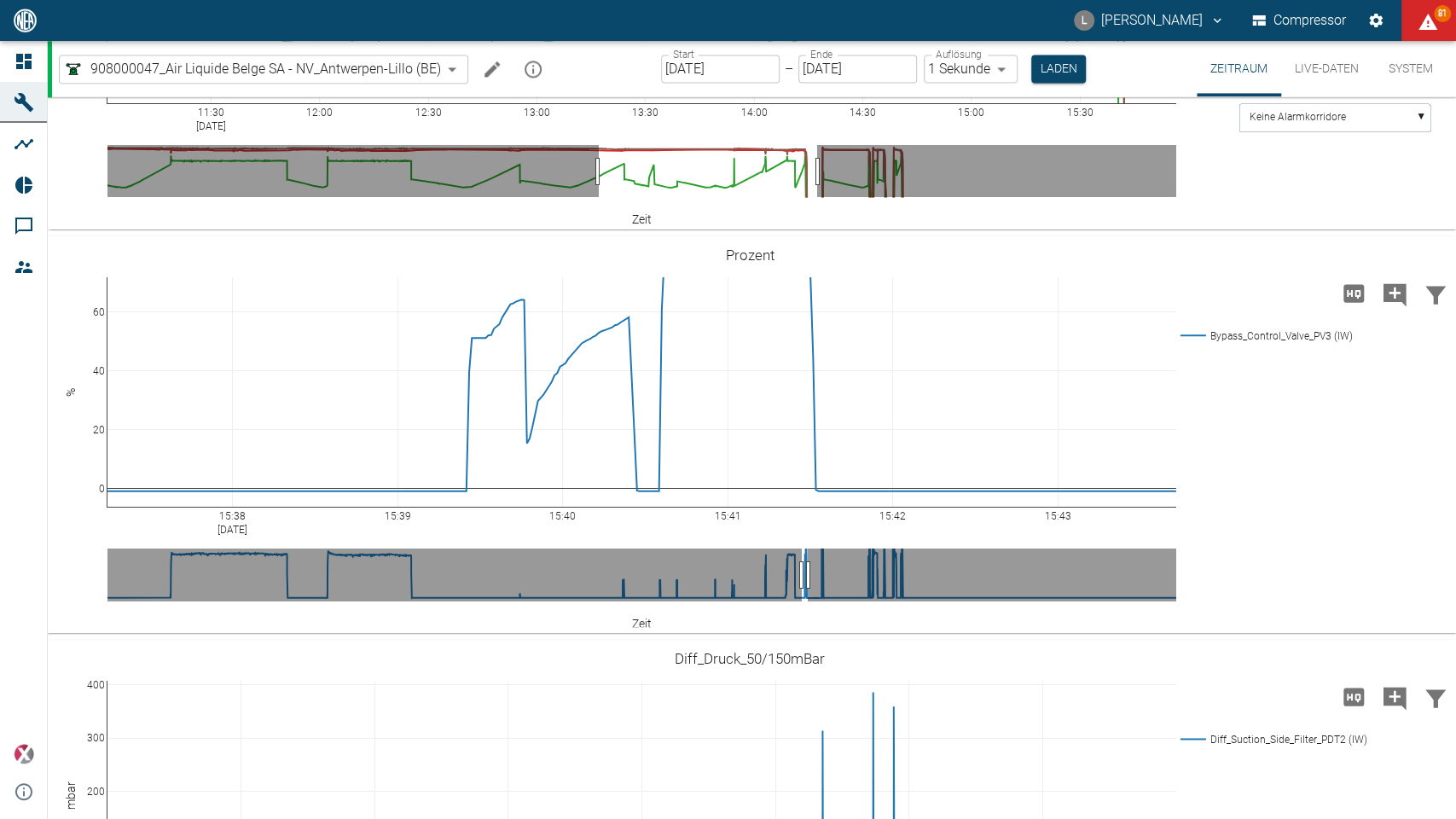
drag, startPoint x: 143, startPoint y: 696, endPoint x: 0, endPoint y: 710, distance: 143.7
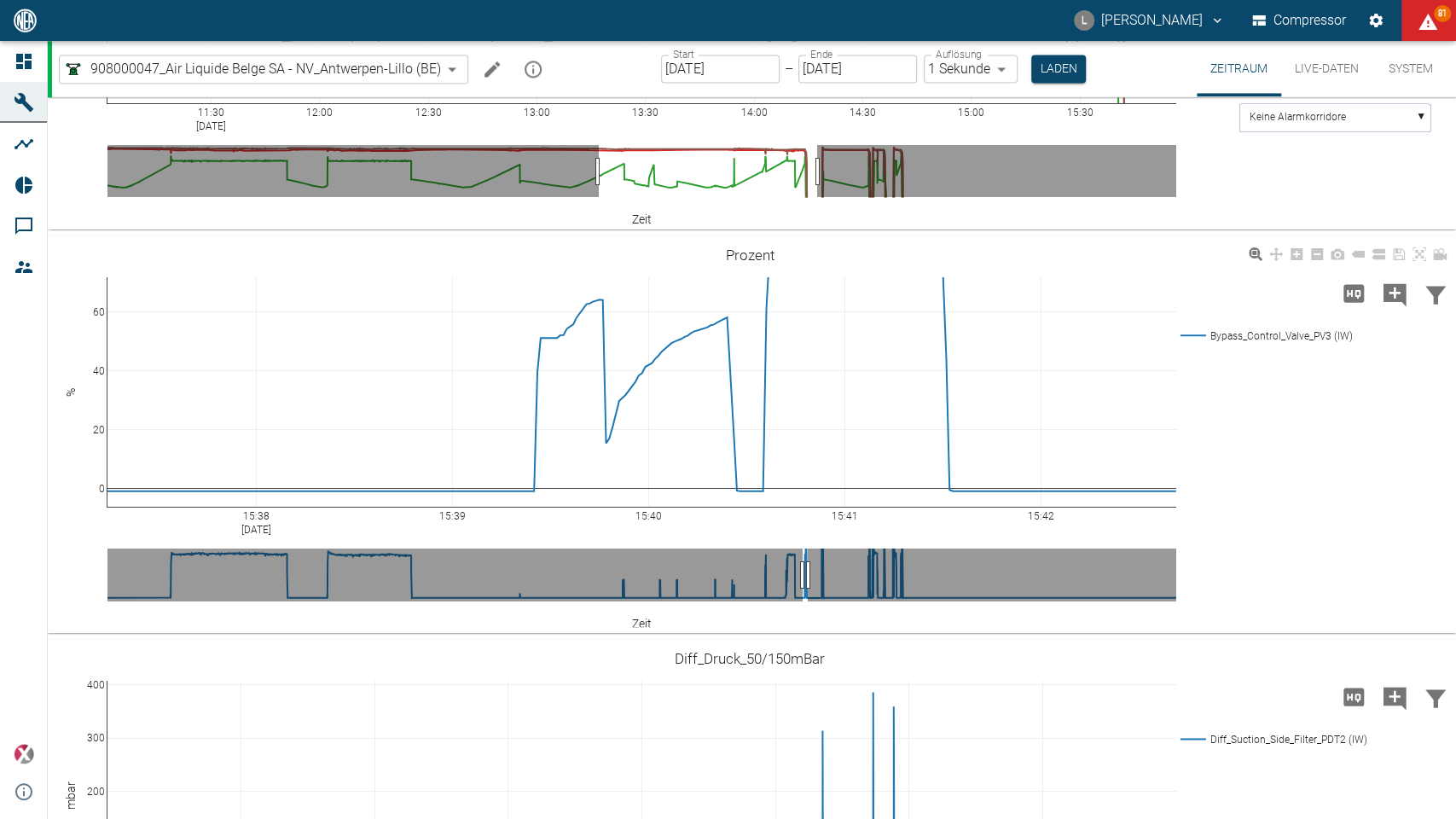
drag, startPoint x: 1164, startPoint y: 696, endPoint x: 506, endPoint y: 464, distance: 697.7
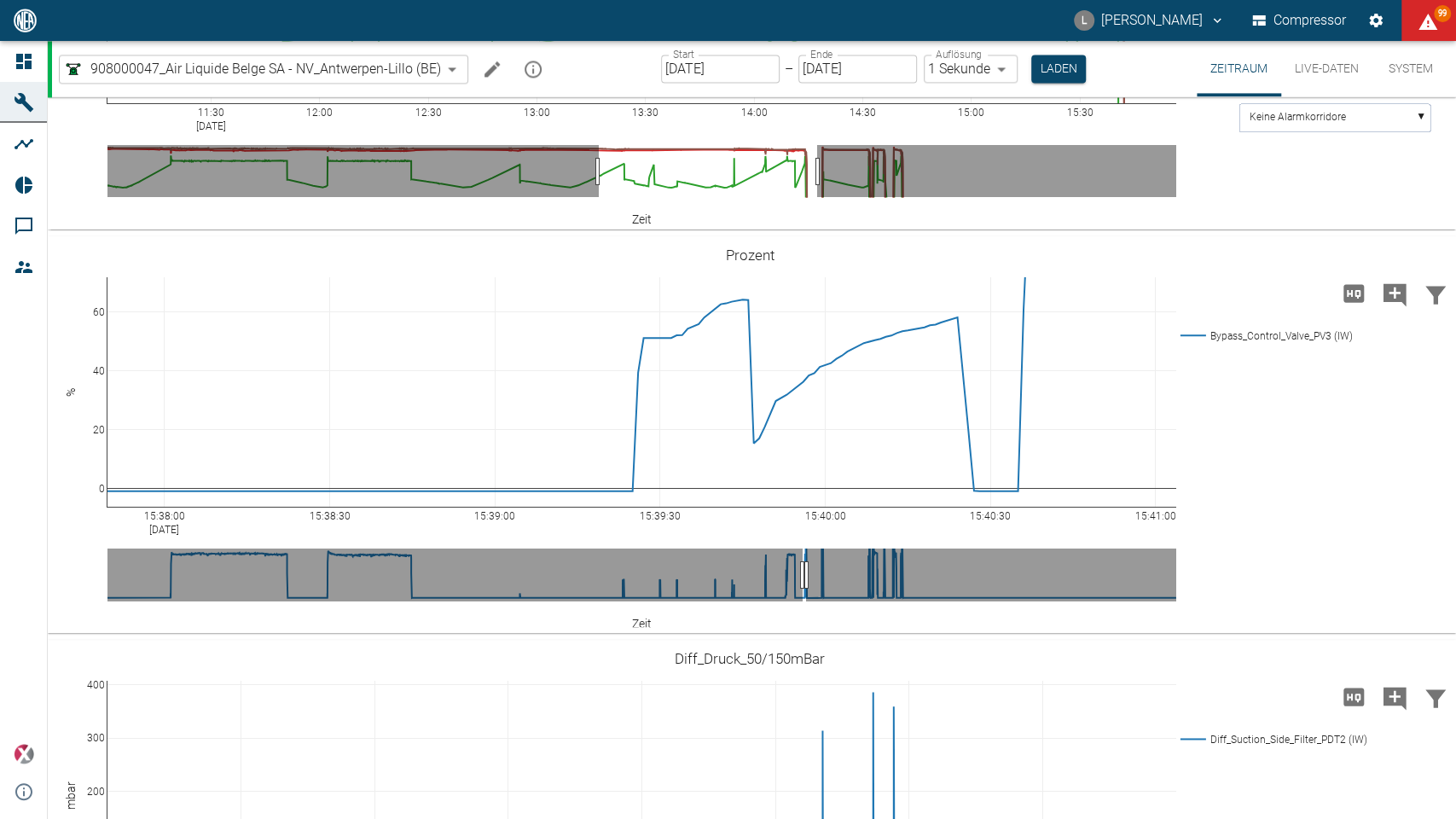
drag, startPoint x: 122, startPoint y: 697, endPoint x: 0, endPoint y: 704, distance: 122.2
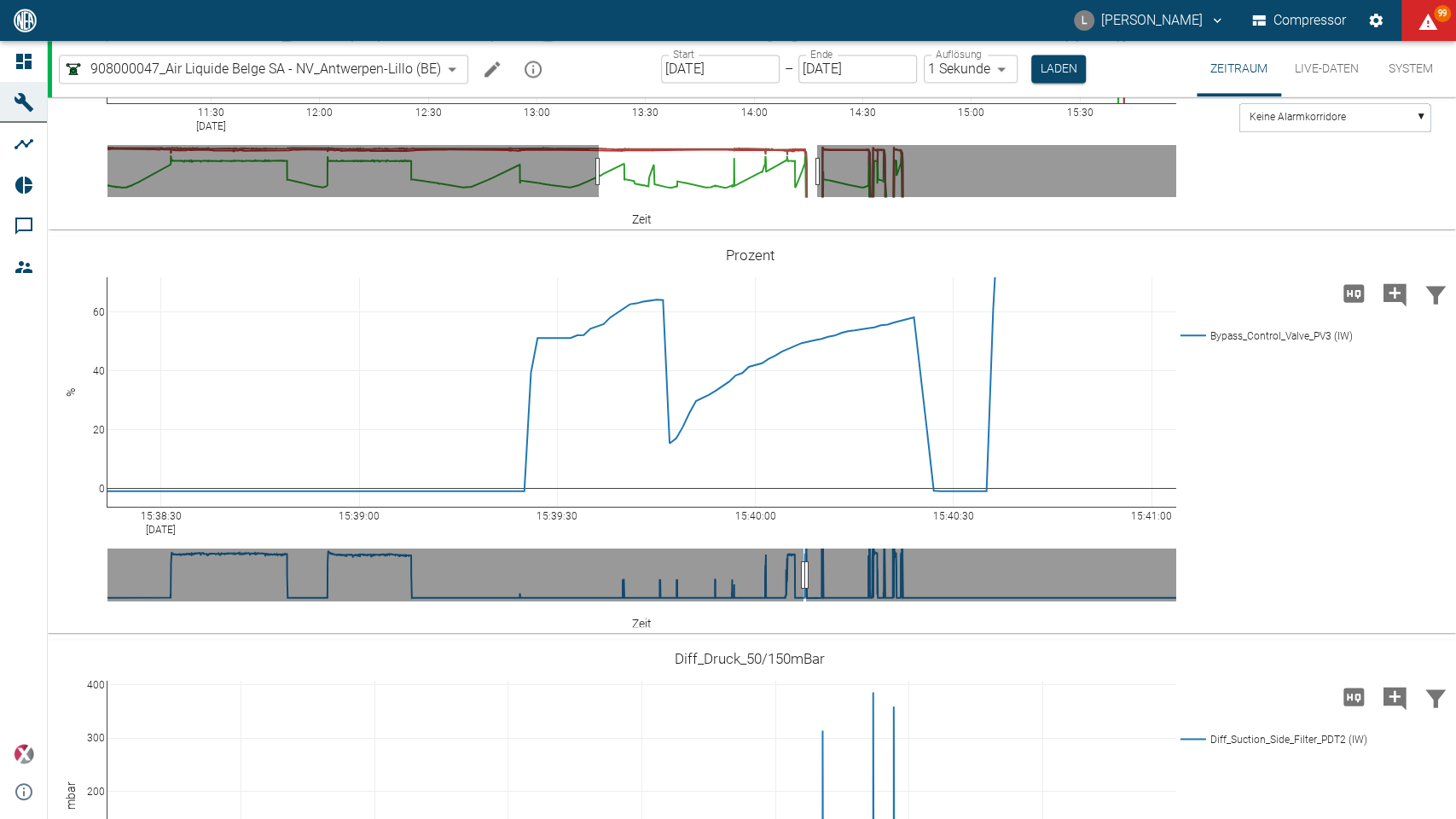
drag, startPoint x: 129, startPoint y: 699, endPoint x: 0, endPoint y: 699, distance: 129.0
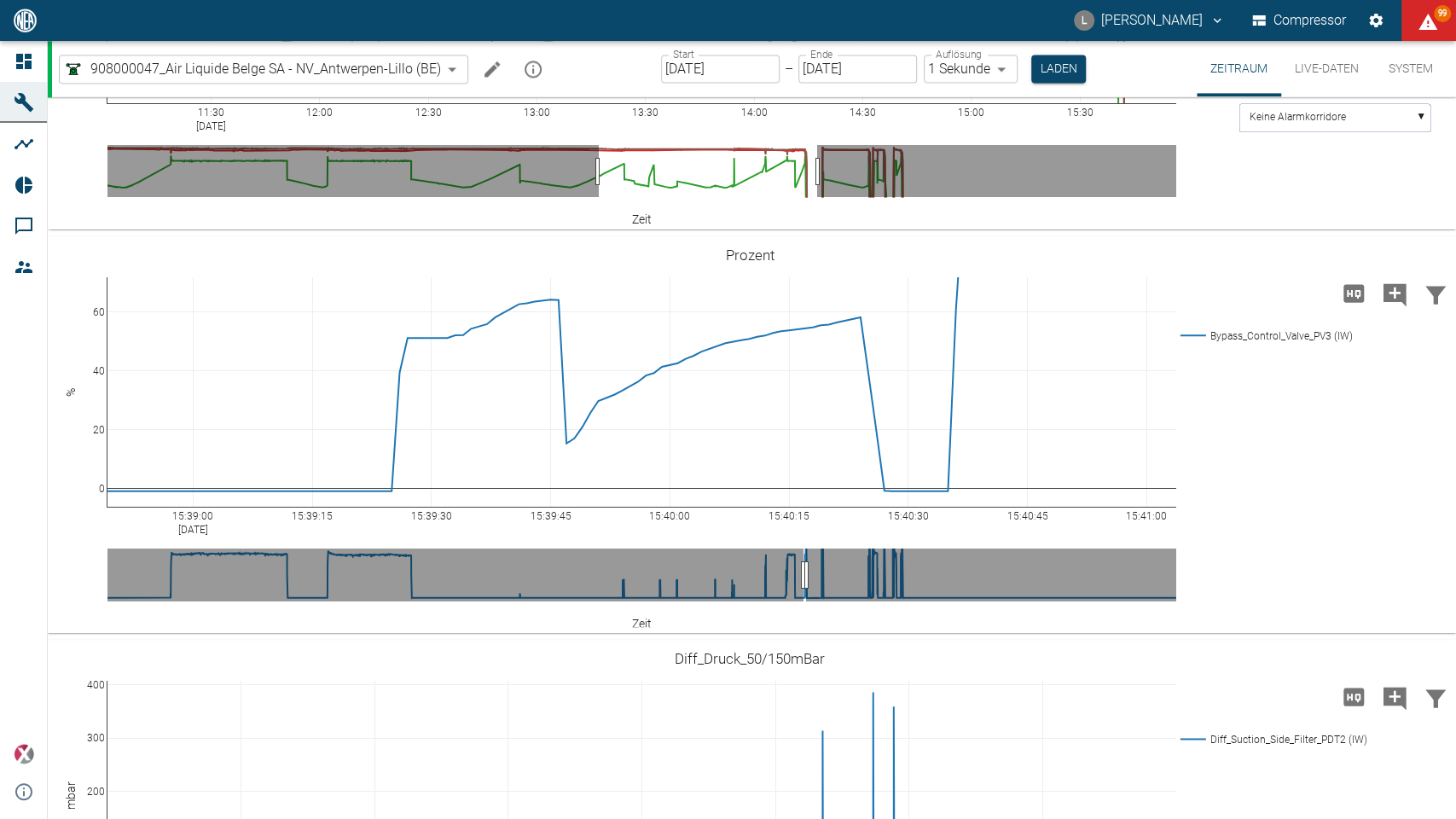
drag, startPoint x: 131, startPoint y: 698, endPoint x: 0, endPoint y: 705, distance: 131.2
click at [1303, 261] on icon at bounding box center [1419, 254] width 14 height 14
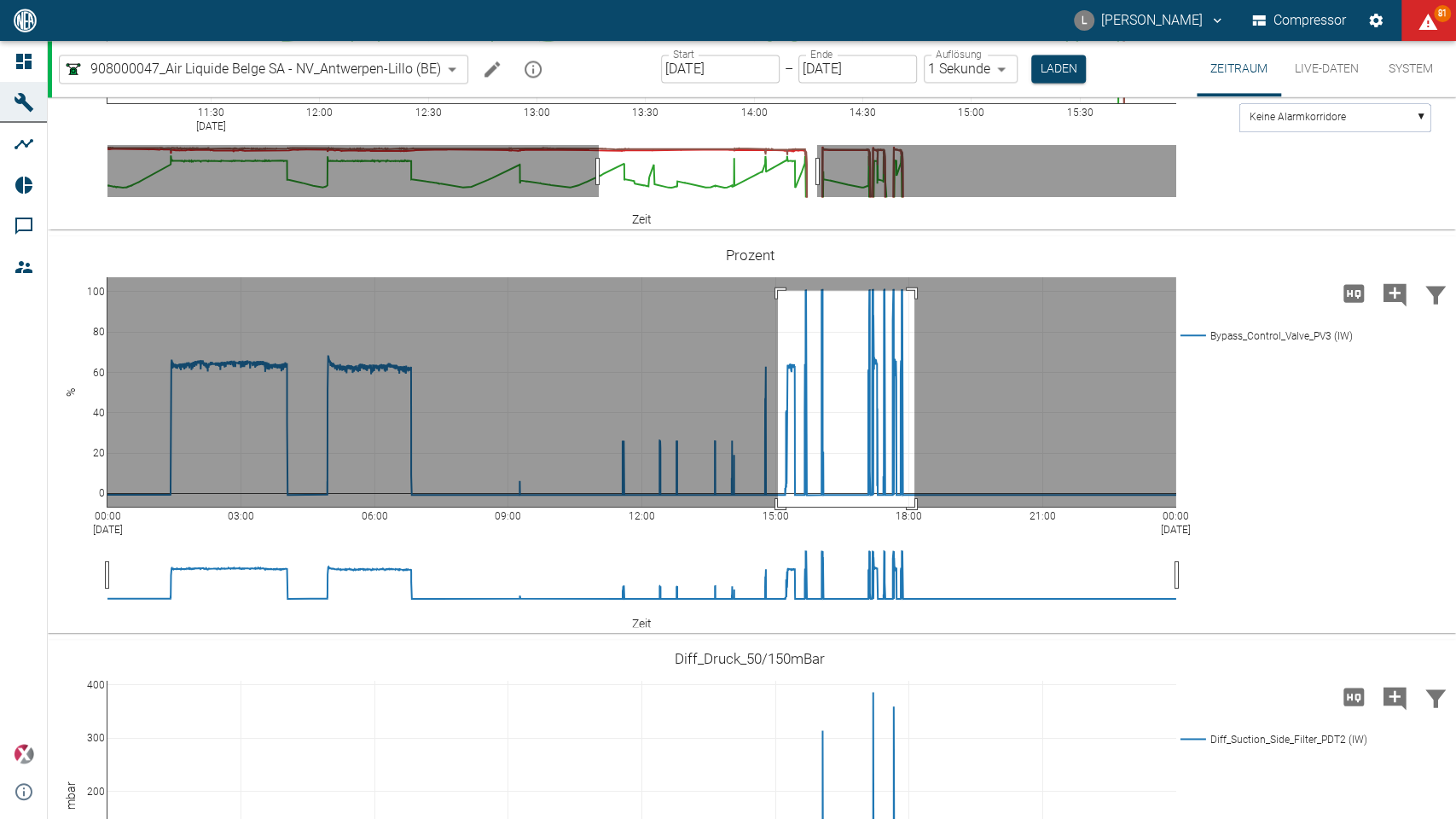
drag, startPoint x: 778, startPoint y: 473, endPoint x: 914, endPoint y: 703, distance: 267.2
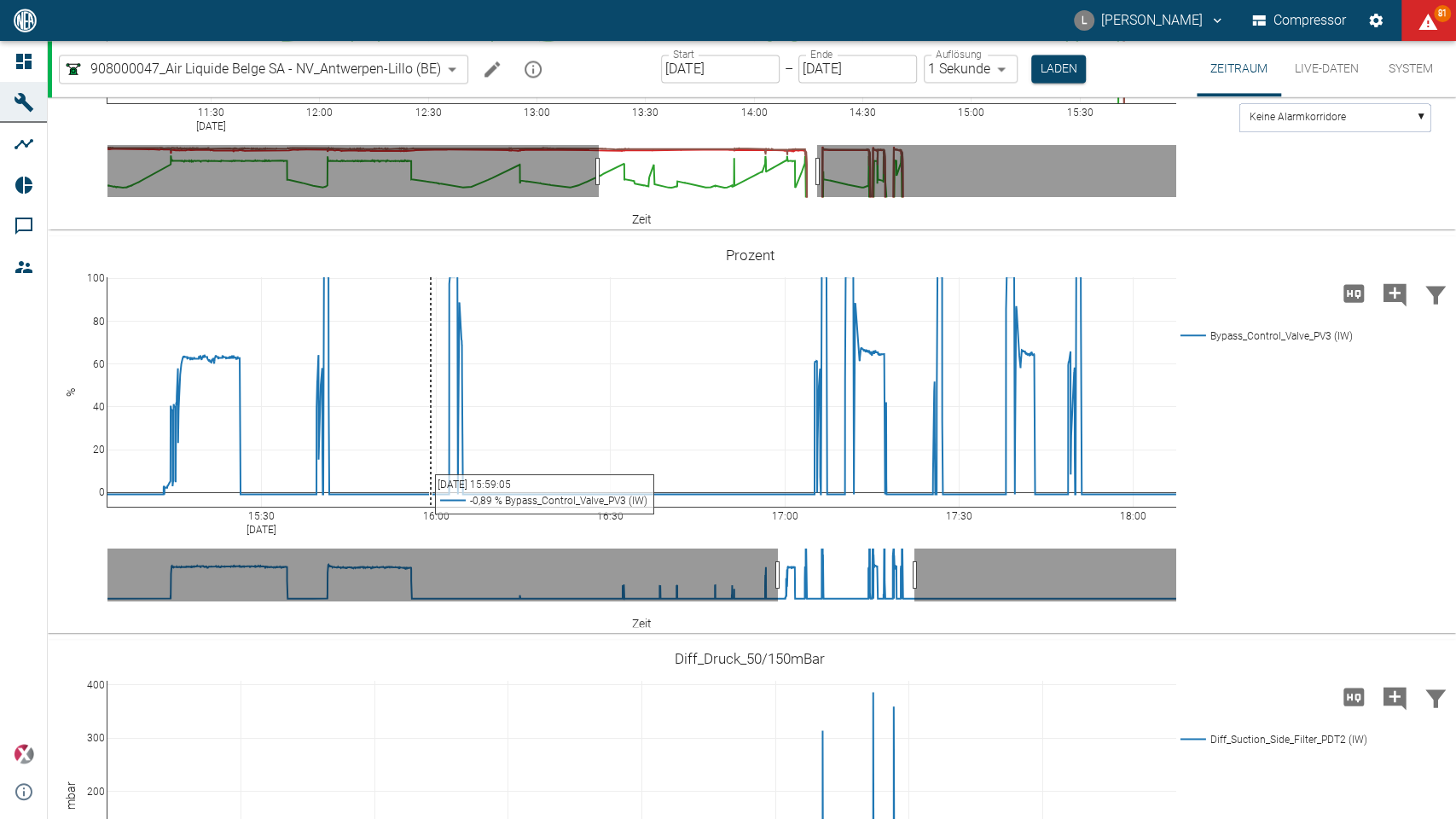
scroll to position [1603, 0]
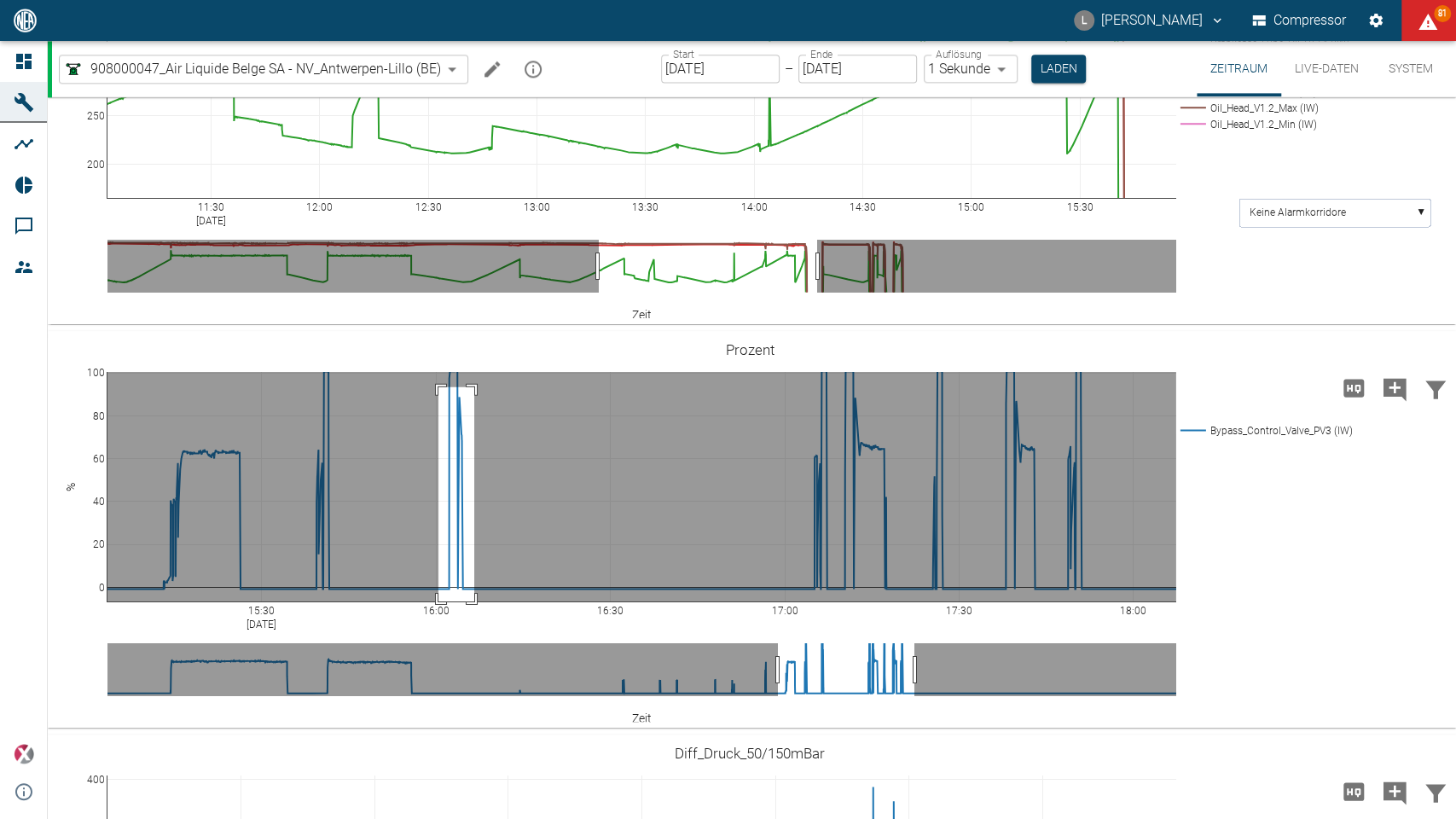
drag, startPoint x: 438, startPoint y: 569, endPoint x: 474, endPoint y: 791, distance: 224.9
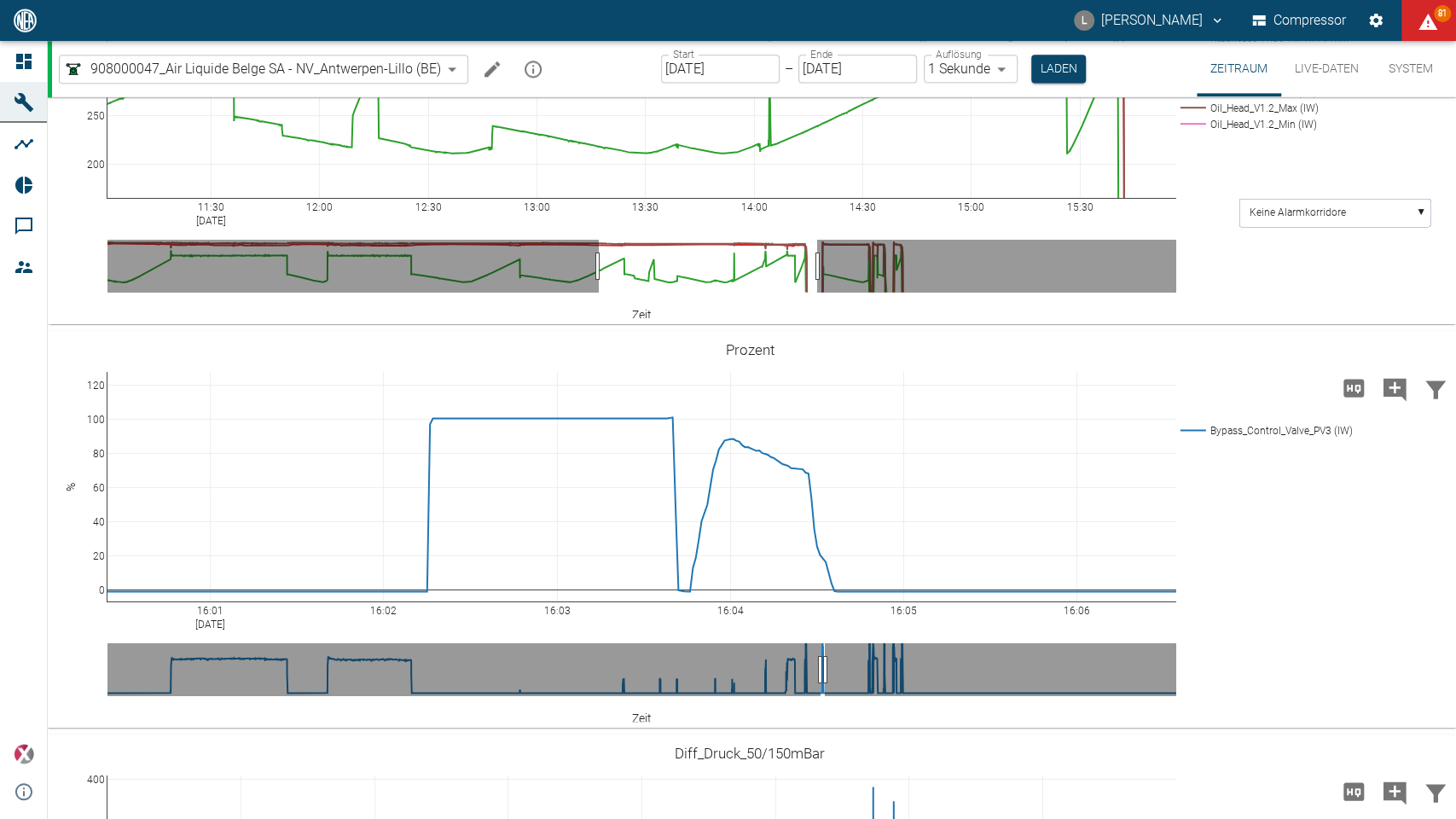
drag, startPoint x: 99, startPoint y: 556, endPoint x: 104, endPoint y: 614, distance: 58.2
click at [1303, 356] on icon at bounding box center [1419, 348] width 14 height 14
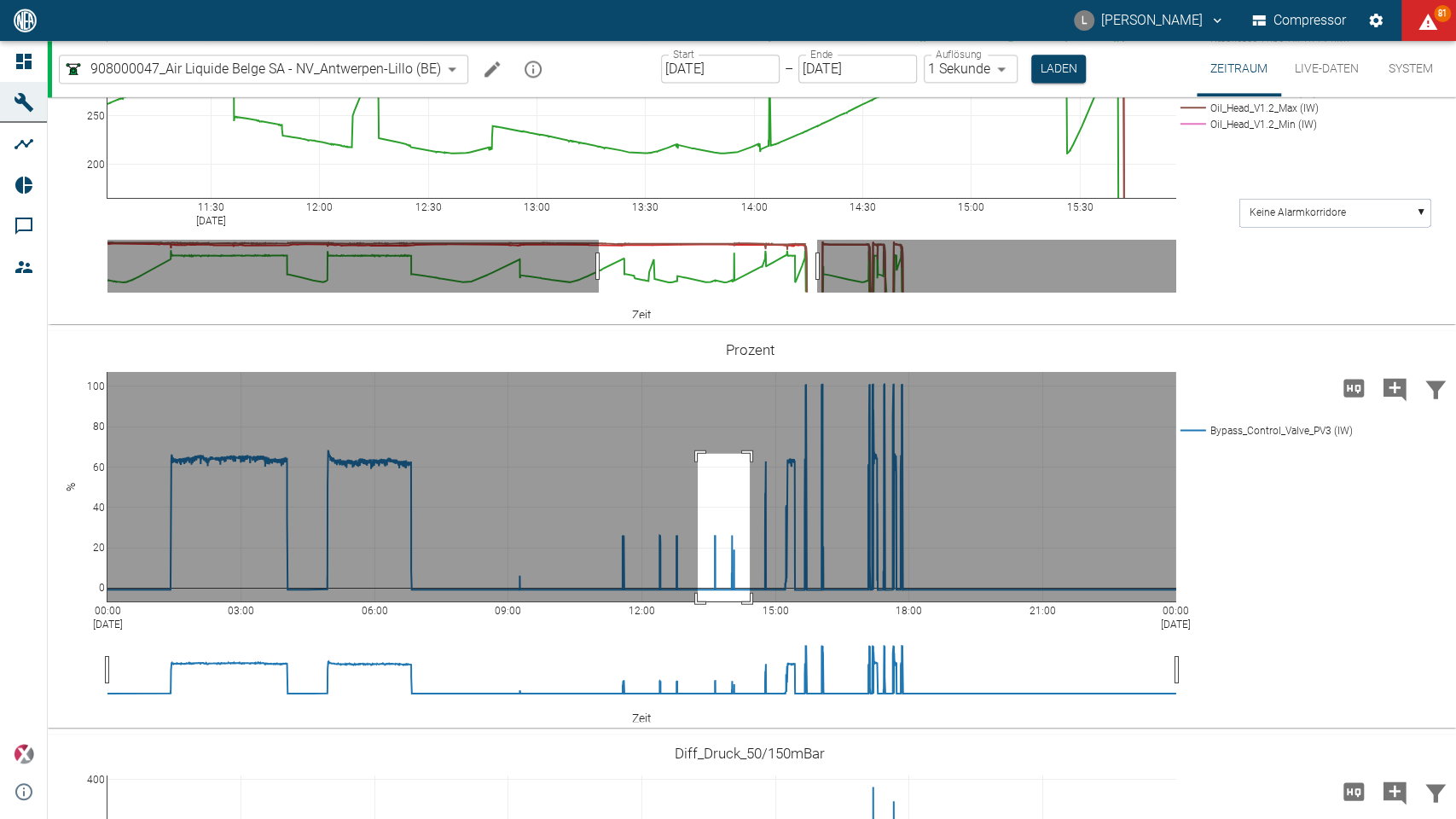
drag, startPoint x: 750, startPoint y: 637, endPoint x: 698, endPoint y: 784, distance: 155.9
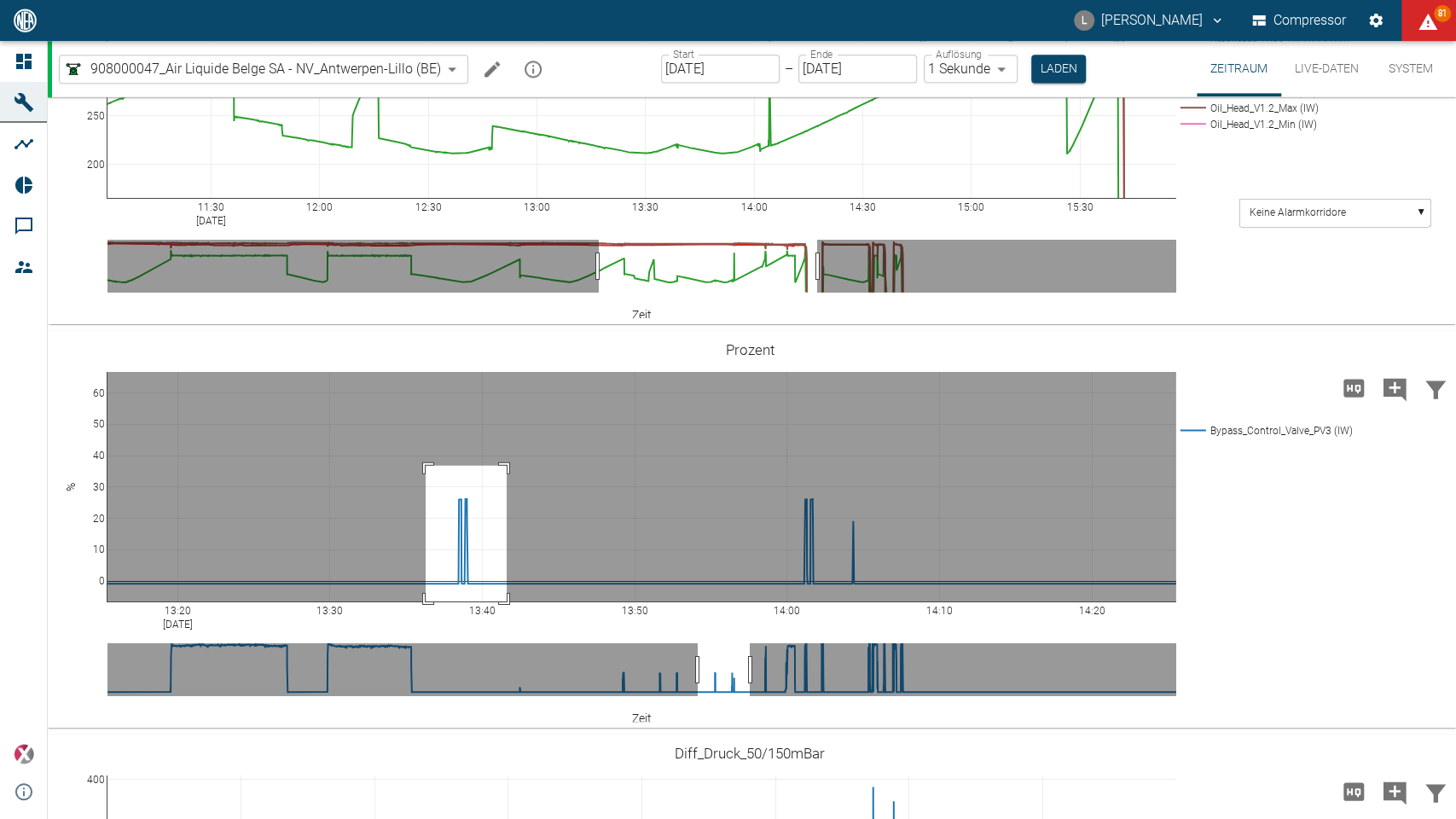
drag, startPoint x: 425, startPoint y: 648, endPoint x: 507, endPoint y: 800, distance: 172.7
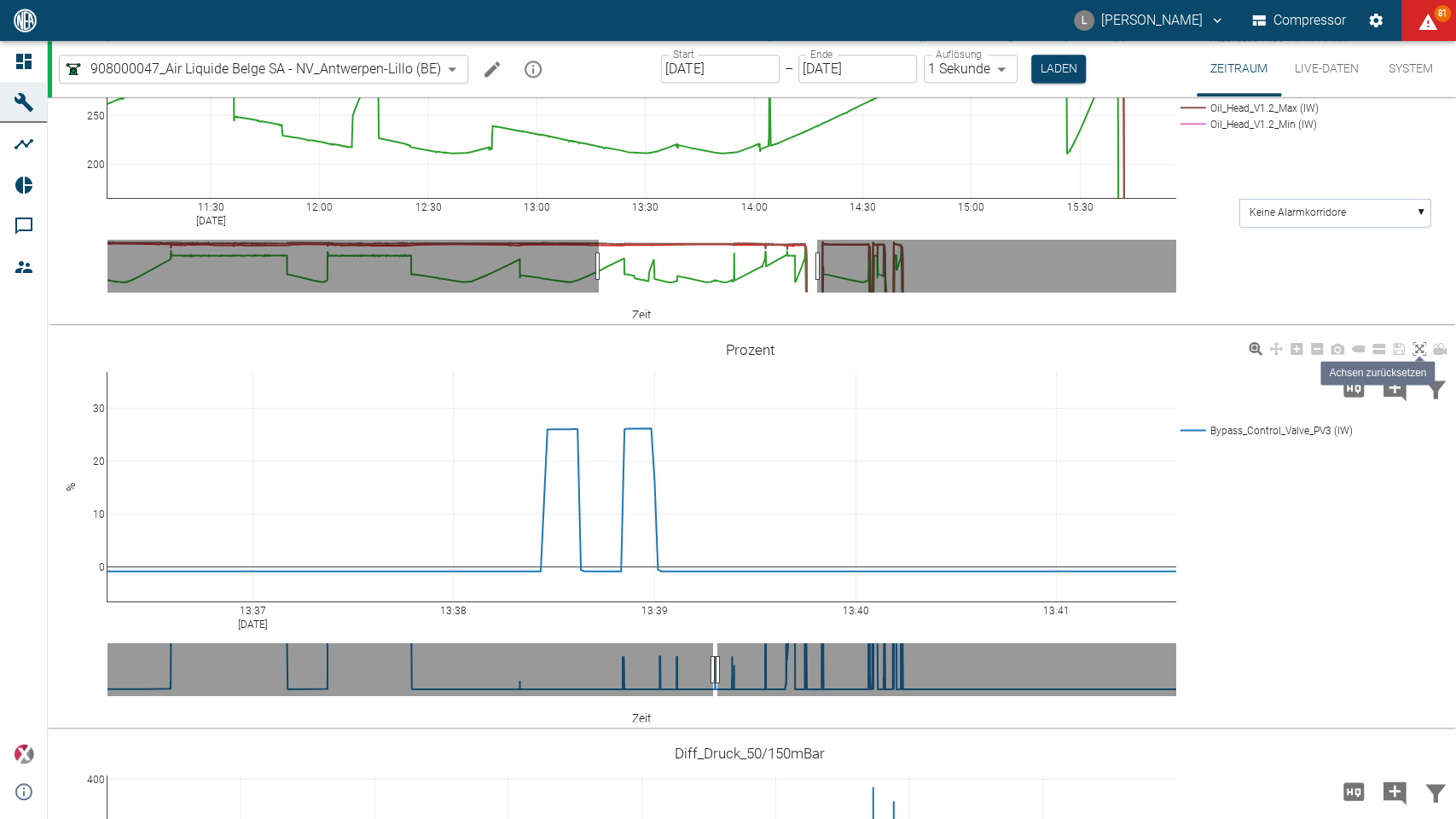
click at [1303, 356] on icon at bounding box center [1419, 348] width 14 height 14
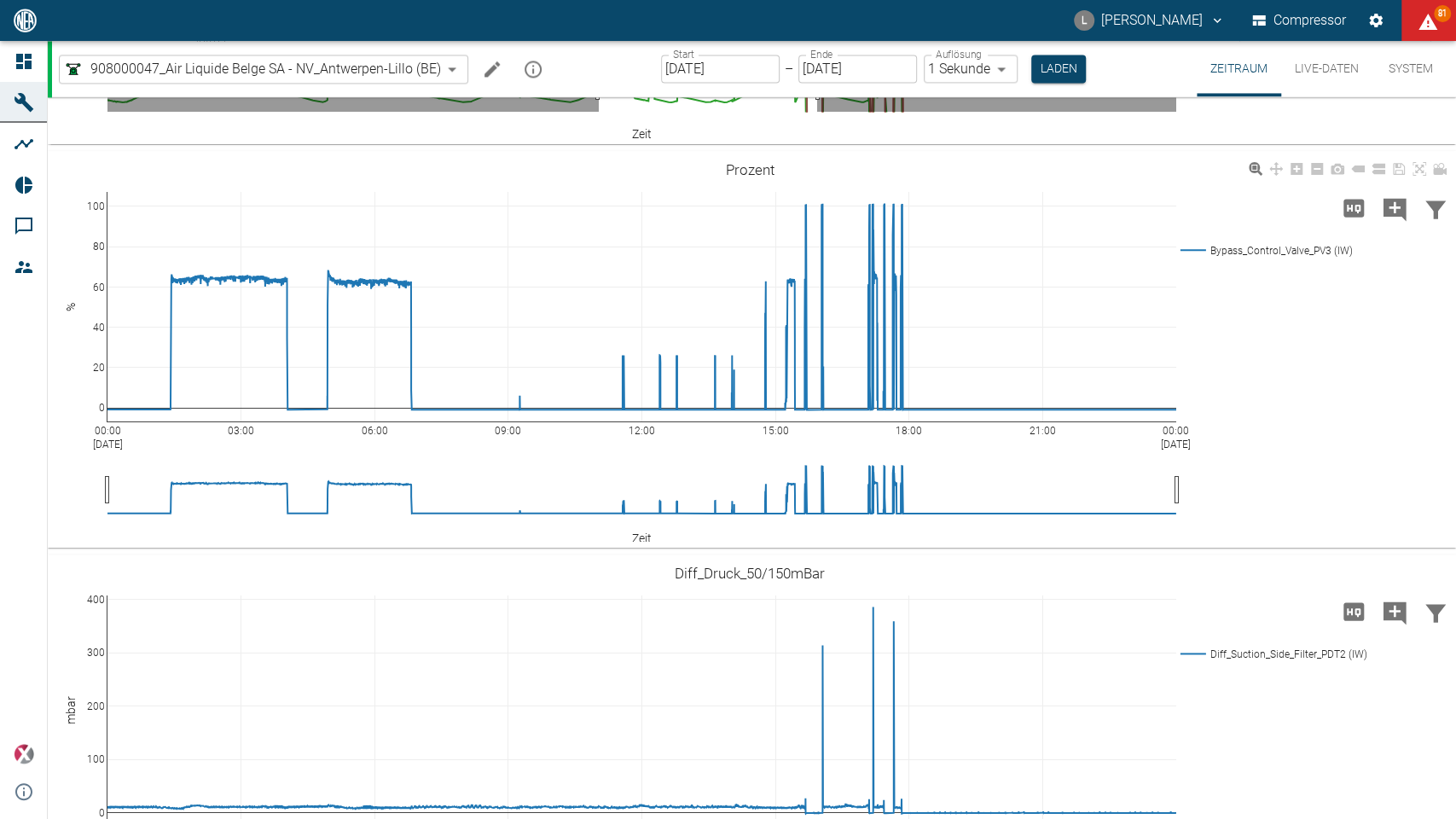
scroll to position [1792, 0]
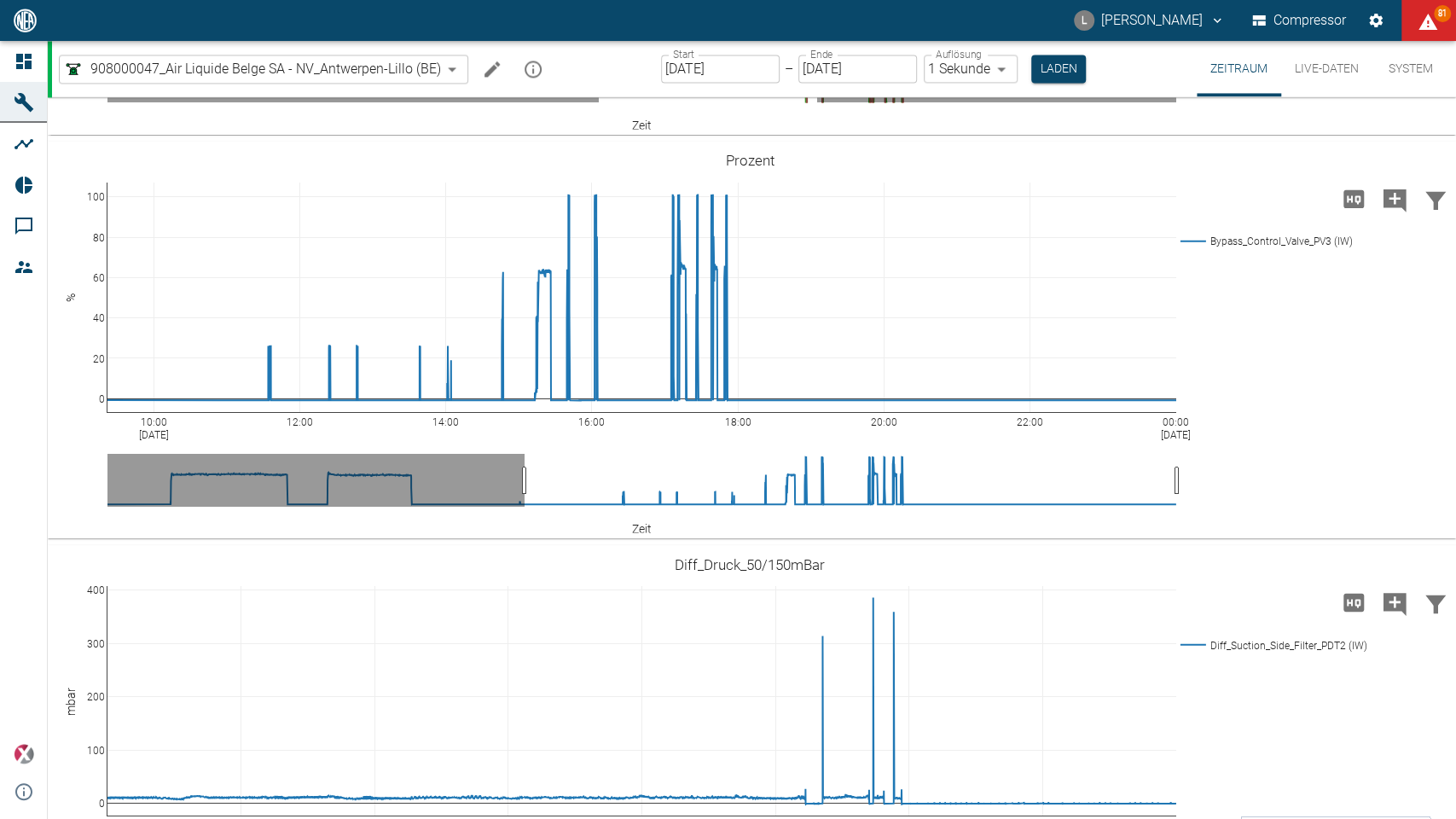
drag, startPoint x: 105, startPoint y: 660, endPoint x: 524, endPoint y: 650, distance: 419.1
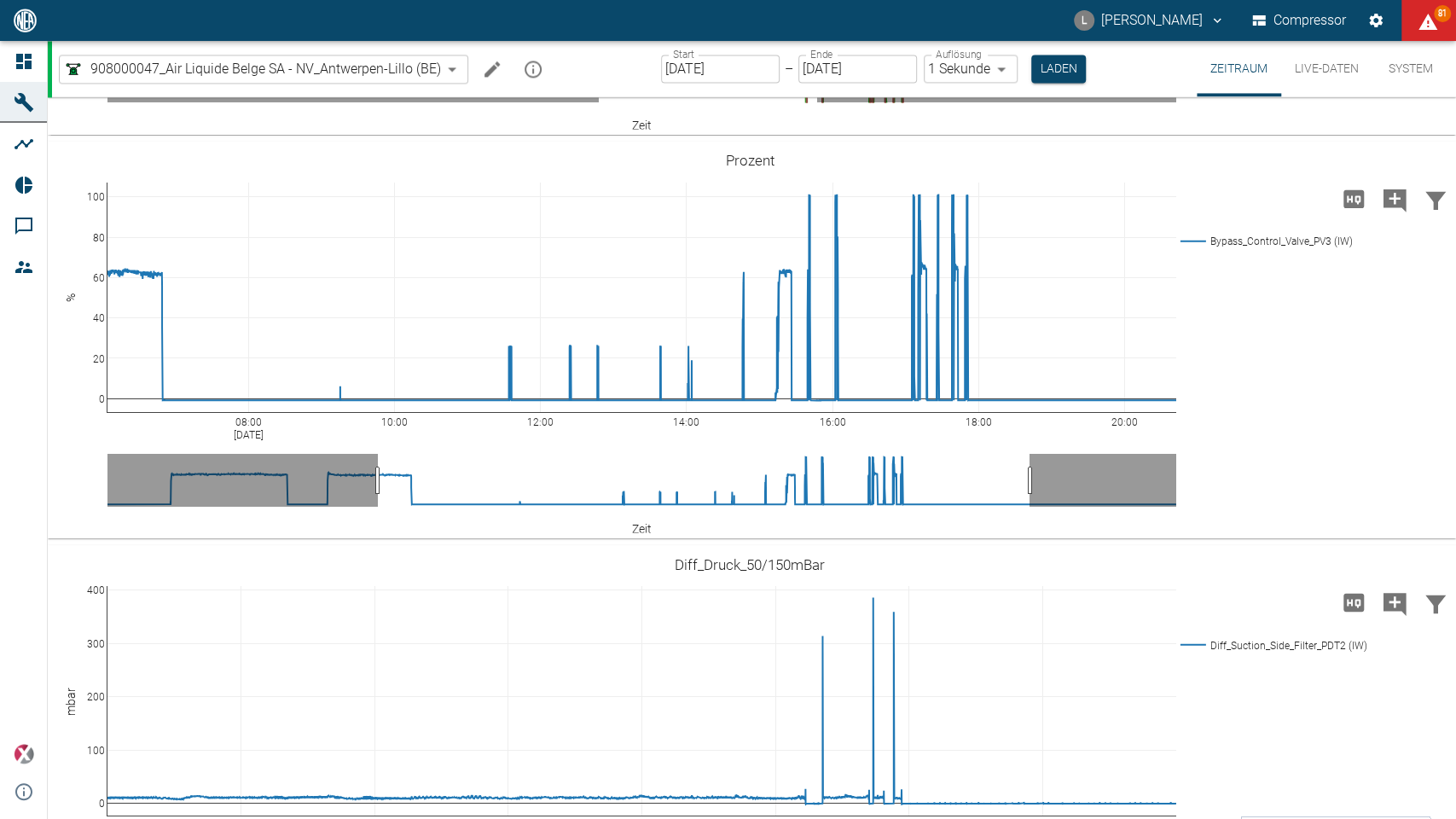
drag, startPoint x: 1170, startPoint y: 660, endPoint x: 1023, endPoint y: 666, distance: 147.1
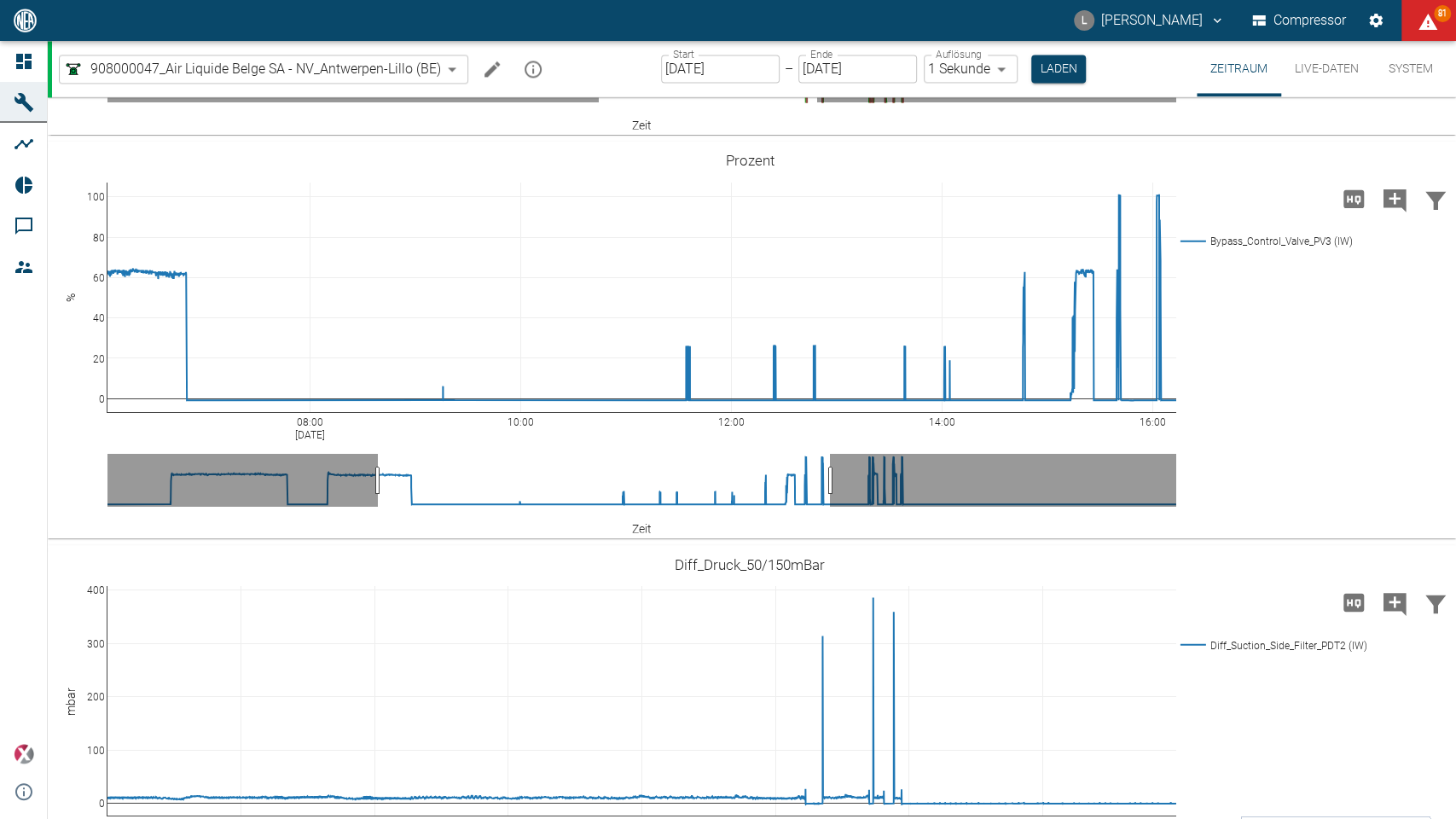
drag, startPoint x: 1031, startPoint y: 666, endPoint x: 832, endPoint y: 671, distance: 199.1
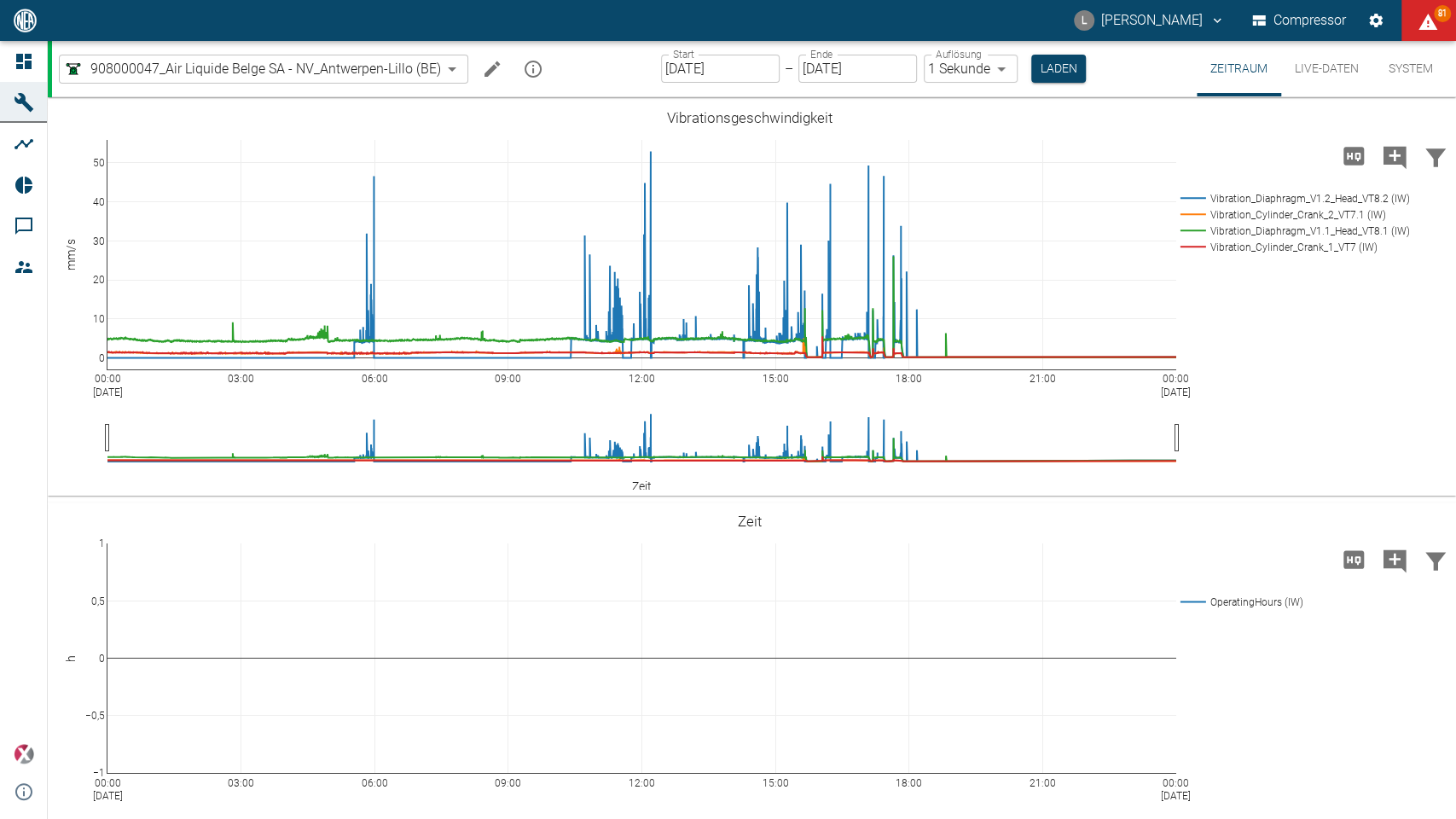
scroll to position [1792, 0]
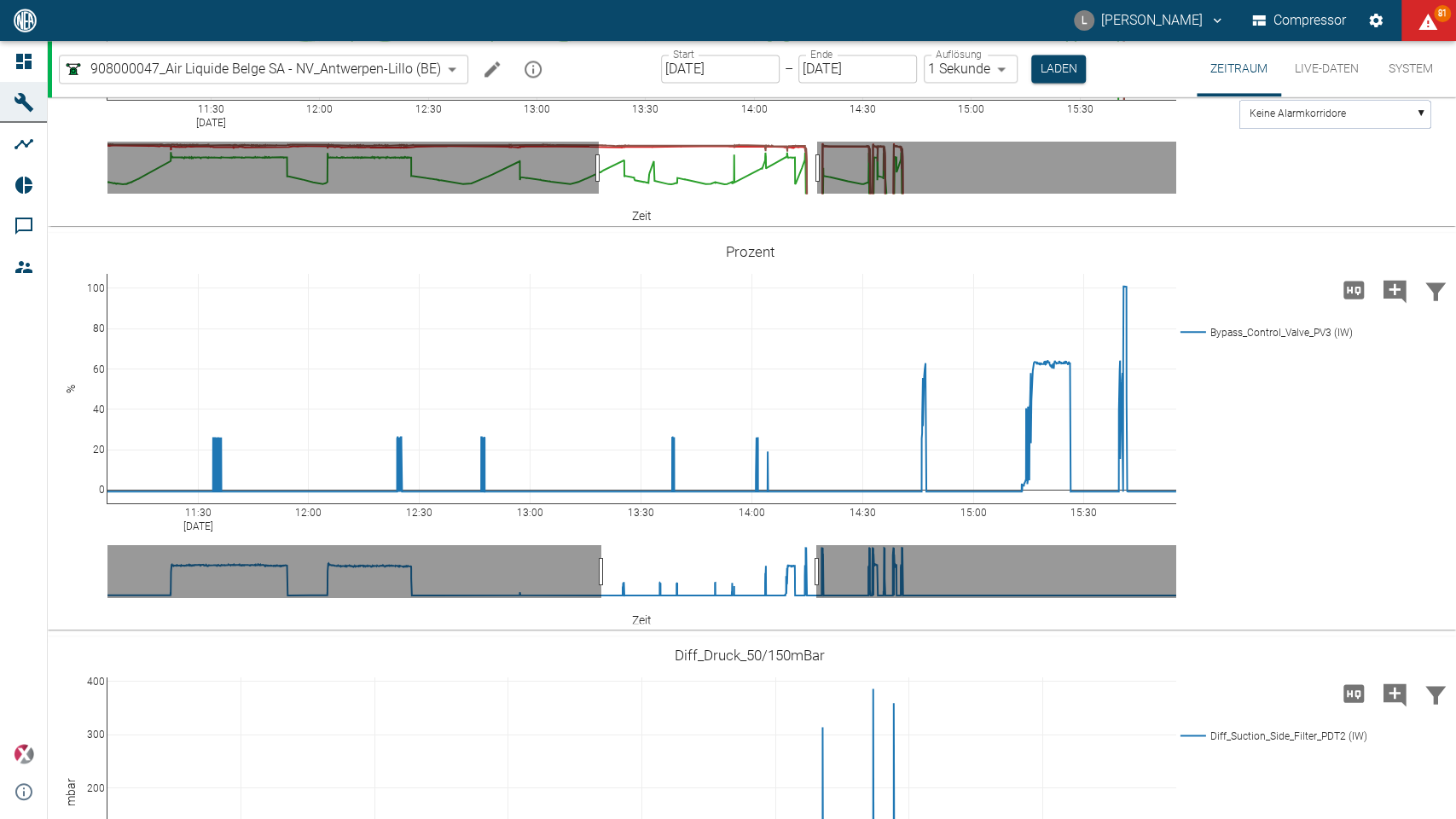
drag, startPoint x: 831, startPoint y: 659, endPoint x: 817, endPoint y: 657, distance: 14.1
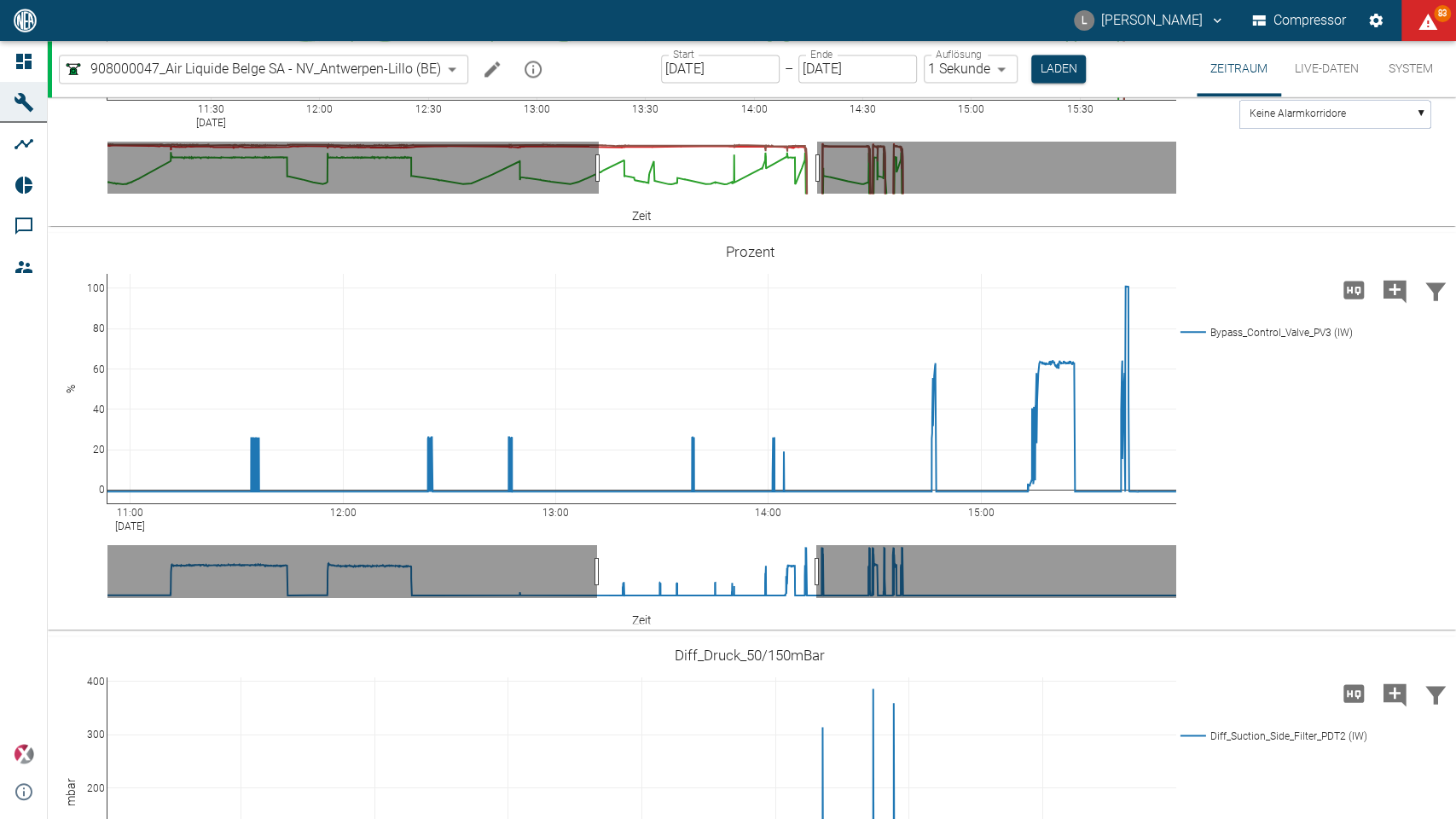
drag, startPoint x: 110, startPoint y: 601, endPoint x: 131, endPoint y: 601, distance: 21.0
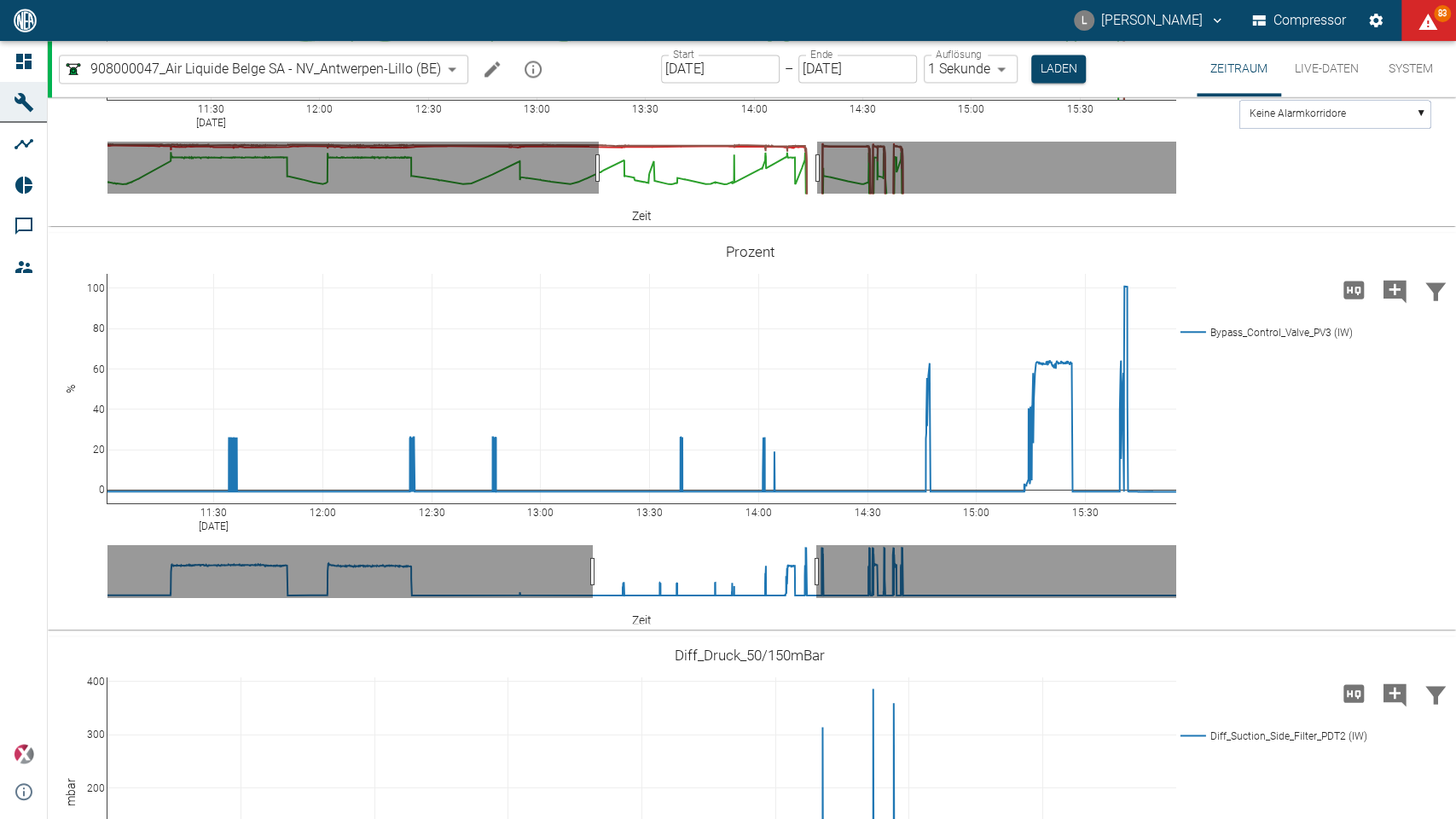
drag, startPoint x: 109, startPoint y: 599, endPoint x: 85, endPoint y: 602, distance: 24.2
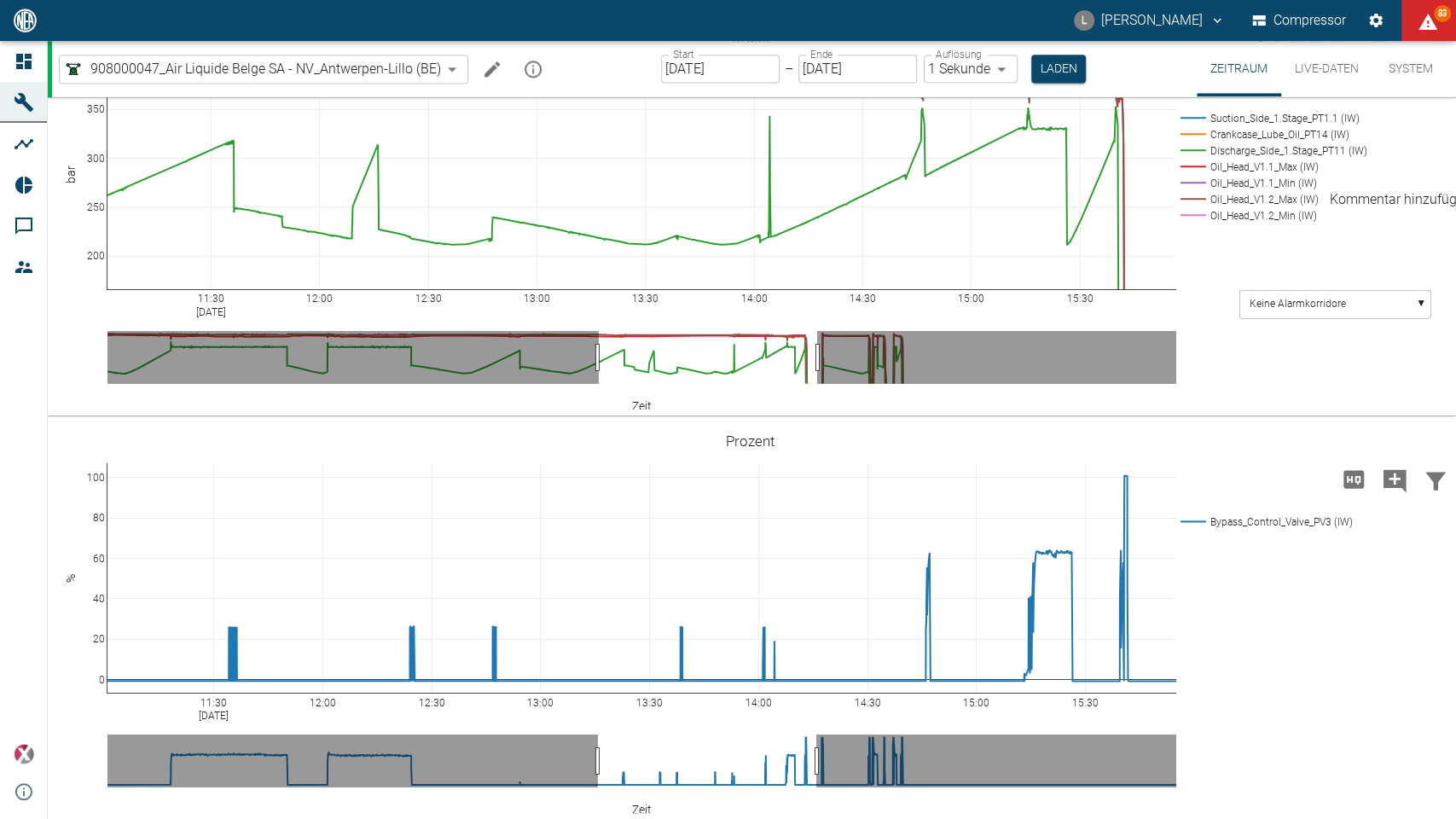
click at [1392, 89] on icon "Kommentar hinzufügen" at bounding box center [1395, 77] width 23 height 23
click at [1393, 89] on icon "Kommentar hinzufügen" at bounding box center [1395, 77] width 23 height 23
click at [1286, 88] on button "Weiter" at bounding box center [1307, 75] width 51 height 26
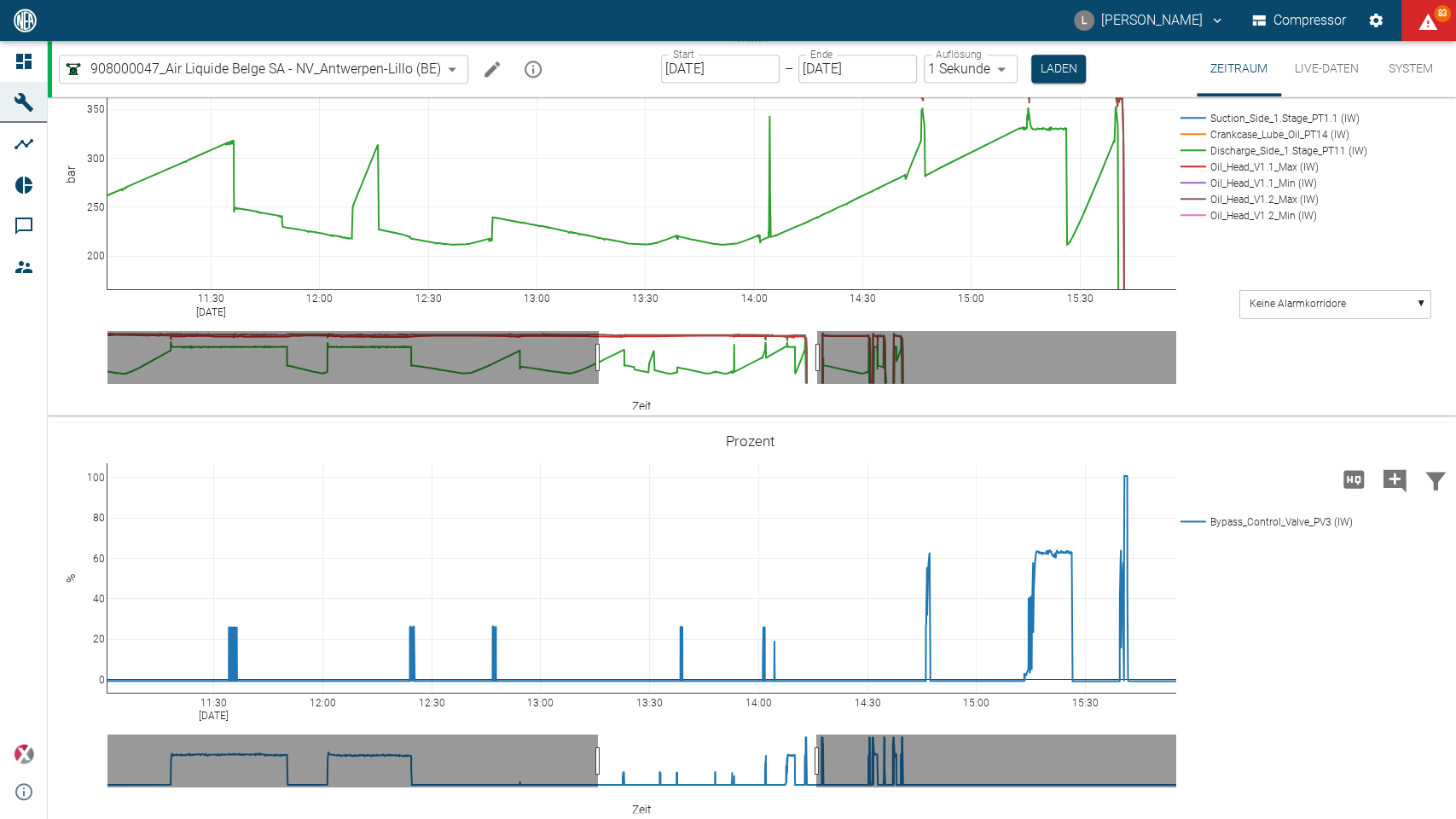
type textarea "t"
type textarea "200 bar trailer change to"
drag, startPoint x: 786, startPoint y: 271, endPoint x: 811, endPoint y: 314, distance: 49.7
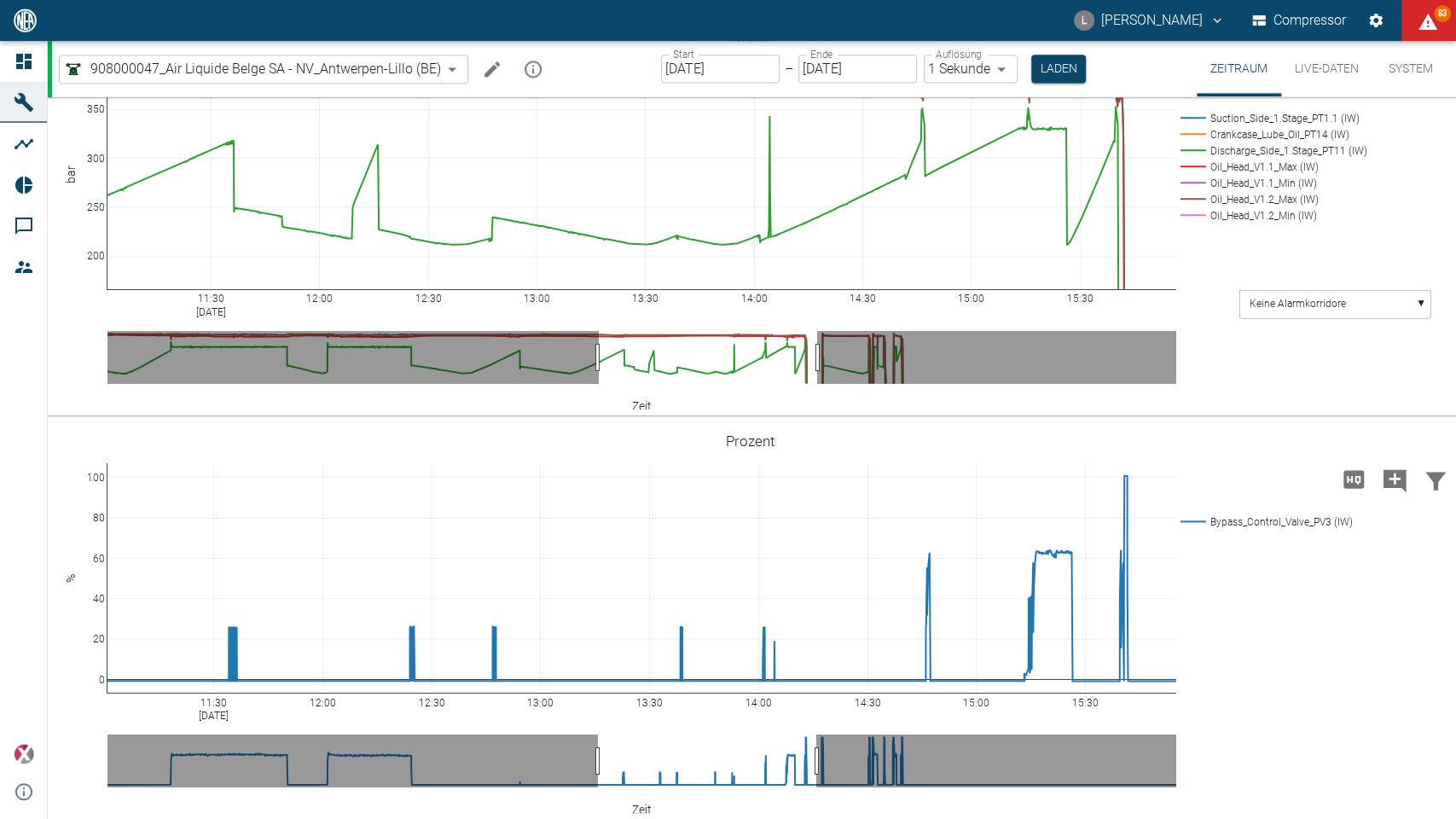
click at [1397, 89] on icon "Kommentar hinzufügen" at bounding box center [1395, 77] width 23 height 23
click at [1309, 88] on button "Weiter" at bounding box center [1307, 75] width 51 height 26
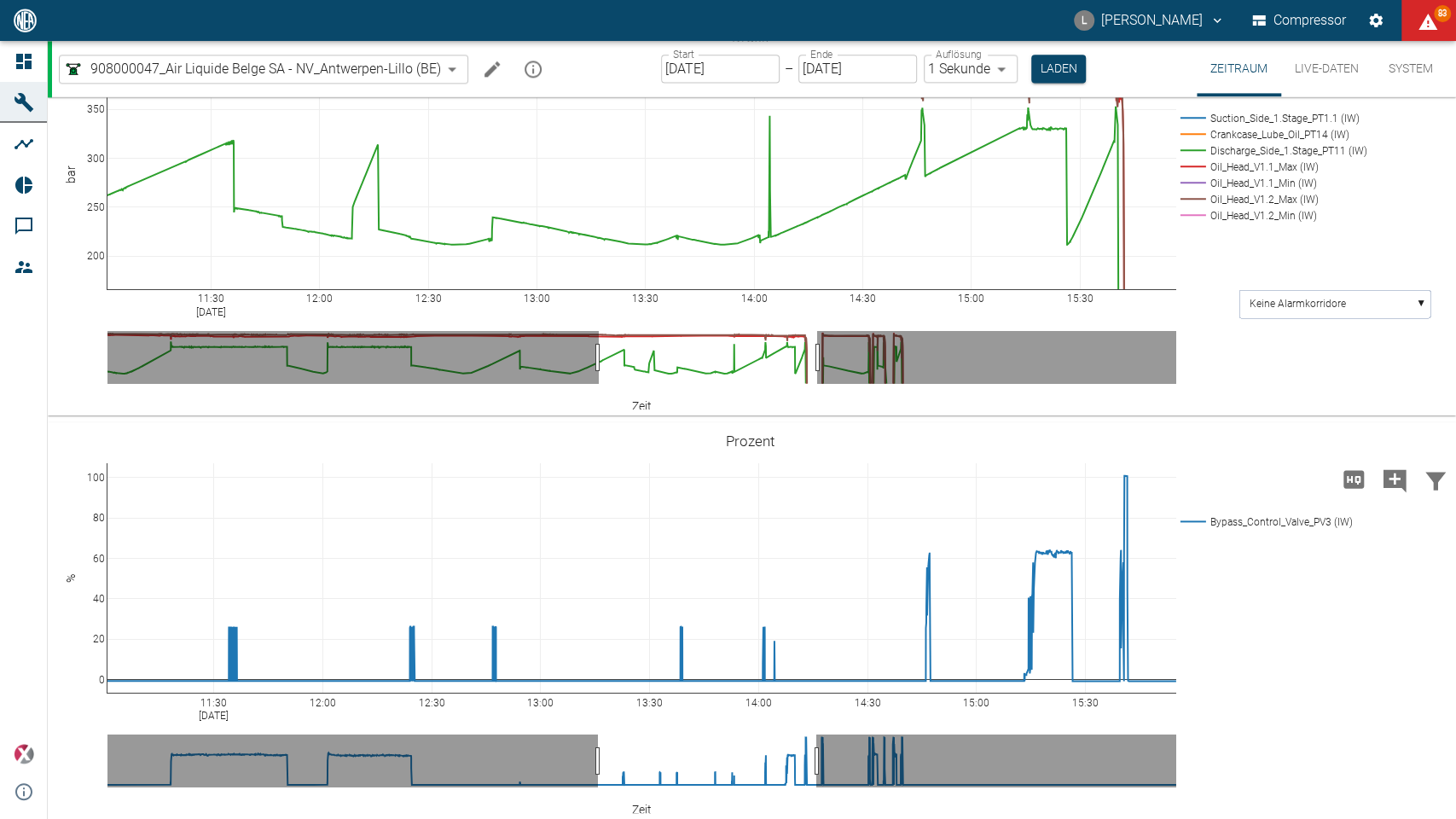
type textarea "change between two 200 bar trailers"
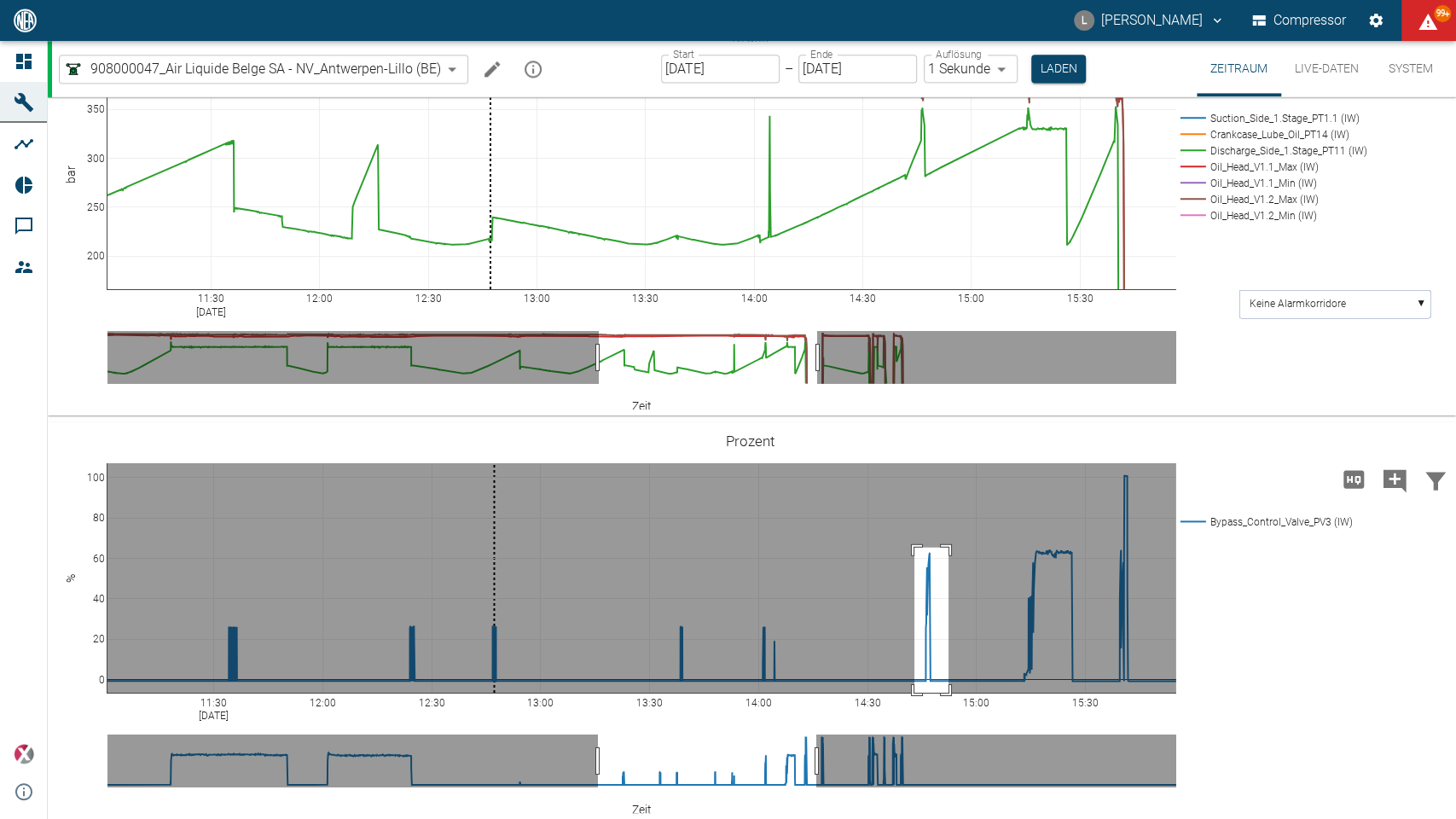
drag, startPoint x: 914, startPoint y: 639, endPoint x: 948, endPoint y: 796, distance: 160.6
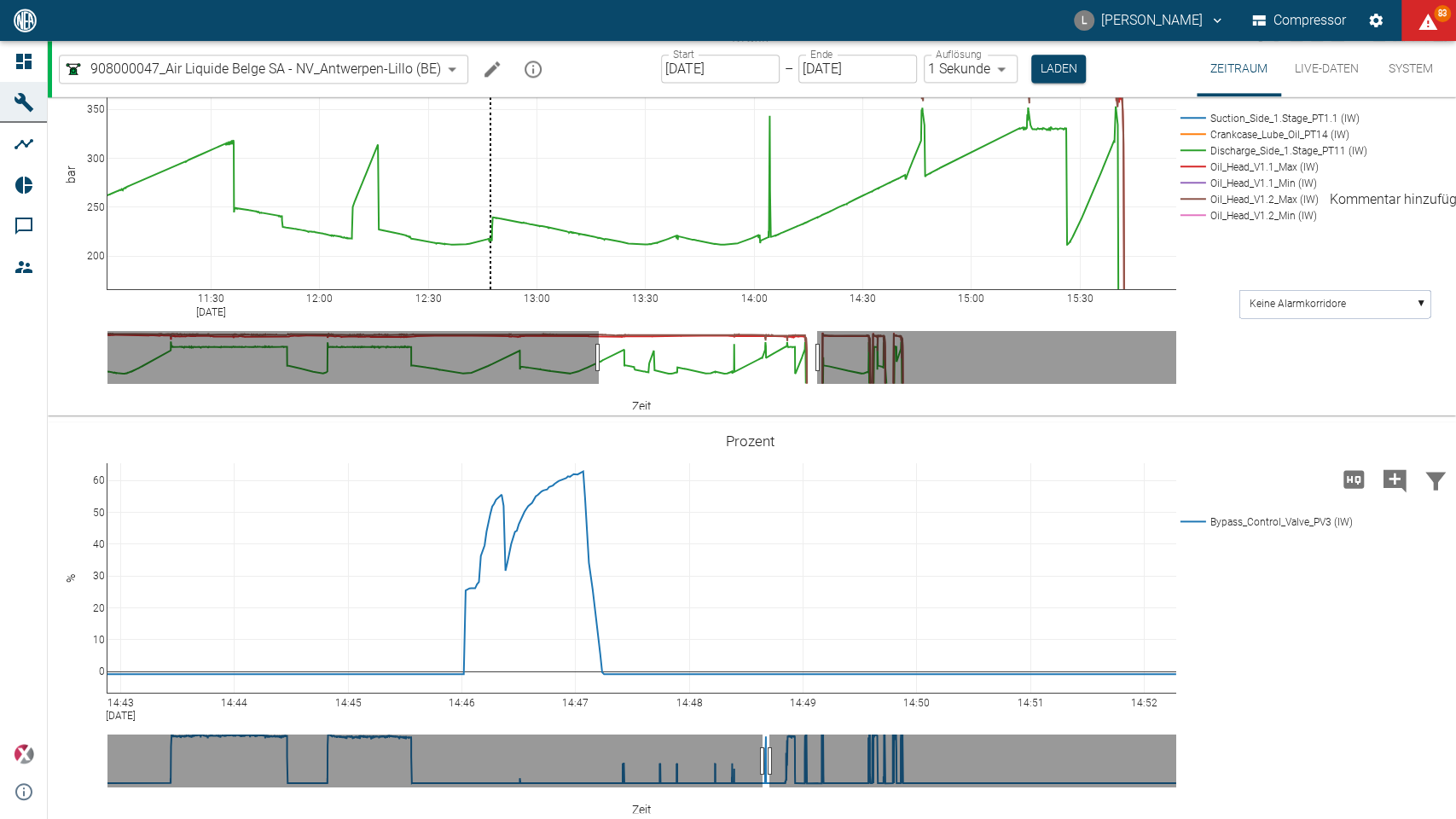
click at [1389, 92] on icon "Kommentar hinzufügen" at bounding box center [1395, 78] width 28 height 28
click at [1299, 88] on button "Weiter" at bounding box center [1307, 75] width 51 height 26
type textarea "test with 60% bypass and 20 seconds holding the signal from AL"
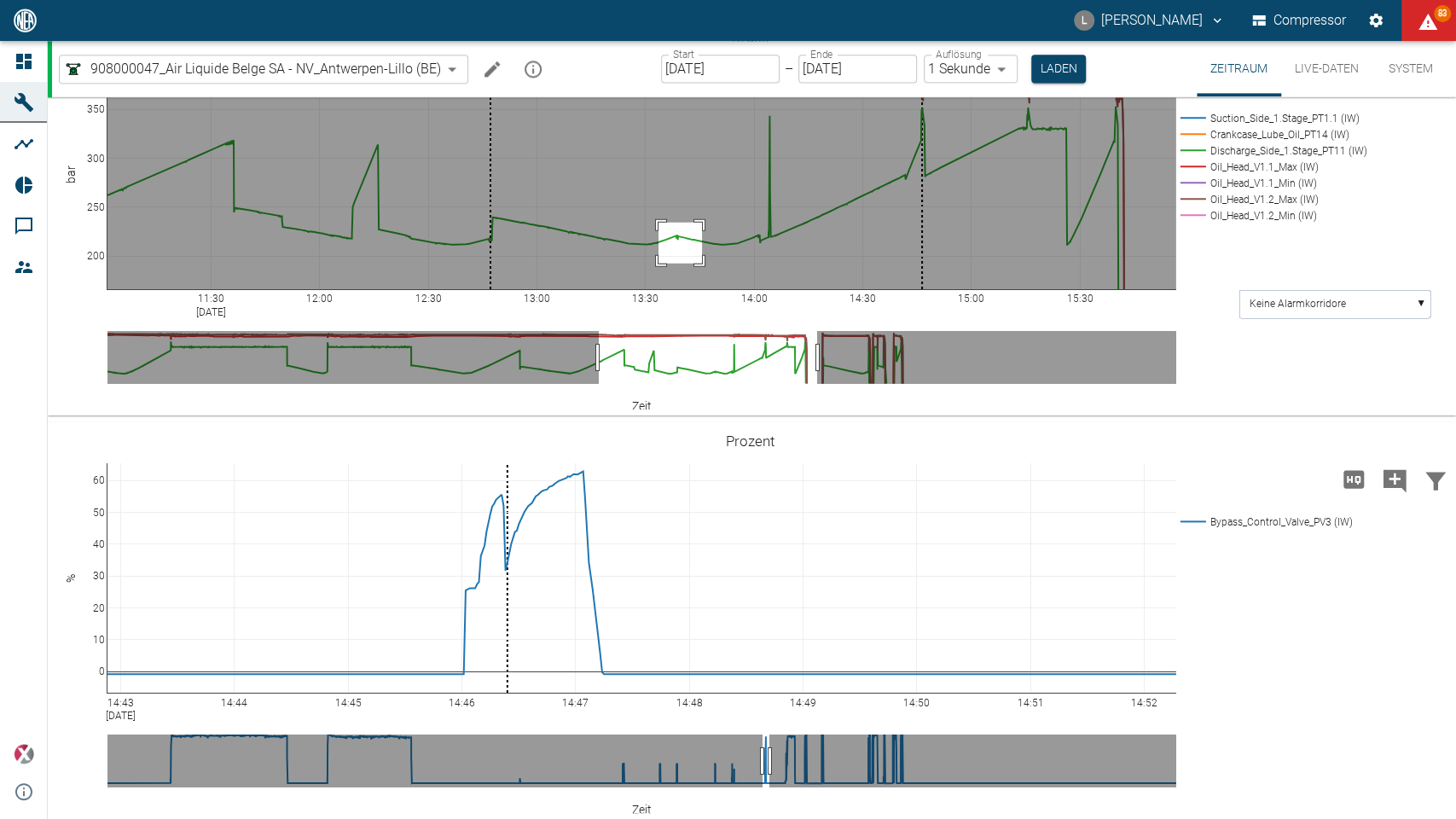
drag, startPoint x: 658, startPoint y: 314, endPoint x: 702, endPoint y: 355, distance: 60.1
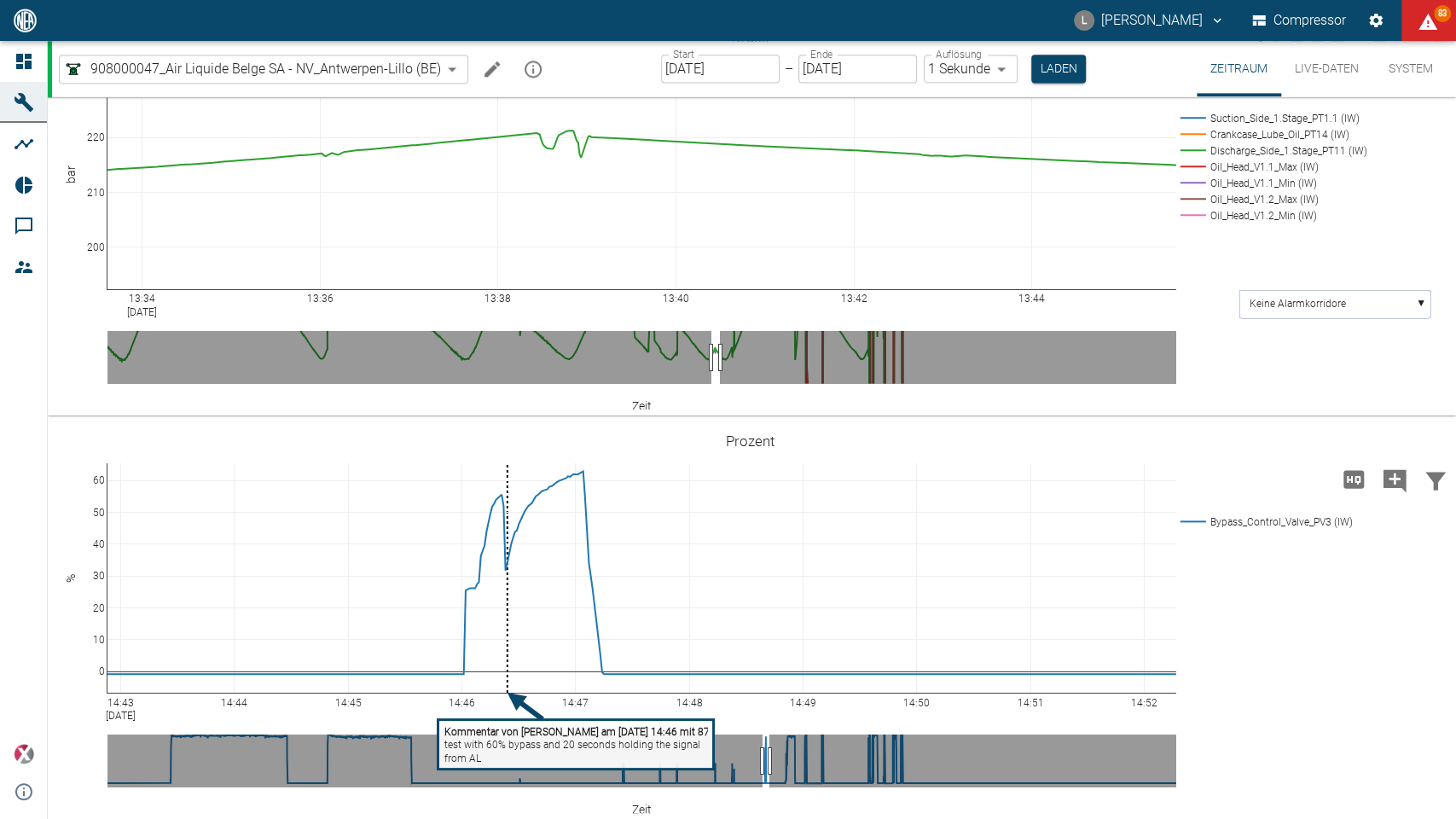
click at [1426, 47] on link at bounding box center [1419, 37] width 20 height 19
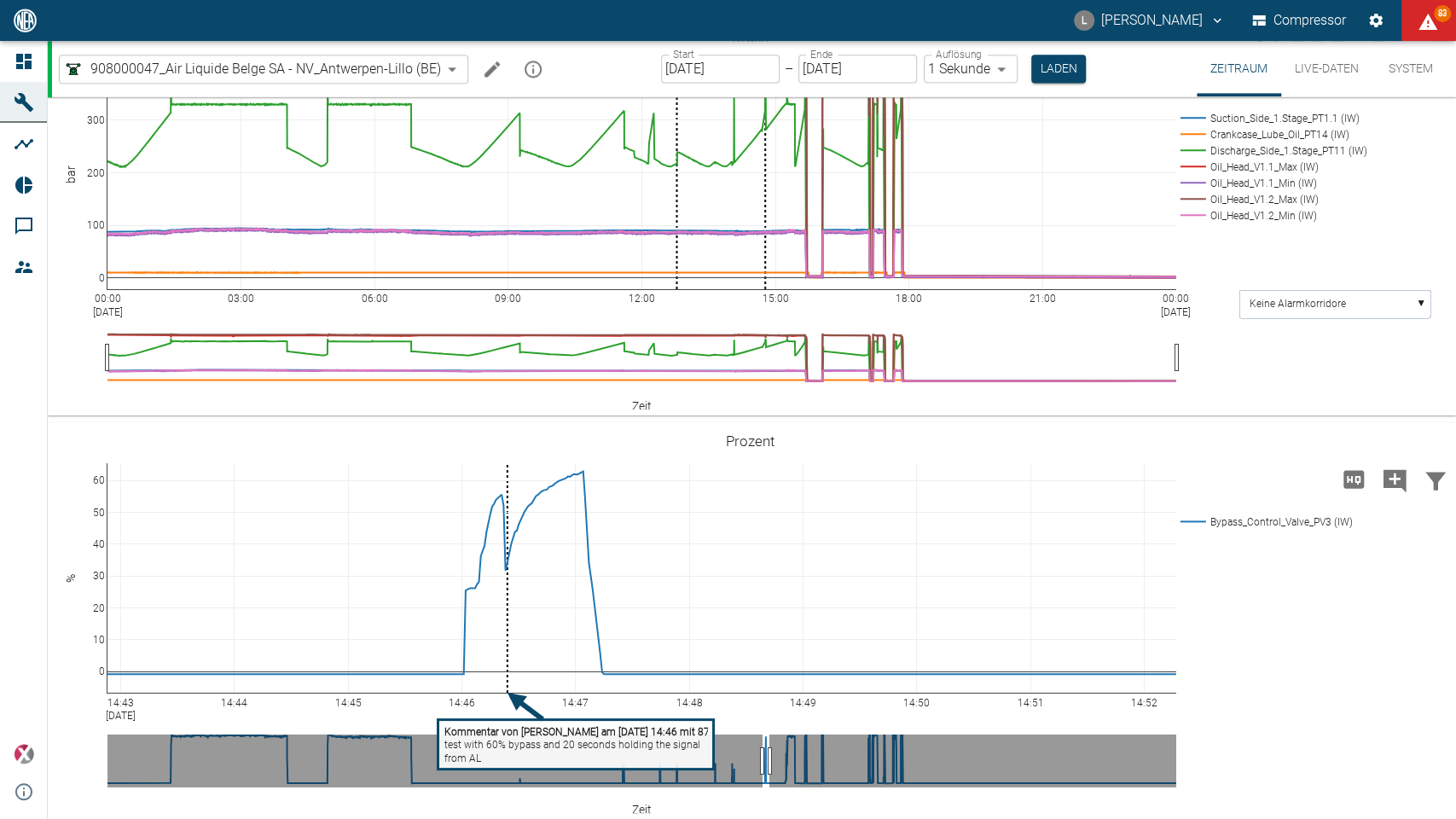
click at [1419, 447] on icon at bounding box center [1419, 440] width 14 height 14
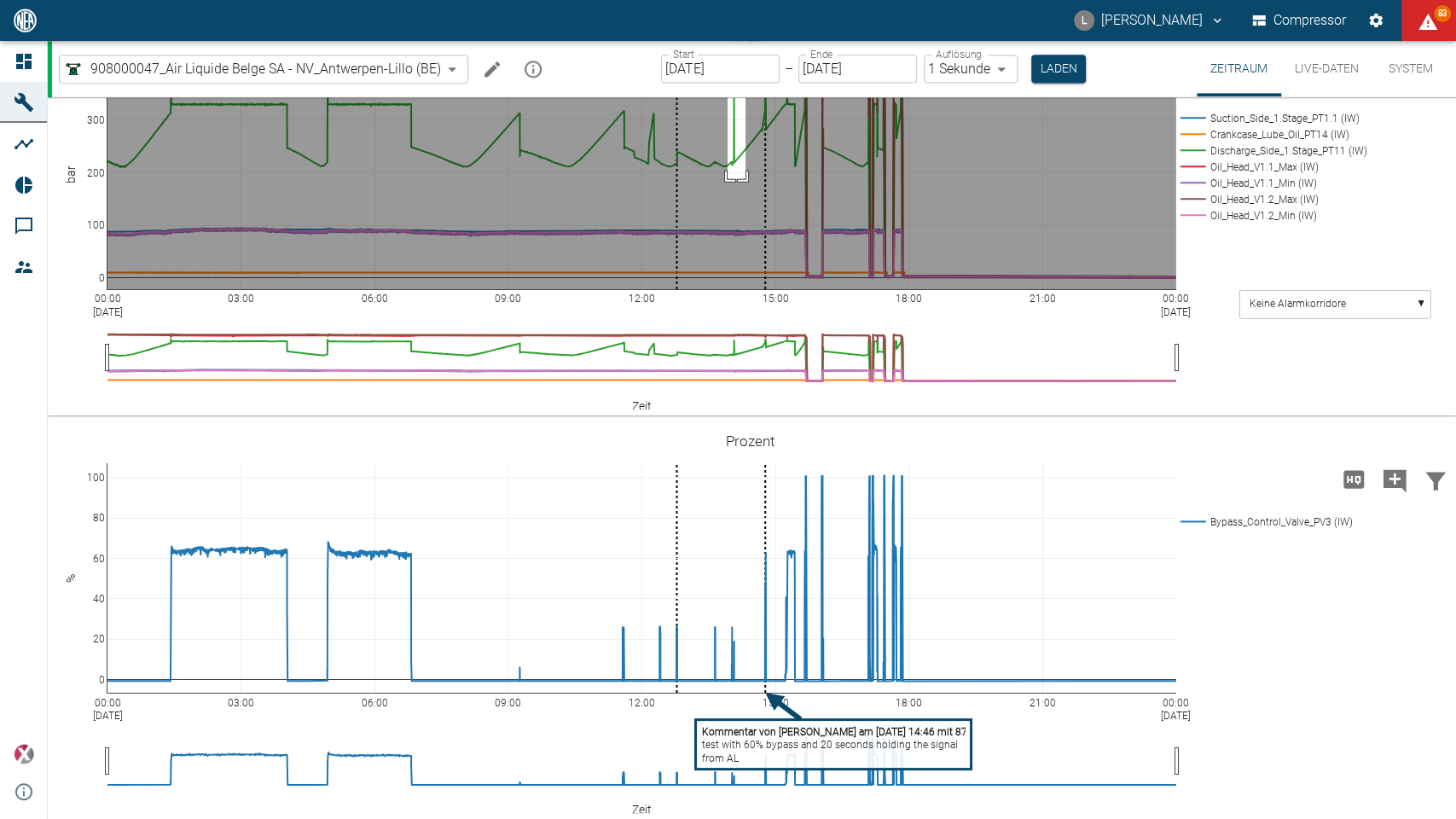
drag, startPoint x: 728, startPoint y: 179, endPoint x: 745, endPoint y: 271, distance: 93.6
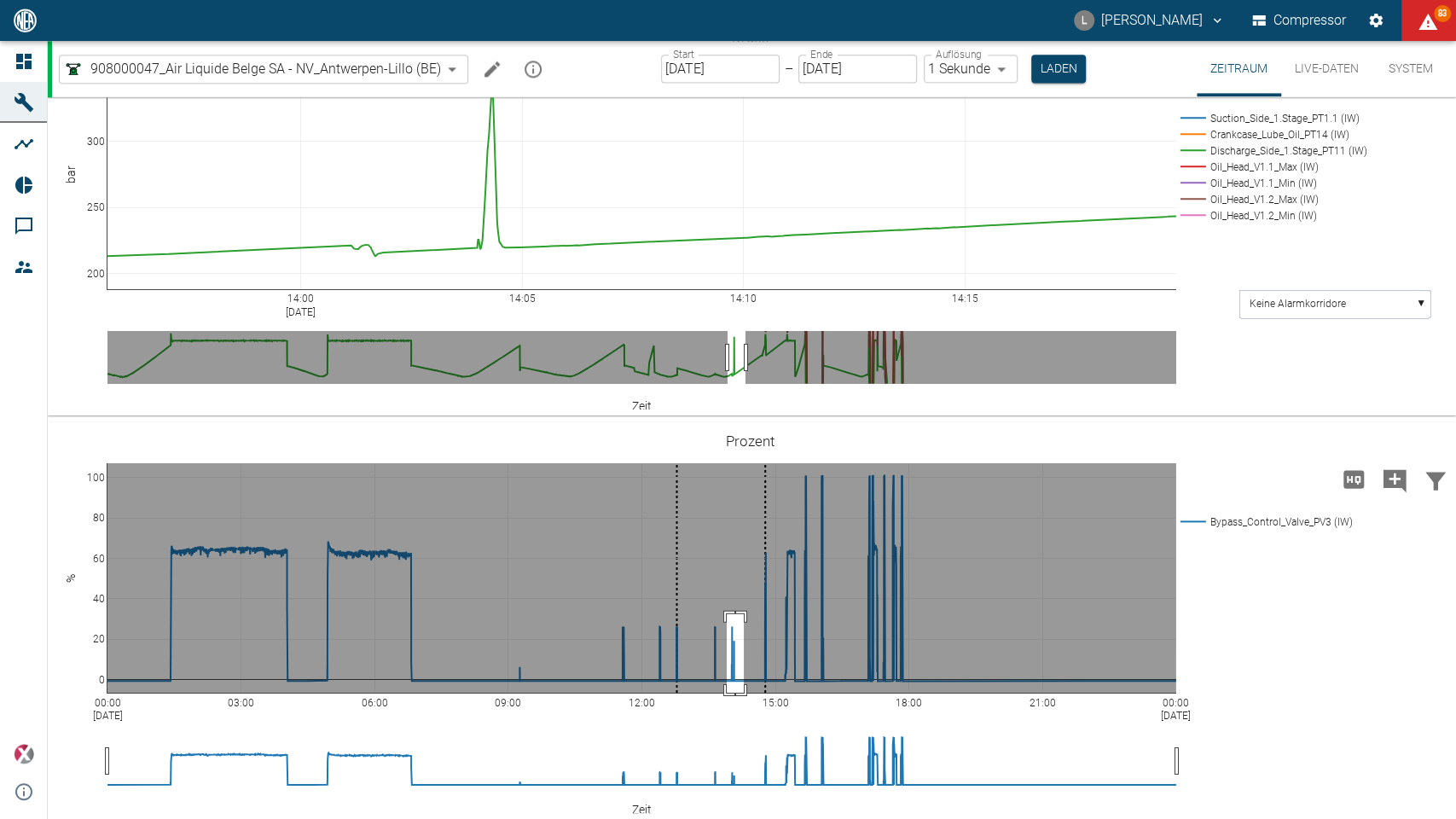
drag, startPoint x: 727, startPoint y: 704, endPoint x: 744, endPoint y: 786, distance: 83.7
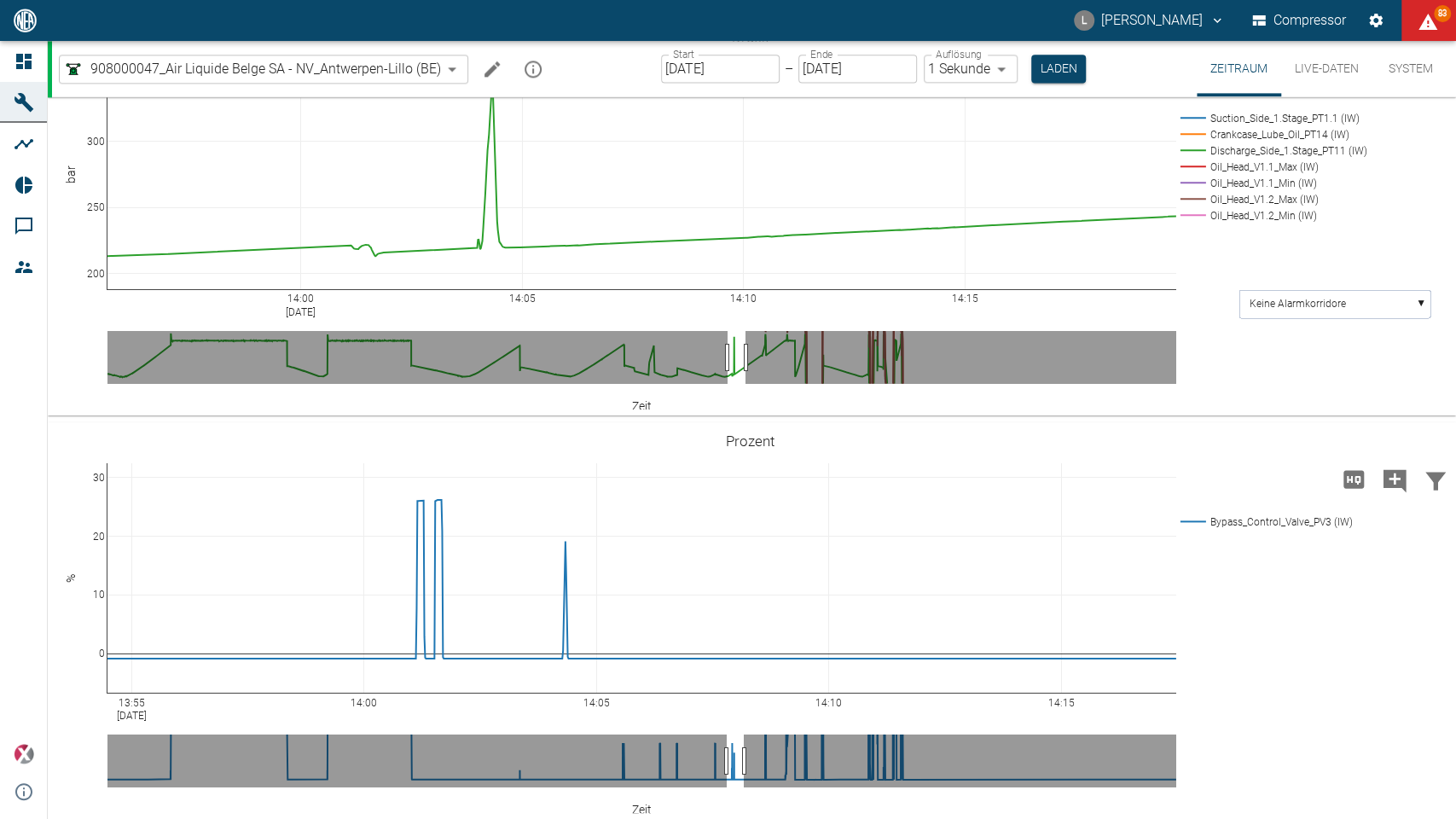
click at [887, 68] on input "16.09.2025" at bounding box center [858, 68] width 118 height 28
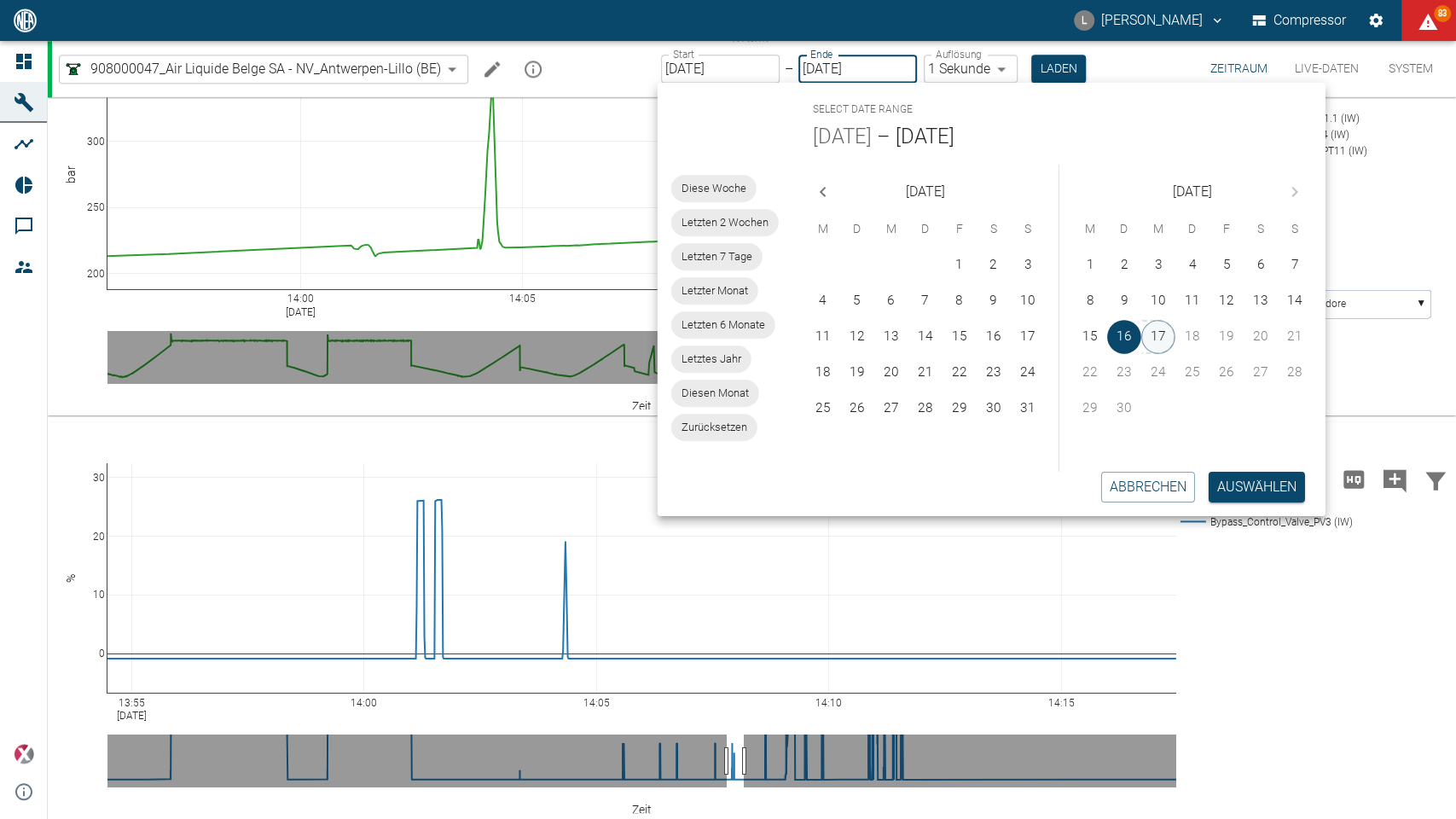
click at [1159, 335] on button "17" at bounding box center [1158, 336] width 34 height 34
type input "[DATE]"
click at [1162, 340] on button "17" at bounding box center [1158, 336] width 34 height 34
type input "[DATE]"
click at [1239, 492] on button "Auswählen" at bounding box center [1257, 486] width 96 height 31
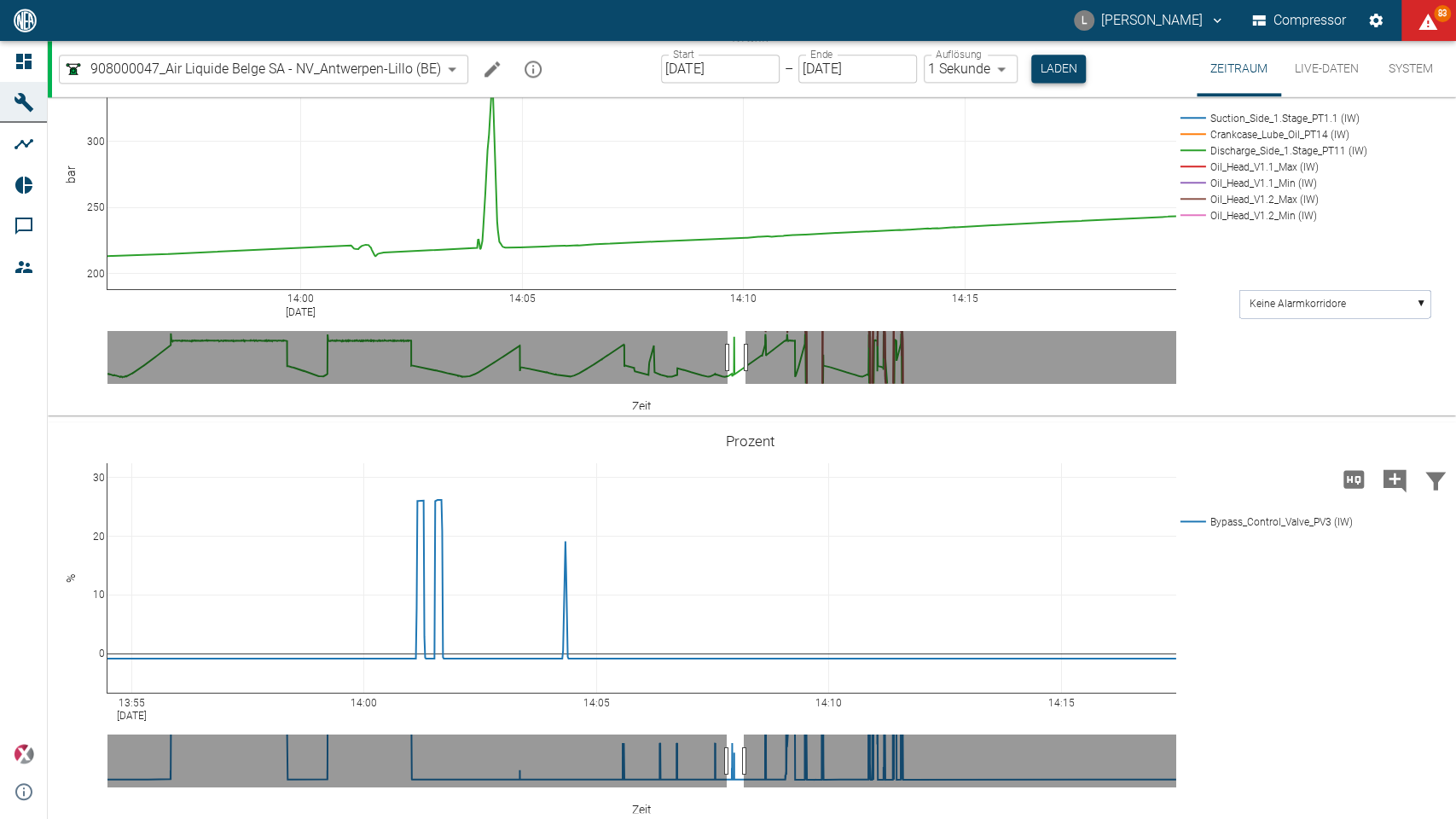
click at [1063, 67] on button "Laden" at bounding box center [1058, 68] width 55 height 28
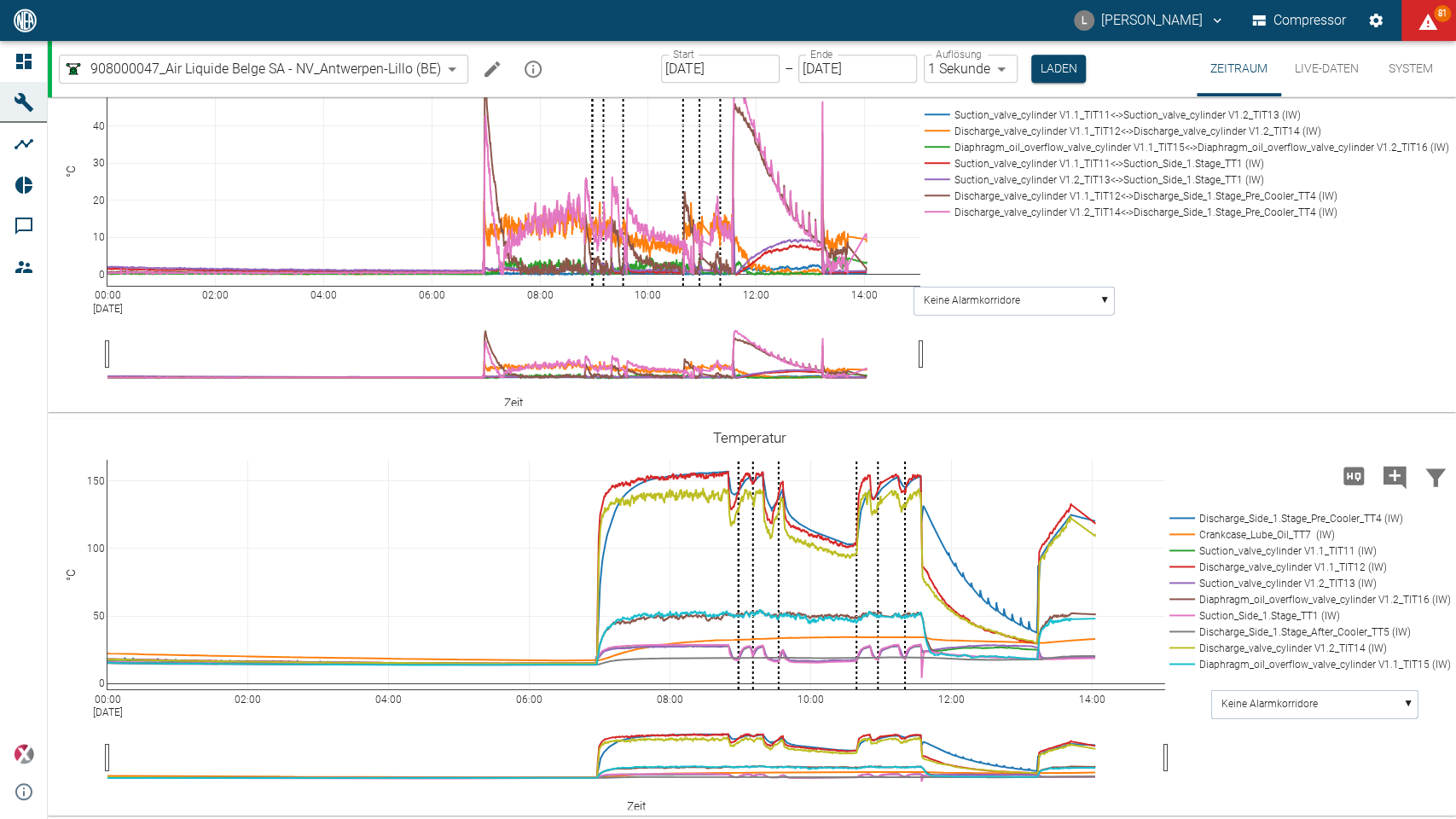
scroll to position [707, 0]
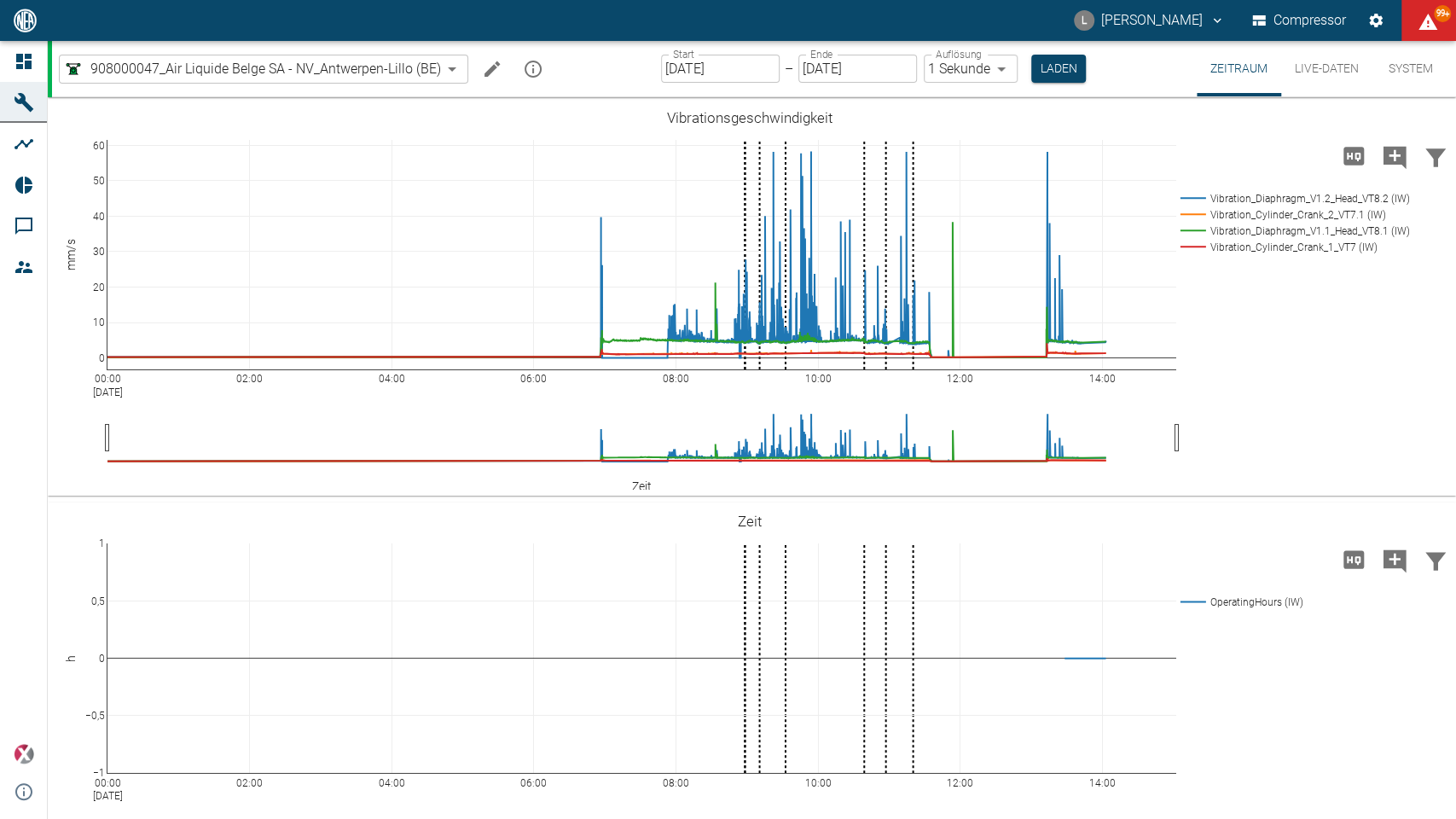
scroll to position [707, 0]
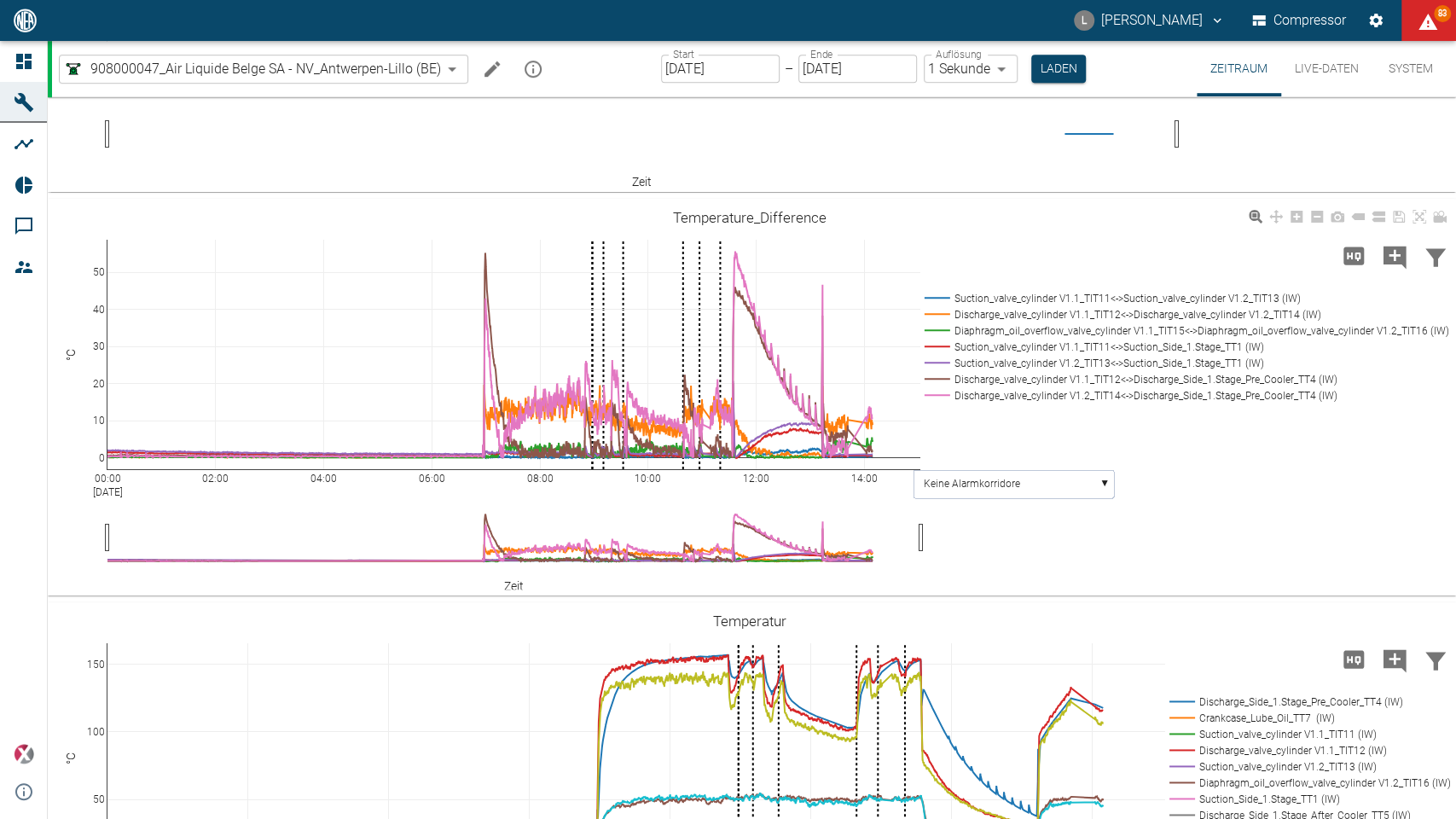
click at [970, 379] on rect at bounding box center [1183, 379] width 526 height 17
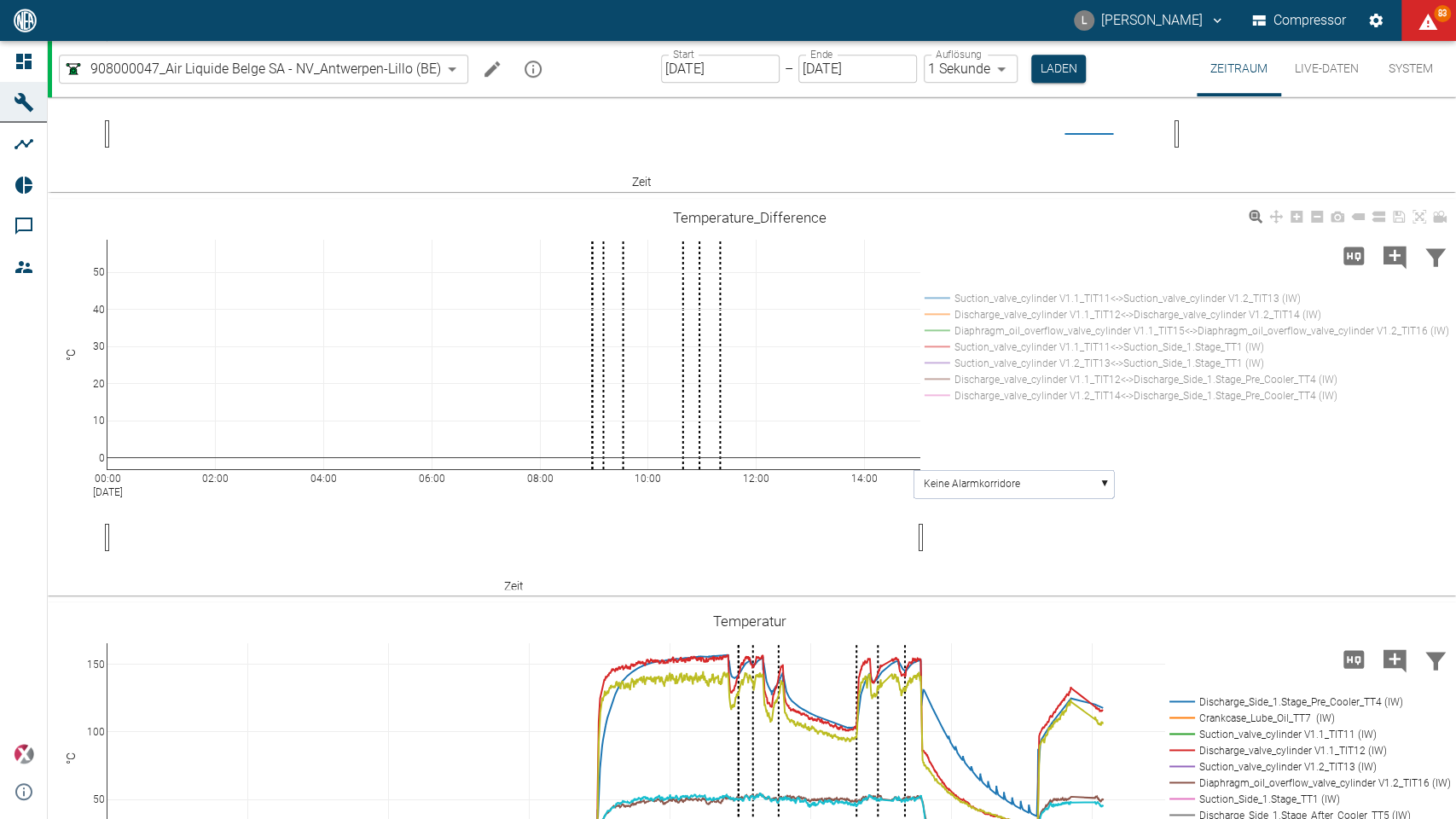
click at [970, 379] on rect at bounding box center [1183, 379] width 526 height 17
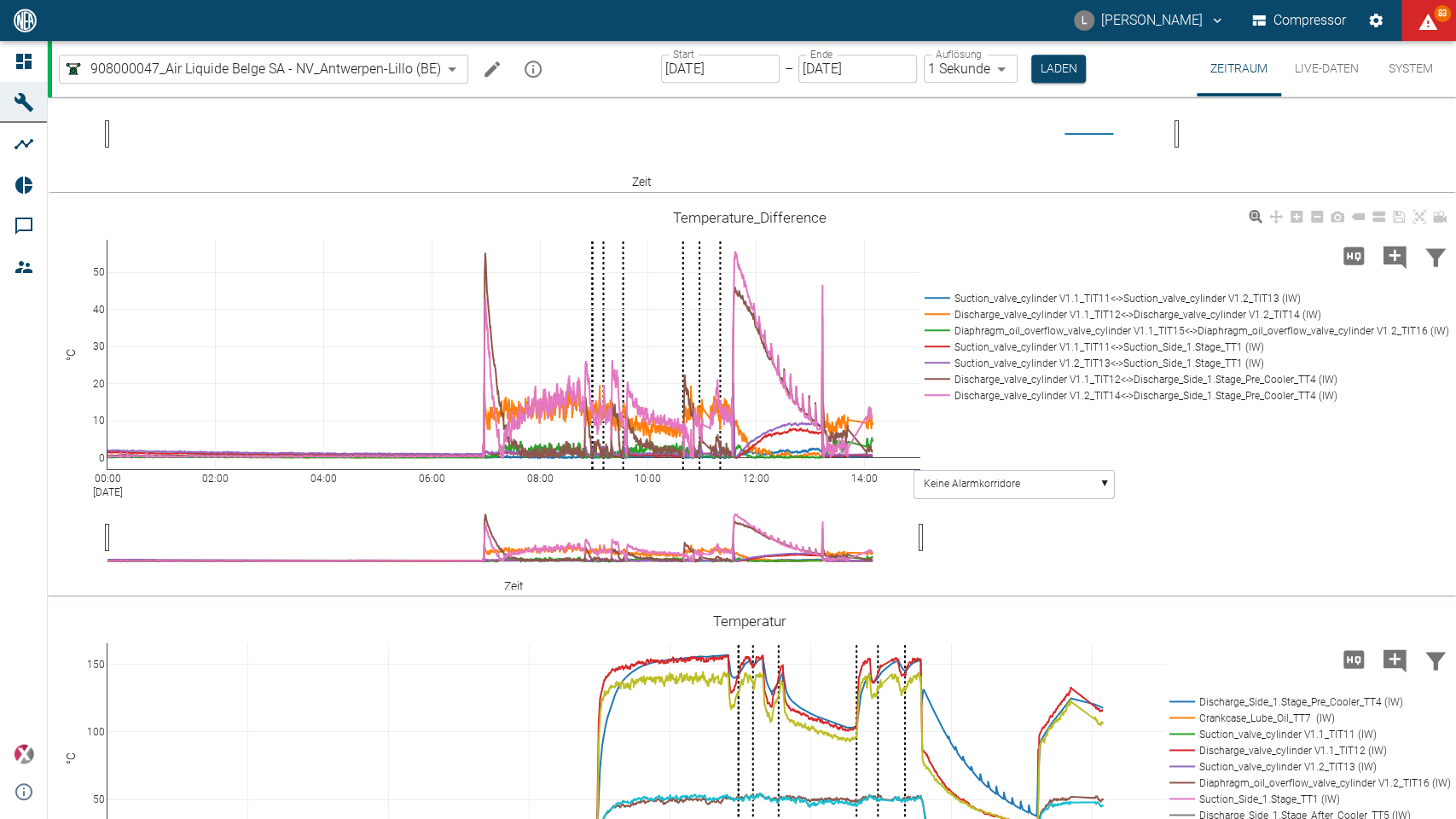
click at [976, 393] on rect at bounding box center [1183, 396] width 526 height 17
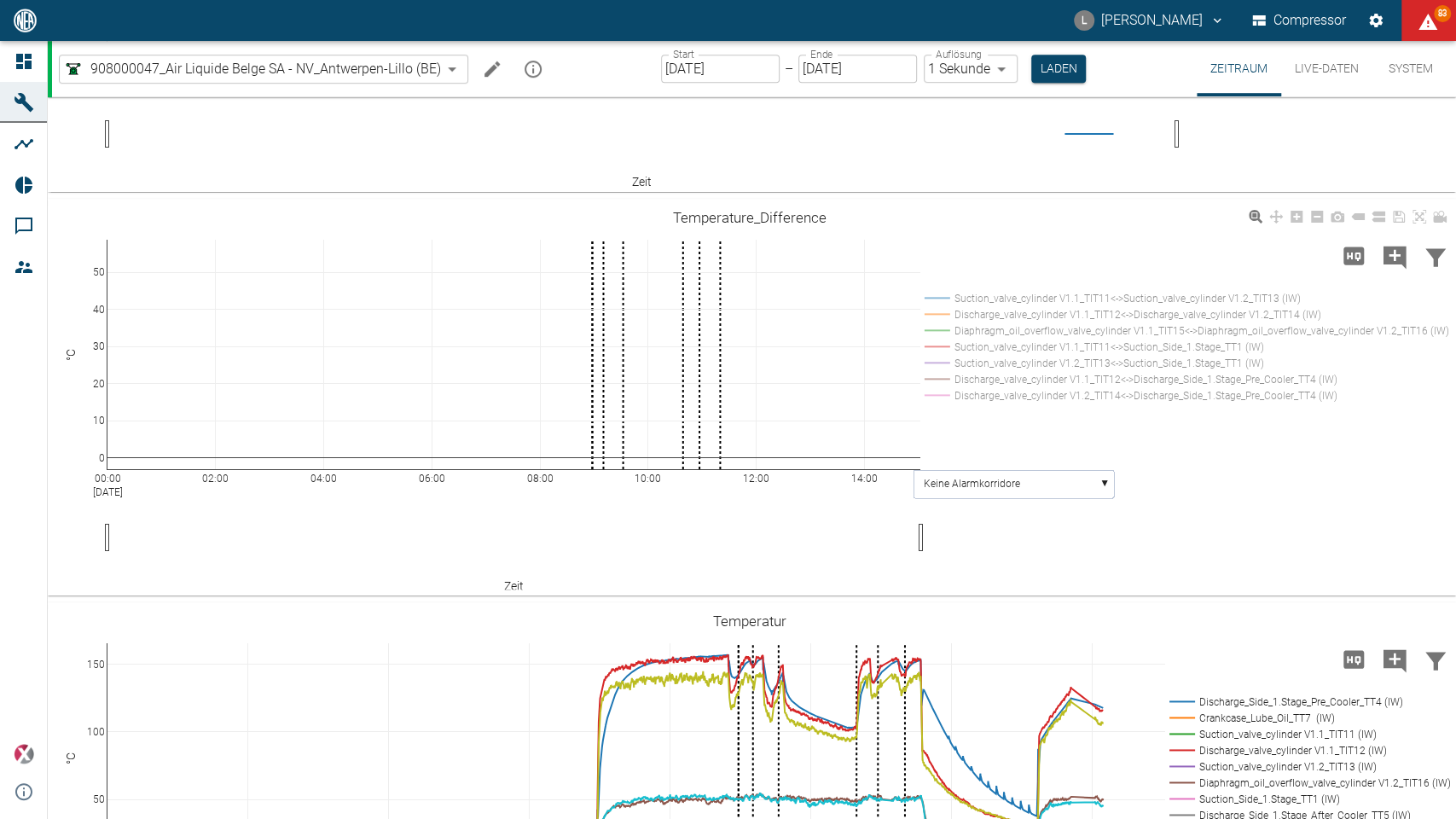
click at [976, 380] on rect at bounding box center [1183, 379] width 526 height 17
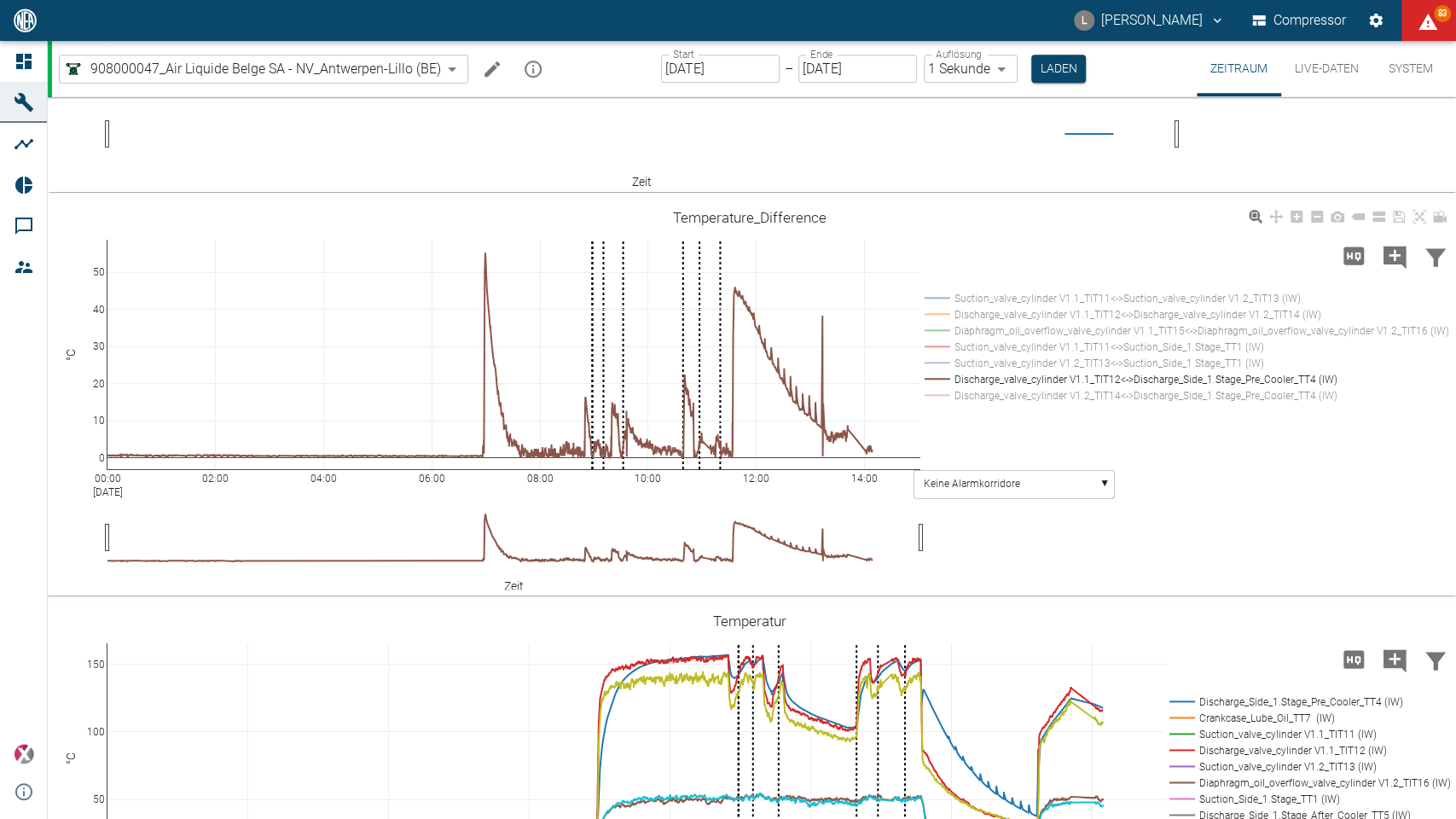
click at [977, 396] on rect at bounding box center [1183, 396] width 526 height 17
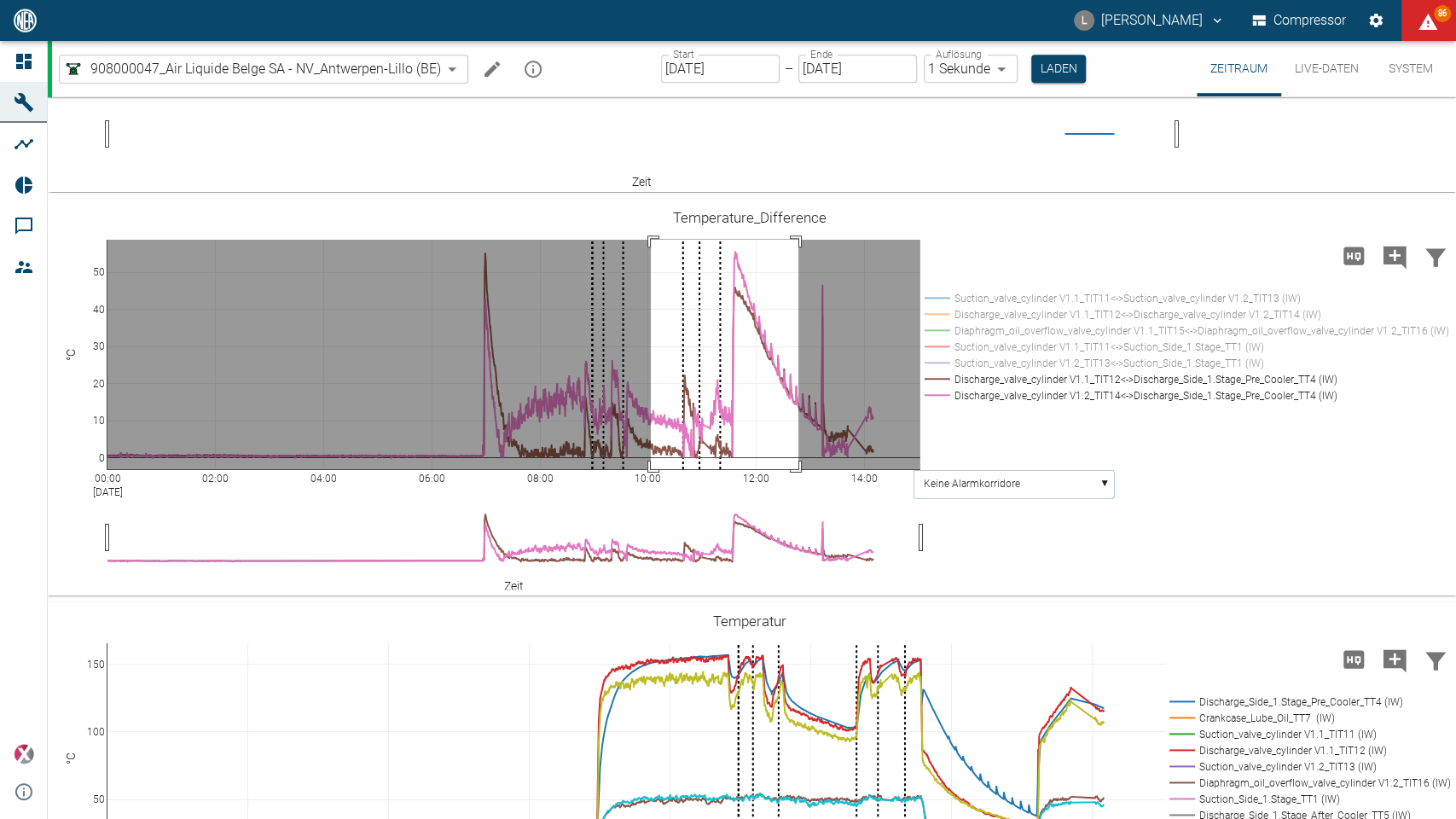
drag, startPoint x: 651, startPoint y: 238, endPoint x: 799, endPoint y: 481, distance: 284.5
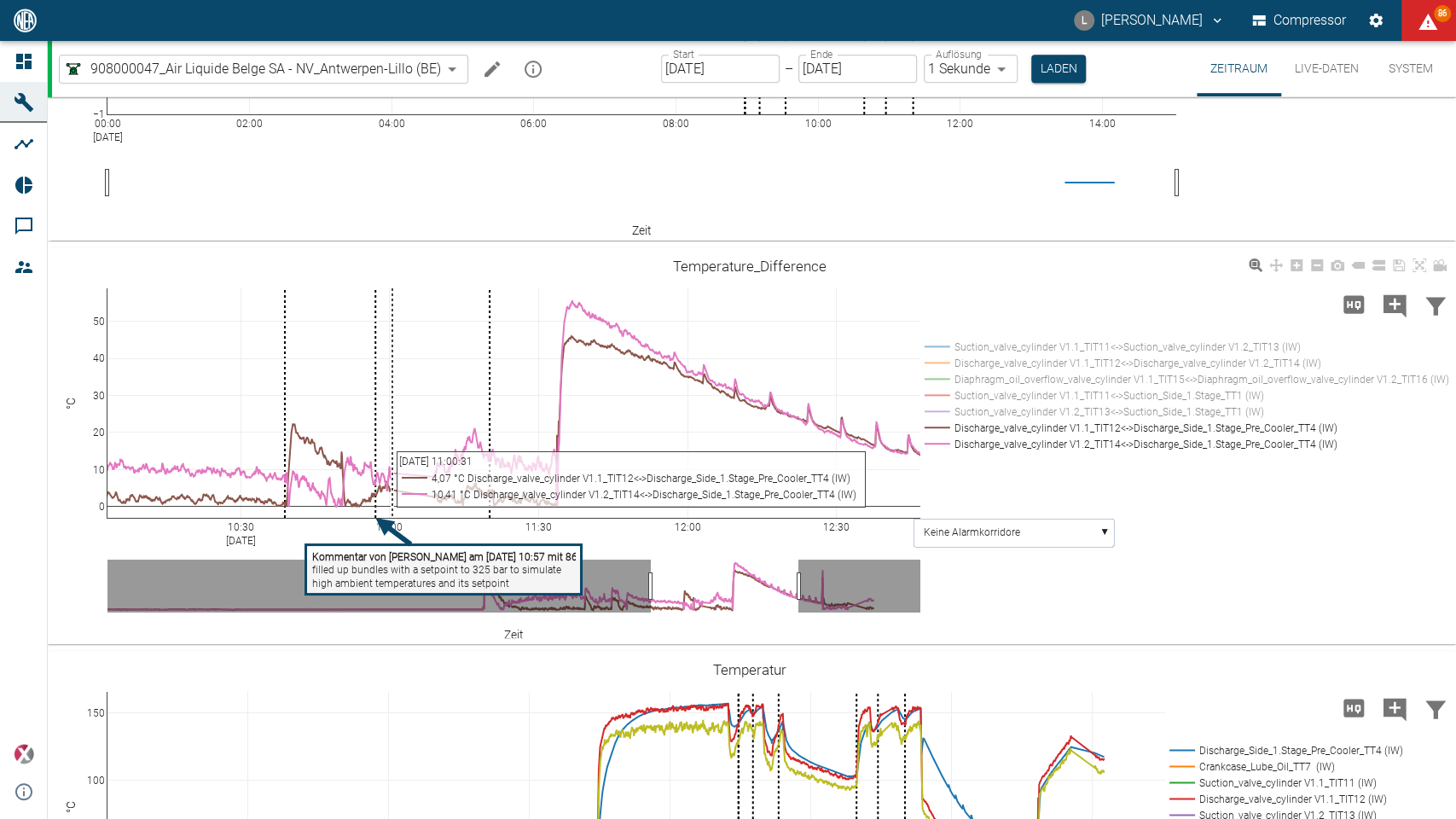
scroll to position [613, 0]
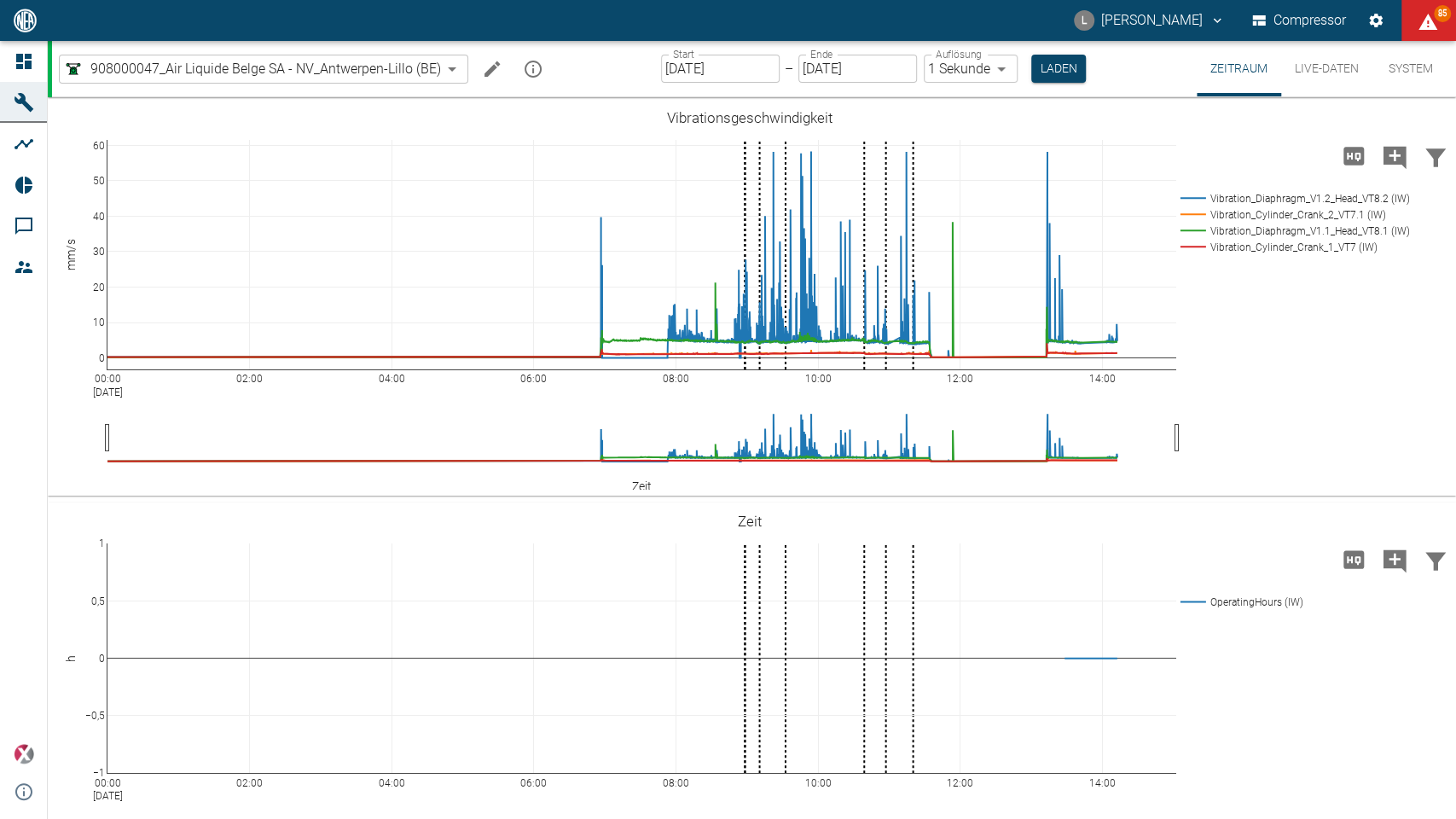
scroll to position [613, 0]
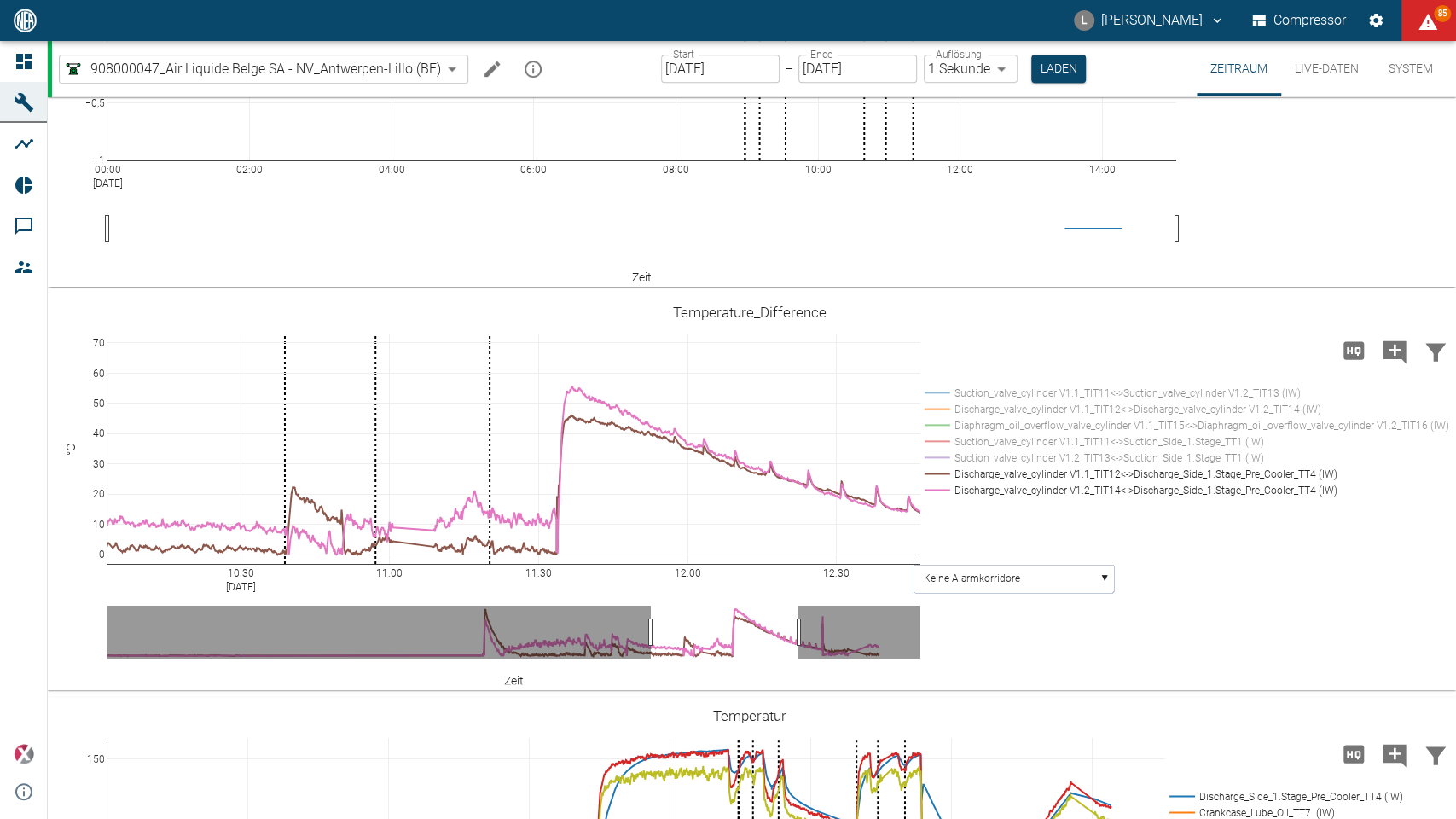
drag, startPoint x: 104, startPoint y: 336, endPoint x: 90, endPoint y: 382, distance: 48.1
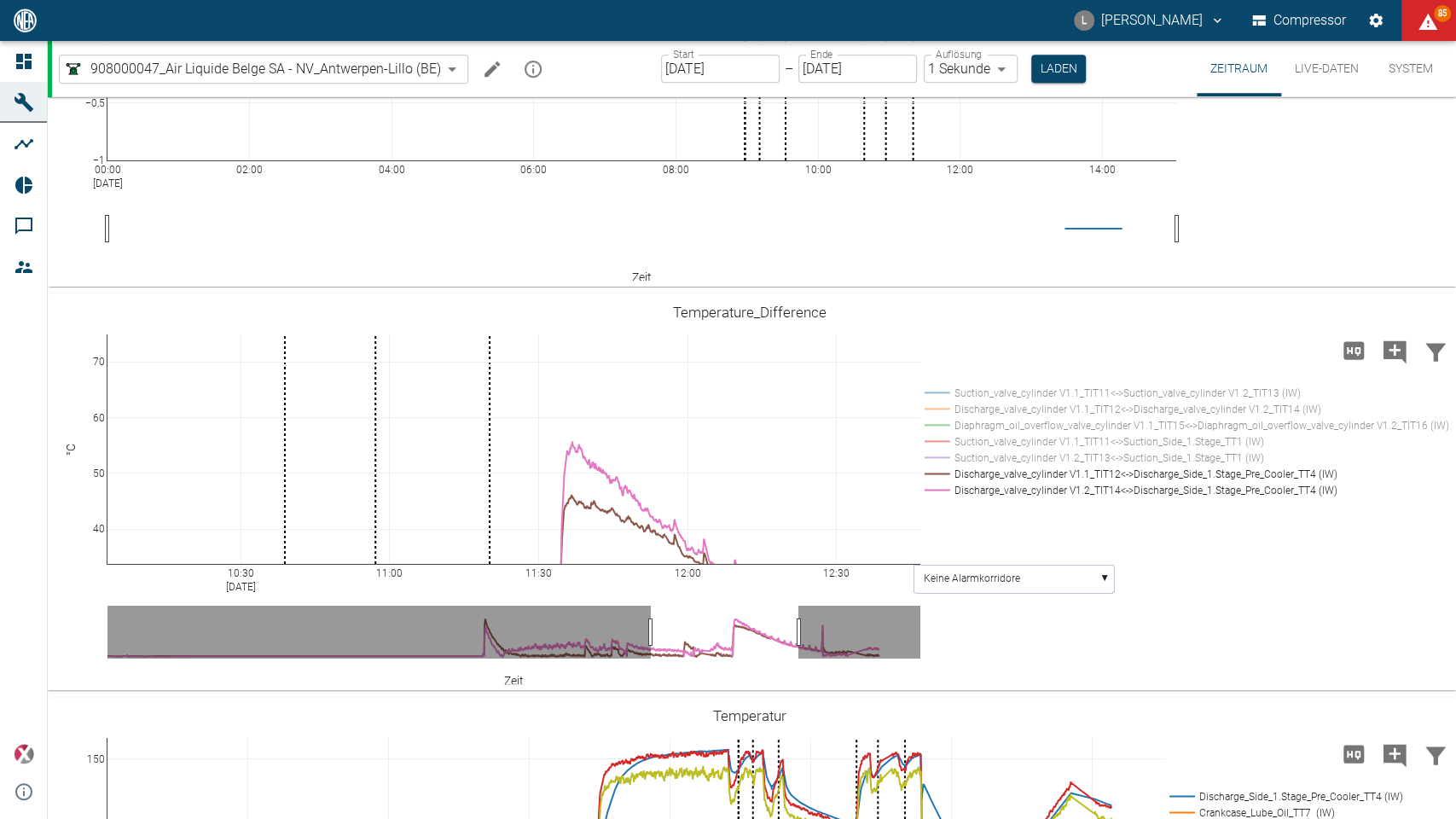
drag, startPoint x: 102, startPoint y: 559, endPoint x: 98, endPoint y: 613, distance: 54.1
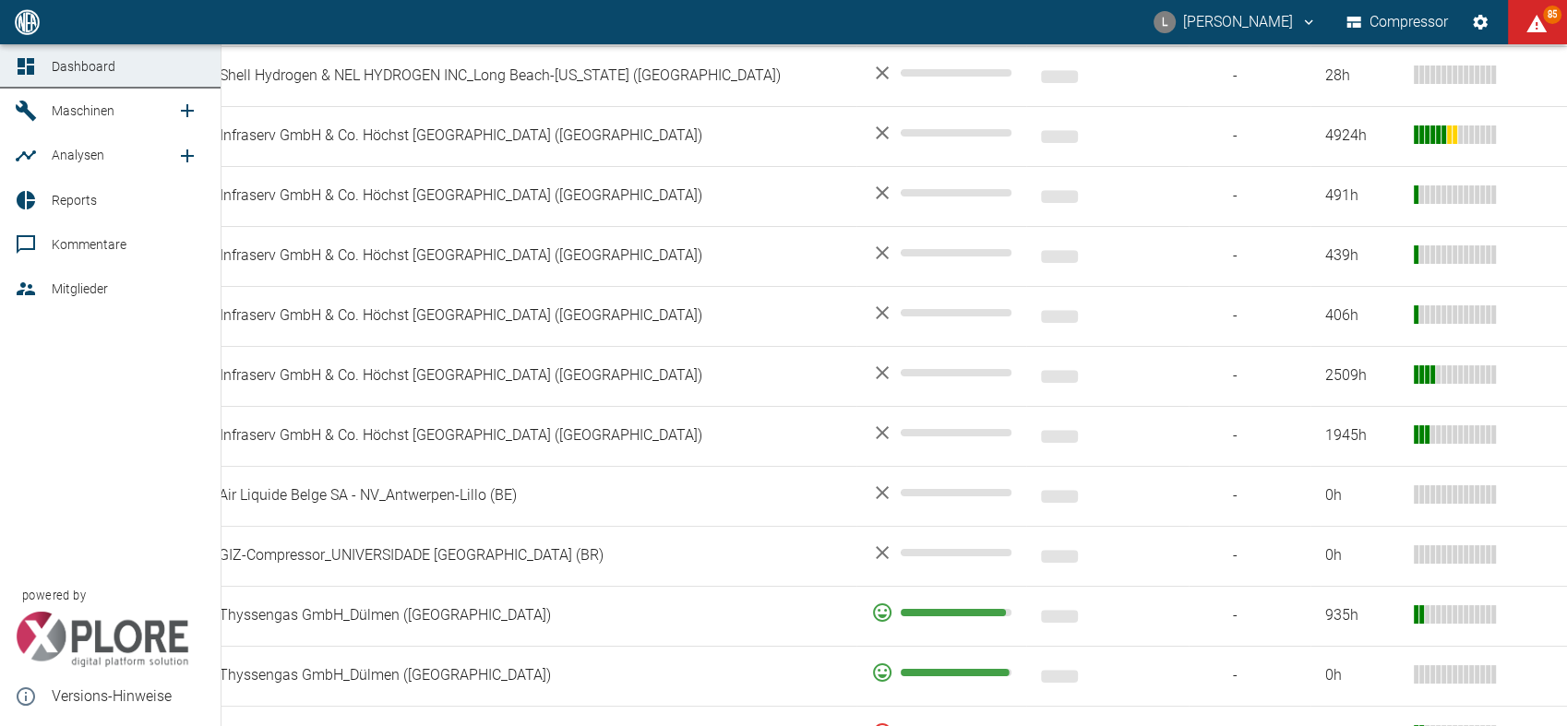
scroll to position [989, 0]
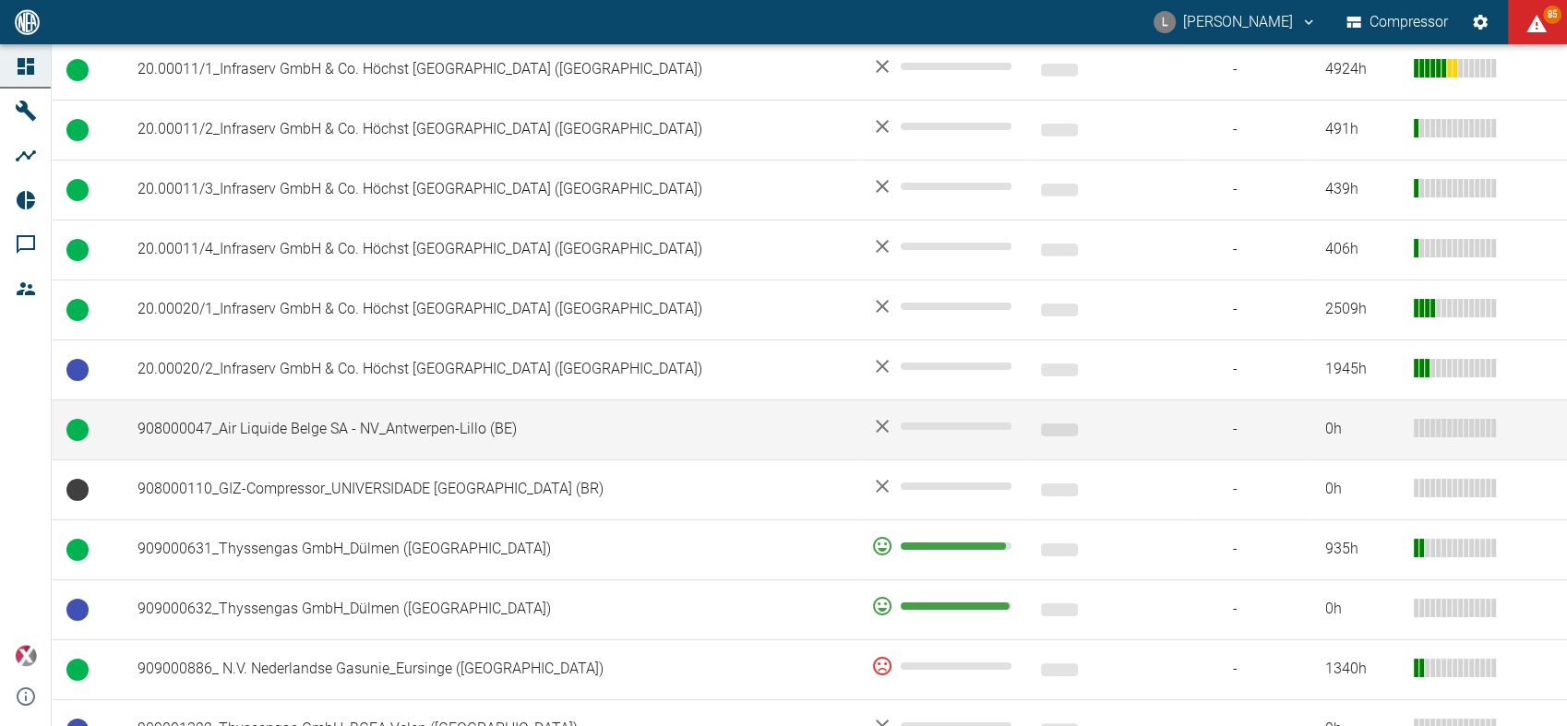
click at [311, 400] on td "908000047_Air Liquide Belge SA - NV_Antwerpen-Lillo (BE)" at bounding box center [490, 430] width 734 height 60
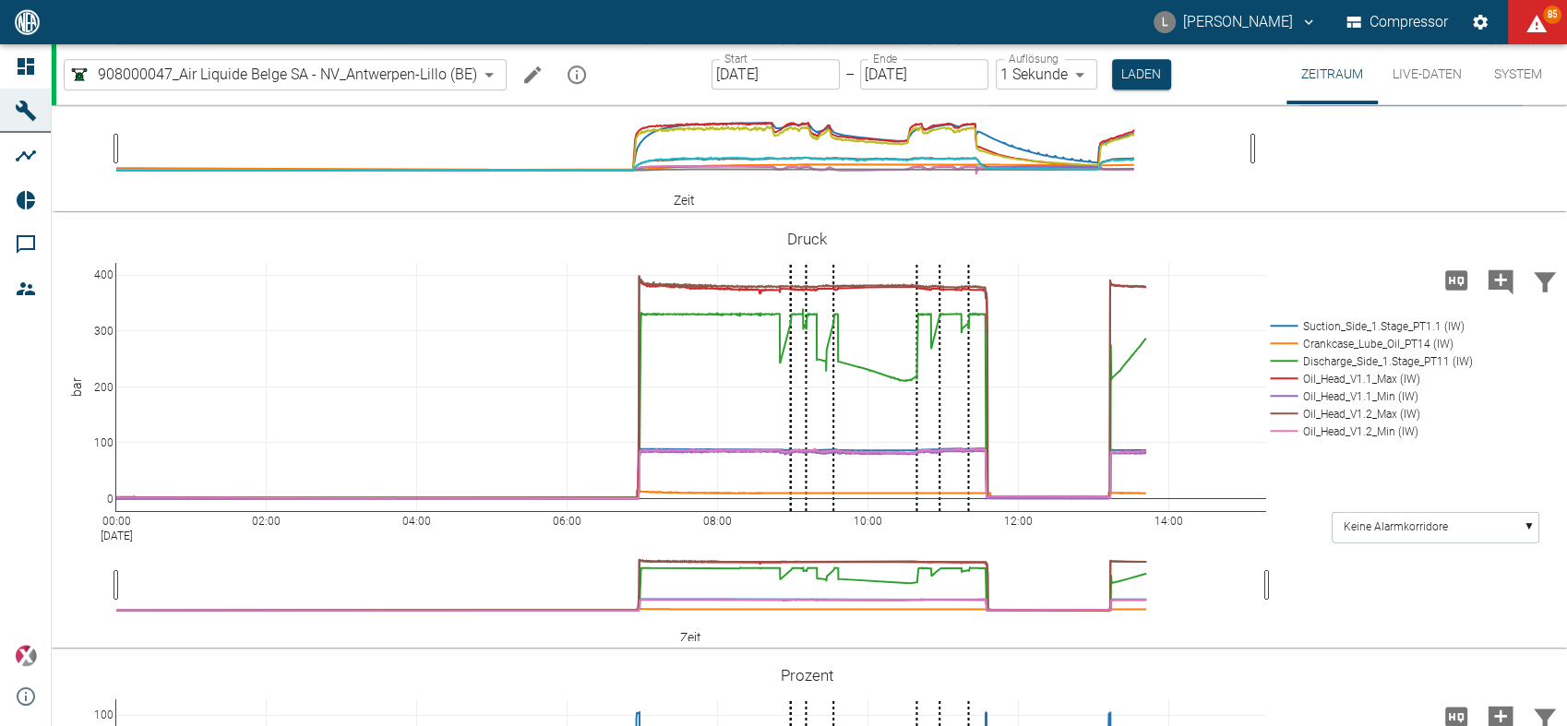
scroll to position [1128, 0]
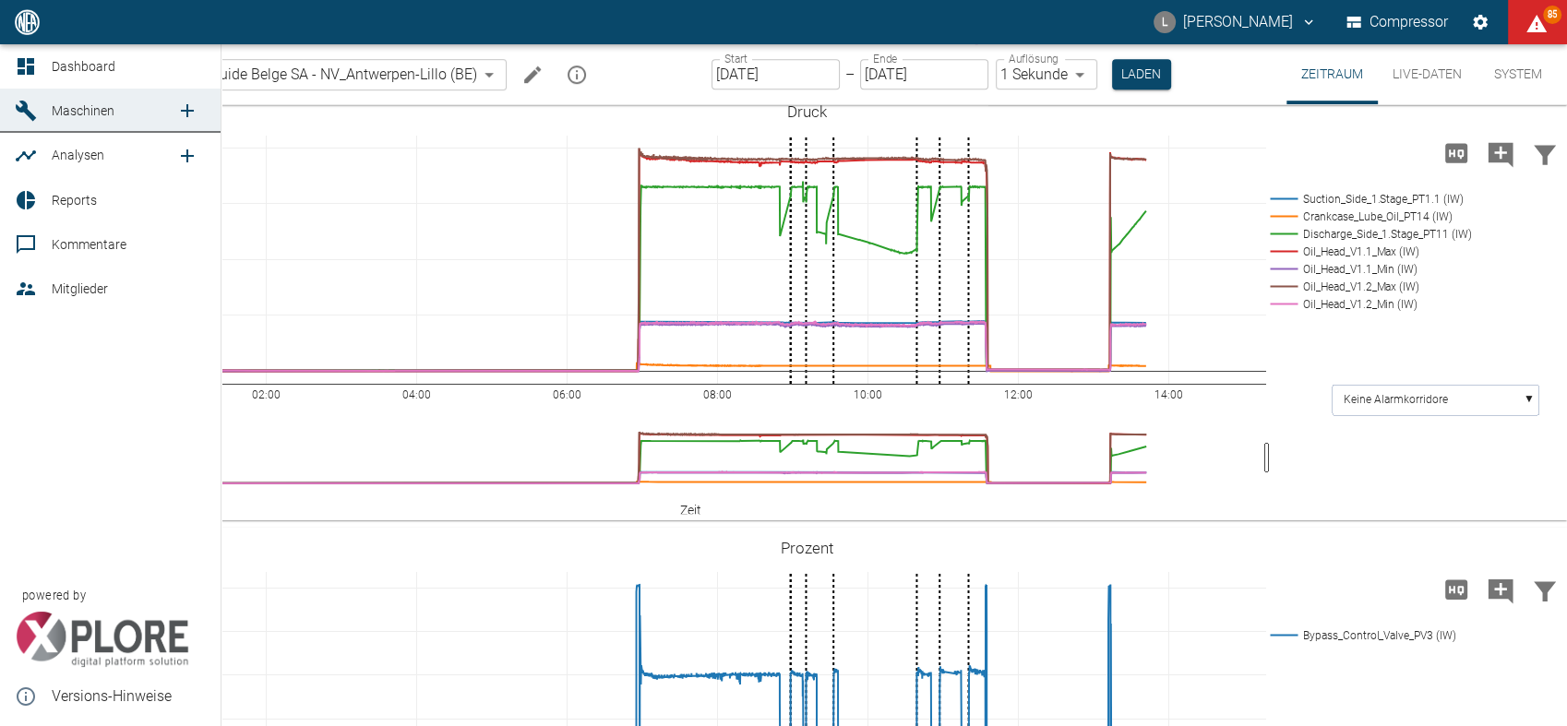
click at [188, 156] on icon "new /analyses/list/0" at bounding box center [187, 156] width 22 height 22
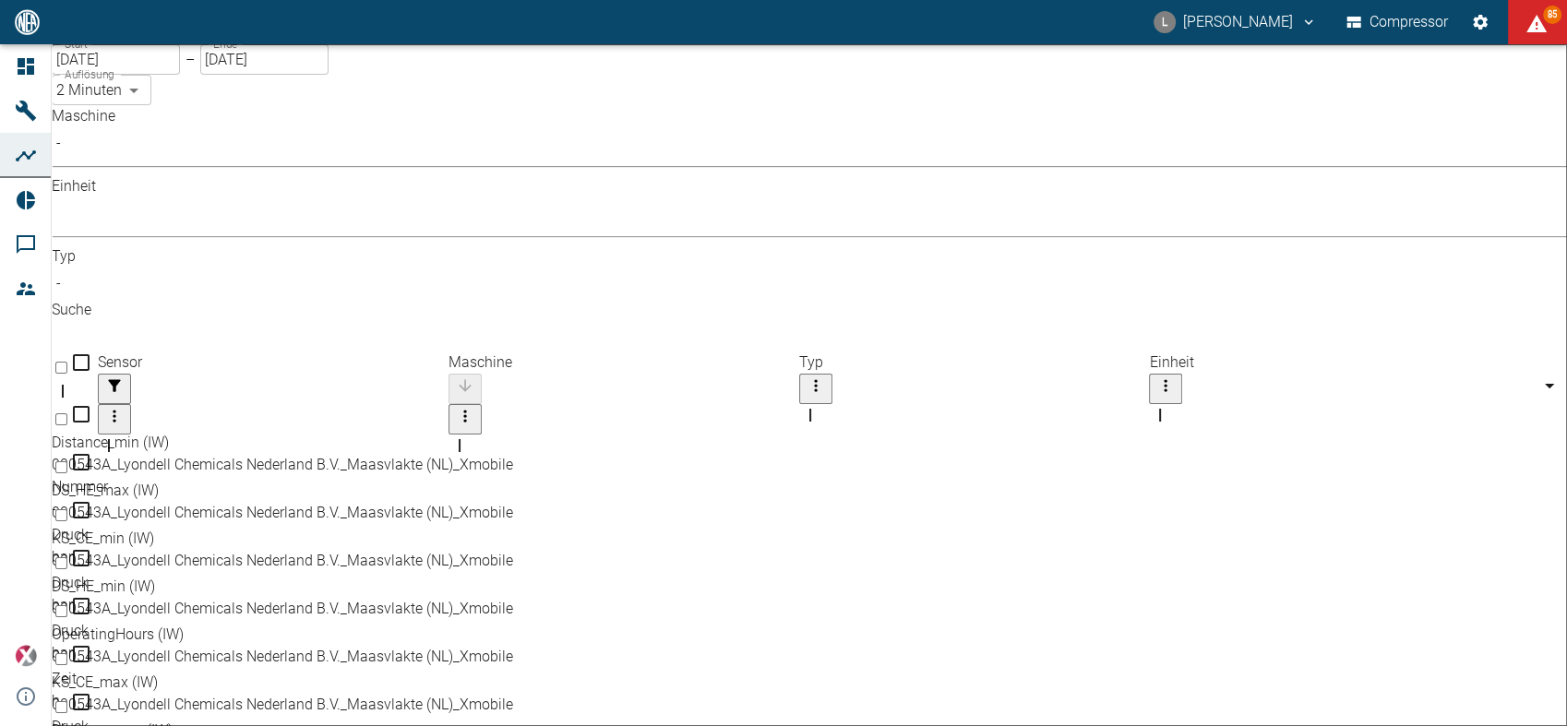
click at [269, 170] on body "L [PERSON_NAME] Compressor 85 Dashboard Maschinen Analysen Reports Kommentare M…" at bounding box center [783, 363] width 1567 height 726
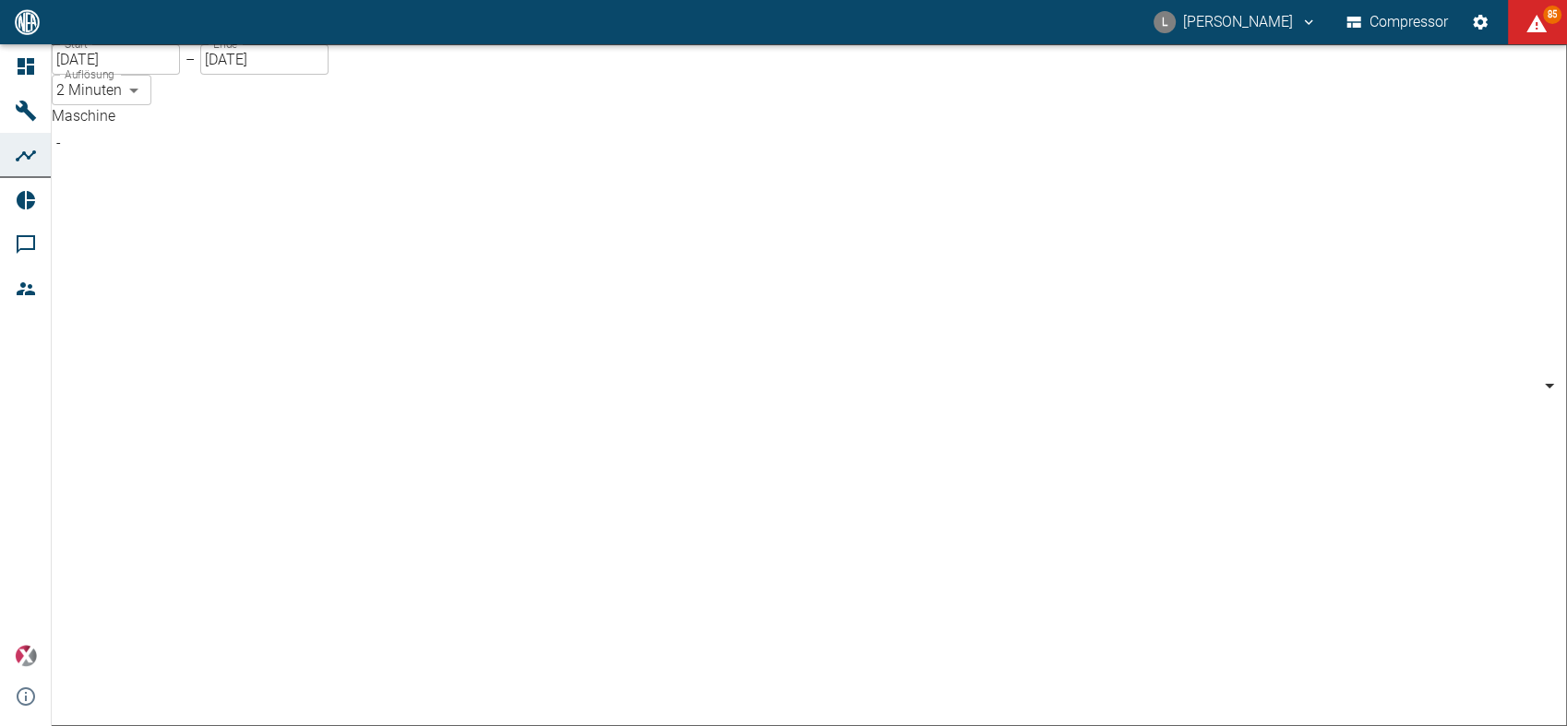
scroll to position [205, 0]
type input "53812aab-fb54-4a57-a574-01c3305aa274"
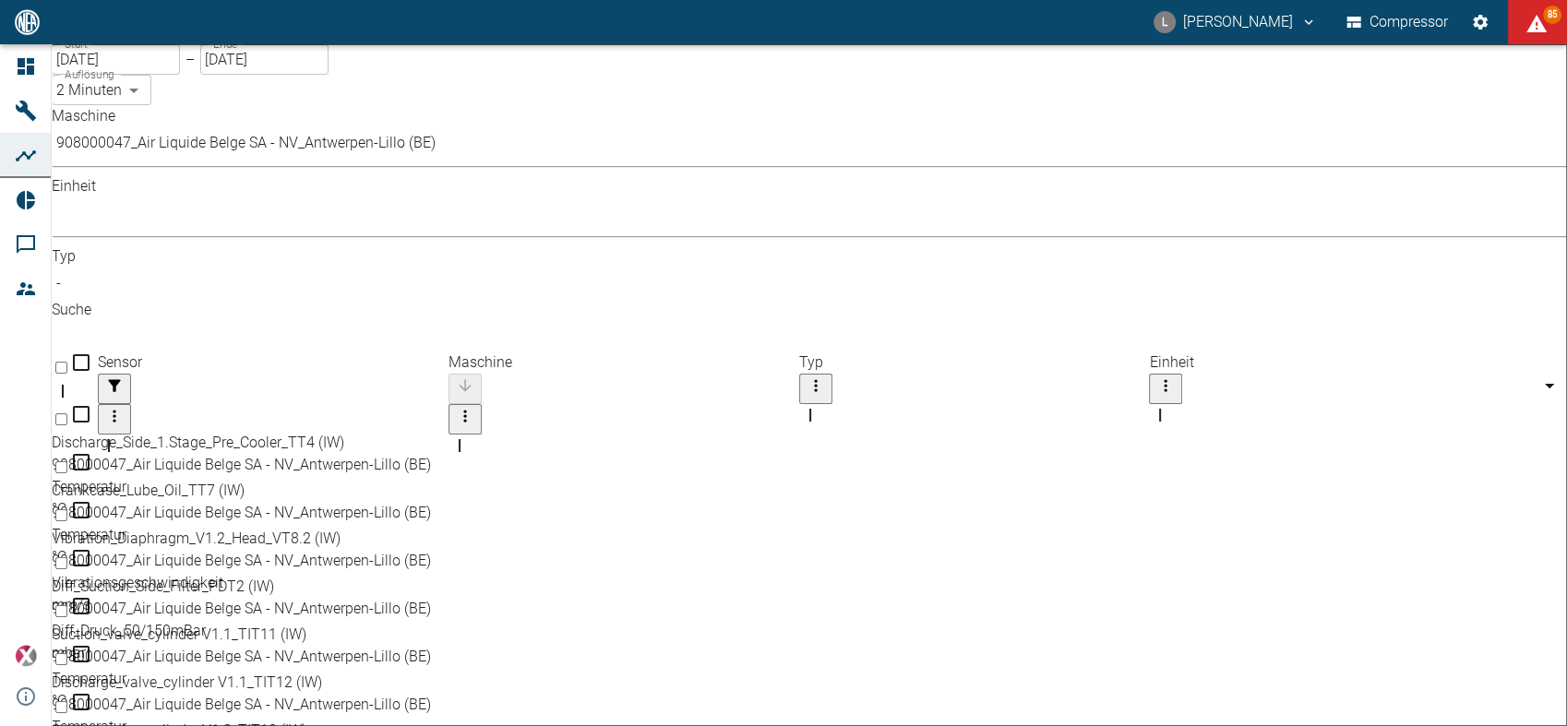
click at [416, 90] on body "L [PERSON_NAME] Compressor 85 Dashboard Maschinen Analysen Reports Kommentare M…" at bounding box center [783, 363] width 1567 height 726
type input "1sec"
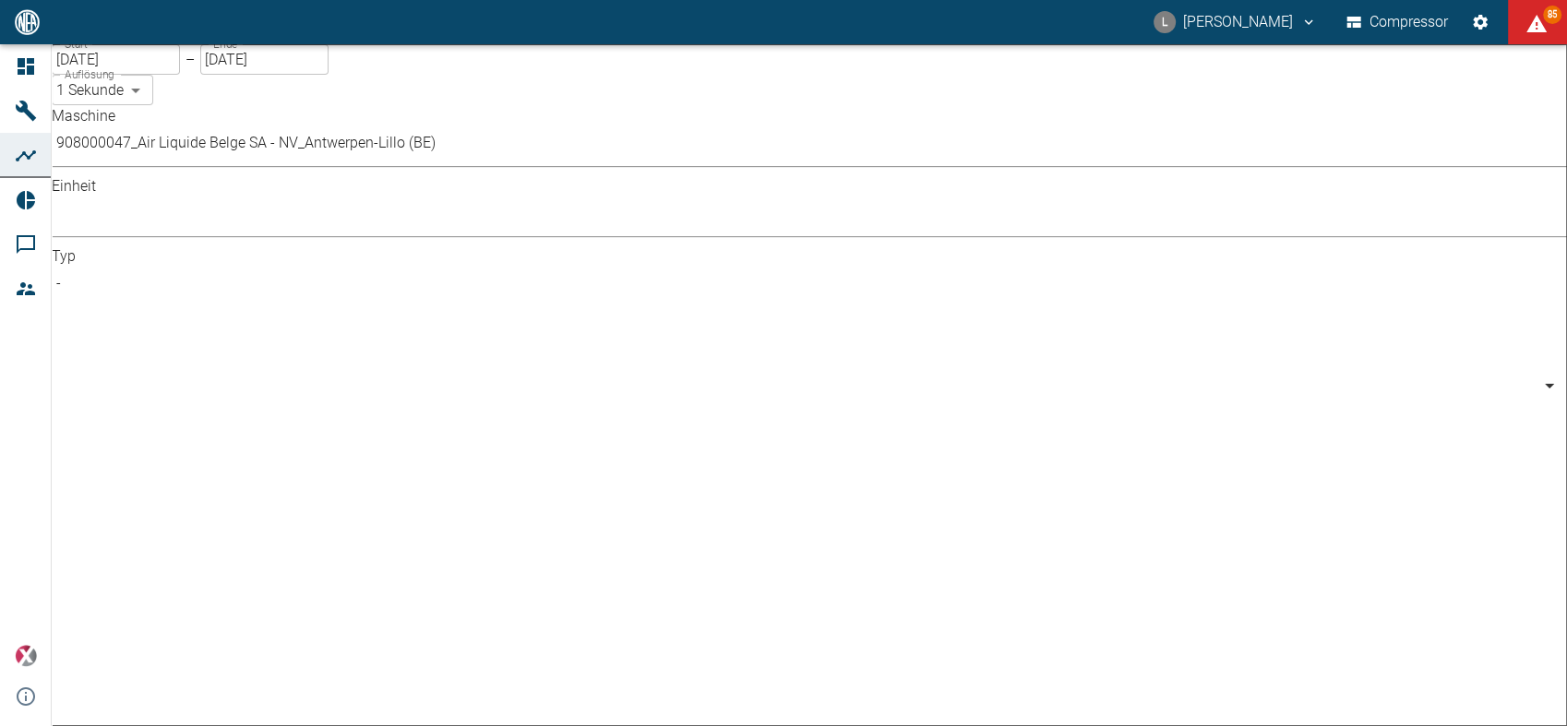
click at [700, 151] on body "L [PERSON_NAME] Compressor 85 Dashboard Maschinen Analysen Reports Kommentare M…" at bounding box center [783, 363] width 1567 height 726
type input "Pressure"
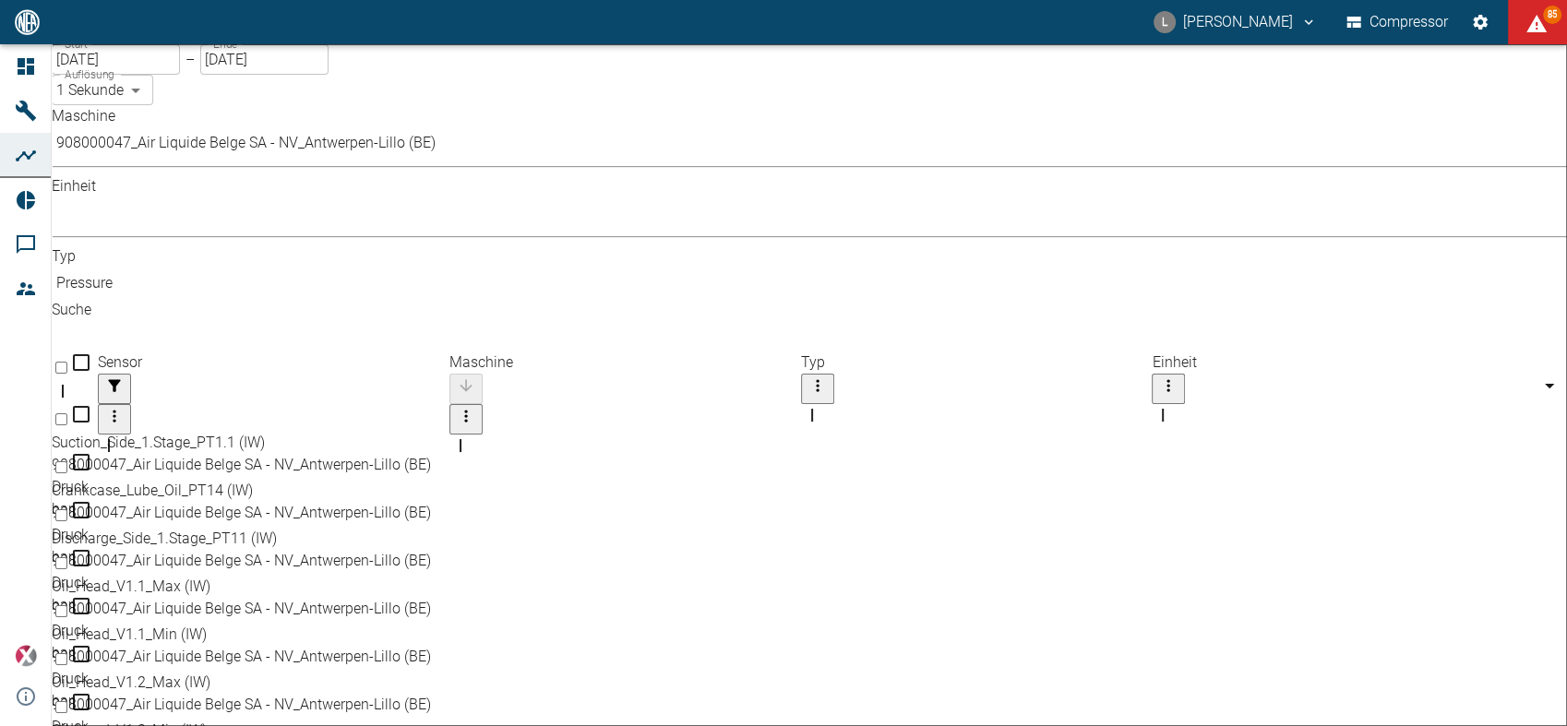
click at [323, 528] on div "Discharge_Side_1.Stage_PT11 (IW)" at bounding box center [777, 539] width 1451 height 22
checkbox input "true"
click at [299, 624] on div "Oil_Head_V1.1_Min (IW)" at bounding box center [777, 635] width 1451 height 22
click at [318, 480] on div "Oil_Head_V1.1_Min (IW)" at bounding box center [777, 491] width 1451 height 22
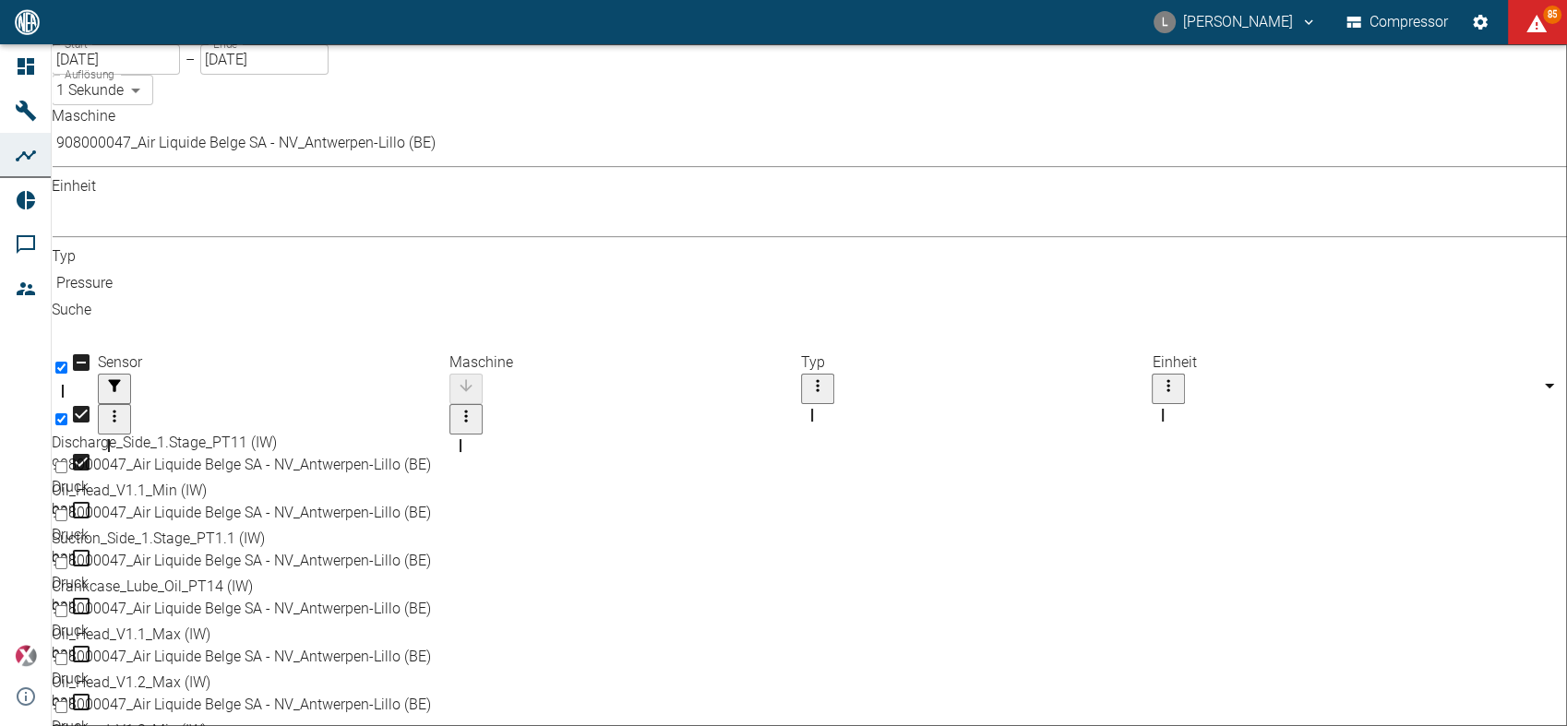
checkbox input "false"
click at [332, 576] on div "Oil_Head_V1.1_Max (IW)" at bounding box center [777, 587] width 1451 height 22
checkbox input "true"
click at [324, 672] on div "Oil_Head_V1.2_Max (IW)" at bounding box center [777, 683] width 1451 height 22
checkbox input "true"
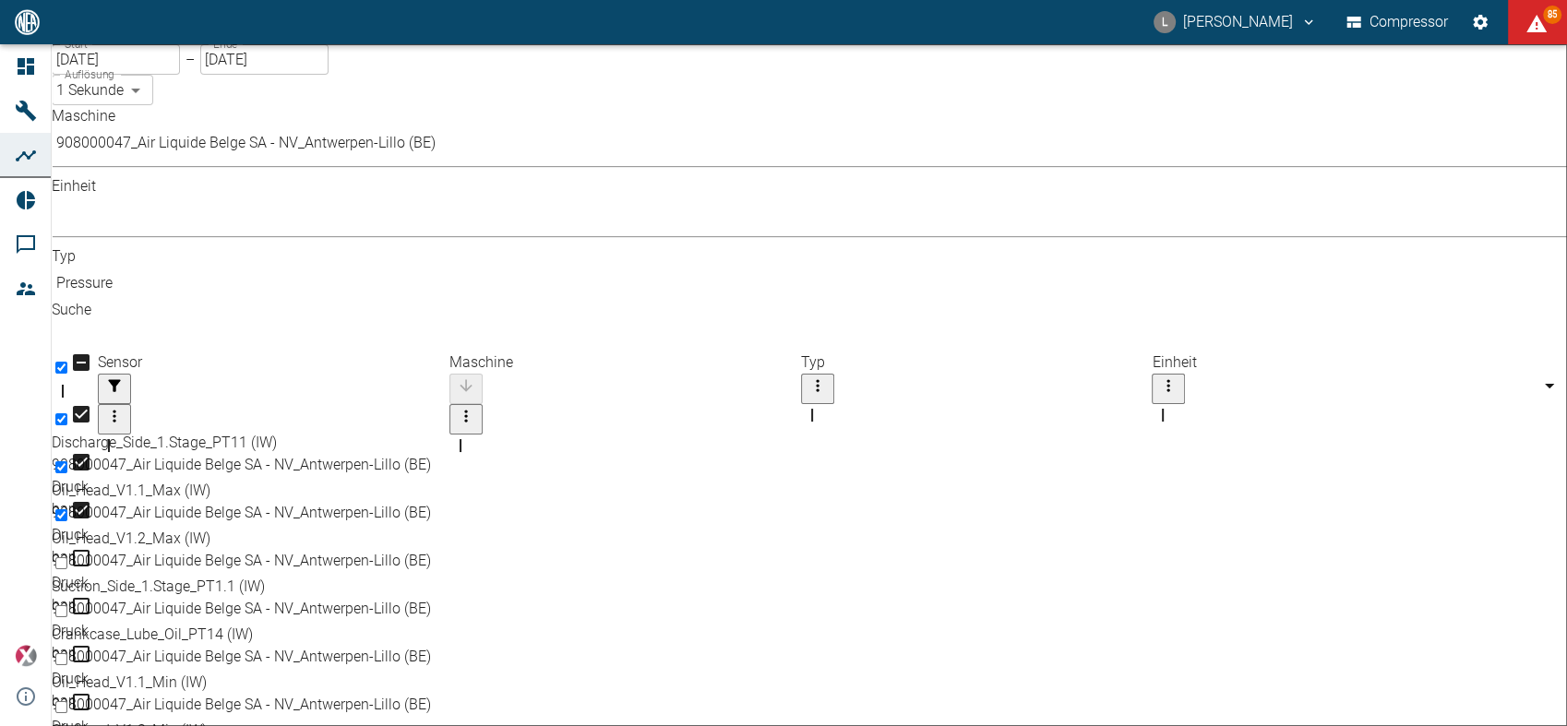
click at [687, 168] on body "L [PERSON_NAME] Compressor 85 Dashboard Maschinen Analysen Reports Kommentare M…" at bounding box center [783, 363] width 1567 height 726
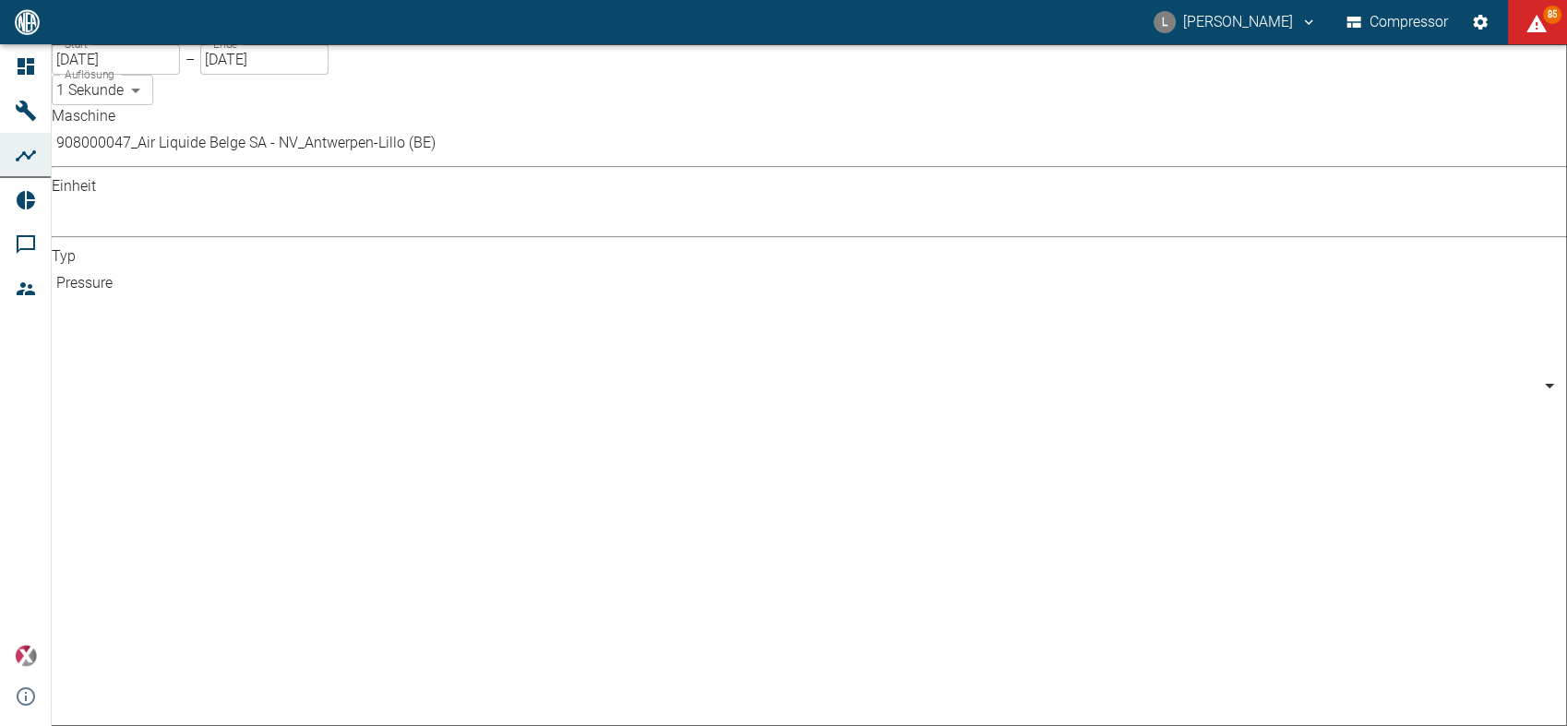
type input "Percentage"
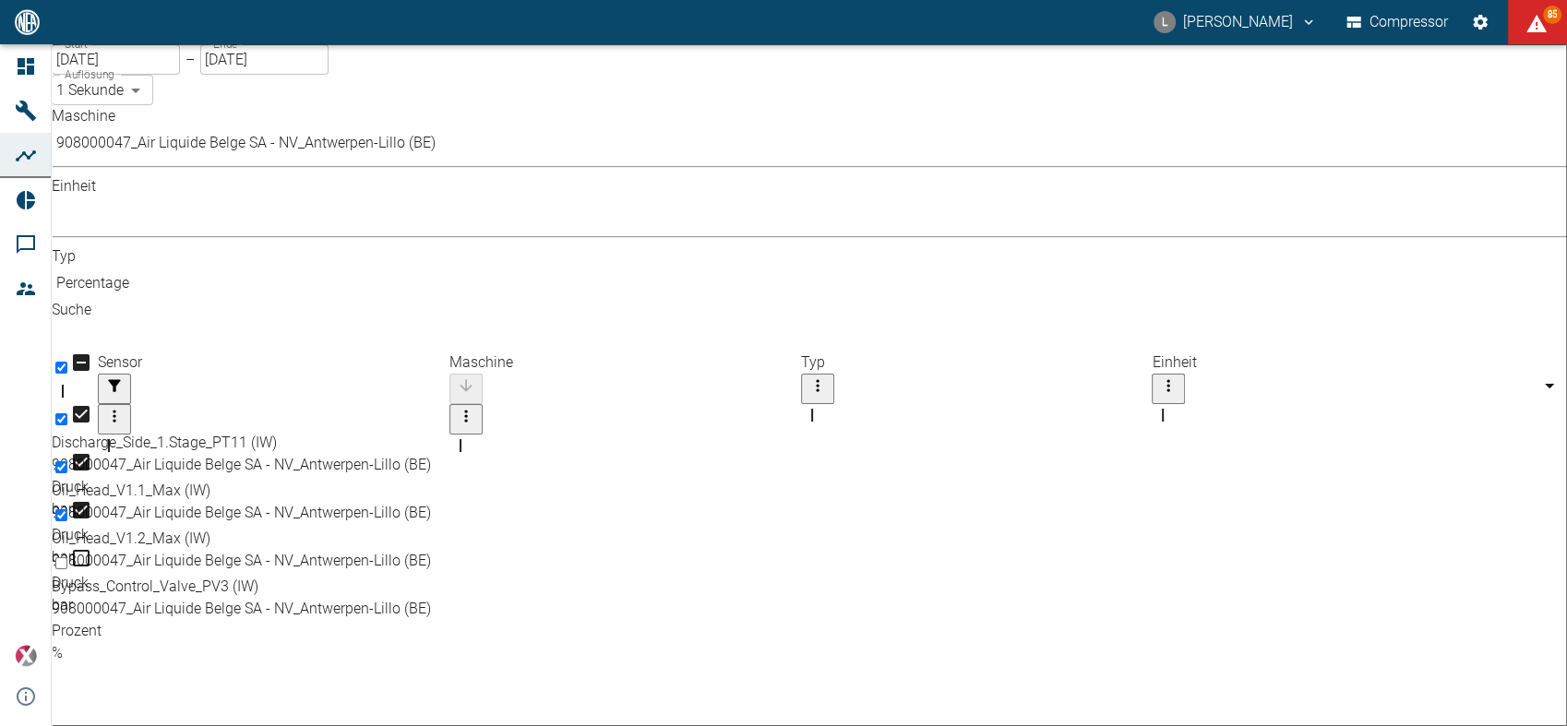
click at [590, 598] on div "908000047_Air Liquide Belge SA - NV_Antwerpen-Lillo (BE)" at bounding box center [777, 609] width 1451 height 22
checkbox input "true"
